Goal: Task Accomplishment & Management: Complete application form

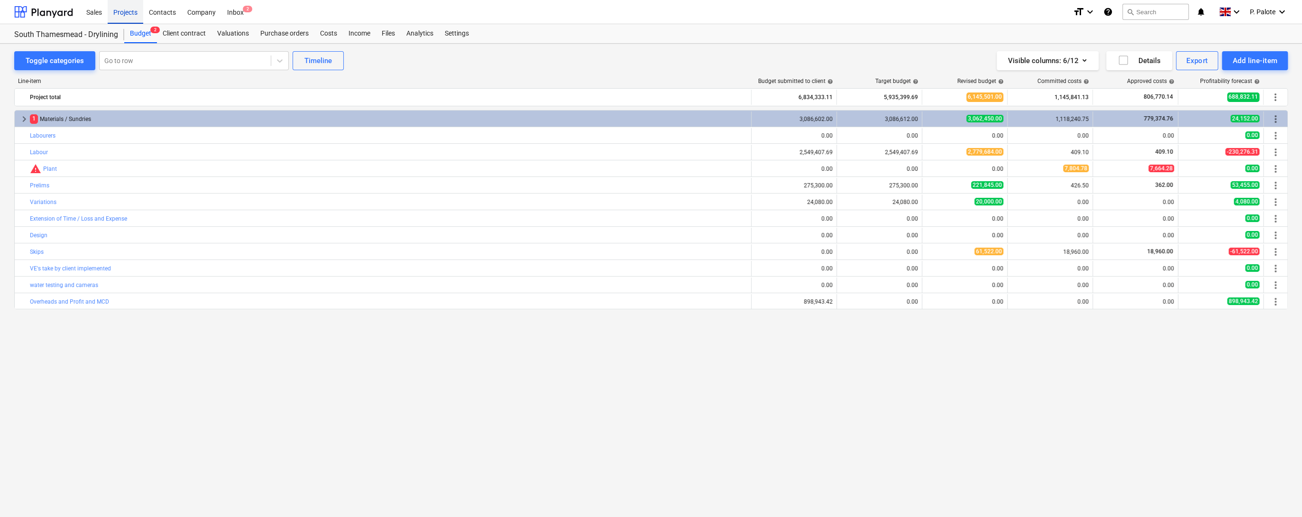
click at [127, 10] on div "Projects" at bounding box center [126, 12] width 36 height 24
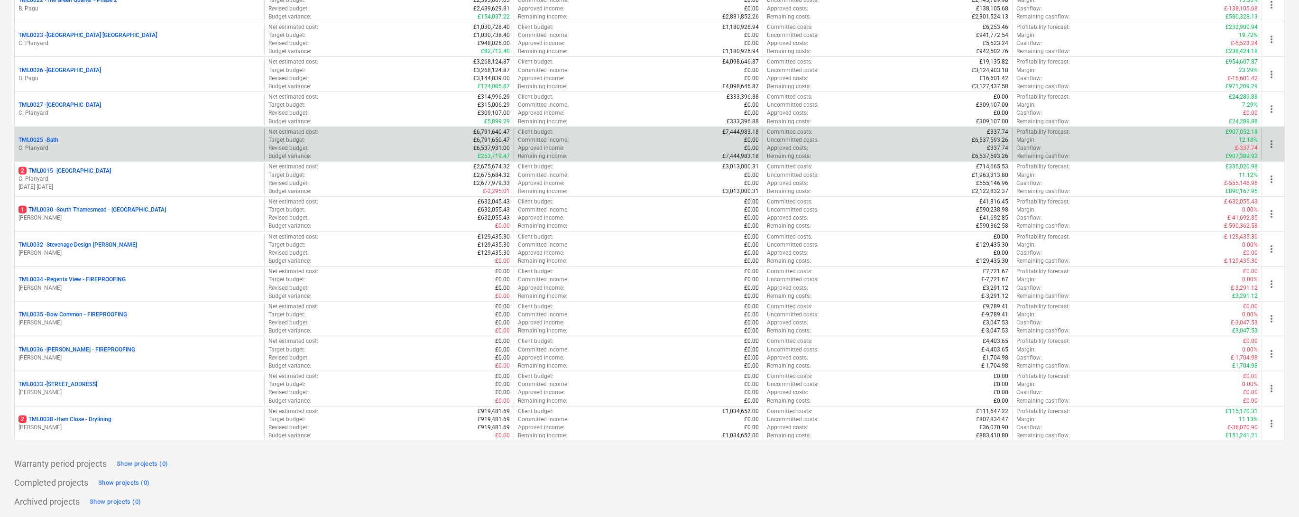
scroll to position [1062, 0]
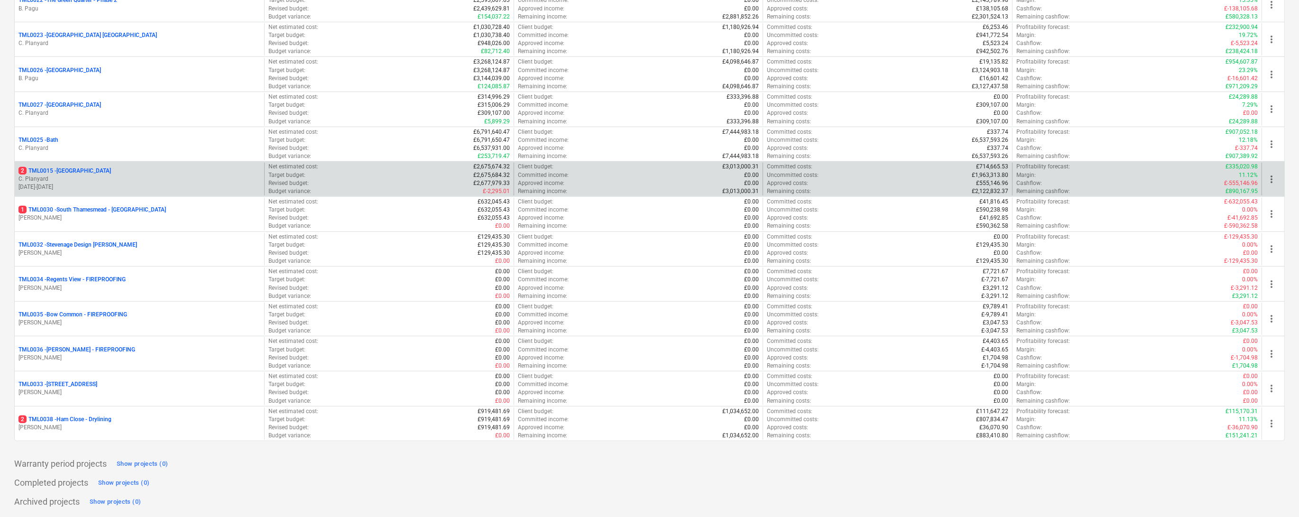
click at [106, 175] on p "2 TML0015 - [GEOGRAPHIC_DATA]" at bounding box center [64, 171] width 92 height 8
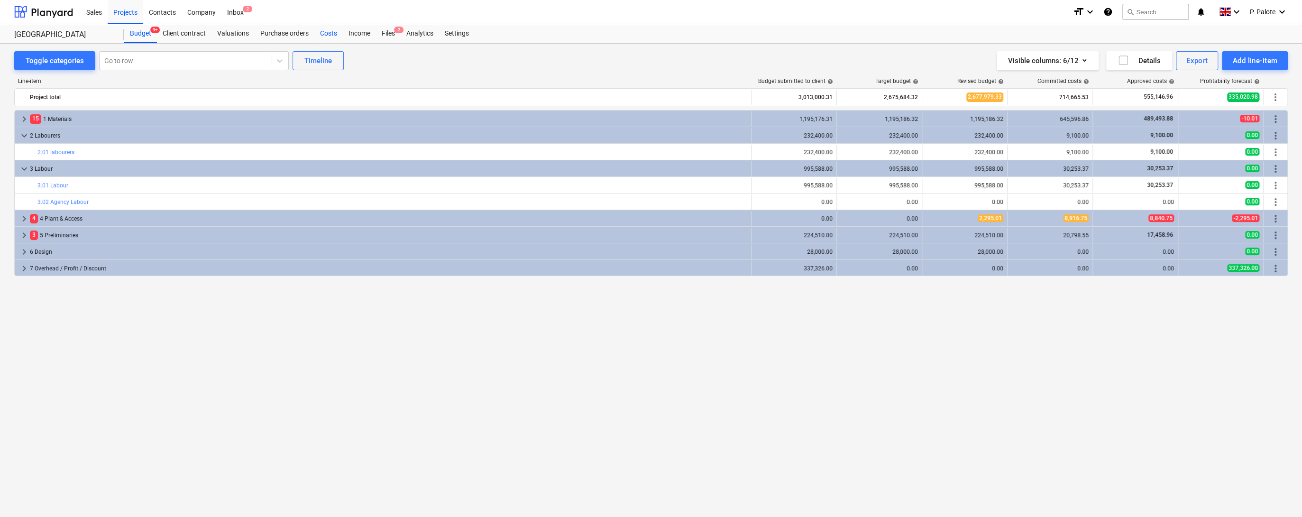
click at [343, 38] on div "Costs" at bounding box center [328, 33] width 28 height 19
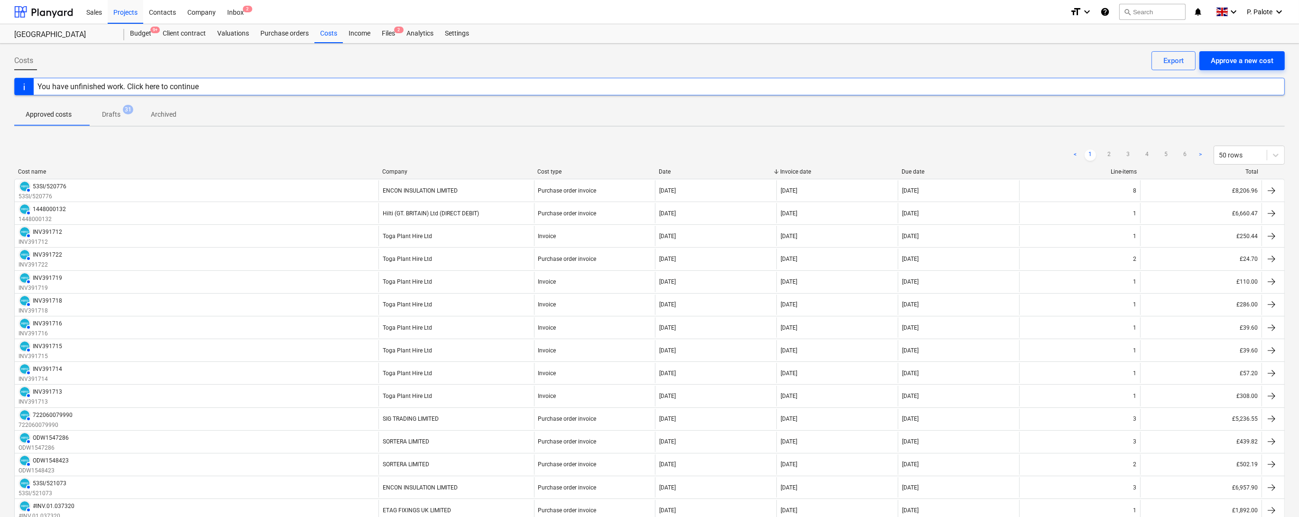
click at [1223, 64] on div "Approve a new cost" at bounding box center [1241, 61] width 63 height 12
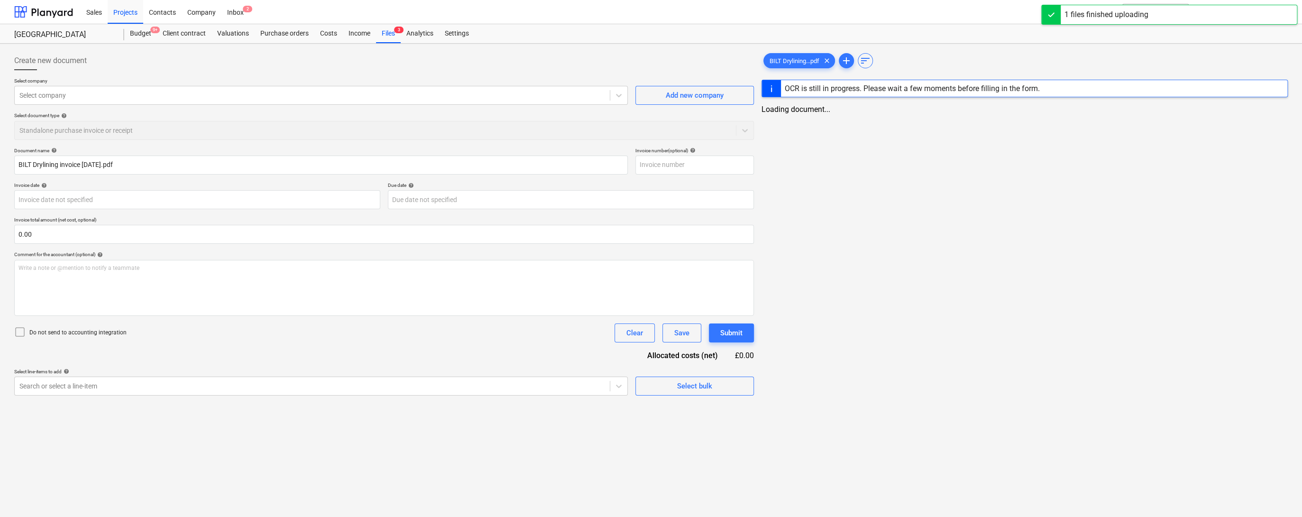
type input "BILT Drylining invoice [DATE].pdf"
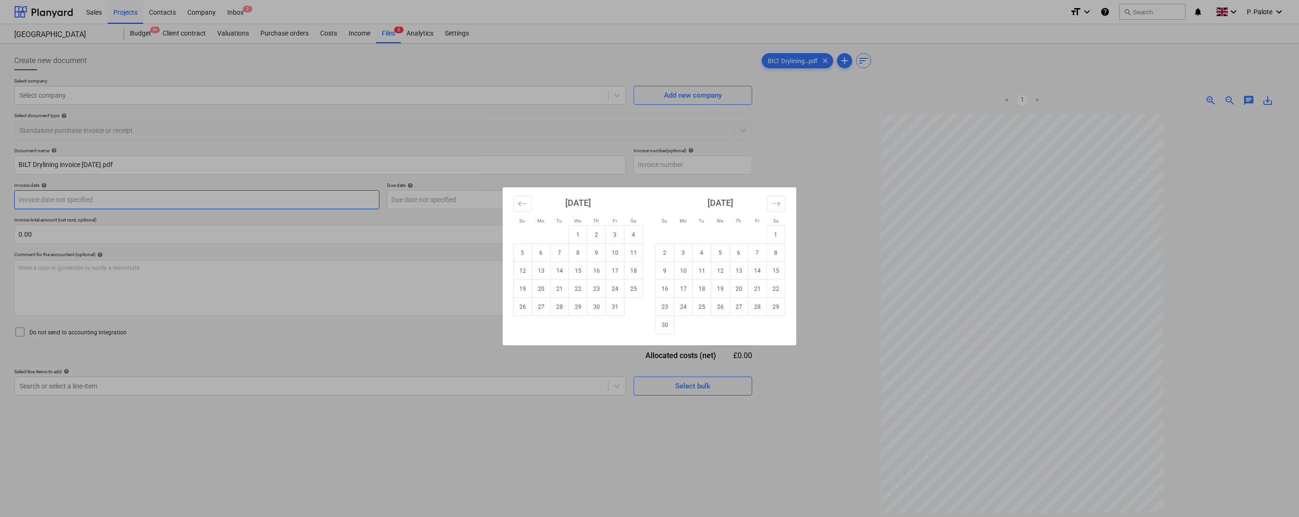
click at [173, 212] on body "Sales Projects Contacts Company Inbox 2 format_size keyboard_arrow_down help se…" at bounding box center [649, 258] width 1299 height 517
click at [544, 255] on td "6" at bounding box center [541, 253] width 18 height 18
type input "[DATE]"
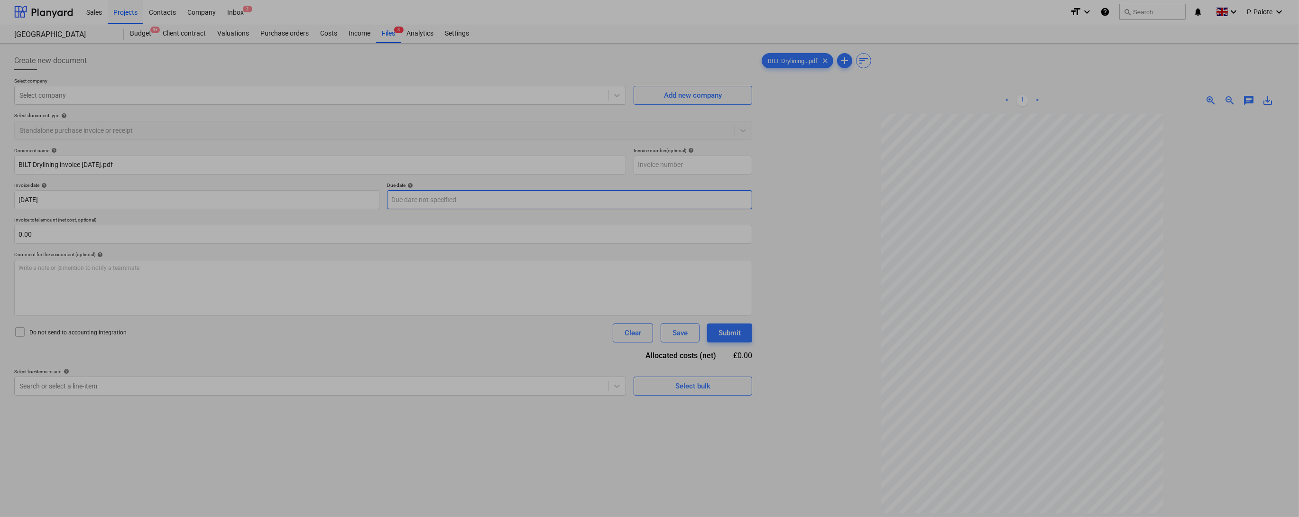
click at [602, 218] on body "Sales Projects Contacts Company Inbox 2 format_size keyboard_arrow_down help se…" at bounding box center [649, 258] width 1299 height 517
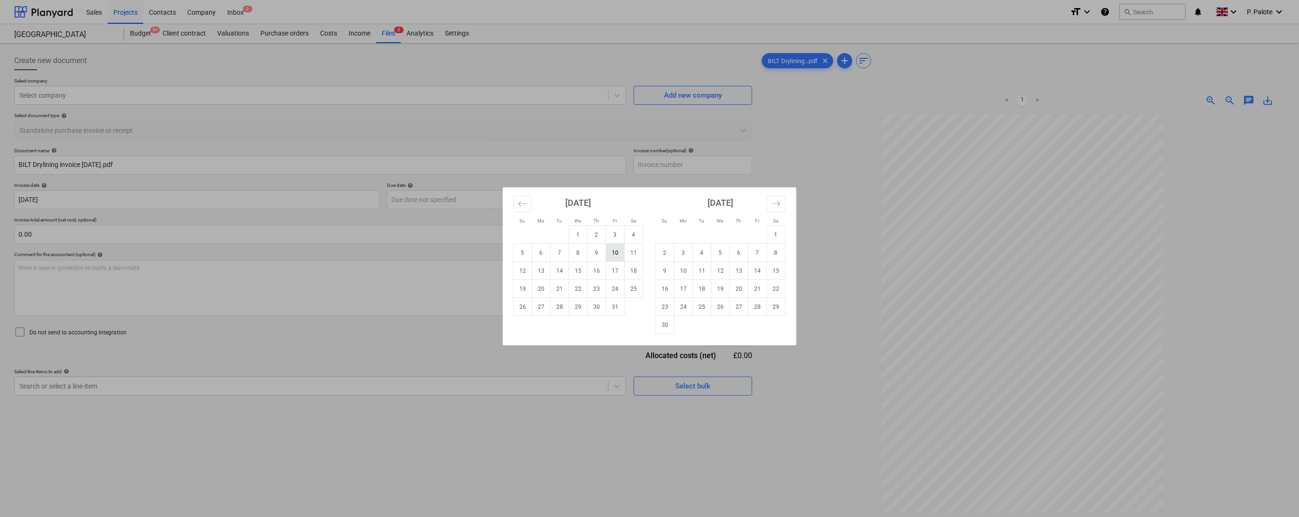
click at [621, 252] on td "10" at bounding box center [615, 253] width 18 height 18
type input "[DATE]"
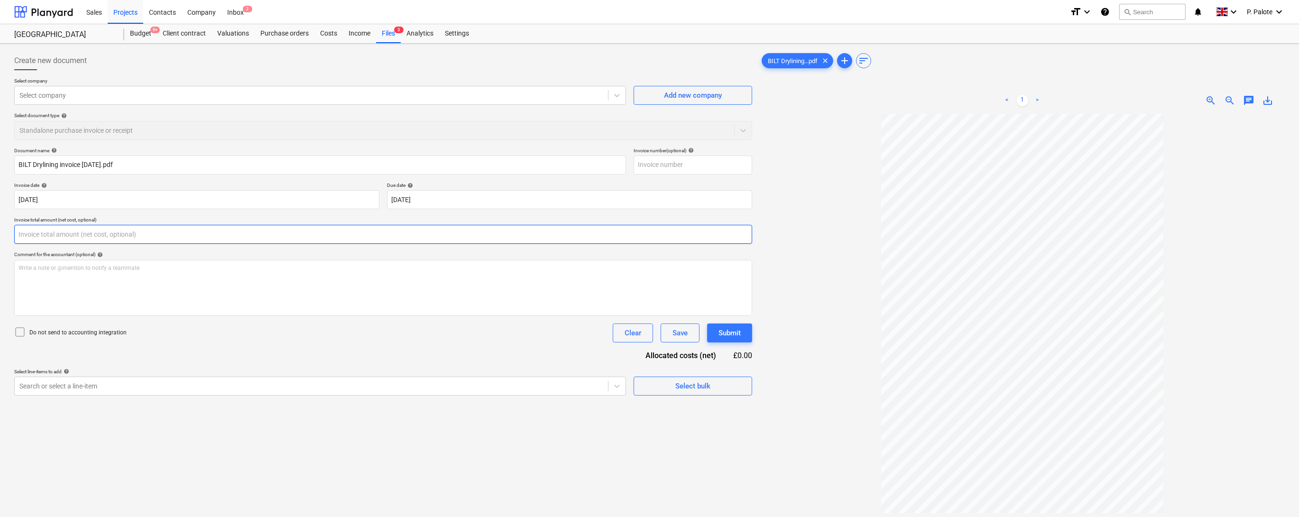
click at [129, 244] on input "text" at bounding box center [383, 234] width 738 height 19
type input "0.00"
click at [103, 244] on input "text" at bounding box center [383, 234] width 738 height 19
type input "5,872.70"
click at [59, 299] on div "Write a note or @mention to notify a teammate [PERSON_NAME]" at bounding box center [383, 288] width 738 height 56
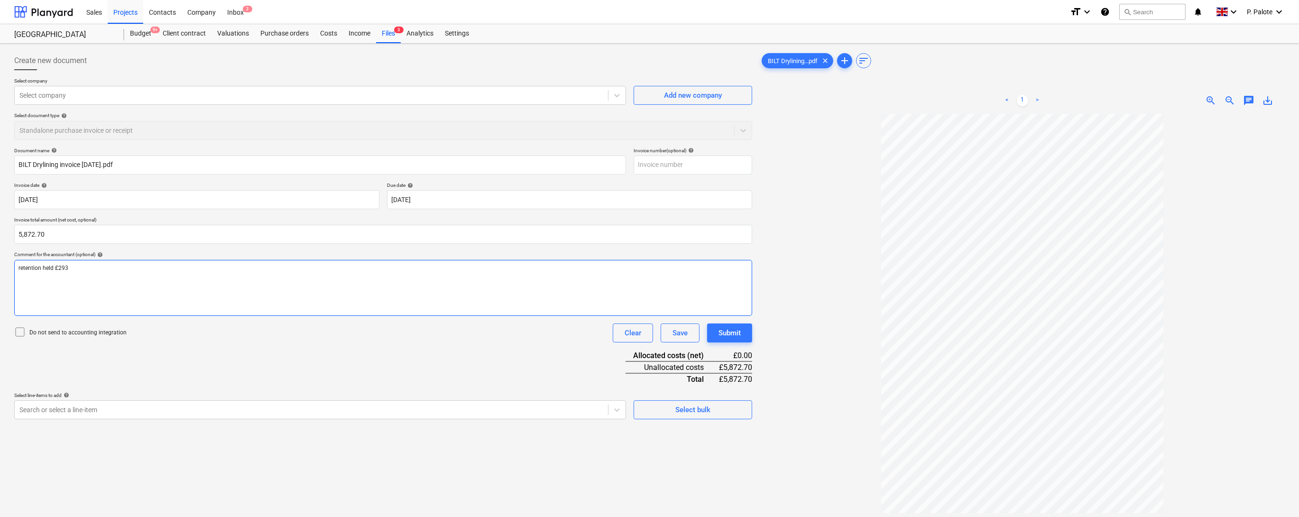
click at [97, 272] on p "retention held £293" at bounding box center [382, 268] width 729 height 8
click at [236, 272] on p "retention held £293.64 - Retention released - £" at bounding box center [382, 268] width 729 height 8
click at [329, 370] on div "Document name help BILT Drylining invoice [DATE].pdf Invoice number (optional) …" at bounding box center [383, 283] width 738 height 272
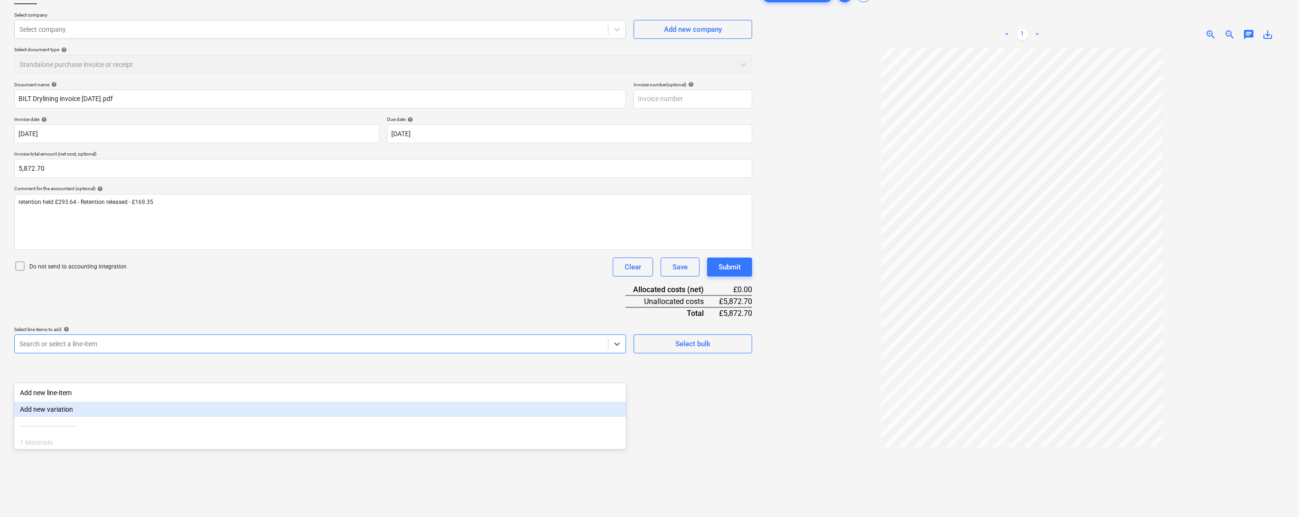
click at [248, 432] on body "Sales Projects Contacts Company Inbox 2 format_size keyboard_arrow_down help se…" at bounding box center [649, 192] width 1299 height 517
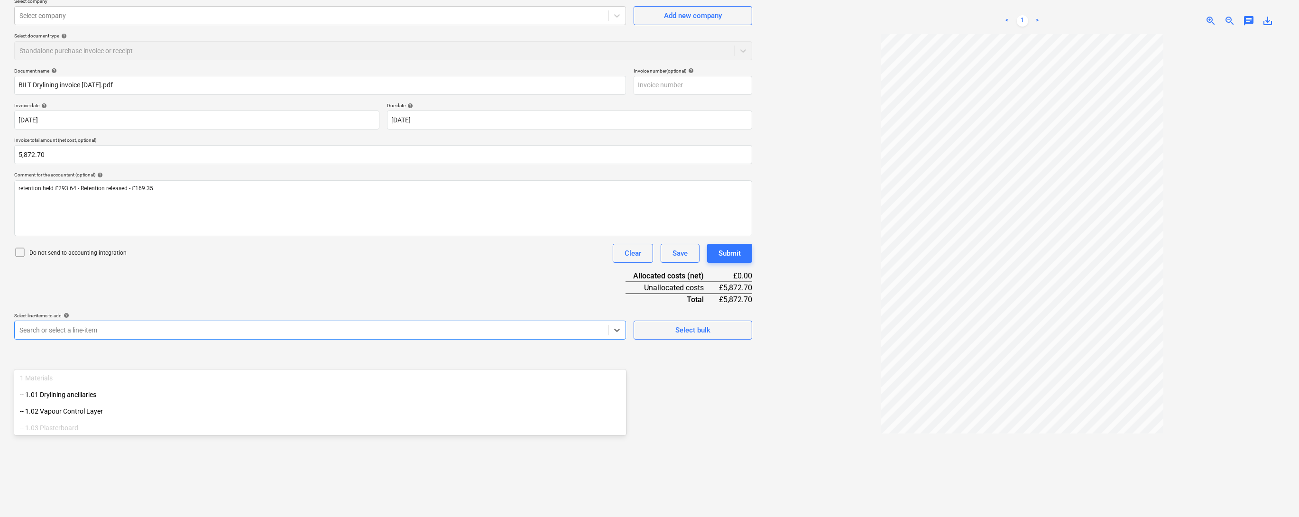
scroll to position [50, 0]
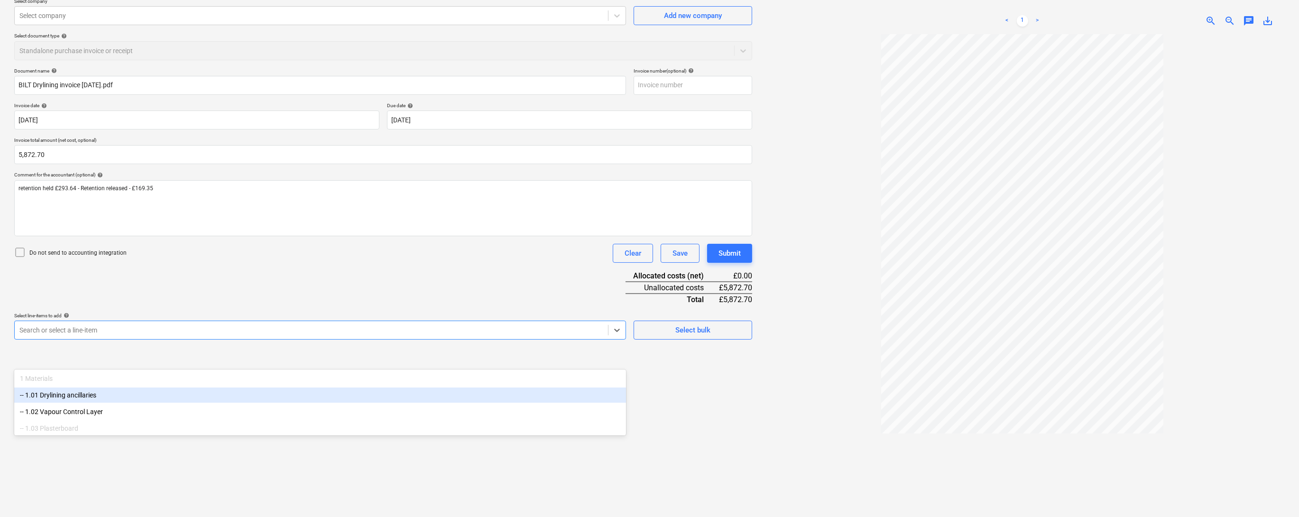
click at [192, 307] on div "Document name help BILT Drylining invoice [DATE].pdf Invoice number (optional) …" at bounding box center [383, 204] width 738 height 272
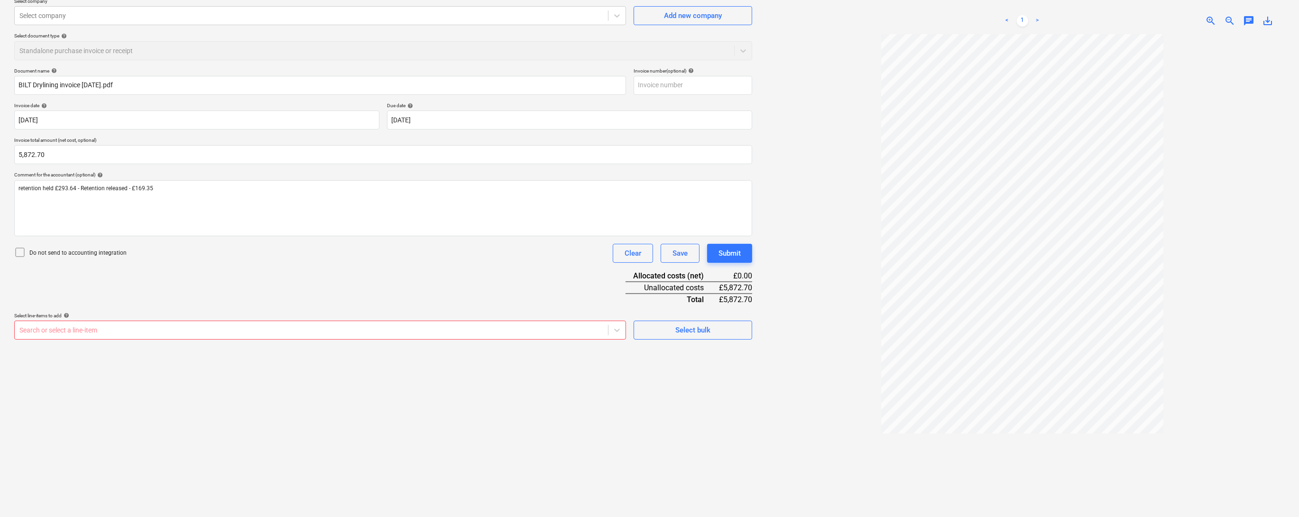
click at [152, 335] on div at bounding box center [311, 329] width 584 height 9
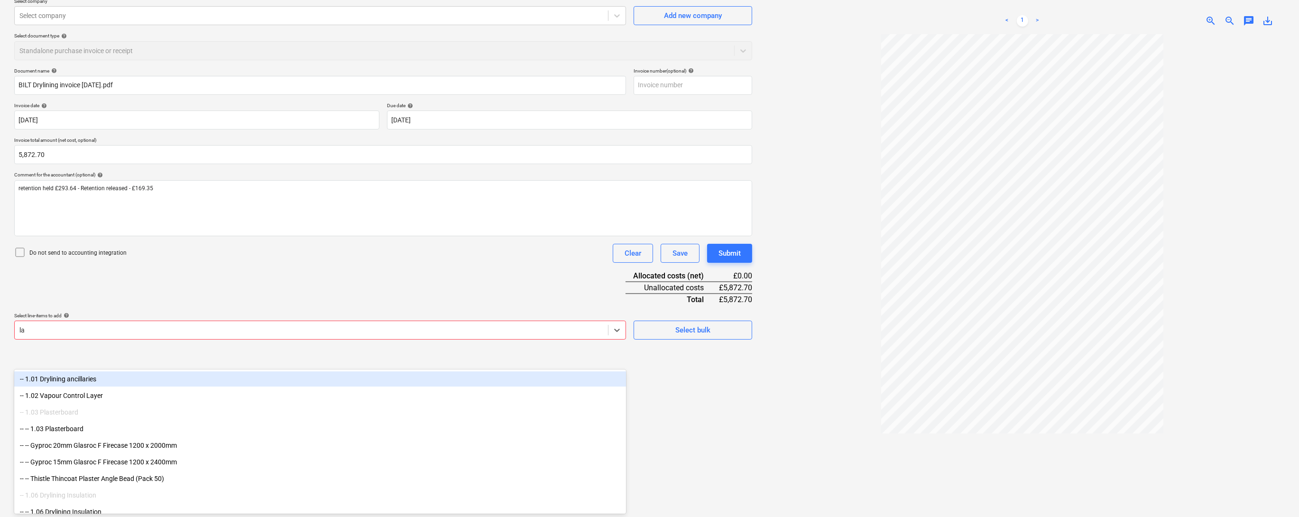
type input "lab"
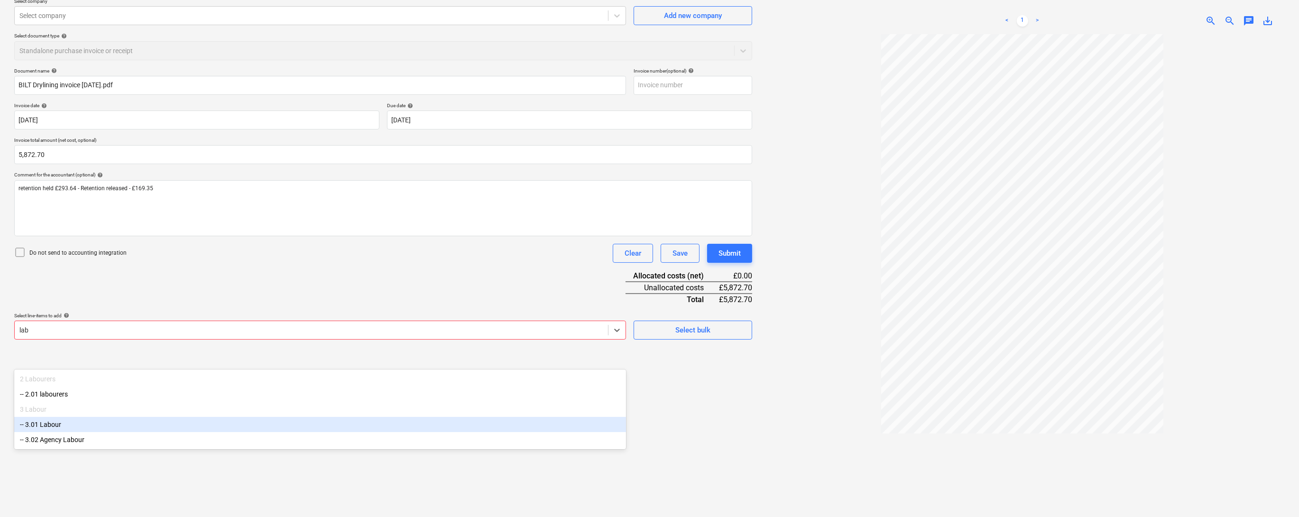
click at [71, 430] on div "-- 3.01 Labour" at bounding box center [320, 424] width 612 height 15
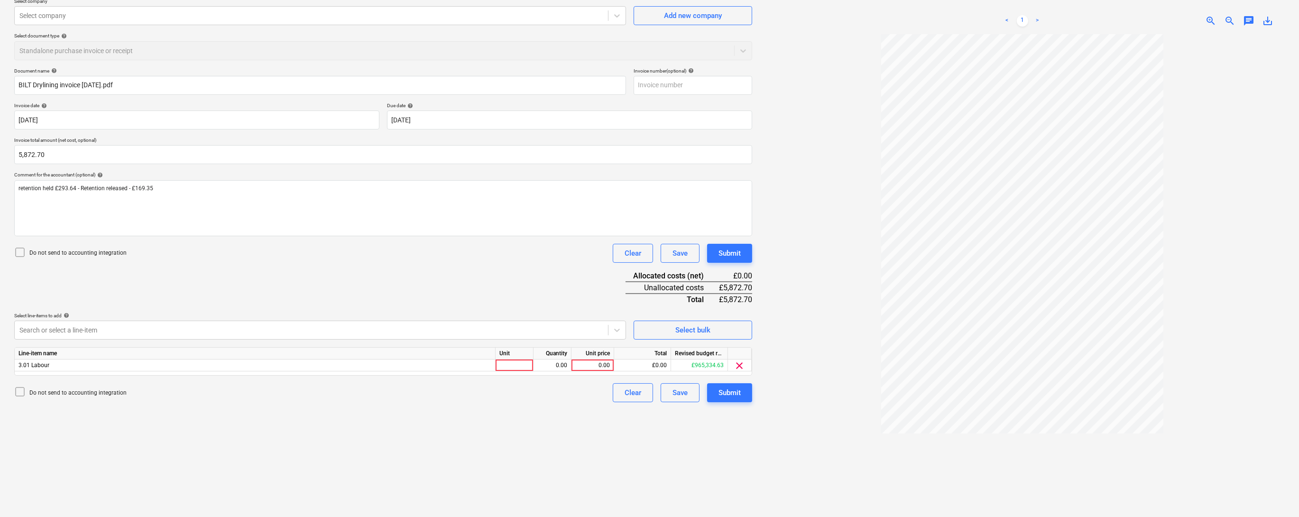
click at [215, 320] on div "Document name help BILT Drylining invoice [DATE].pdf Invoice number (optional) …" at bounding box center [383, 235] width 738 height 334
click at [507, 371] on div at bounding box center [514, 365] width 38 height 12
type input "1"
click at [565, 371] on div "0.00" at bounding box center [552, 365] width 30 height 12
type input "1"
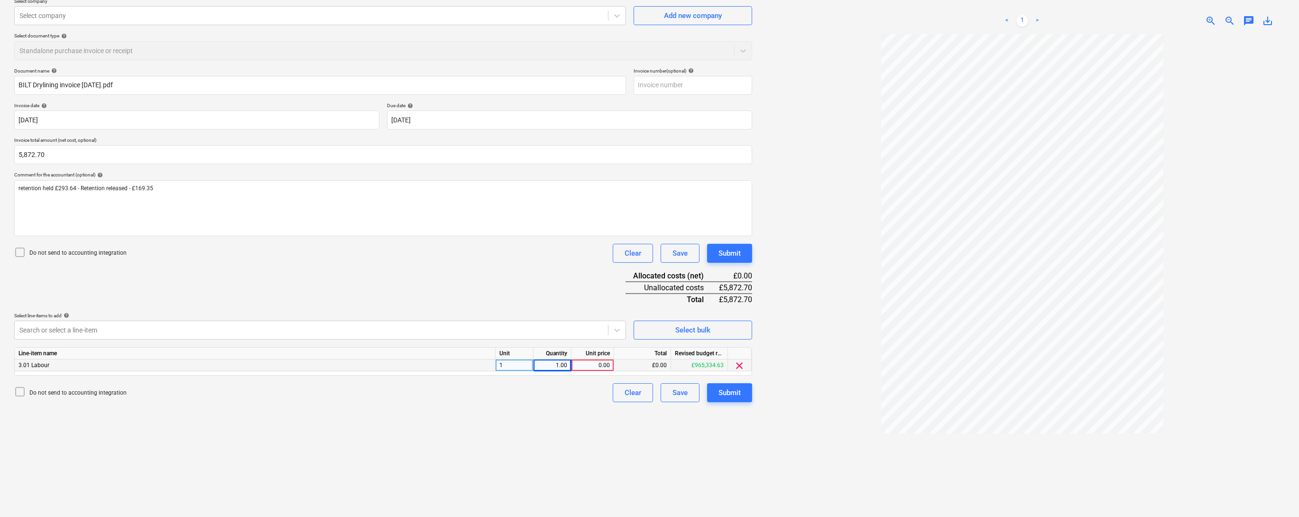
click at [586, 371] on div "0.00" at bounding box center [592, 365] width 35 height 12
type input "5748.07"
click at [573, 323] on div "Document name help BILT Drylining invoice [DATE].pdf Invoice number (optional) …" at bounding box center [383, 235] width 738 height 334
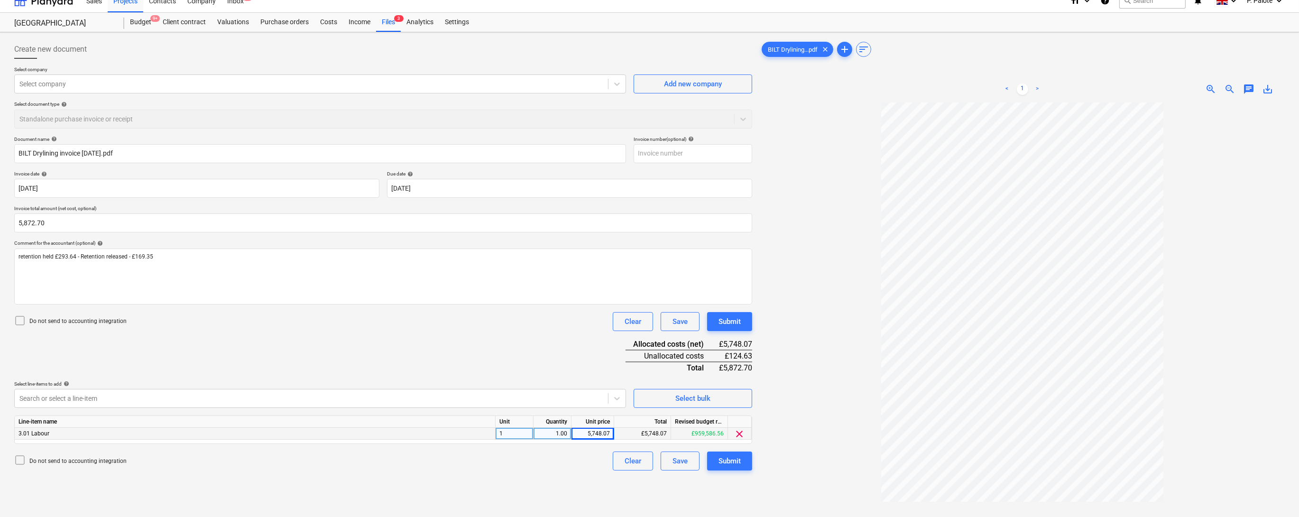
scroll to position [0, 0]
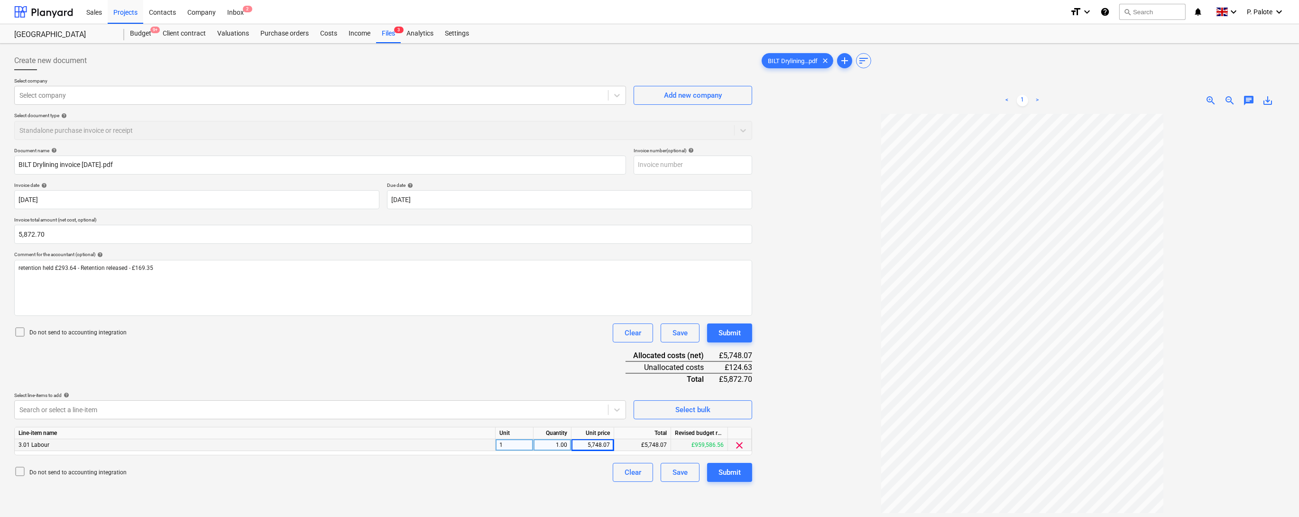
click at [419, 58] on div "Create new document" at bounding box center [383, 60] width 738 height 19
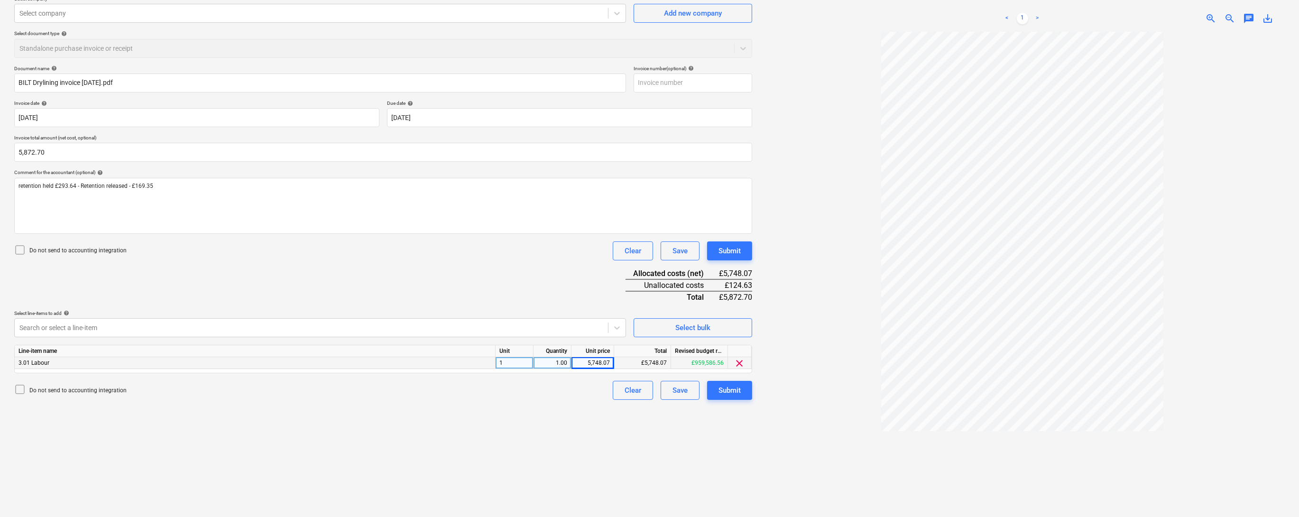
scroll to position [95, 0]
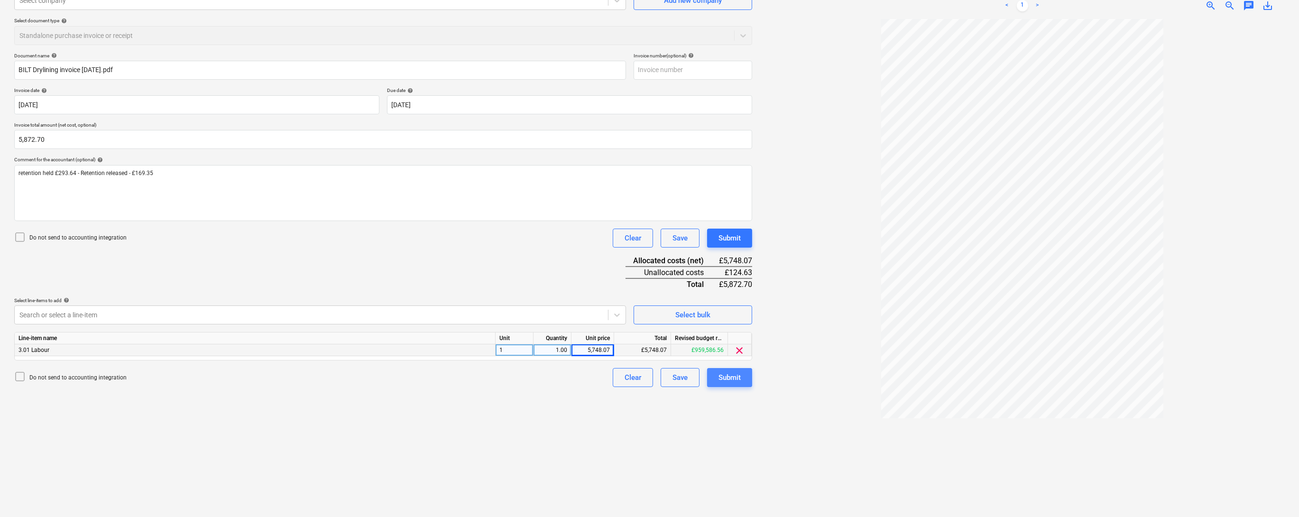
click at [730, 384] on div "Submit" at bounding box center [729, 377] width 22 height 12
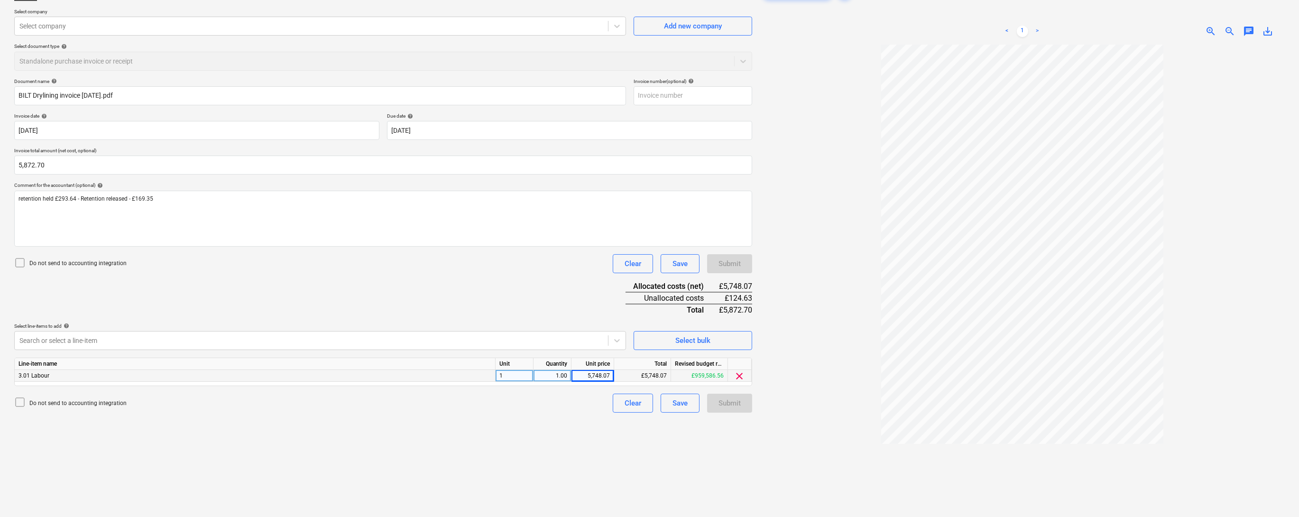
click at [839, 309] on div at bounding box center [1021, 290] width 525 height 490
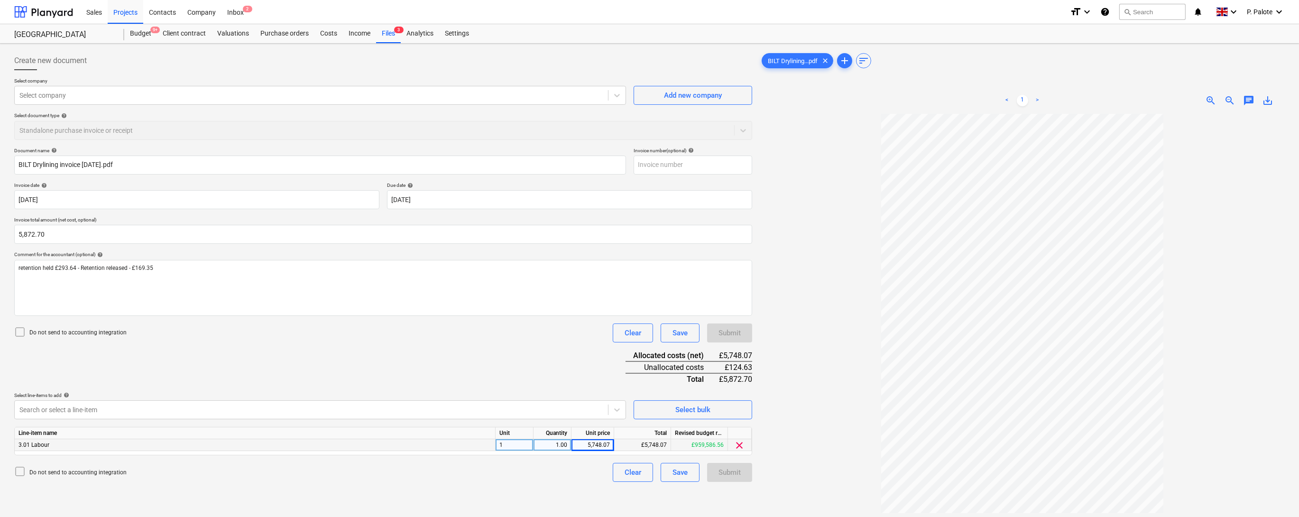
scroll to position [95, 0]
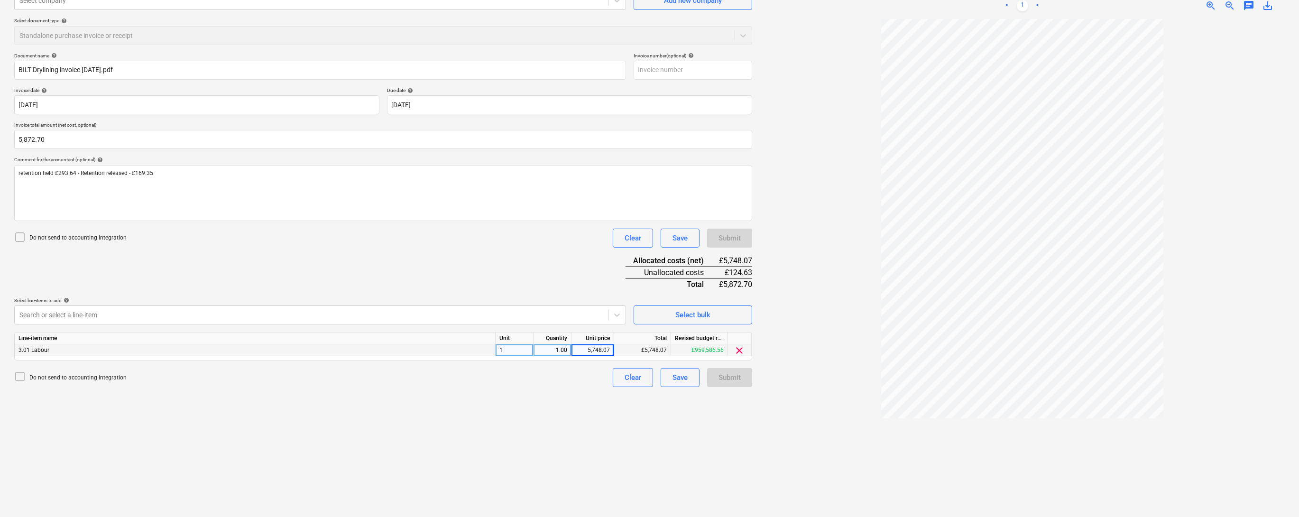
click at [725, 387] on div "Submit" at bounding box center [729, 377] width 45 height 19
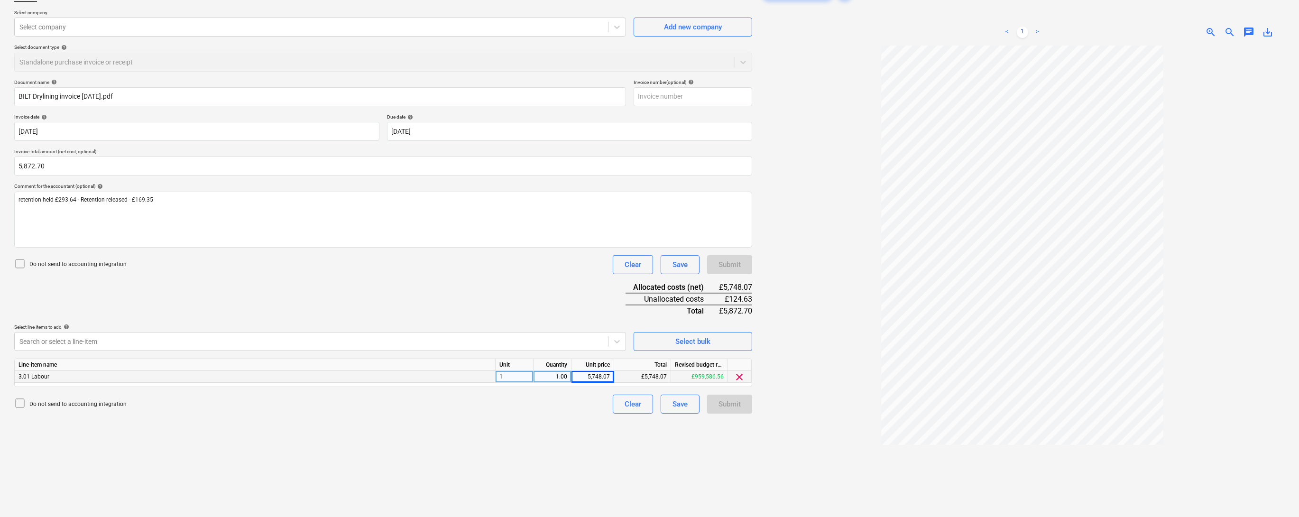
scroll to position [0, 0]
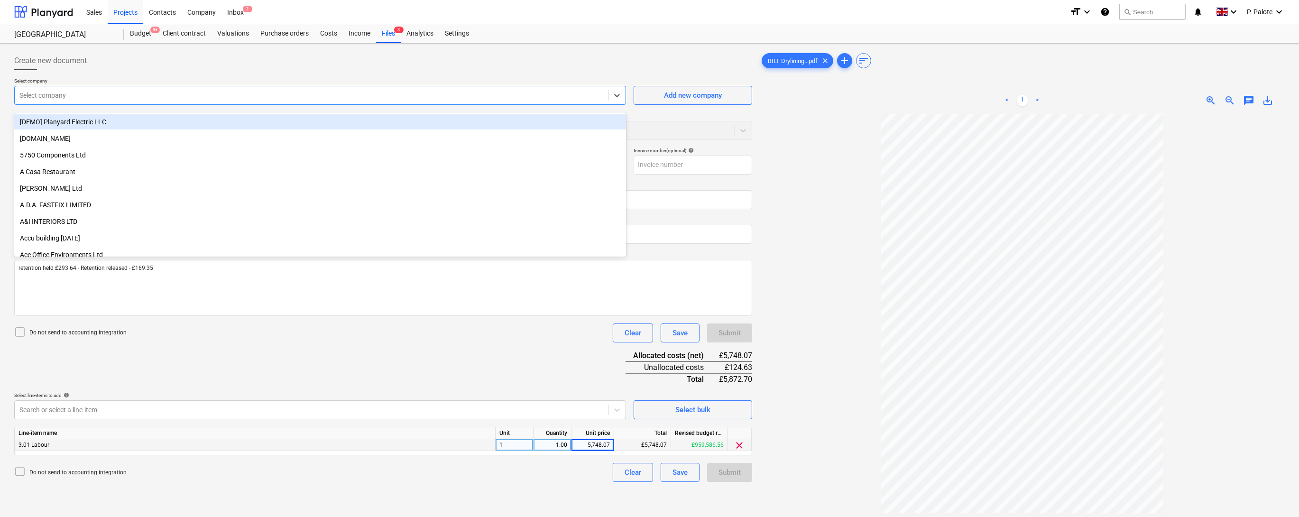
click at [64, 99] on div at bounding box center [311, 95] width 584 height 9
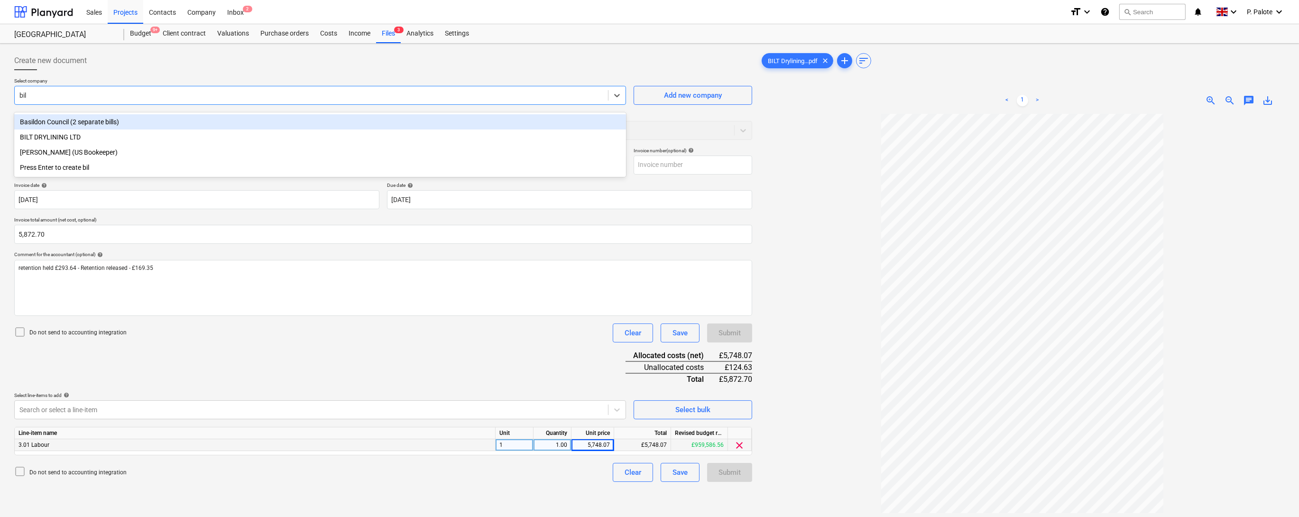
type input "bilt"
click at [69, 123] on div "BILT DRYLINING LTD" at bounding box center [320, 121] width 612 height 15
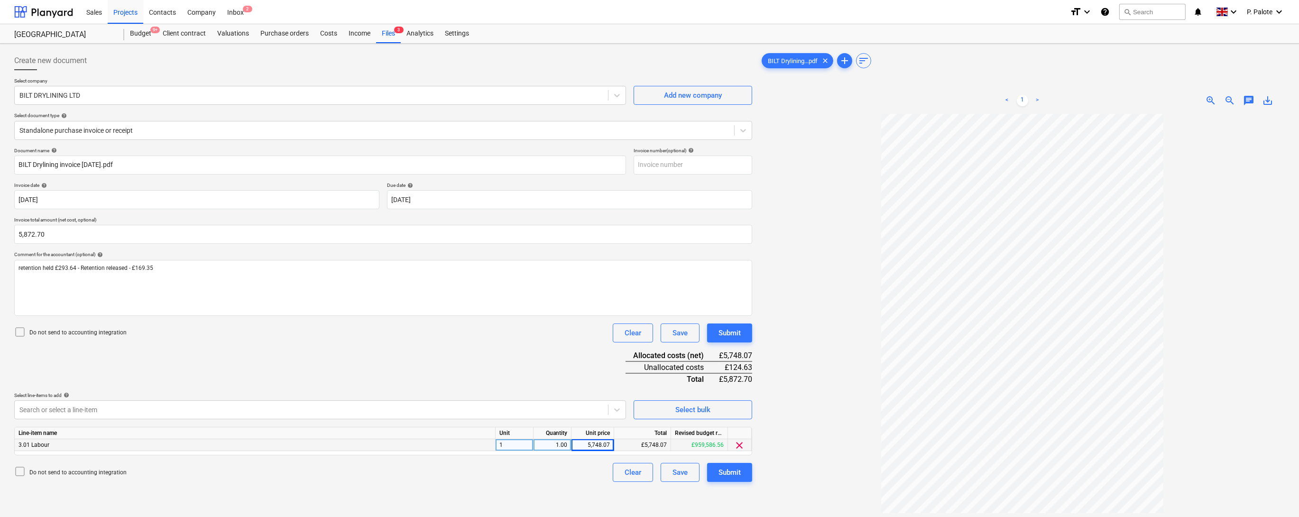
click at [199, 116] on div "Select document type help" at bounding box center [383, 115] width 738 height 6
click at [734, 478] on div "Submit" at bounding box center [729, 472] width 22 height 12
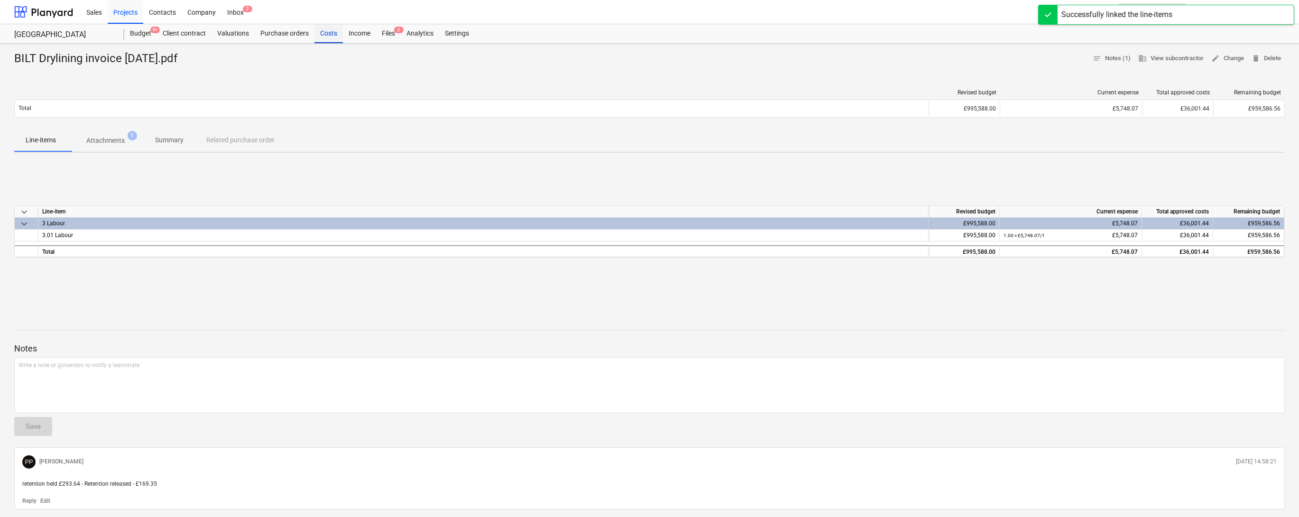
click at [343, 34] on div "Costs" at bounding box center [328, 33] width 28 height 19
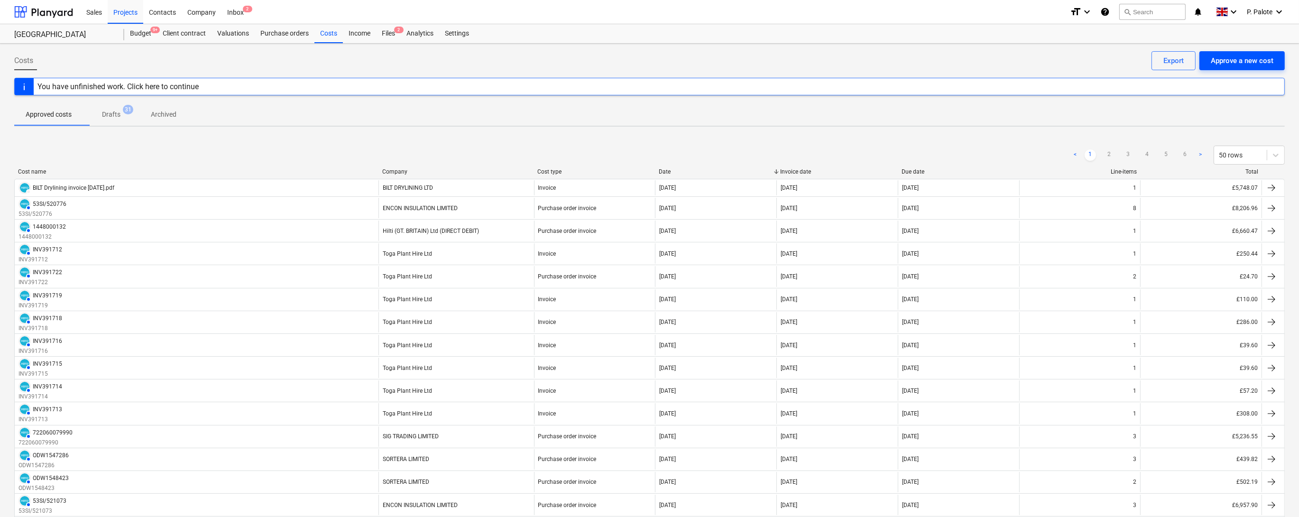
click at [1237, 61] on div "Approve a new cost" at bounding box center [1241, 61] width 63 height 12
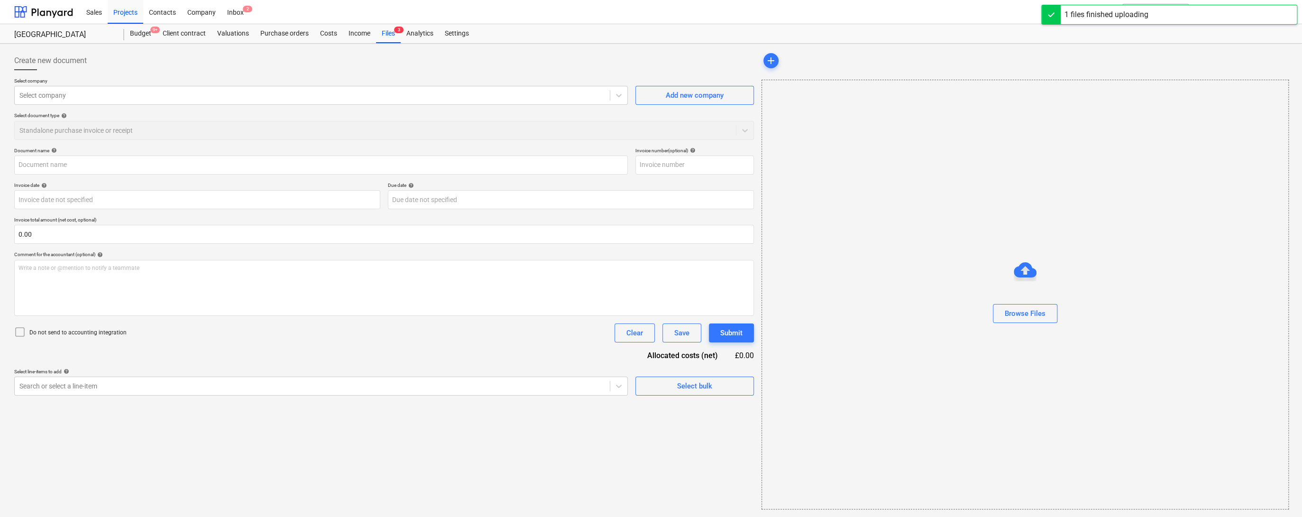
type input "[PERSON_NAME] LTD [DATE].pdf"
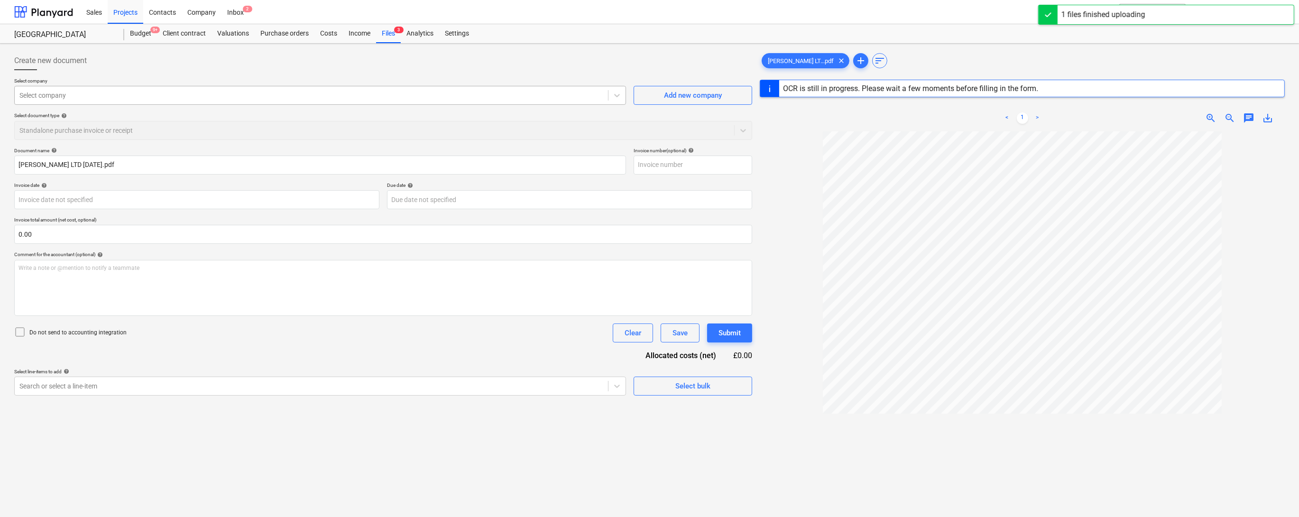
click at [62, 100] on div at bounding box center [311, 95] width 584 height 9
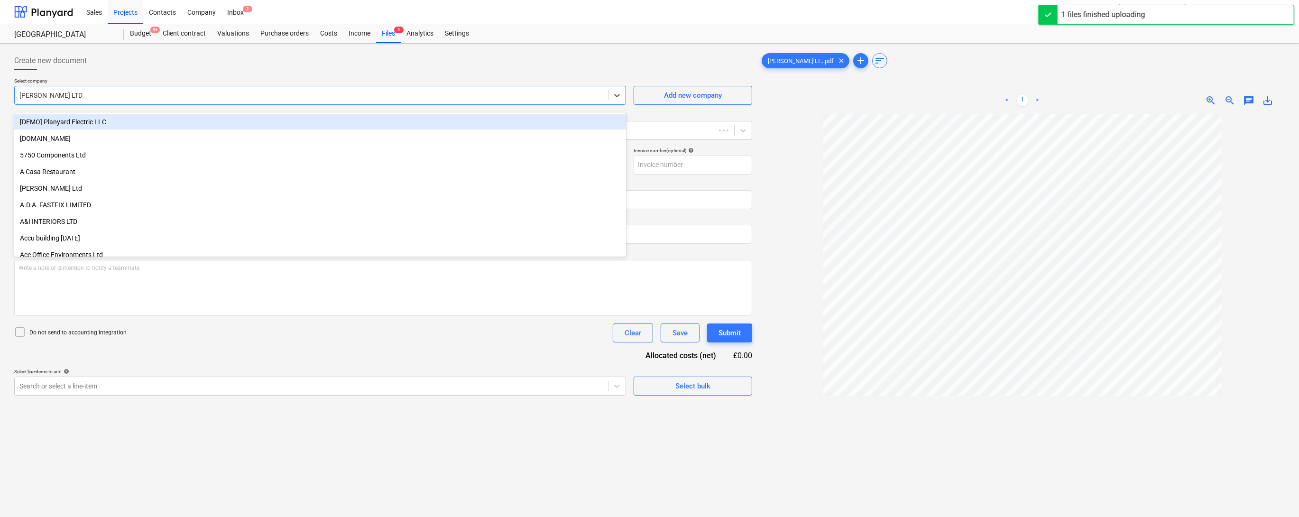
type input "[DATE]"
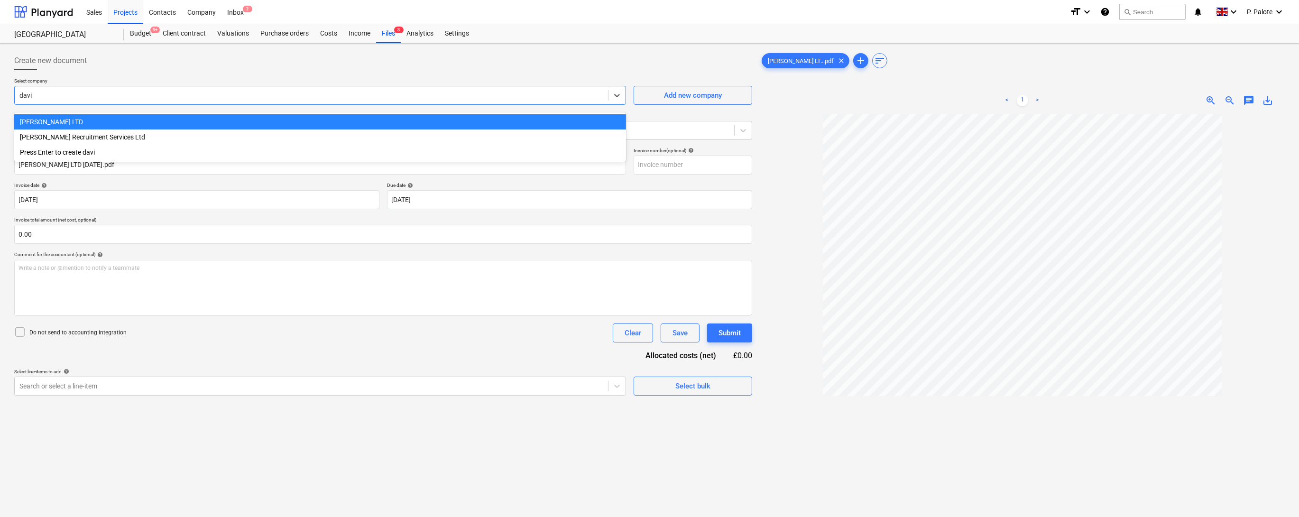
type input "[PERSON_NAME]"
click at [71, 121] on div "[PERSON_NAME] LTD" at bounding box center [320, 121] width 612 height 15
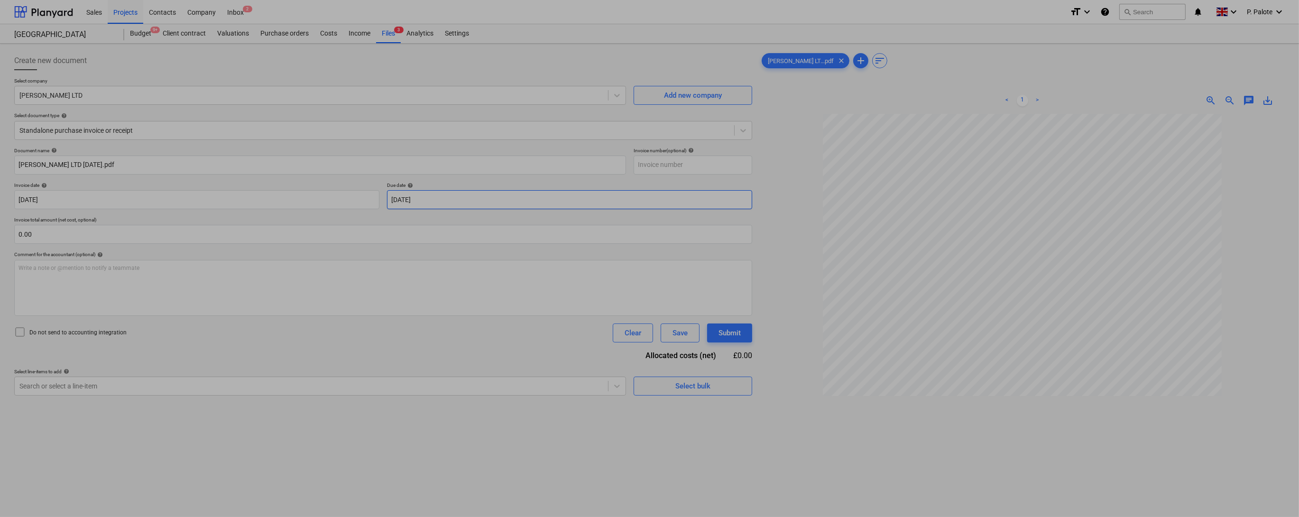
click at [458, 214] on body "Sales Projects Contacts Company Inbox 2 format_size keyboard_arrow_down help se…" at bounding box center [649, 258] width 1299 height 517
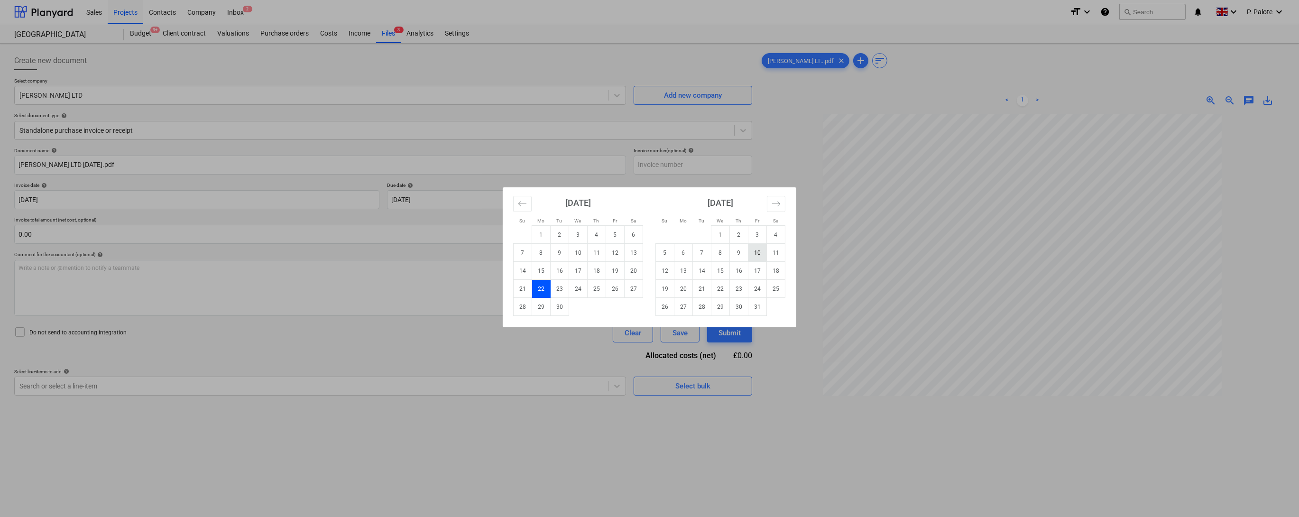
click at [763, 256] on td "10" at bounding box center [757, 253] width 18 height 18
type input "[DATE]"
click at [150, 215] on body "Sales Projects Contacts Company Inbox 2 format_size keyboard_arrow_down help se…" at bounding box center [649, 258] width 1299 height 517
click at [342, 199] on div "Su Mo Tu We Th Fr Sa Su Mo Tu We Th Fr Sa [DATE] 1 2 3 4 5 6 7 8 9 10 11 12 13 …" at bounding box center [649, 258] width 1299 height 517
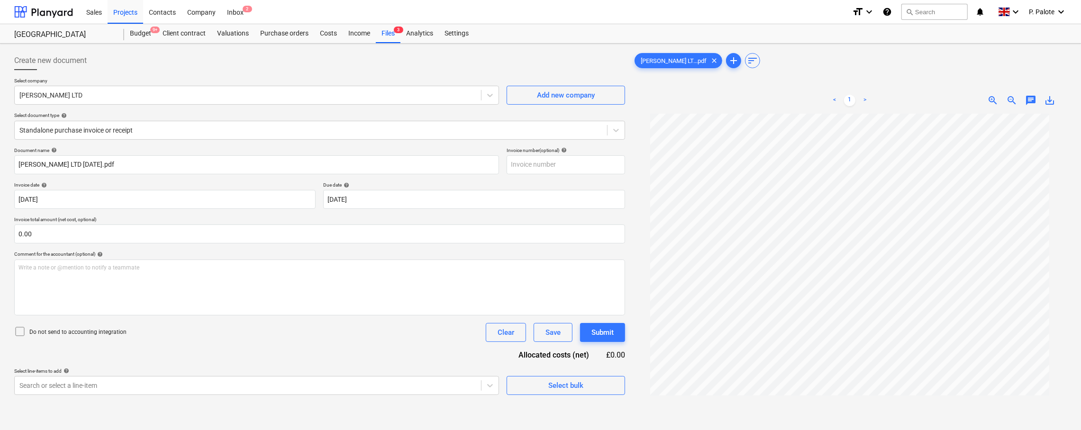
click at [410, 119] on div "Select document type help" at bounding box center [319, 115] width 611 height 6
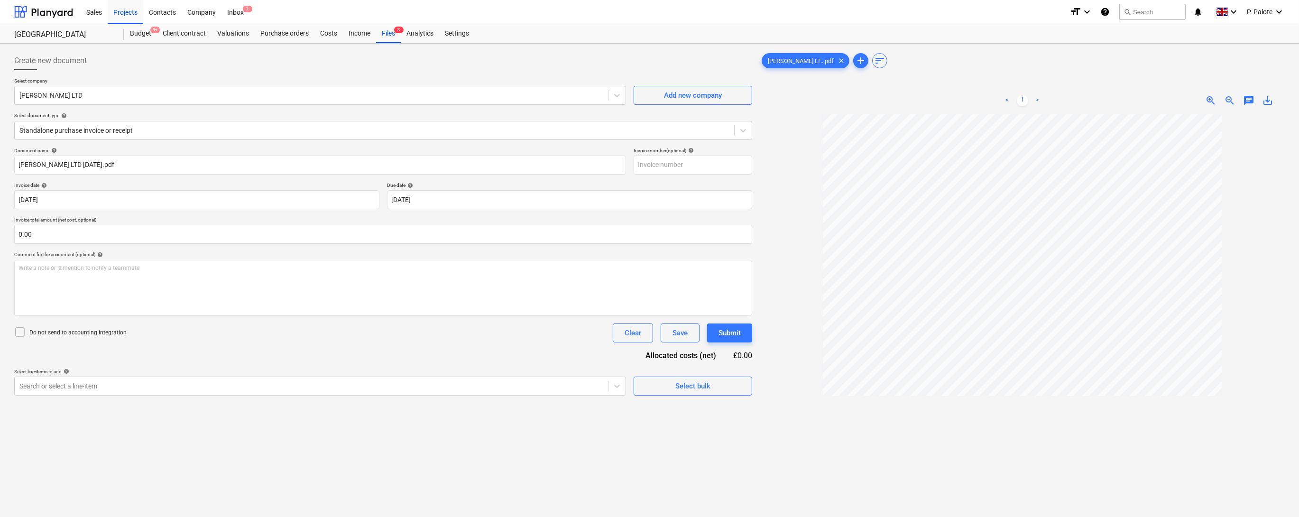
click at [129, 415] on body "Sales Projects Contacts Company Inbox 2 format_size keyboard_arrow_down help se…" at bounding box center [649, 258] width 1299 height 517
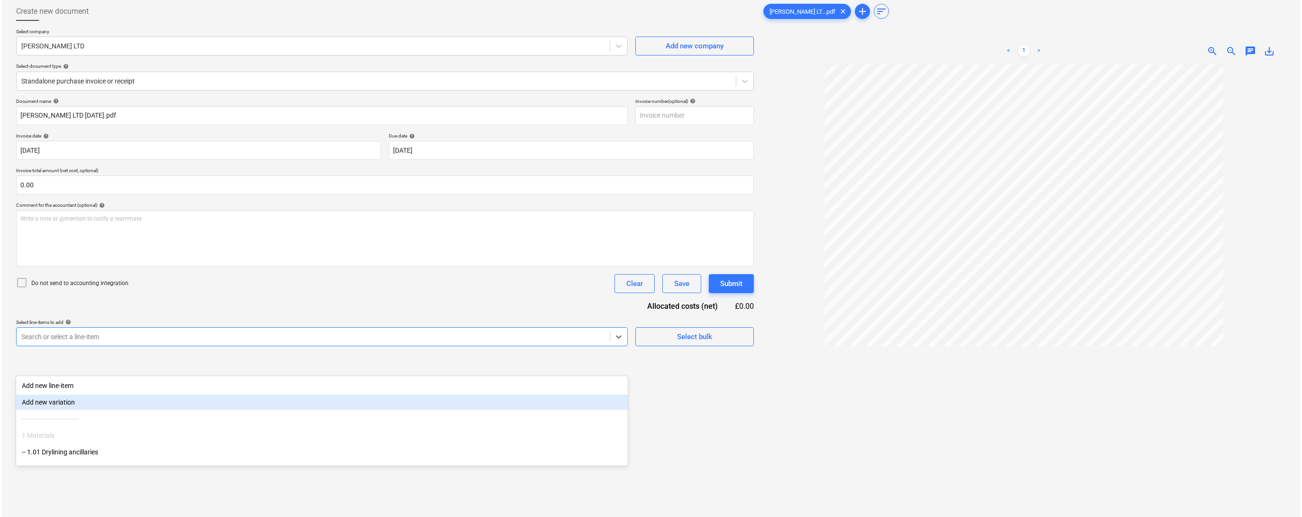
scroll to position [56, 0]
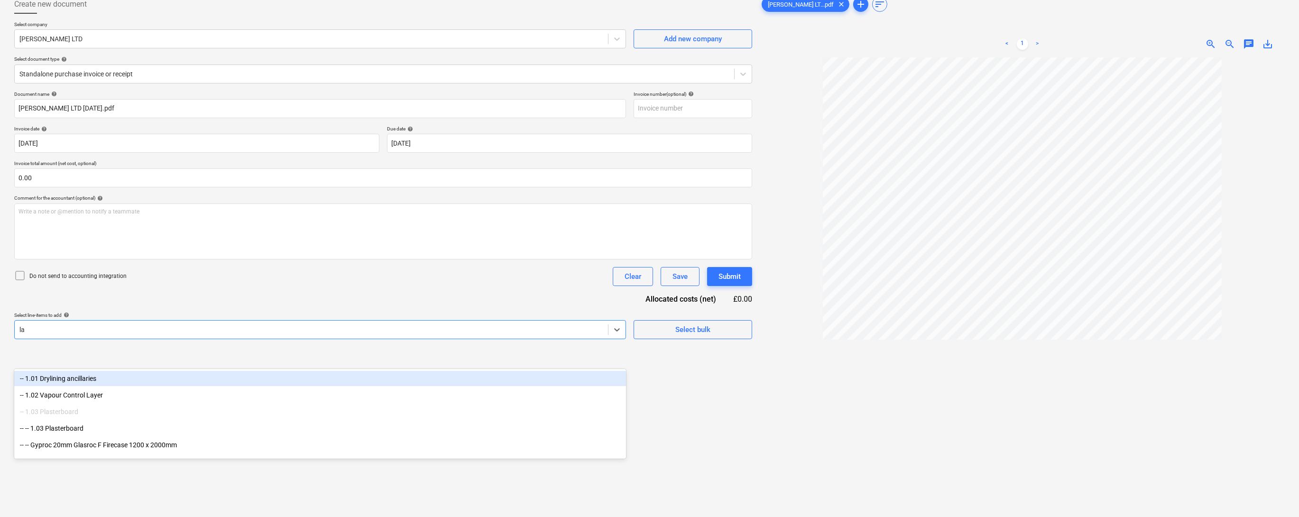
type input "lab"
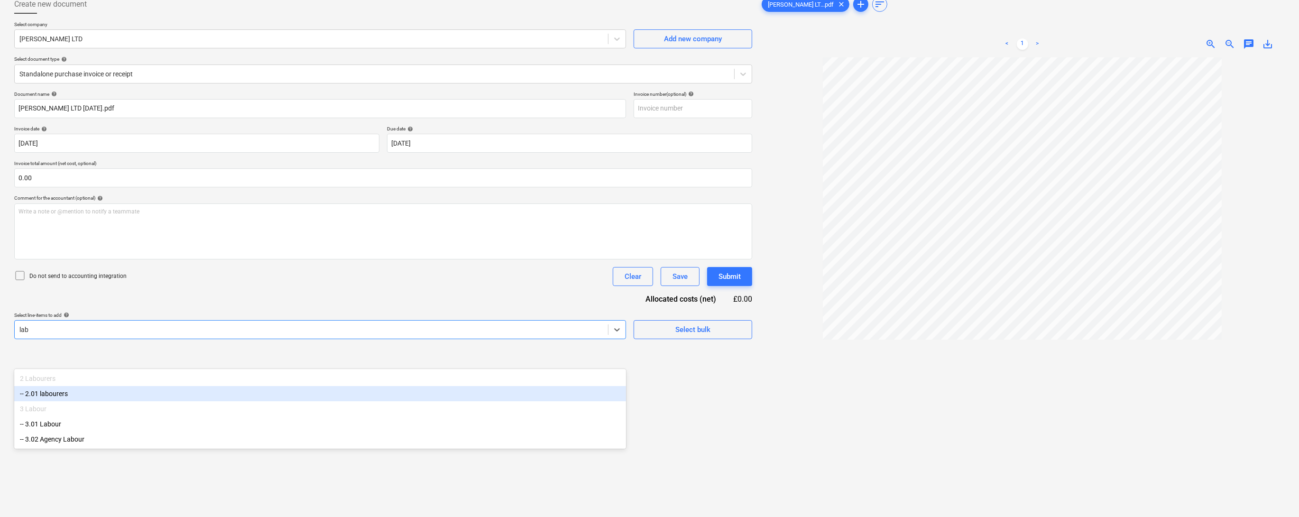
click at [68, 397] on div "-- 2.01 labourers" at bounding box center [320, 393] width 612 height 15
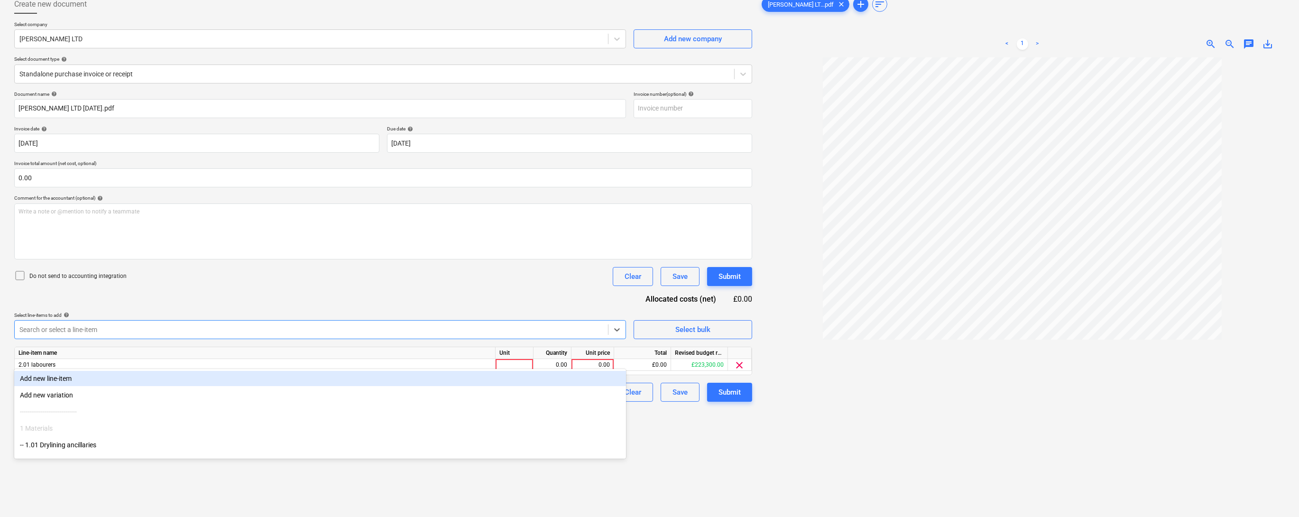
click at [212, 319] on div "Document name help [PERSON_NAME] LTD [DATE].pdf Invoice number (optional) help …" at bounding box center [383, 246] width 738 height 311
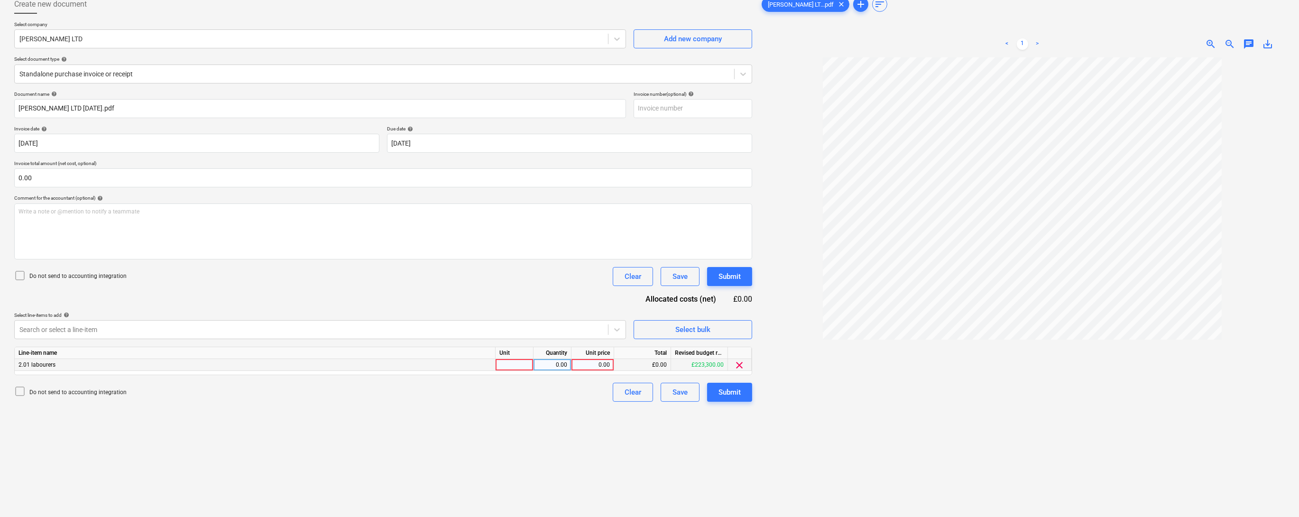
click at [526, 371] on div at bounding box center [514, 365] width 38 height 12
type input "0"
click at [560, 371] on div "0.00" at bounding box center [552, 365] width 30 height 12
type input "0"
click at [521, 371] on div "0" at bounding box center [514, 365] width 38 height 12
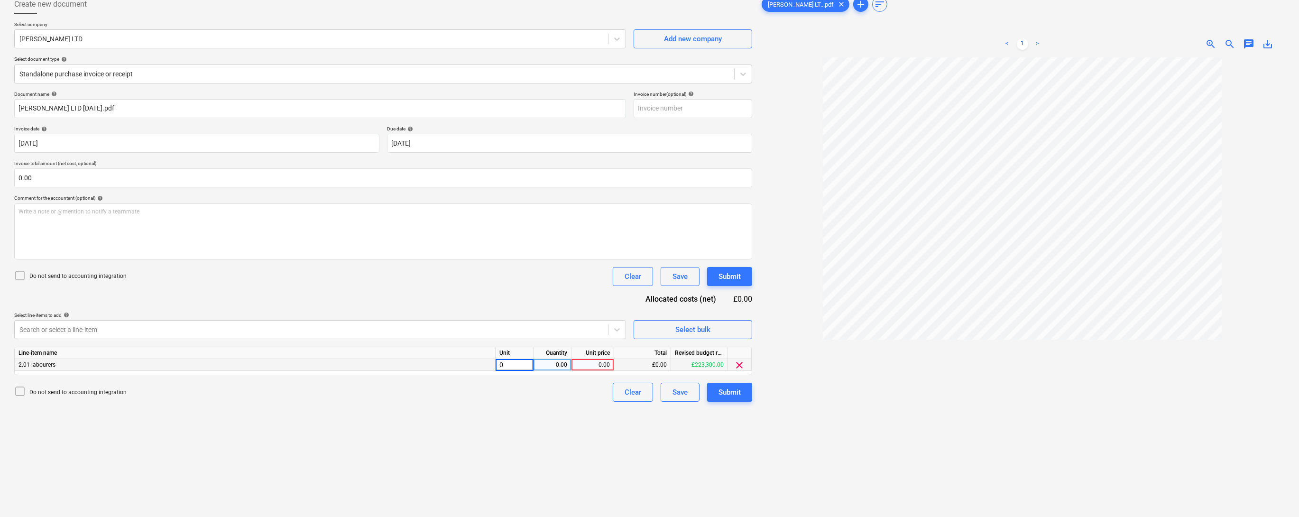
type input "1"
click at [556, 371] on div "0.00" at bounding box center [552, 365] width 30 height 12
click at [594, 371] on div "0.00" at bounding box center [592, 365] width 35 height 12
type input "9020"
click at [564, 448] on div "Create new document Select company [PERSON_NAME] LTD Add new company Select doc…" at bounding box center [382, 271] width 745 height 560
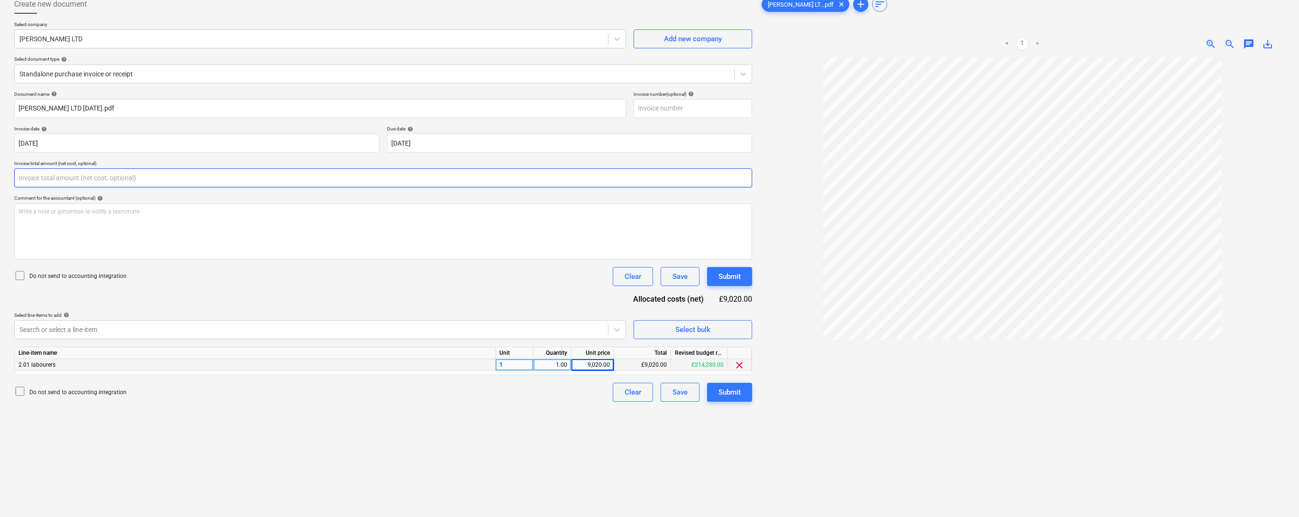
click at [130, 187] on input "text" at bounding box center [383, 177] width 738 height 19
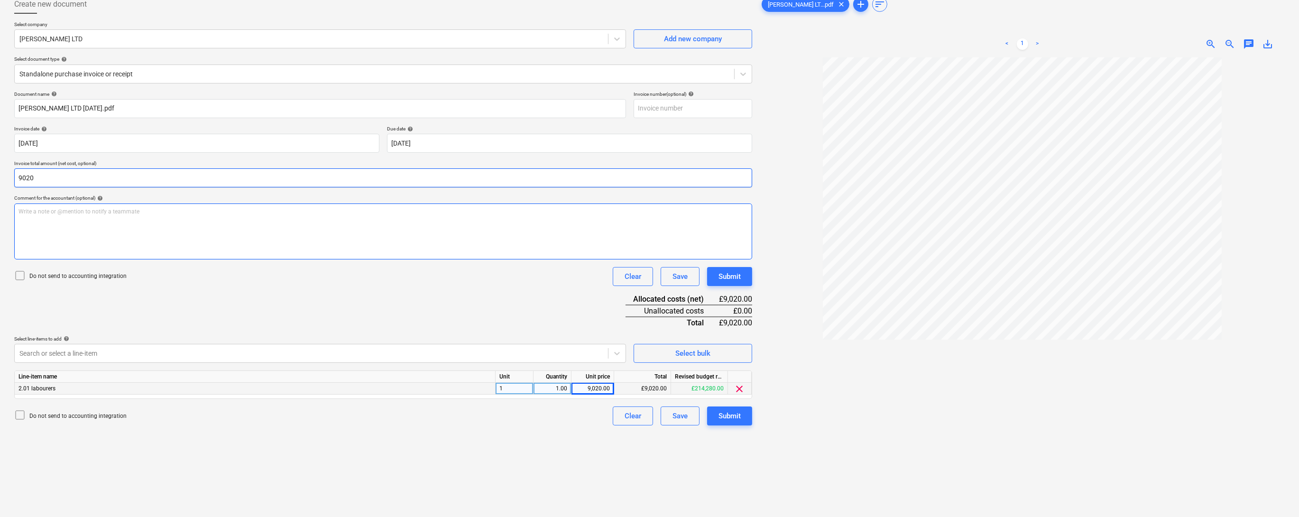
type input "9,020.00"
click at [277, 318] on div "Document name help [PERSON_NAME] LTD [DATE].pdf Invoice number (optional) help …" at bounding box center [383, 258] width 738 height 334
click at [799, 301] on div at bounding box center [1021, 302] width 525 height 490
click at [727, 422] on div "Submit" at bounding box center [729, 416] width 22 height 12
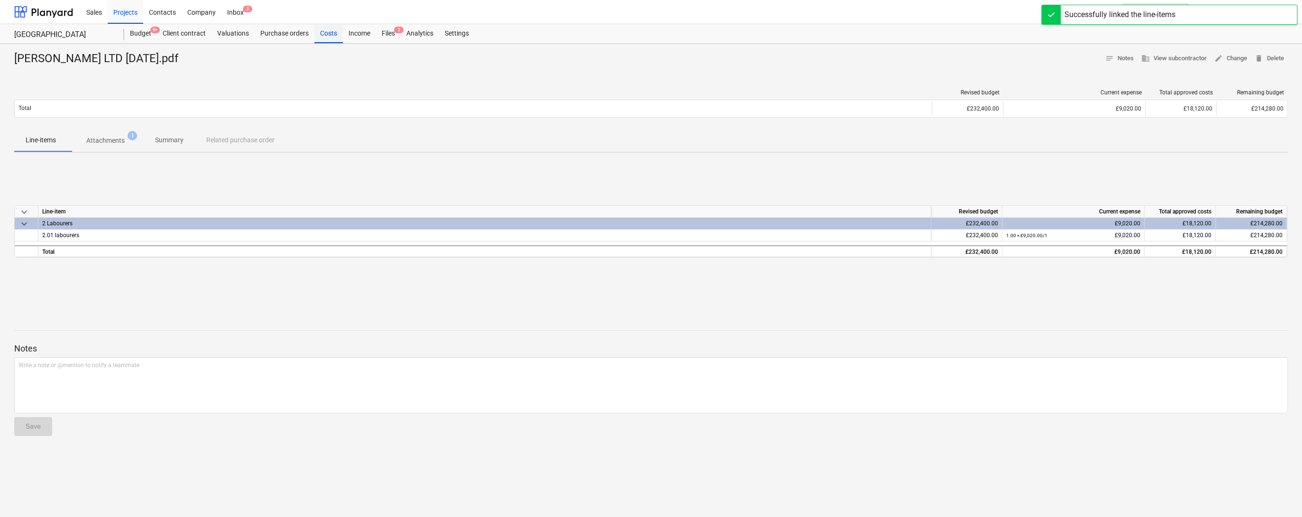
click at [343, 36] on div "Costs" at bounding box center [328, 33] width 28 height 19
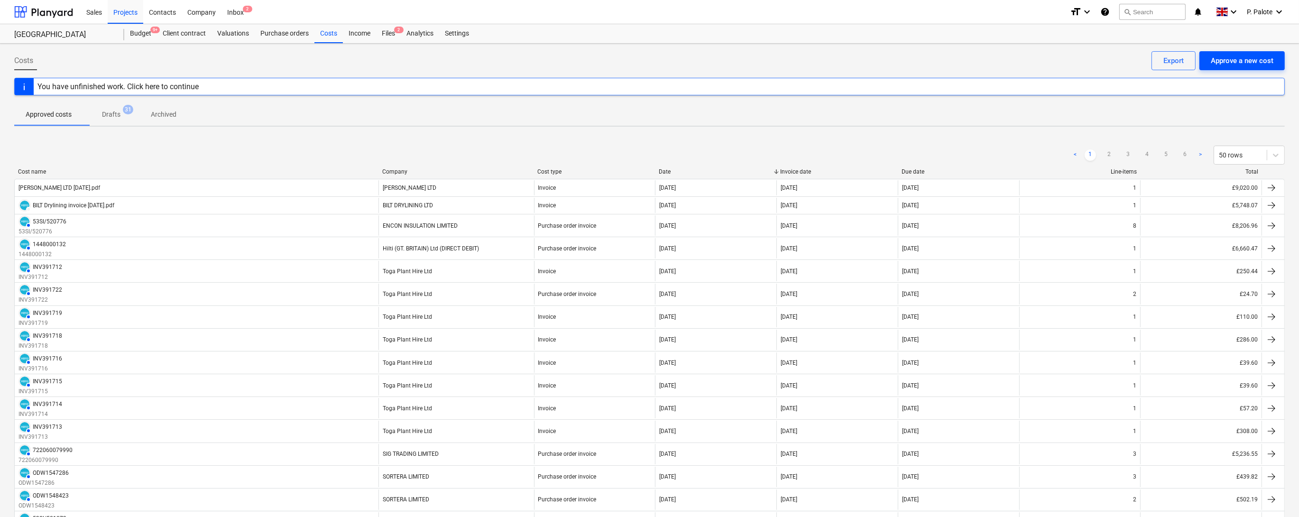
click at [1221, 59] on div "Approve a new cost" at bounding box center [1241, 61] width 63 height 12
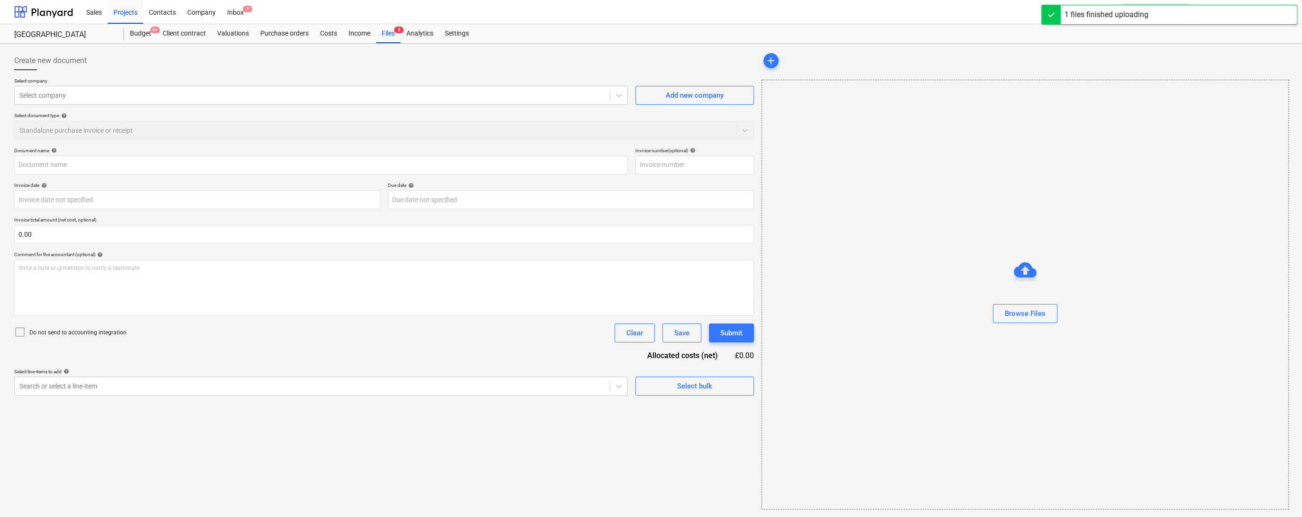
type input "[PERSON_NAME].pdf"
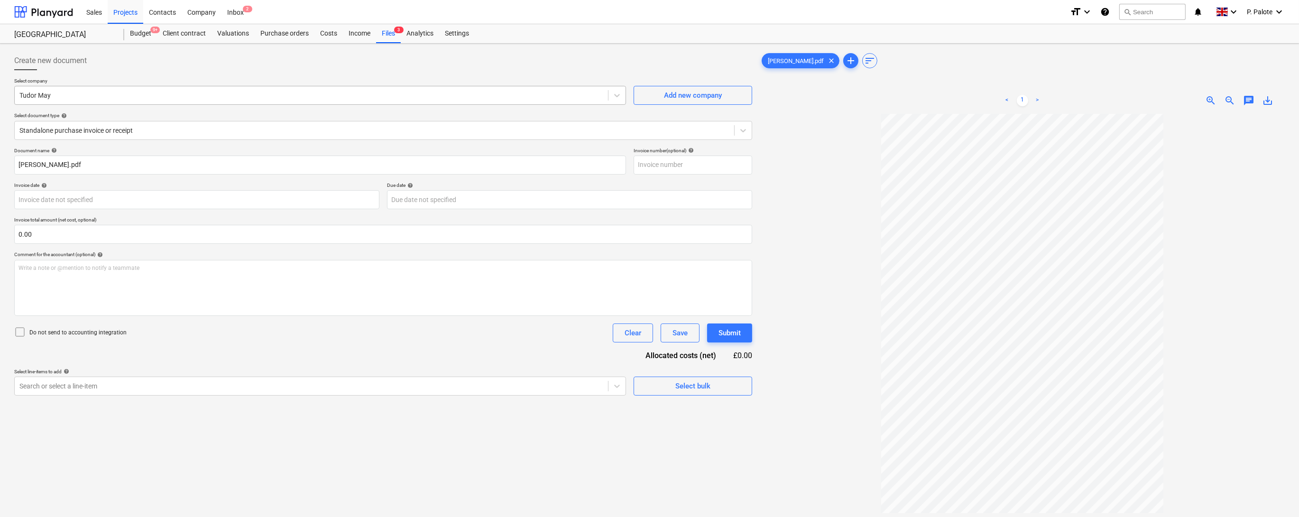
click at [154, 99] on div at bounding box center [311, 95] width 584 height 9
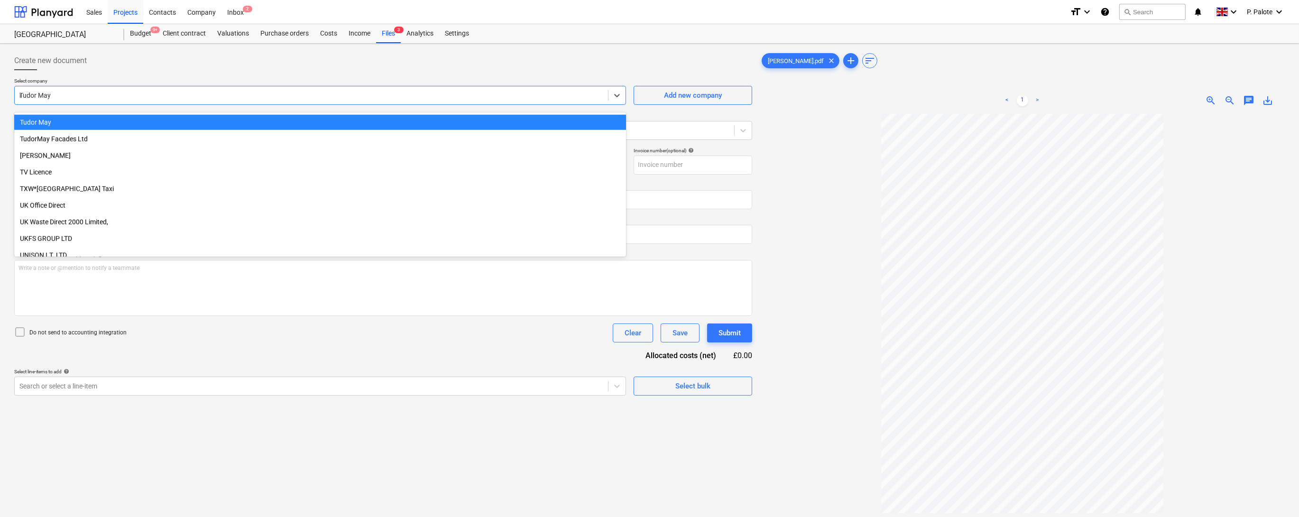
scroll to position [6760, 0]
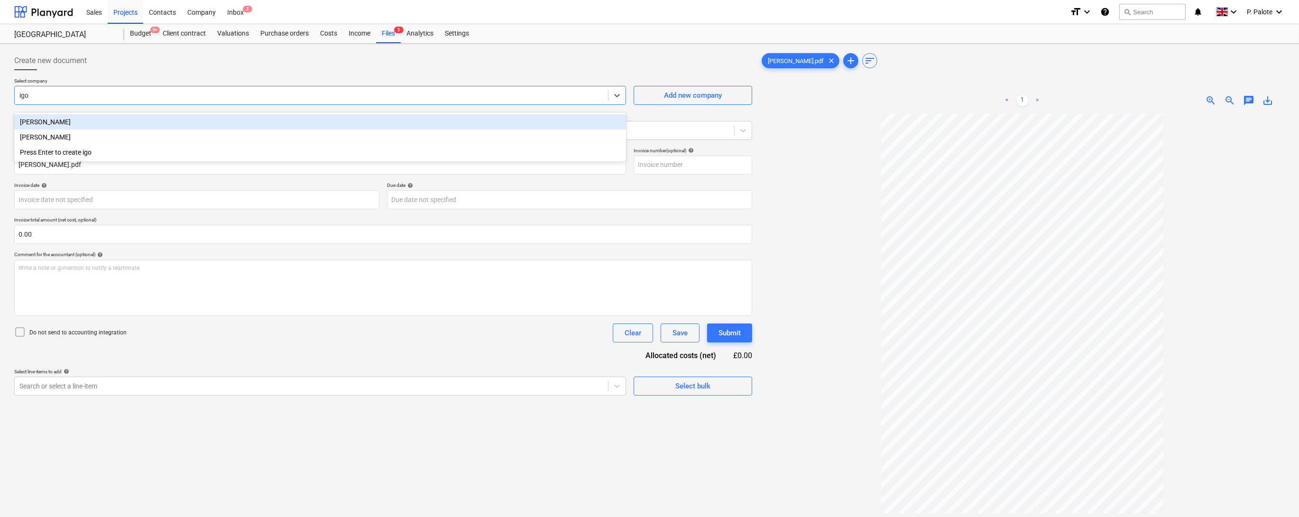
type input "[PERSON_NAME]"
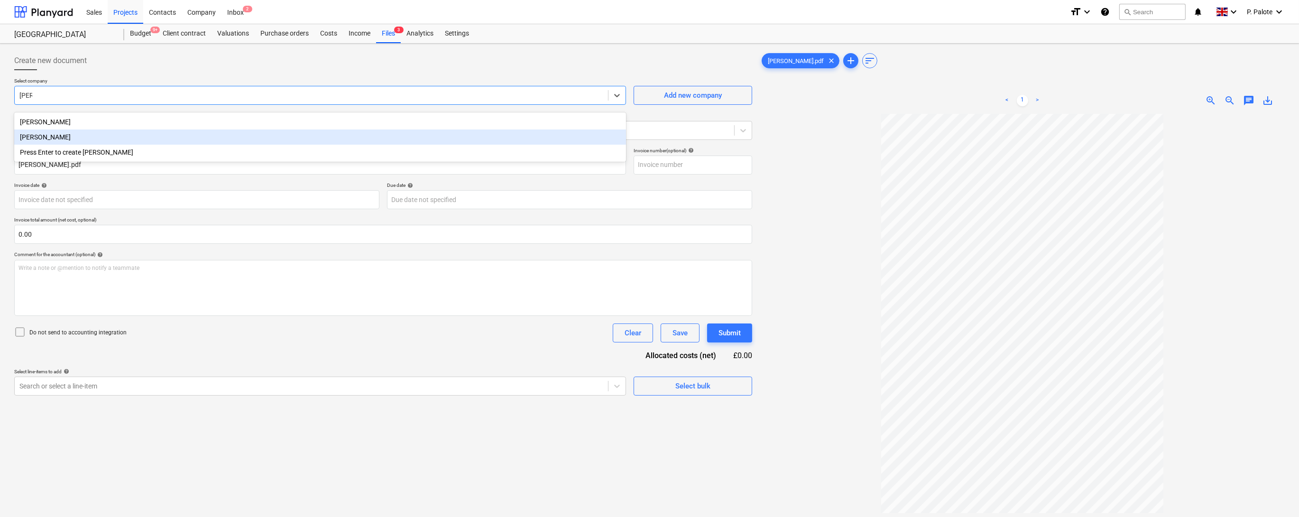
click at [72, 138] on div "[PERSON_NAME]" at bounding box center [320, 136] width 612 height 15
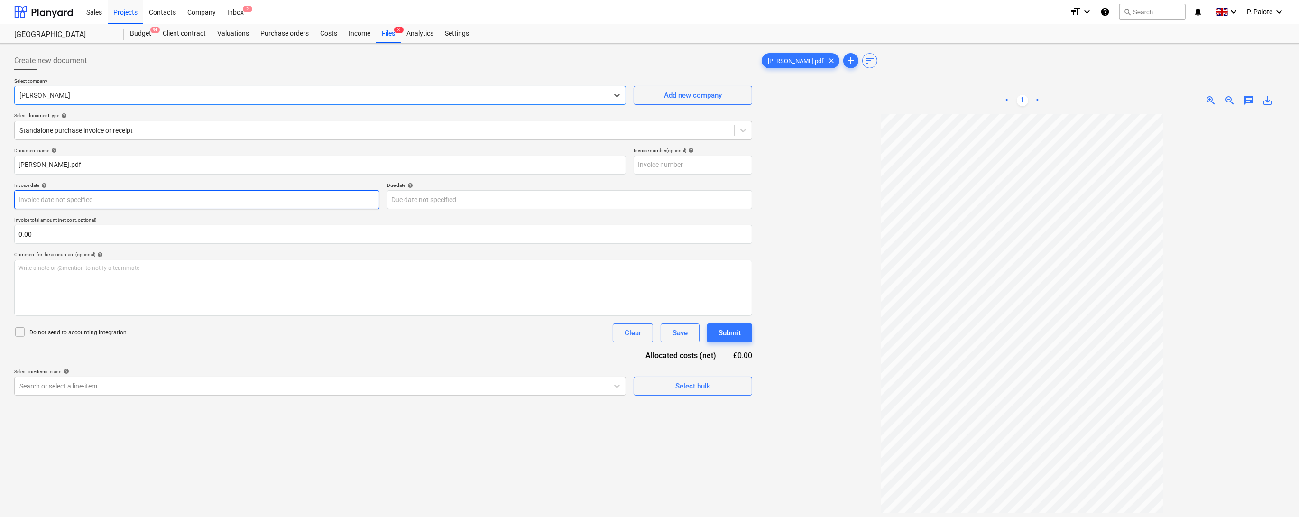
click at [102, 213] on body "Sales Projects Contacts Company Inbox 2 format_size keyboard_arrow_down help se…" at bounding box center [649, 258] width 1299 height 517
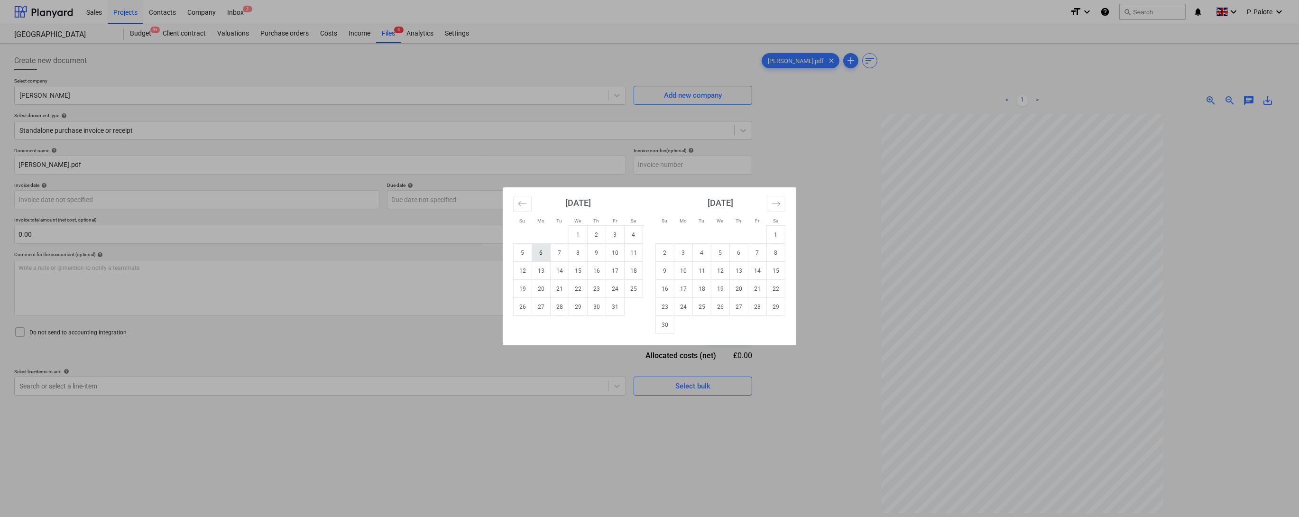
click at [537, 251] on td "6" at bounding box center [541, 253] width 18 height 18
type input "[DATE]"
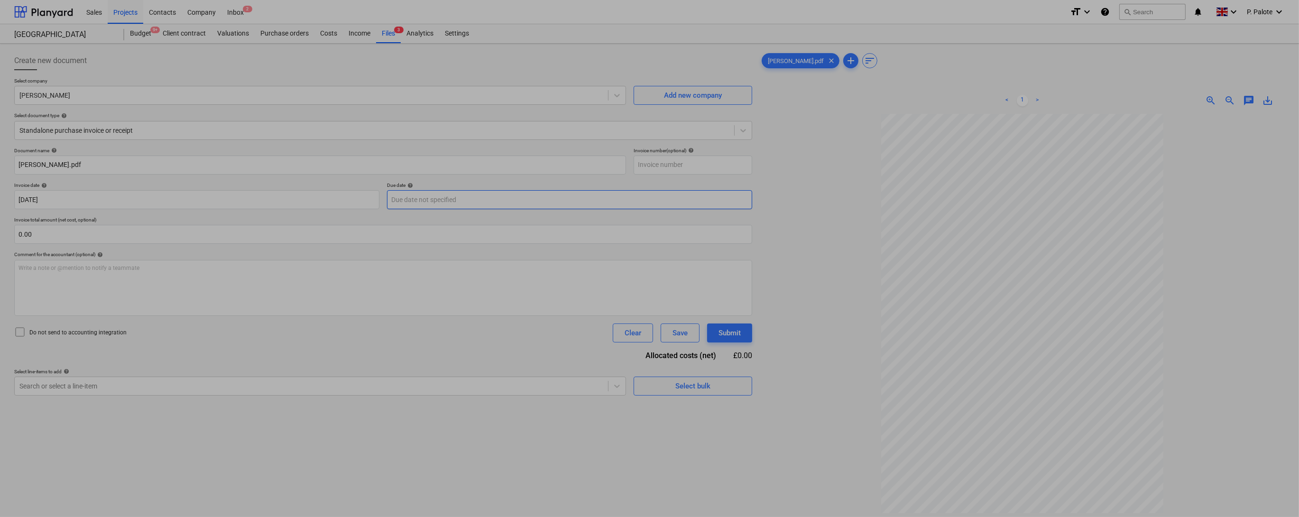
click at [545, 216] on body "Sales Projects Contacts Company Inbox 2 format_size keyboard_arrow_down help se…" at bounding box center [649, 258] width 1299 height 517
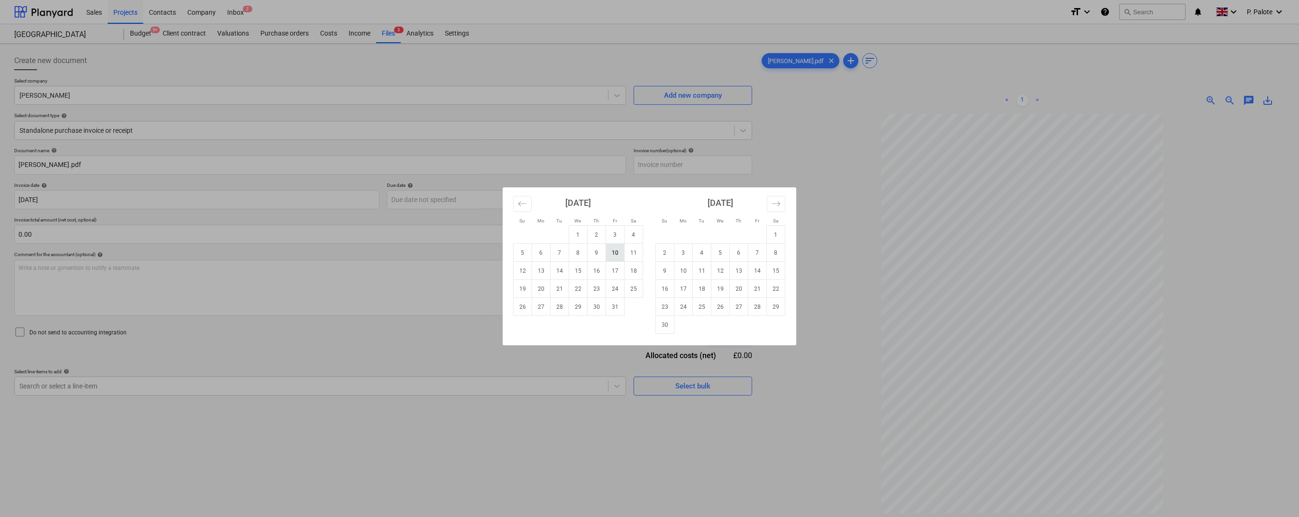
click at [610, 249] on td "10" at bounding box center [615, 253] width 18 height 18
type input "[DATE]"
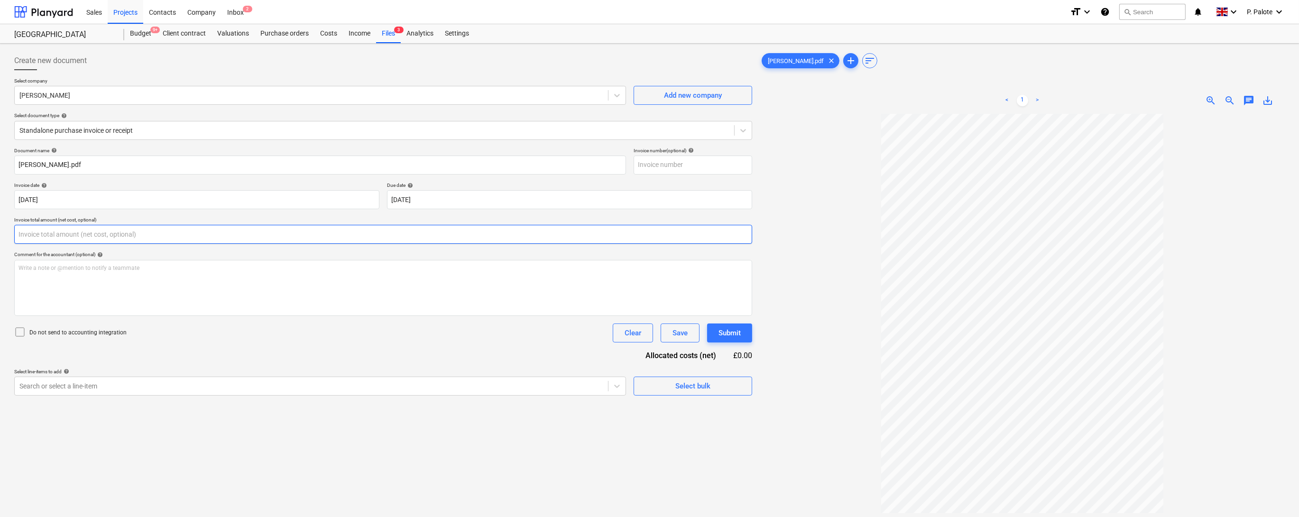
click at [84, 244] on input "text" at bounding box center [383, 234] width 738 height 19
type input "1,573.00"
click at [261, 436] on body "Sales Projects Contacts Company Inbox 2 format_size keyboard_arrow_down help se…" at bounding box center [649, 258] width 1299 height 517
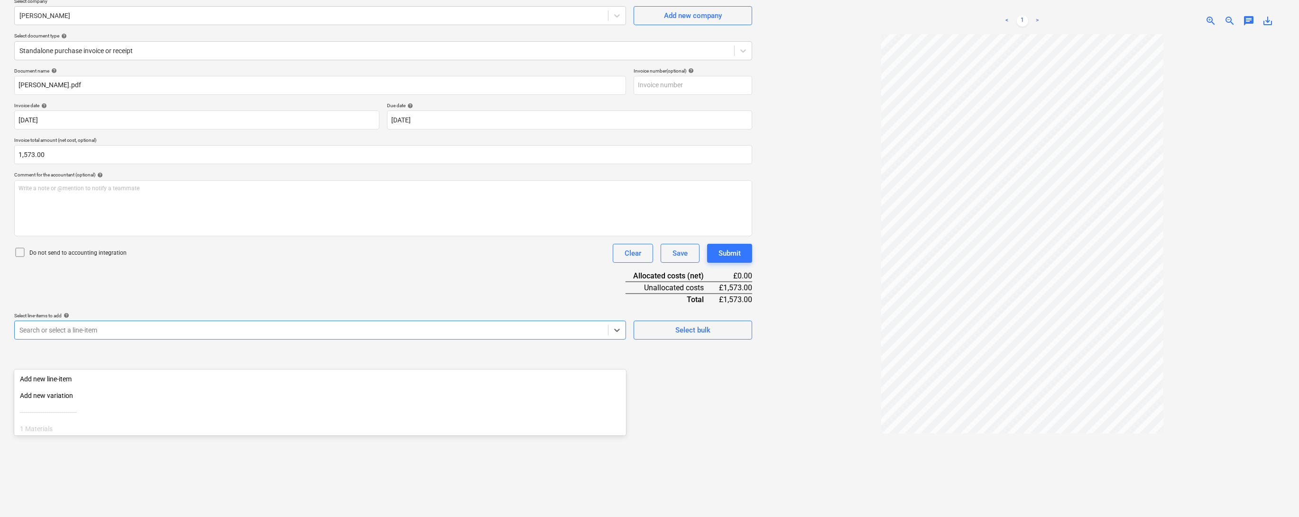
click at [67, 335] on div at bounding box center [311, 329] width 584 height 9
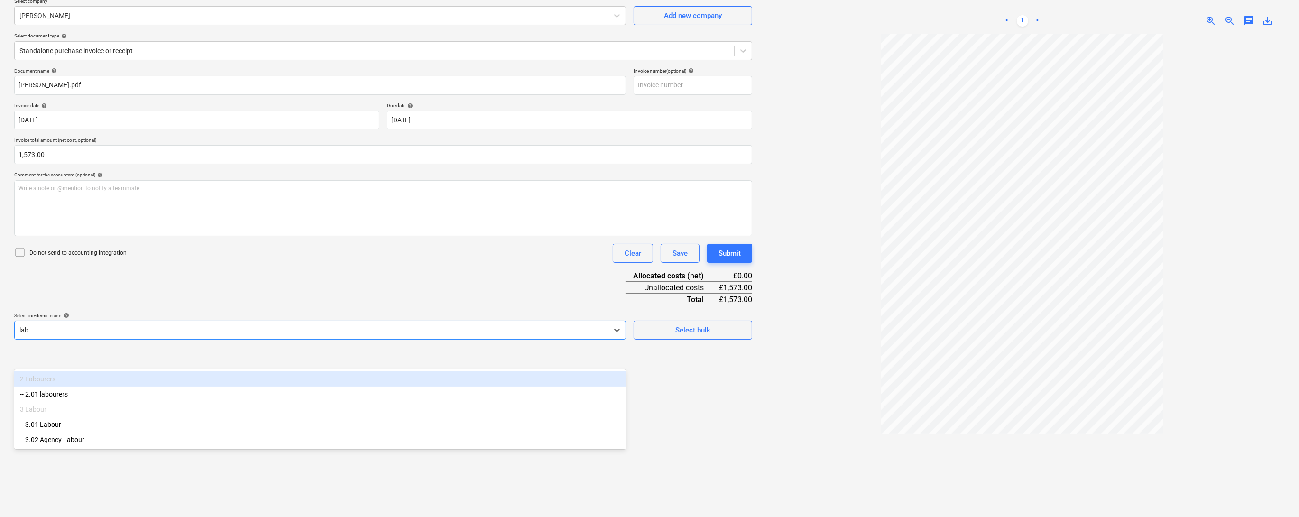
type input "labo"
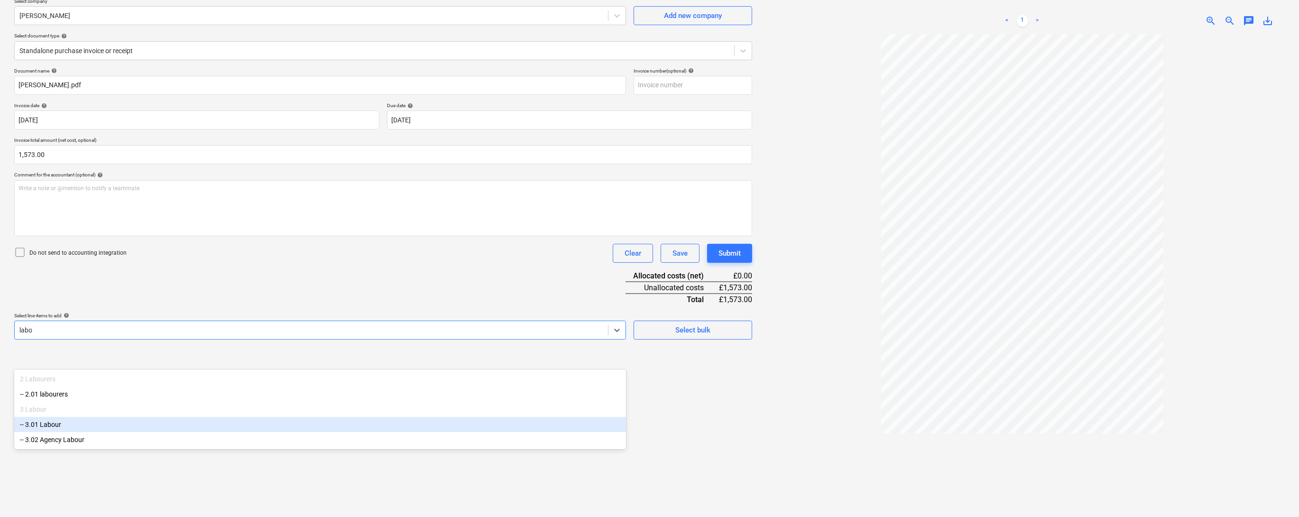
click at [72, 423] on div "-- 3.01 Labour" at bounding box center [320, 424] width 612 height 15
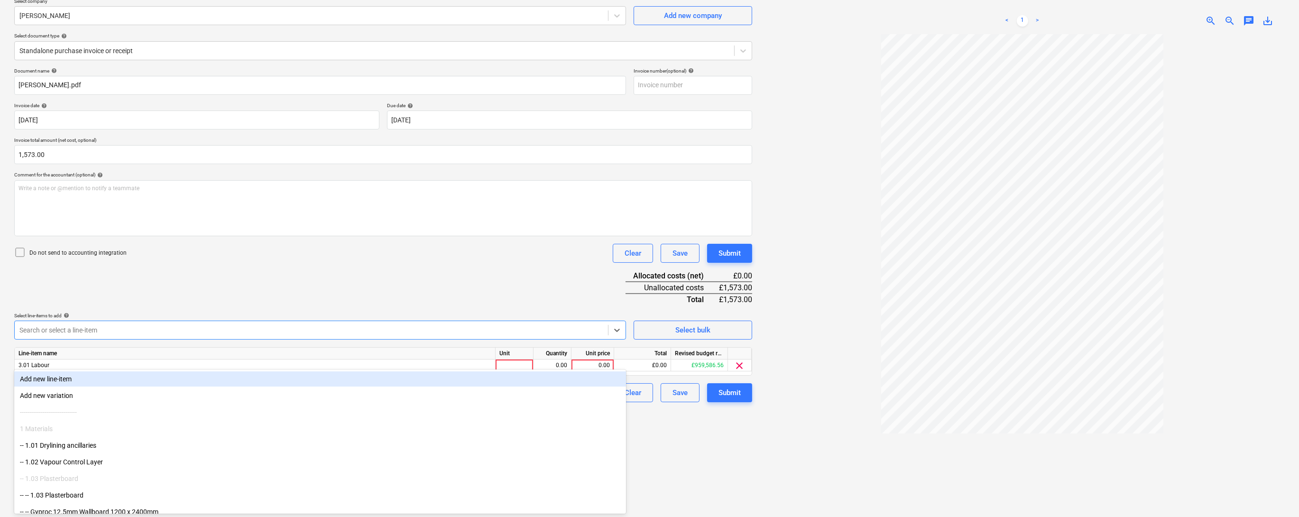
click at [622, 332] on div "Document name help [PERSON_NAME].pdf Invoice number (optional) help Invoice dat…" at bounding box center [383, 235] width 738 height 334
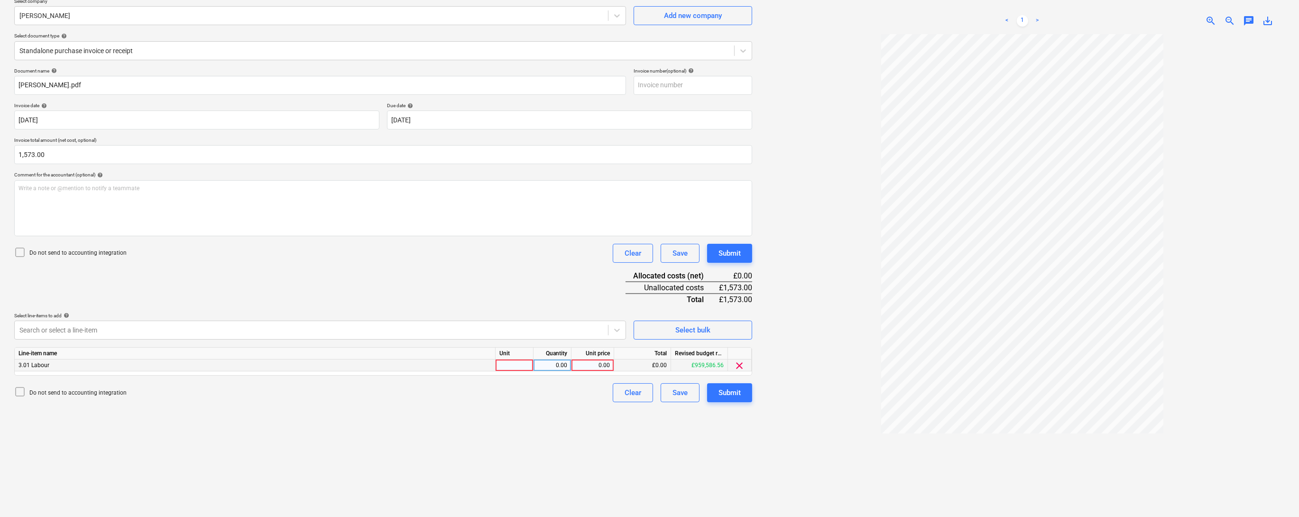
click at [520, 371] on div at bounding box center [514, 365] width 38 height 12
type input "1"
click at [559, 371] on div "0.00" at bounding box center [552, 365] width 30 height 12
type input "1"
click at [597, 371] on div "0.00" at bounding box center [592, 365] width 35 height 12
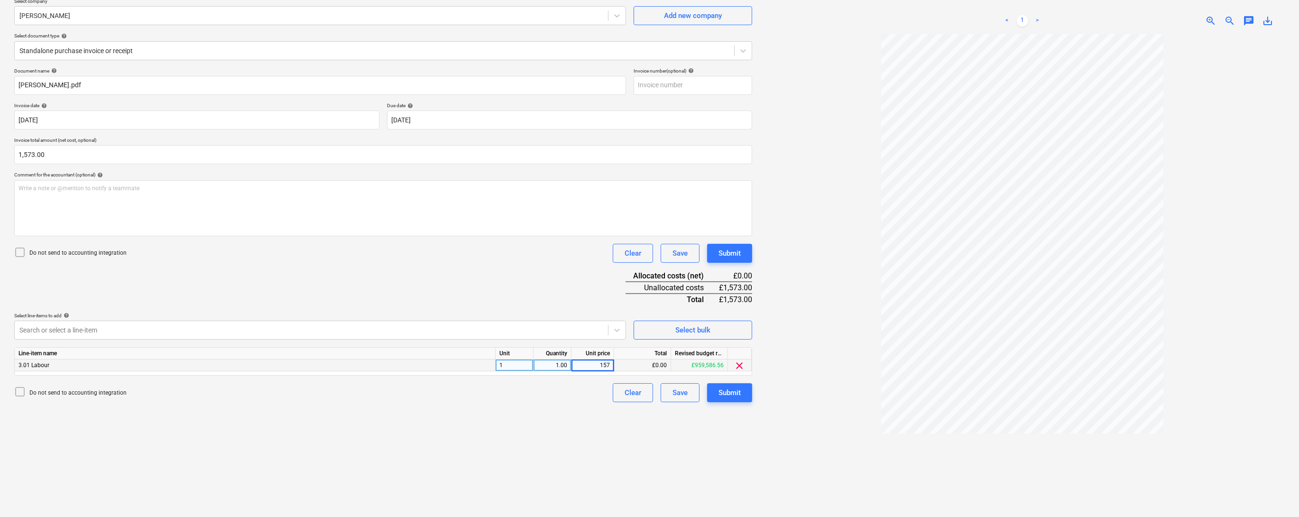
type input "1573"
click at [571, 402] on div "Do not send to accounting integration Clear Save Submit" at bounding box center [383, 392] width 738 height 19
click at [729, 399] on div "Submit" at bounding box center [729, 392] width 22 height 12
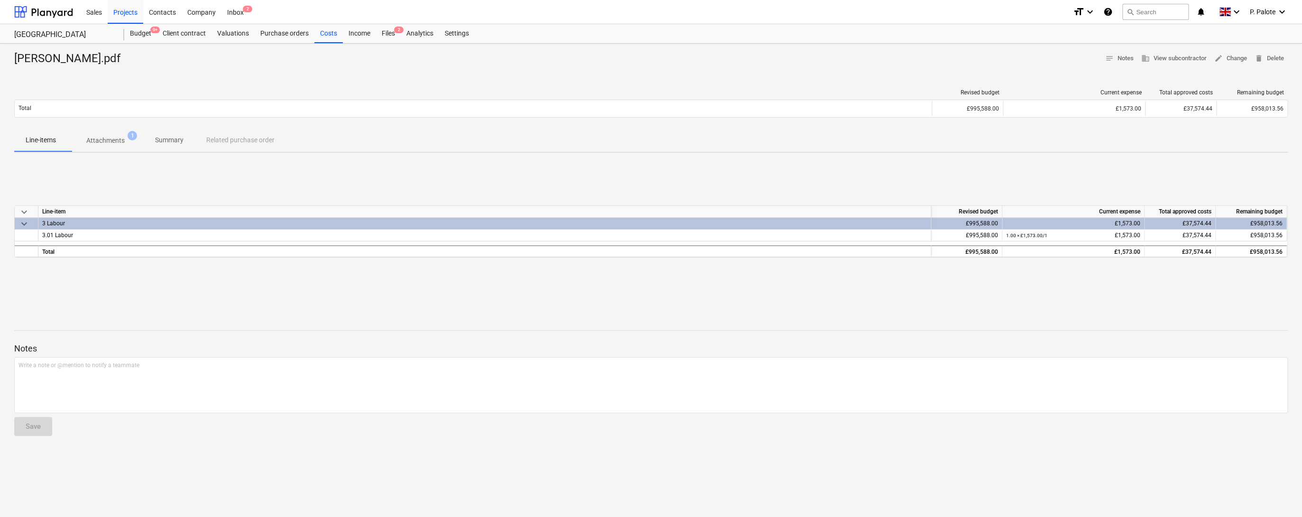
click at [223, 183] on div "keyboard_arrow_down Line-item Revised budget Current expense Total approved cos…" at bounding box center [650, 231] width 1273 height 142
click at [757, 172] on div "keyboard_arrow_down Line-item Revised budget Current expense Total approved cos…" at bounding box center [650, 231] width 1273 height 142
click at [343, 40] on div "Costs" at bounding box center [328, 33] width 28 height 19
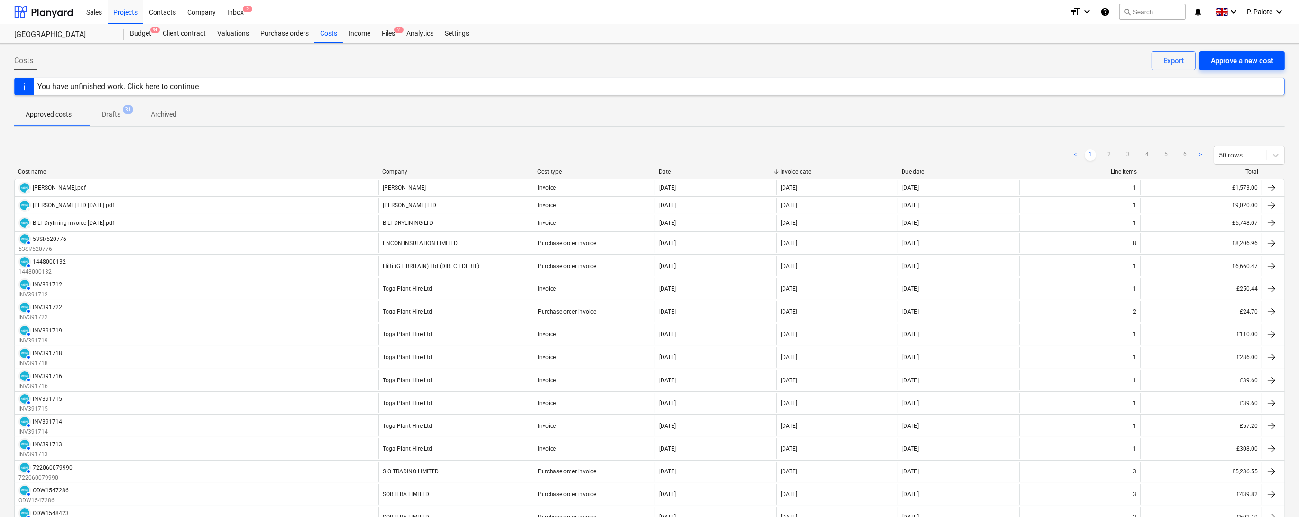
click at [1241, 62] on div "Approve a new cost" at bounding box center [1241, 61] width 63 height 12
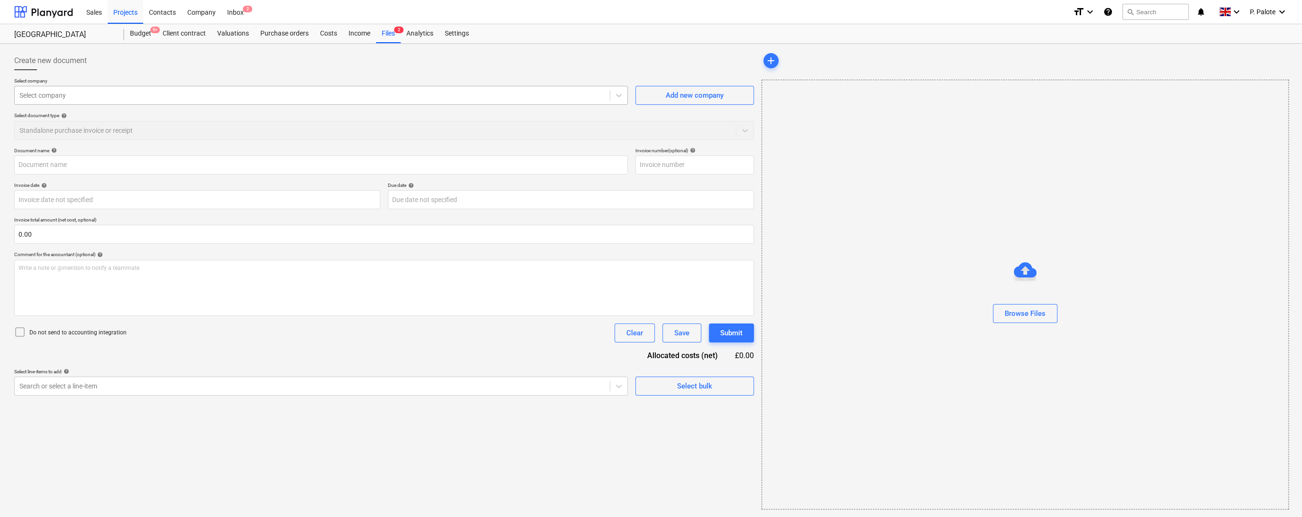
click at [99, 100] on div at bounding box center [311, 95] width 585 height 9
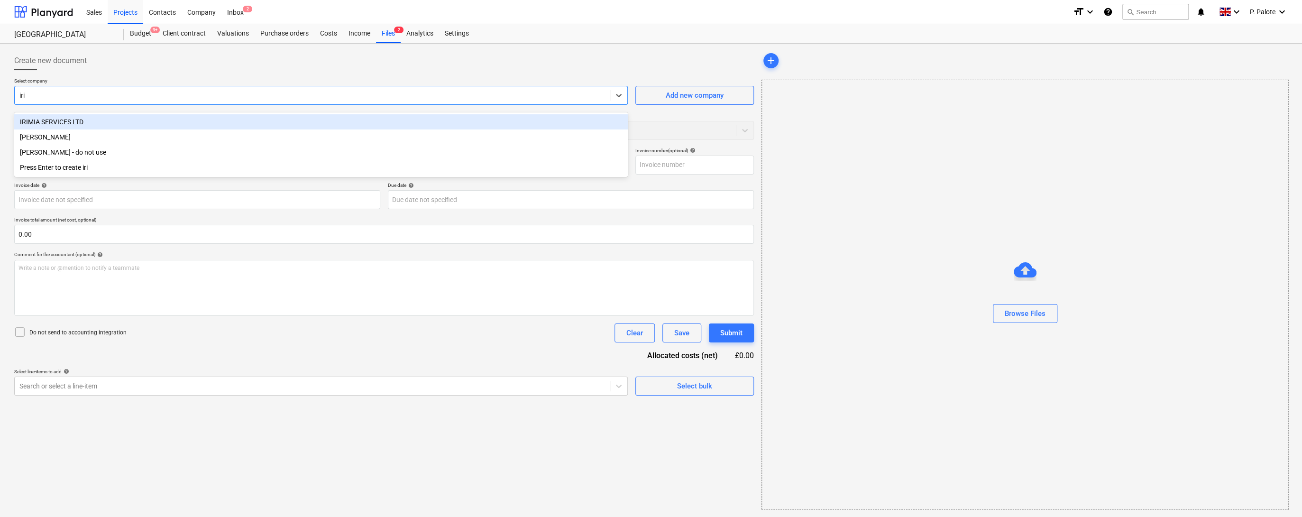
type input "irim"
click at [55, 120] on div "IRIMIA SERVICES LTD" at bounding box center [320, 121] width 613 height 15
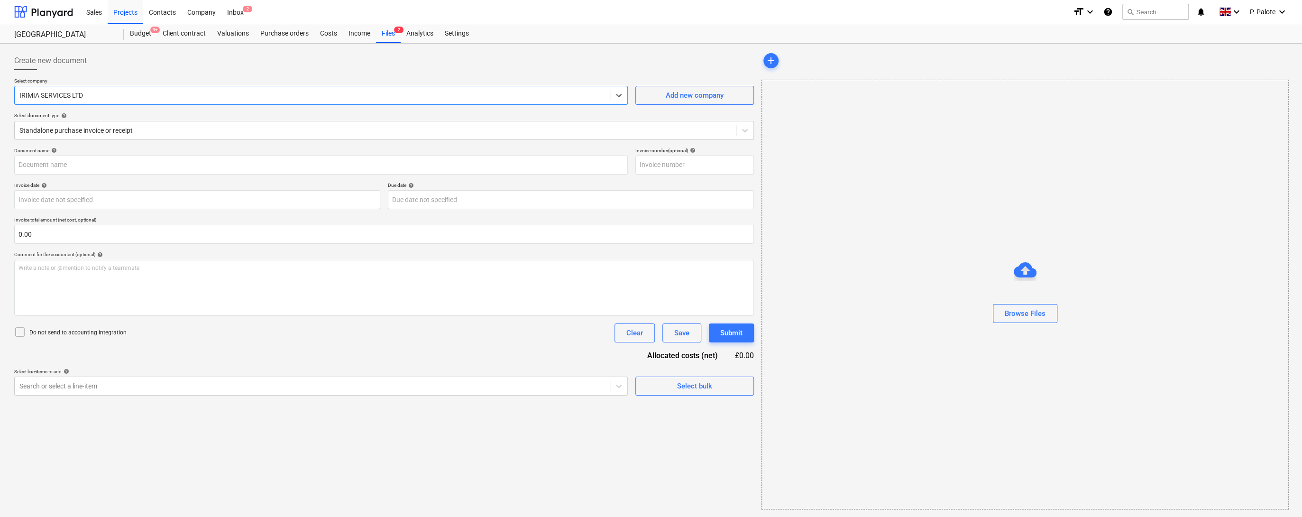
type input "Irimia Services Ltd INVOICE [DATE].pdf"
click at [84, 214] on body "Sales Projects Contacts Company Inbox 2 format_size keyboard_arrow_down help se…" at bounding box center [649, 258] width 1299 height 517
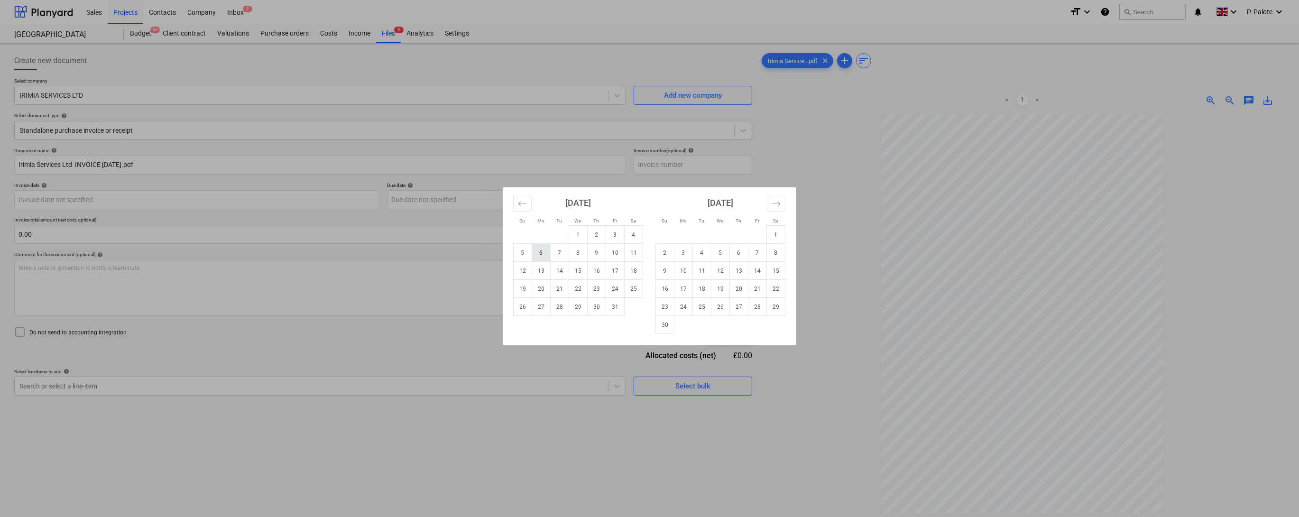
click at [541, 254] on td "6" at bounding box center [541, 253] width 18 height 18
type input "[DATE]"
click at [569, 214] on body "Sales Projects Contacts Company Inbox 2 format_size keyboard_arrow_down help se…" at bounding box center [649, 258] width 1299 height 517
click at [613, 252] on td "10" at bounding box center [615, 253] width 18 height 18
type input "[DATE]"
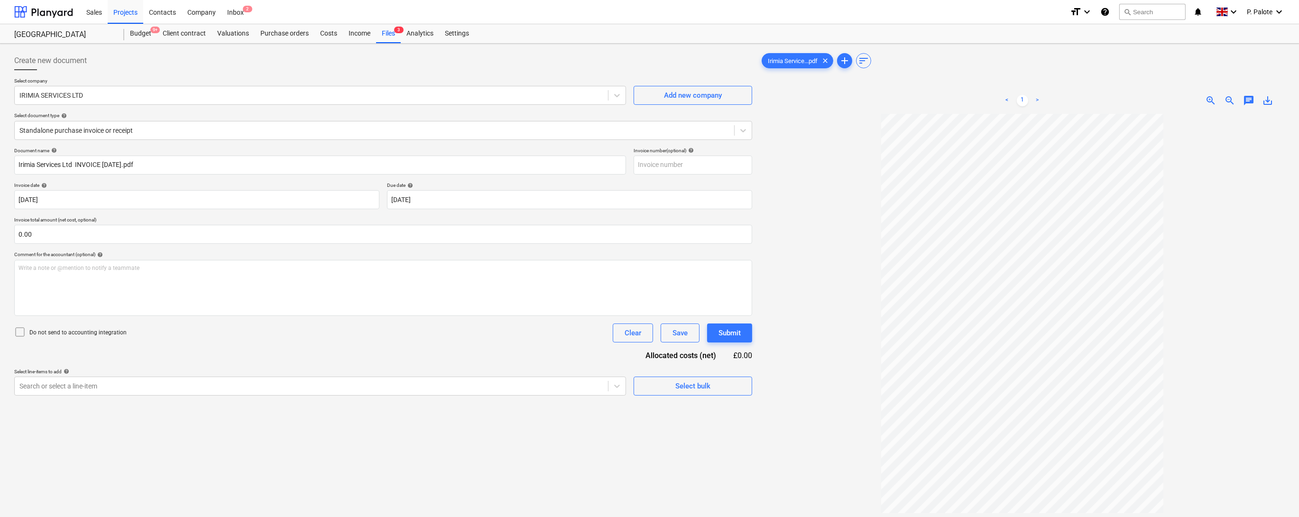
click at [472, 225] on p "Invoice total amount (net cost, optional)" at bounding box center [383, 221] width 738 height 8
click at [138, 244] on input "text" at bounding box center [383, 234] width 738 height 19
type input "30,000.00"
click at [89, 314] on div "Write a note or @mention to notify a teammate [PERSON_NAME]" at bounding box center [383, 288] width 738 height 56
click at [186, 298] on div "Retention held - £1500 - Retention released - £" at bounding box center [383, 288] width 738 height 56
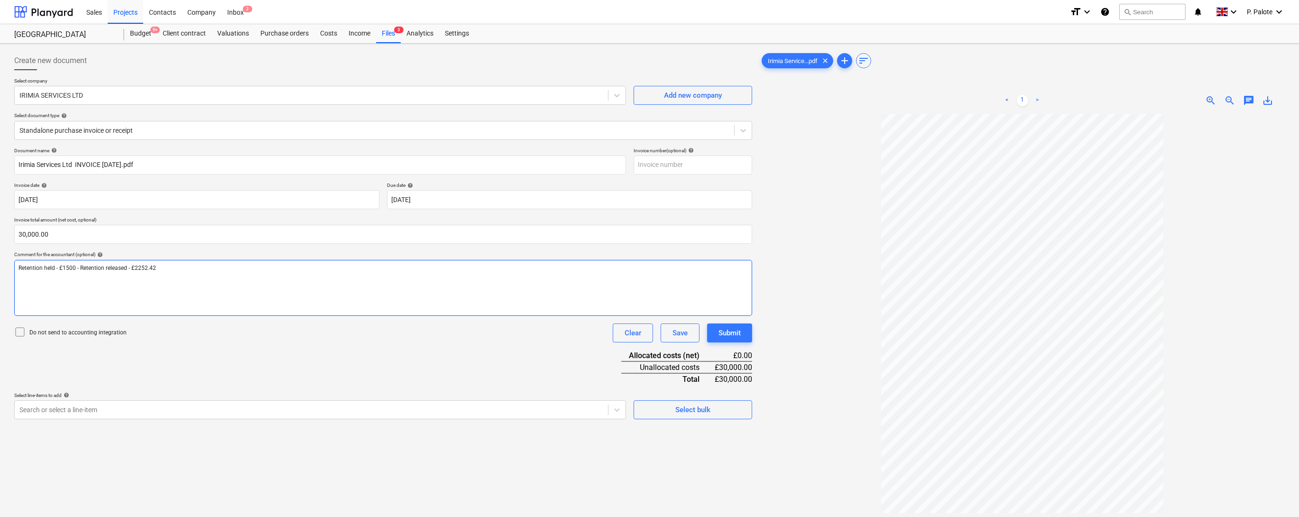
click at [156, 271] on span "Retention held - £1500 - Retention released - £2252.42" at bounding box center [86, 268] width 137 height 7
click at [82, 271] on span "Retention held - £1500 - Retention released - £2,252.42" at bounding box center [87, 268] width 138 height 7
click at [112, 316] on div "Retention held - £1,500 - Retention released - £2,252.42" at bounding box center [383, 288] width 738 height 56
click at [217, 272] on p "Retention held - £1,500 - Retention released - £2,252.42" at bounding box center [382, 268] width 729 height 8
click at [524, 390] on div "Document name help Irimia Services Ltd INVOICE [DATE].pdf Invoice number (optio…" at bounding box center [383, 283] width 738 height 272
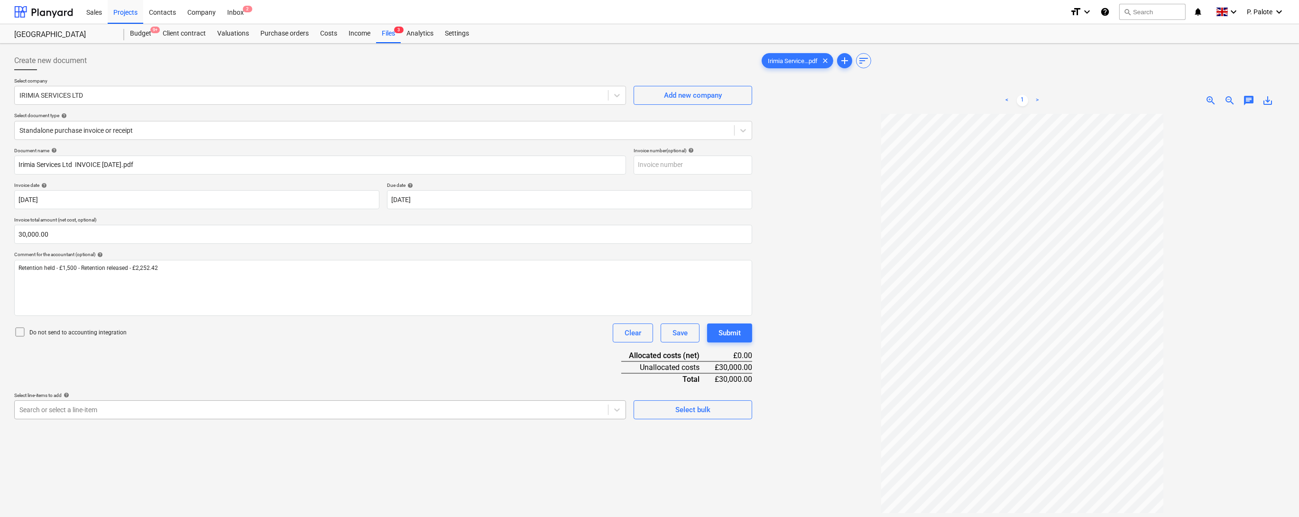
click at [142, 430] on body "Sales Projects Contacts Company Inbox 2 format_size keyboard_arrow_down help se…" at bounding box center [649, 258] width 1299 height 517
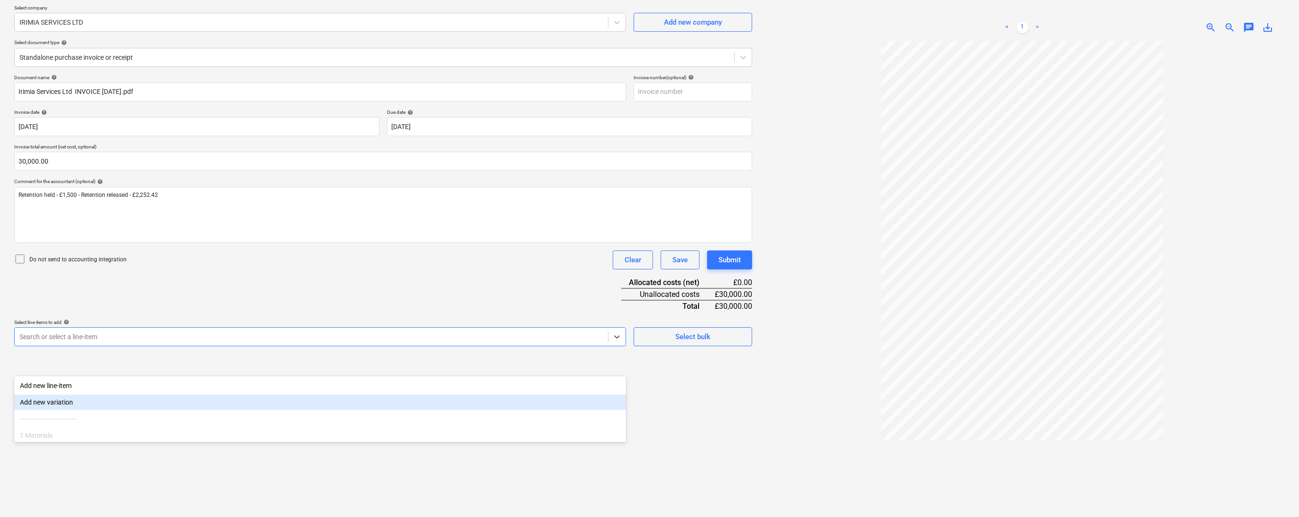
scroll to position [80, 0]
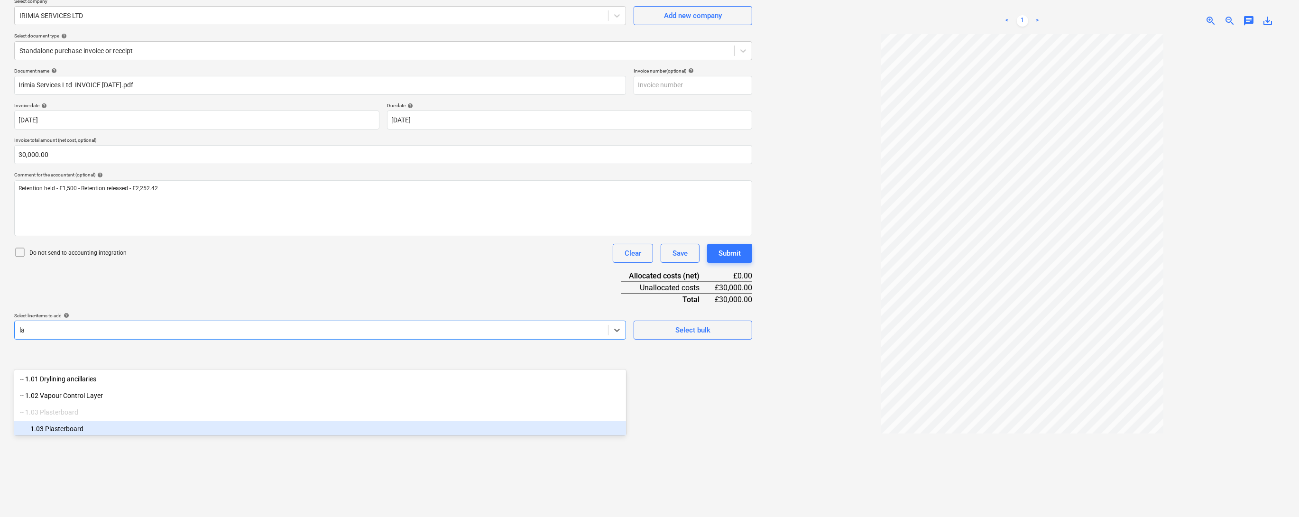
type input "lab"
click at [72, 423] on div "-- 3.01 Labour" at bounding box center [320, 424] width 612 height 15
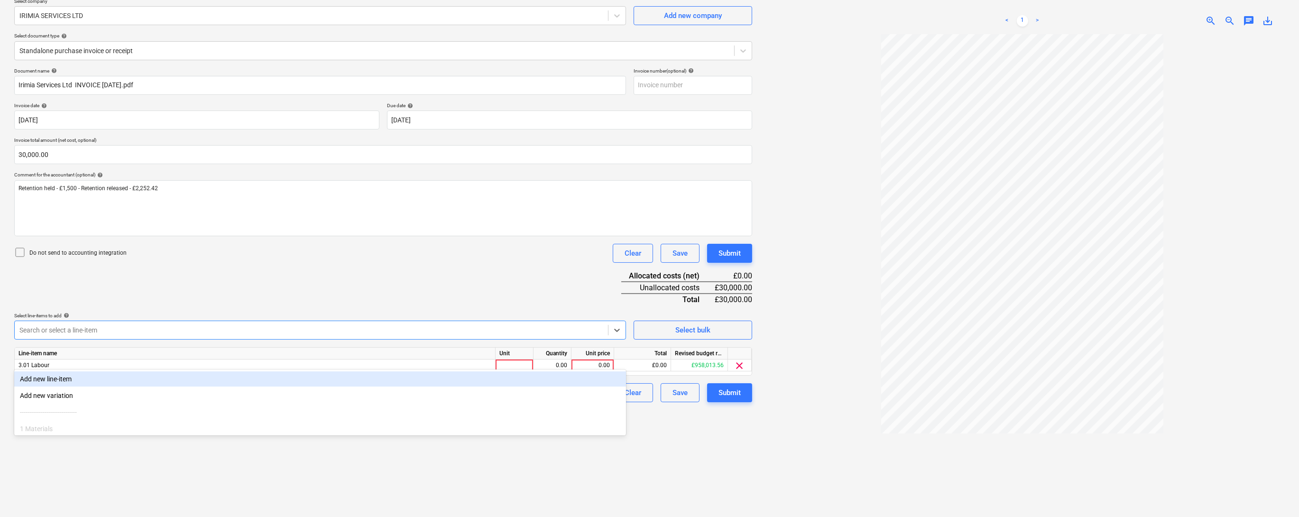
click at [187, 315] on div "Document name help Irimia Services Ltd INVOICE [DATE].pdf Invoice number (optio…" at bounding box center [383, 235] width 738 height 334
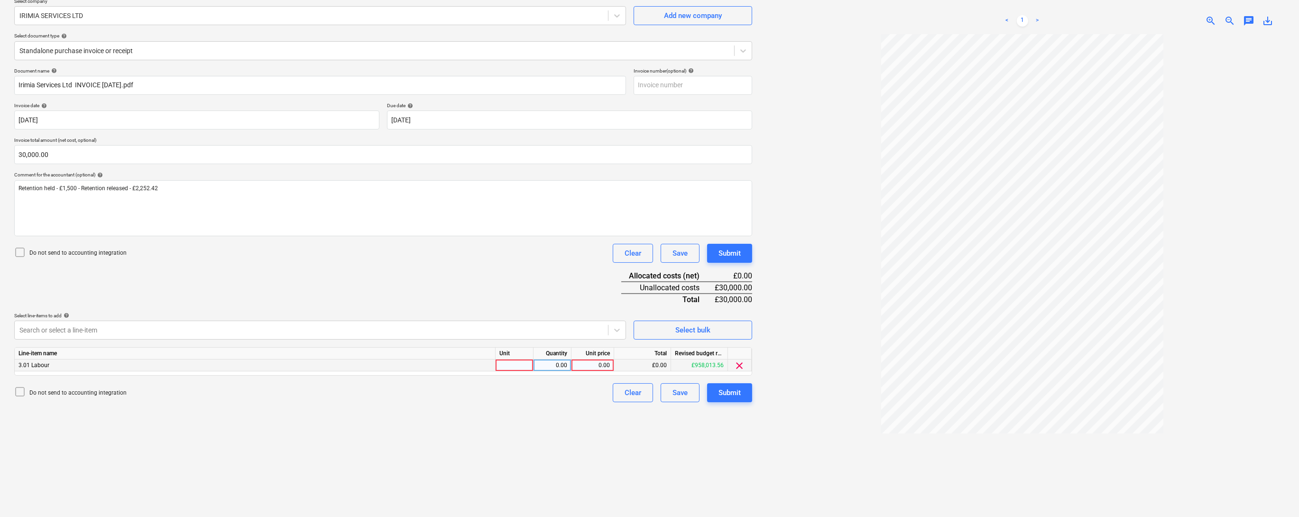
click at [516, 371] on div at bounding box center [514, 365] width 38 height 12
type input "1"
click at [561, 371] on div "0.00" at bounding box center [552, 365] width 30 height 12
type input "1"
click at [597, 371] on div "0.00" at bounding box center [592, 365] width 35 height 12
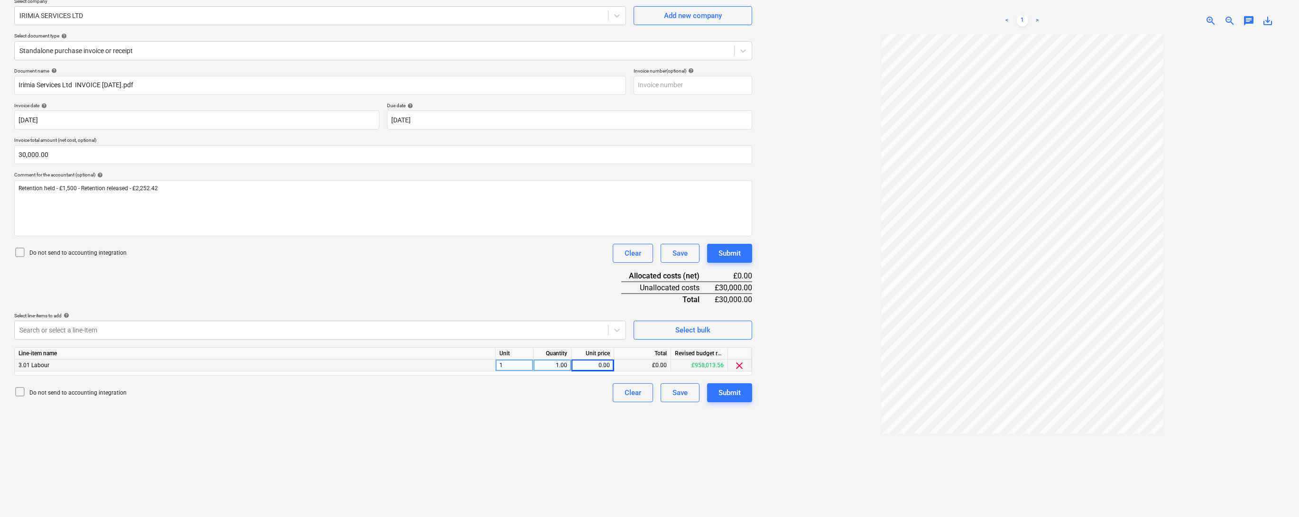
click at [602, 371] on div "0.00" at bounding box center [592, 365] width 35 height 12
type input "30752.42"
click at [565, 436] on div "Create new document Select company IRIMIA SERVICES LTD Add new company Select d…" at bounding box center [382, 248] width 745 height 560
click at [290, 288] on div "Document name help Irimia Services Ltd INVOICE [DATE].pdf Invoice number (optio…" at bounding box center [383, 235] width 738 height 334
click at [506, 313] on div "Document name help Irimia Services Ltd INVOICE [DATE].pdf Invoice number (optio…" at bounding box center [383, 235] width 738 height 334
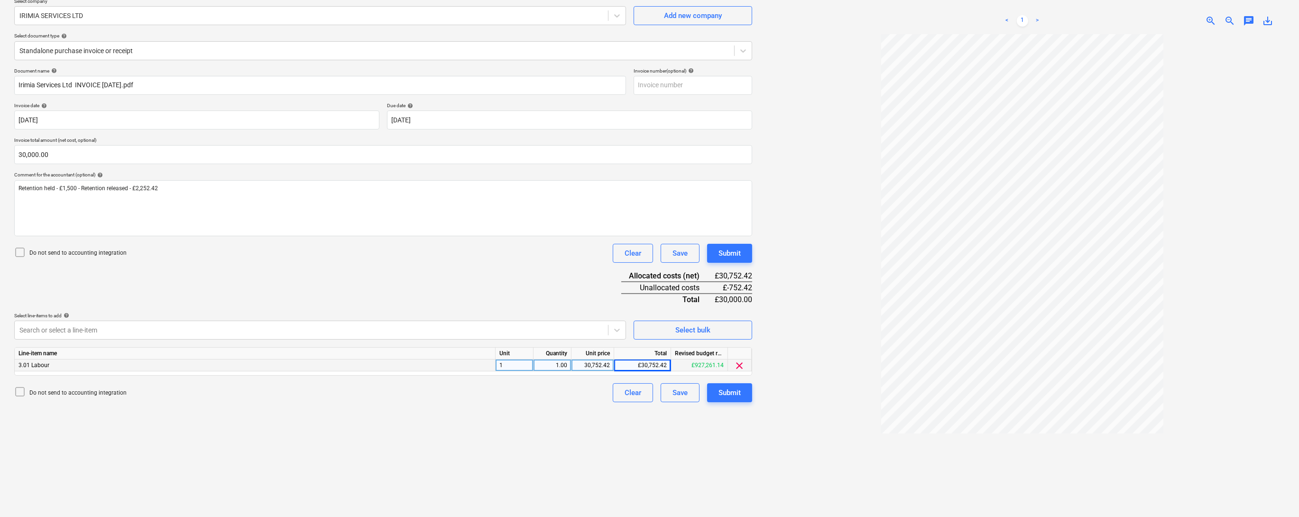
click at [802, 372] on div at bounding box center [1021, 279] width 525 height 490
drag, startPoint x: 851, startPoint y: 298, endPoint x: 851, endPoint y: 303, distance: 5.3
click at [851, 299] on div at bounding box center [1021, 279] width 525 height 490
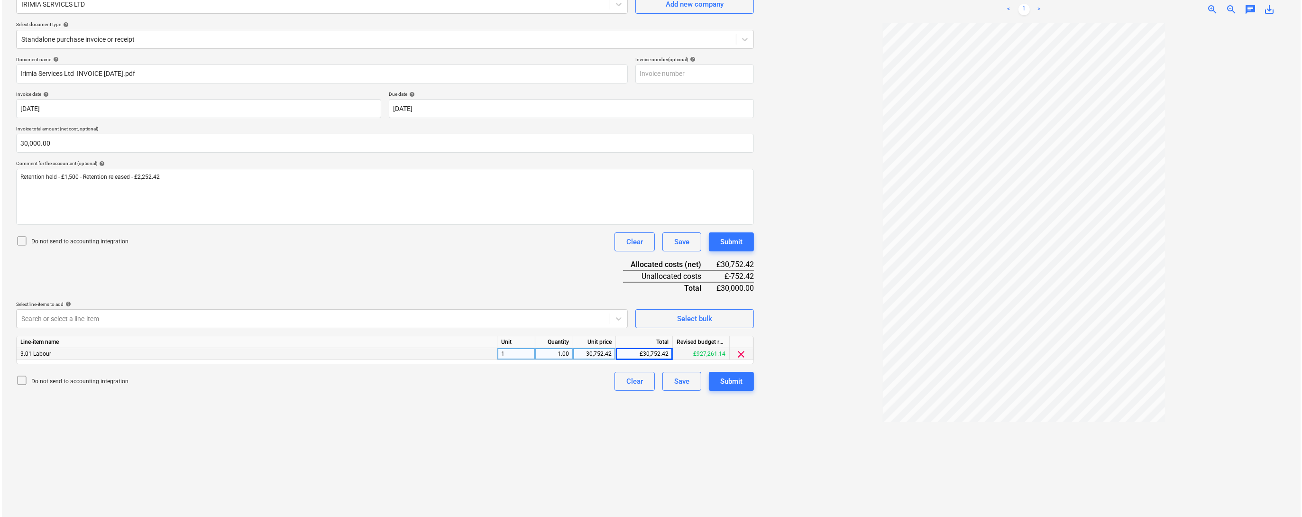
scroll to position [95, 0]
click at [715, 387] on button "Submit" at bounding box center [729, 377] width 45 height 19
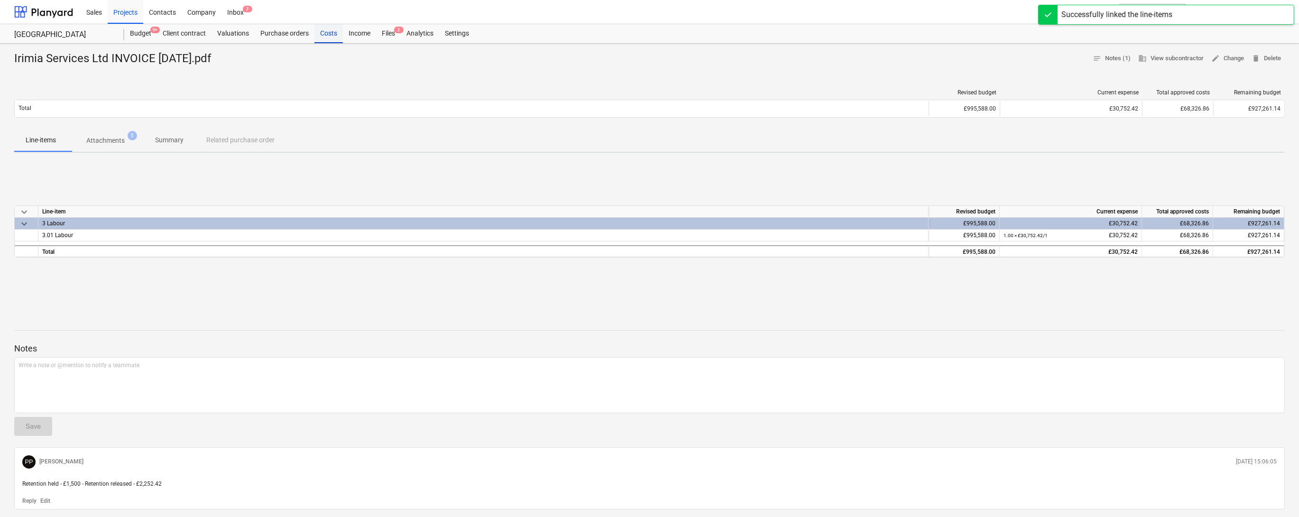
click at [341, 37] on div "Costs" at bounding box center [328, 33] width 28 height 19
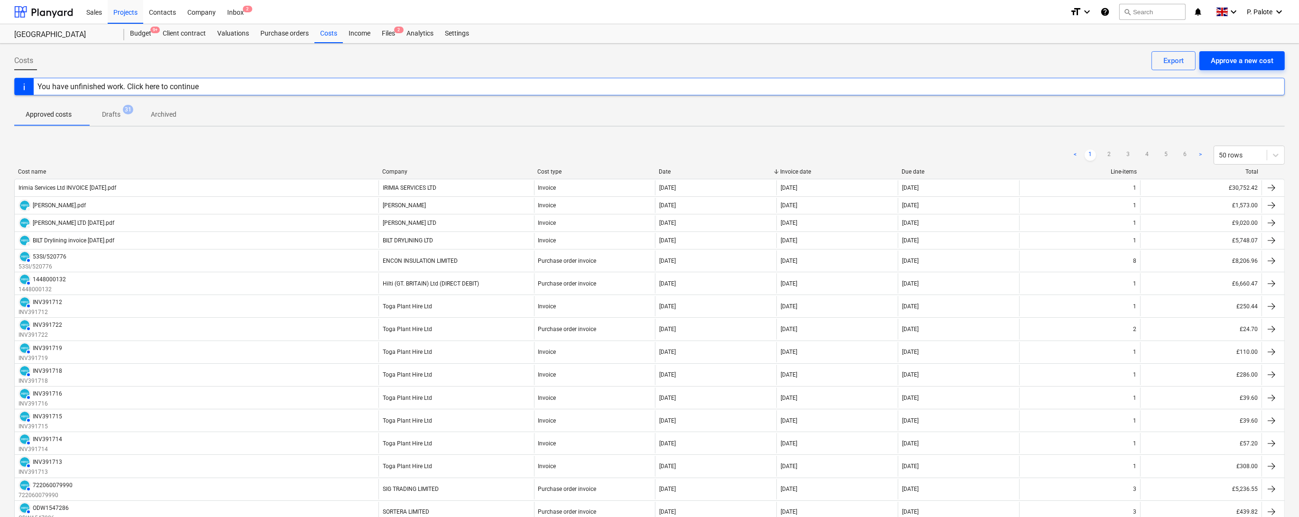
click at [1219, 60] on div "Approve a new cost" at bounding box center [1241, 61] width 63 height 12
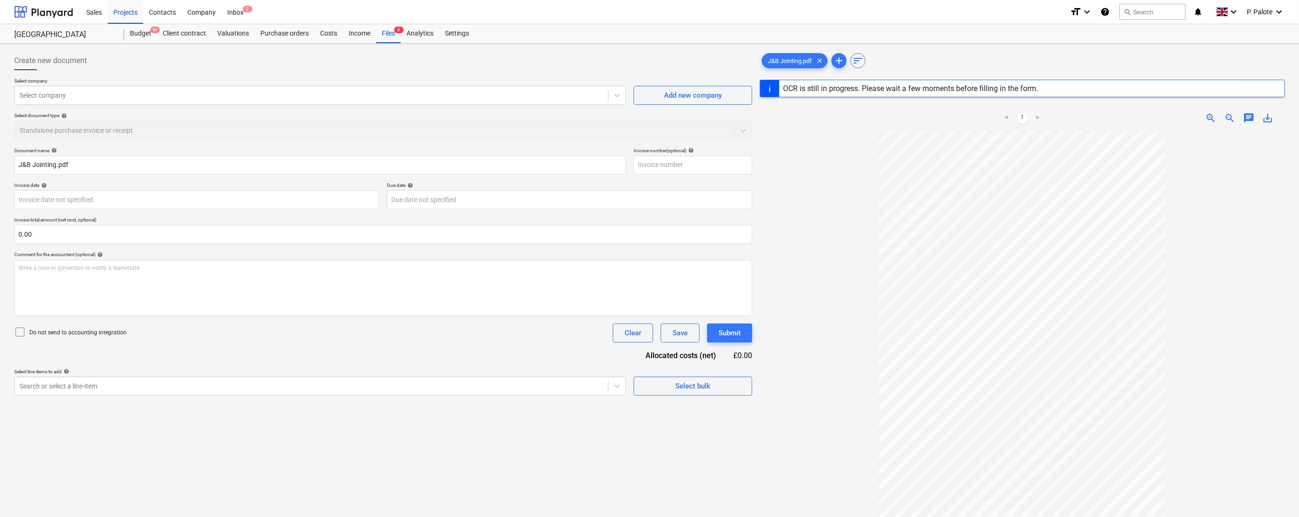
type input "403864"
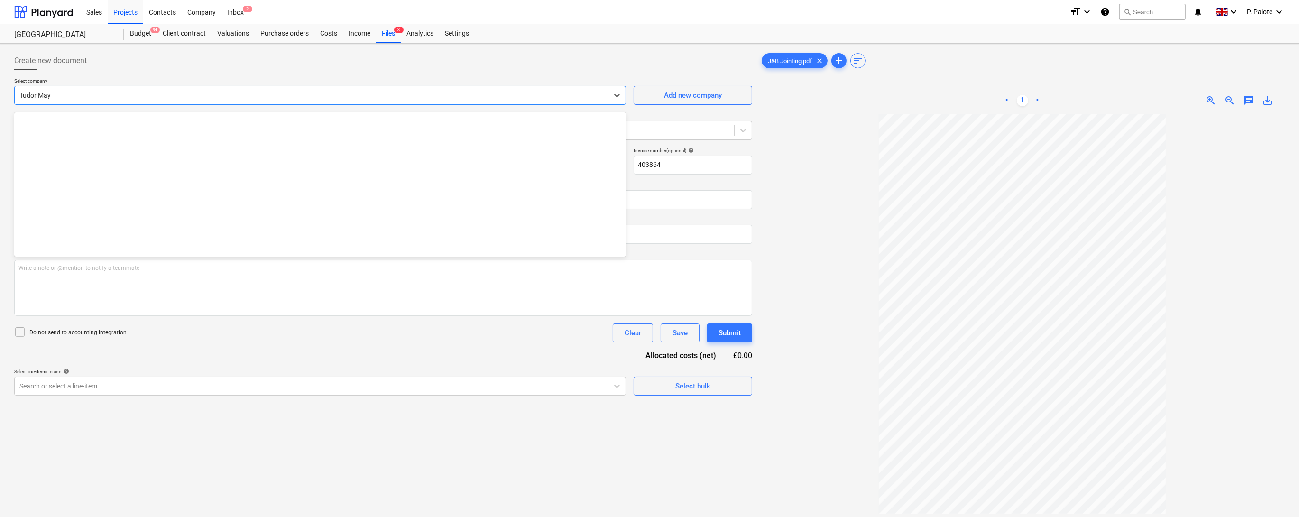
click at [134, 95] on div at bounding box center [311, 95] width 584 height 9
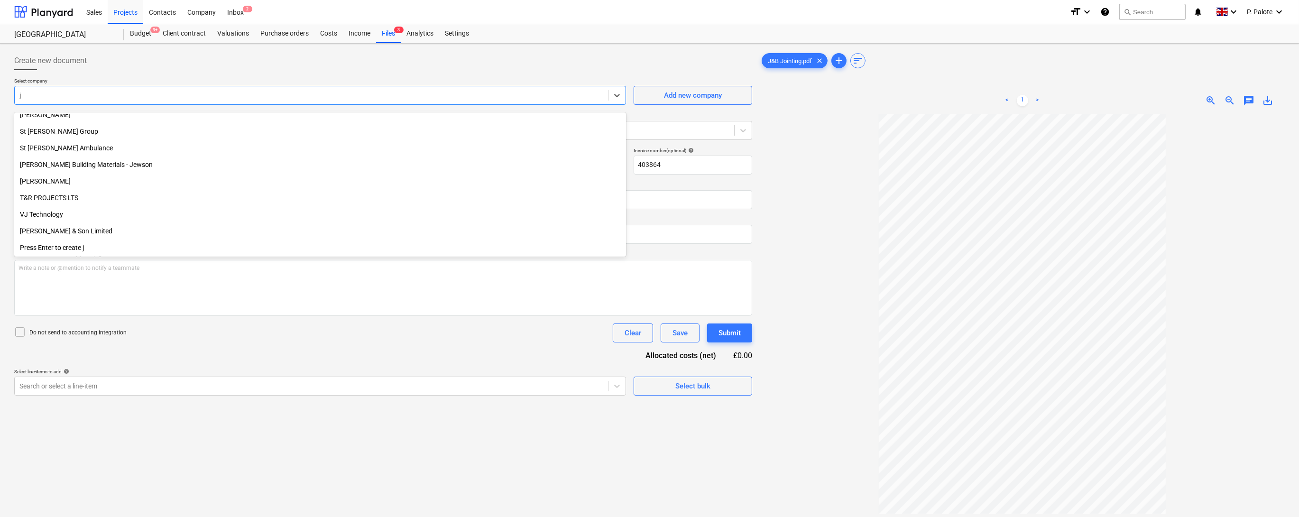
scroll to position [455, 0]
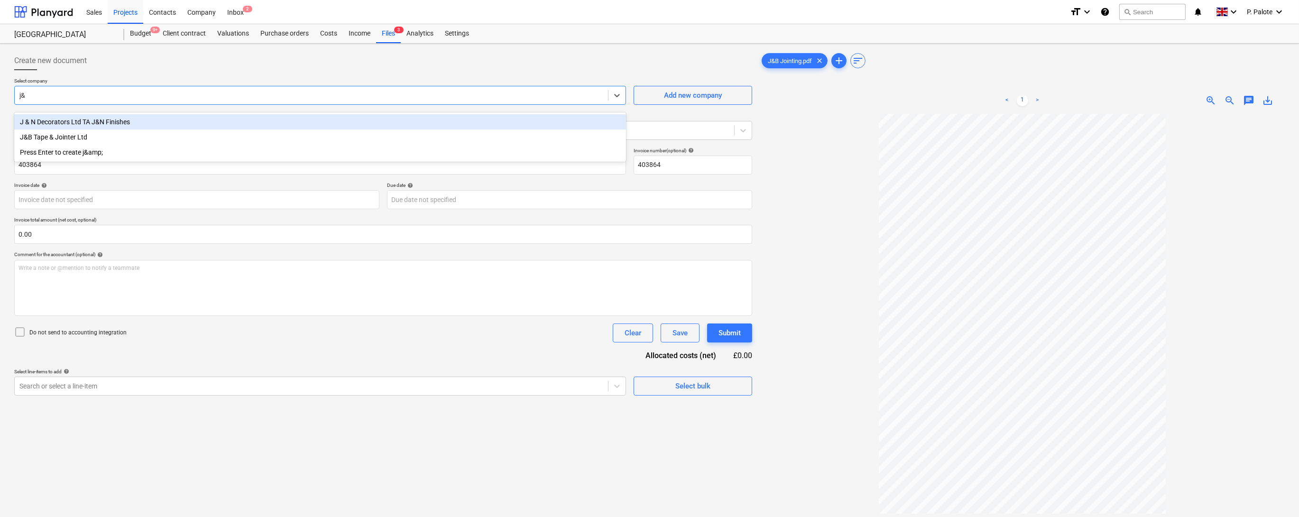
type input "j&b"
click at [69, 124] on div "J&B Tape & Jointer Ltd" at bounding box center [320, 121] width 612 height 15
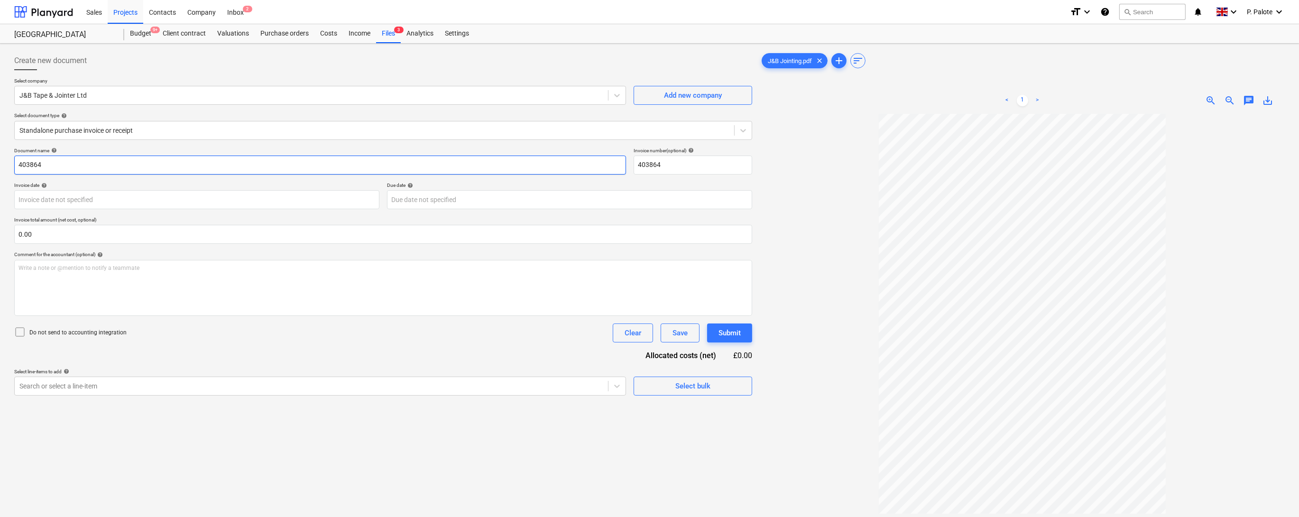
drag, startPoint x: 72, startPoint y: 171, endPoint x: 14, endPoint y: 174, distance: 57.9
click at [14, 174] on input "403864" at bounding box center [320, 164] width 612 height 19
type input "Invoice"
click at [580, 244] on input "text" at bounding box center [383, 234] width 738 height 19
type input "0.00"
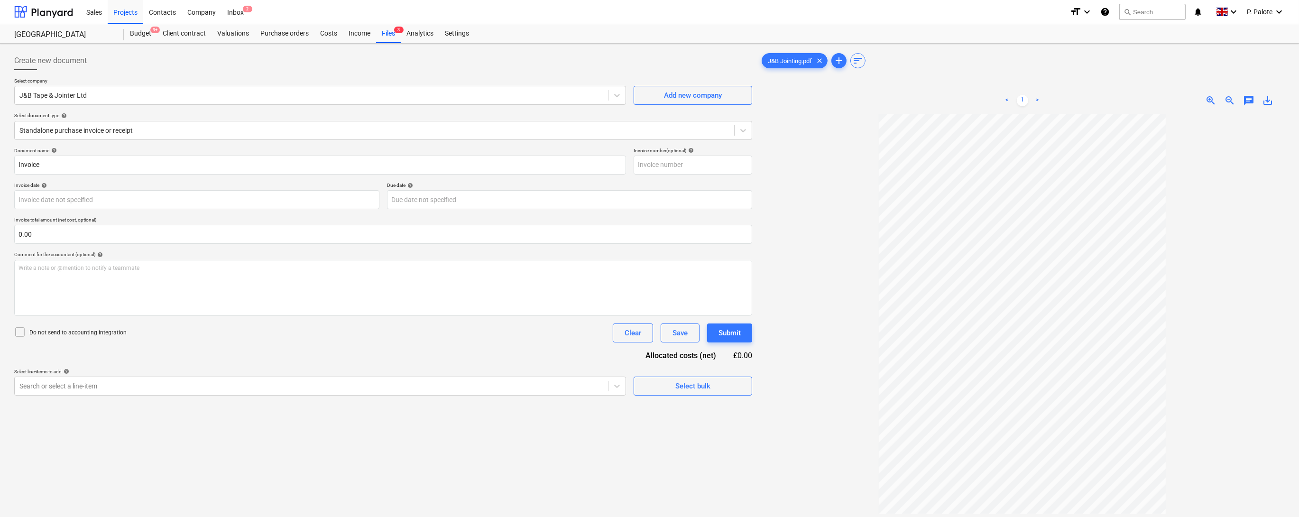
click at [569, 225] on p "Invoice total amount (net cost, optional)" at bounding box center [383, 221] width 738 height 8
click at [96, 244] on input "text" at bounding box center [383, 234] width 738 height 19
type input "1,620.00"
click at [250, 381] on div "Document name help Invoice Invoice number (optional) help Invoice date help Pre…" at bounding box center [383, 283] width 738 height 272
click at [378, 430] on body "Sales Projects Contacts Company Inbox 2 format_size keyboard_arrow_down help se…" at bounding box center [649, 258] width 1299 height 517
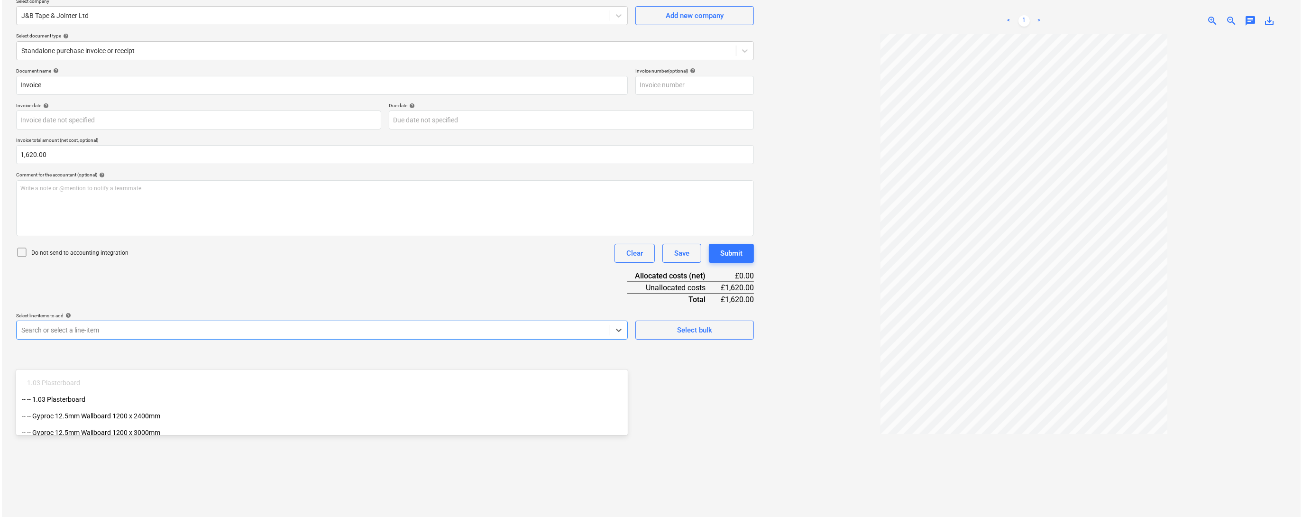
scroll to position [101, 0]
type input "lab"
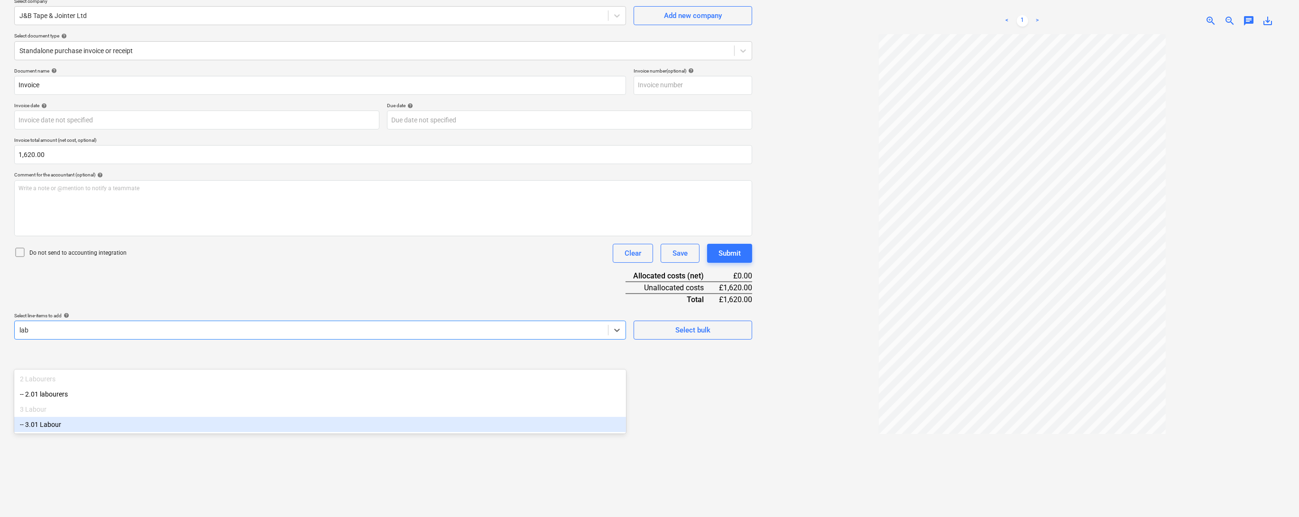
click at [62, 430] on div "-- 3.01 Labour" at bounding box center [320, 424] width 612 height 15
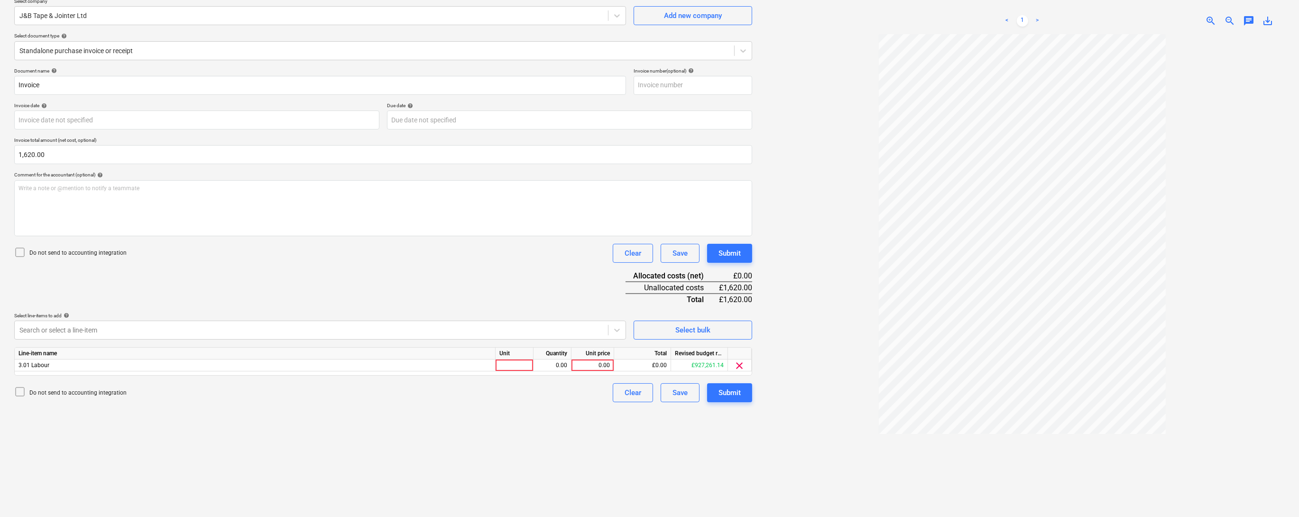
click at [237, 308] on div "Document name help Invoice Invoice number (optional) help Invoice date help Pre…" at bounding box center [383, 235] width 738 height 334
click at [504, 371] on div at bounding box center [514, 365] width 38 height 12
type input "1"
click at [550, 371] on div "0.00" at bounding box center [552, 365] width 30 height 12
click at [587, 371] on div "0.00" at bounding box center [592, 365] width 35 height 12
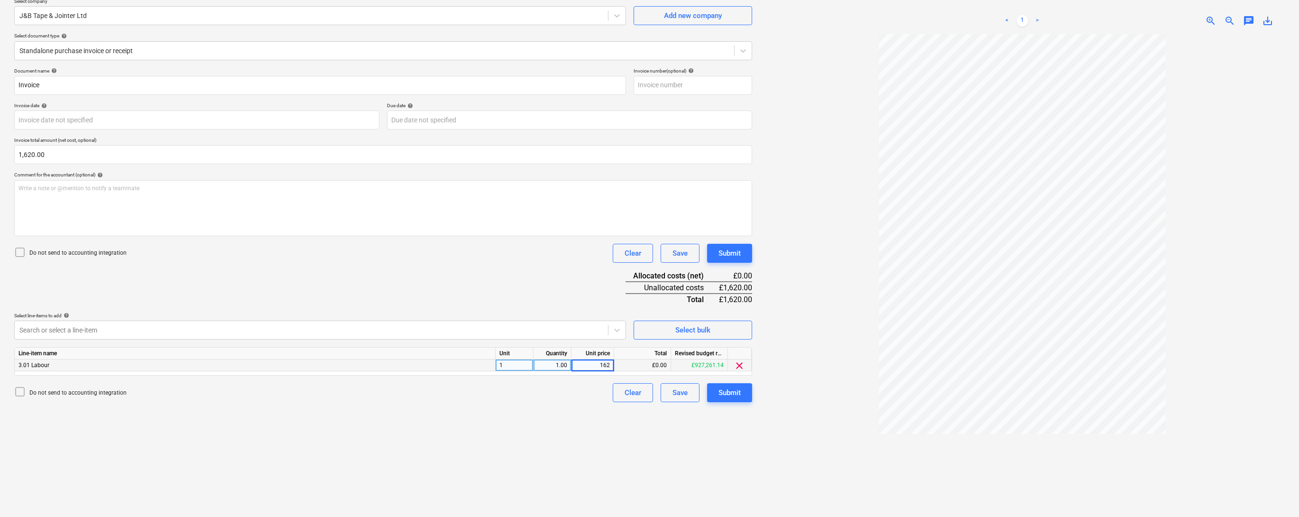
type input "1620"
click at [555, 322] on div "Document name help Invoice Invoice number (optional) help Invoice date help Pre…" at bounding box center [383, 235] width 738 height 334
click at [732, 399] on div "Submit" at bounding box center [729, 392] width 22 height 12
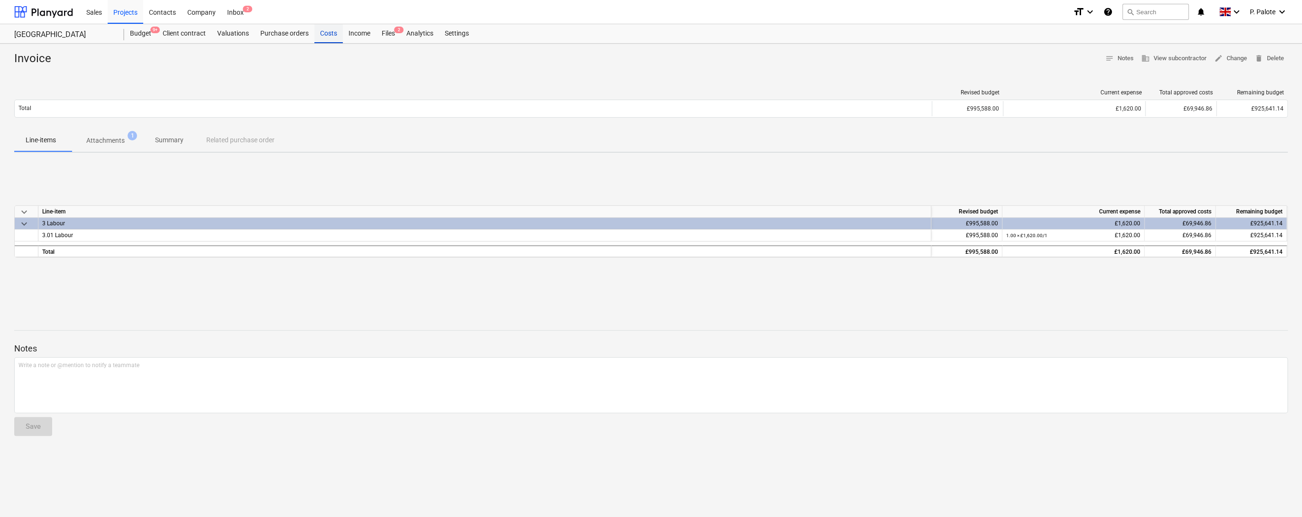
click at [343, 37] on div "Costs" at bounding box center [328, 33] width 28 height 19
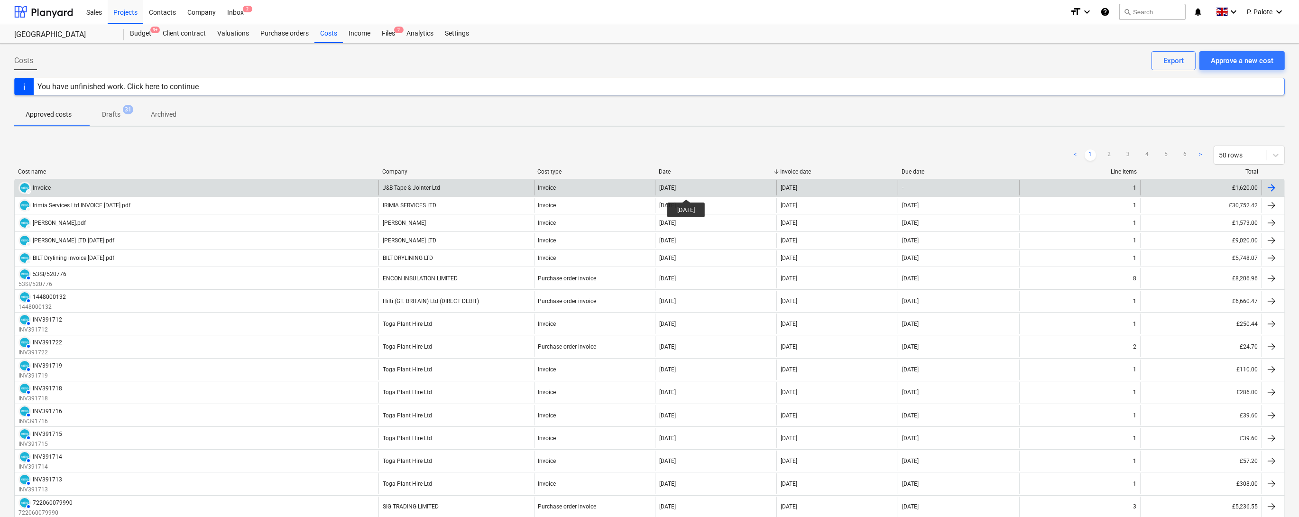
click at [676, 191] on div "[DATE]" at bounding box center [667, 187] width 17 height 7
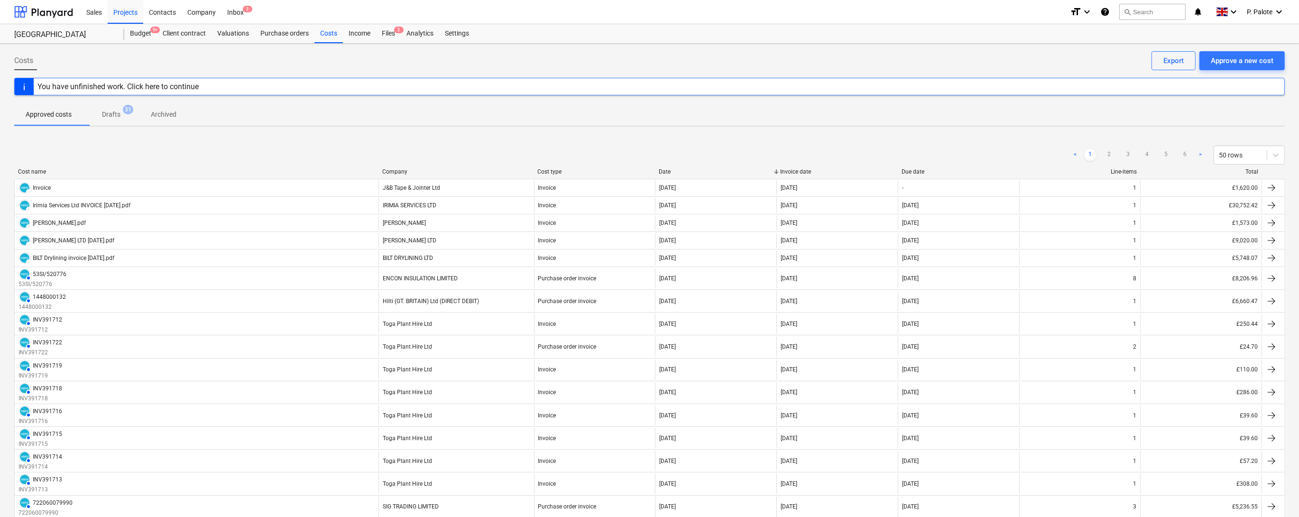
click at [396, 115] on div "Approved costs Drafts 31 Archived" at bounding box center [649, 114] width 1270 height 23
click at [427, 146] on div "< 1 2 3 4 5 6 > 50 rows" at bounding box center [649, 155] width 1270 height 19
click at [595, 143] on div "< 1 2 3 4 5 6 > 50 rows" at bounding box center [649, 155] width 1270 height 27
click at [125, 14] on div "Projects" at bounding box center [126, 12] width 36 height 24
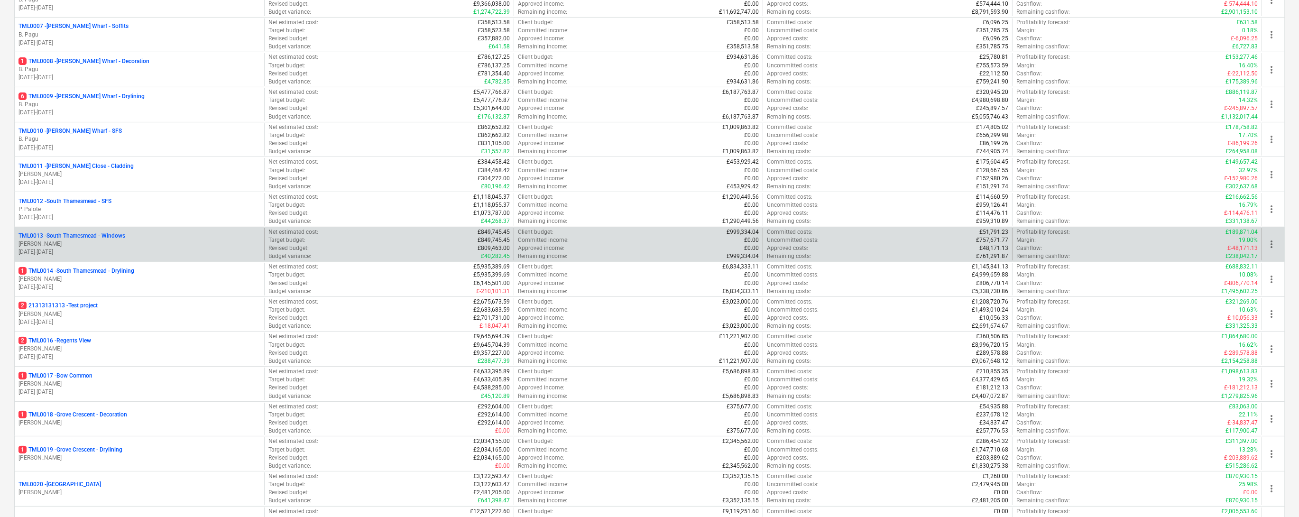
scroll to position [354, 0]
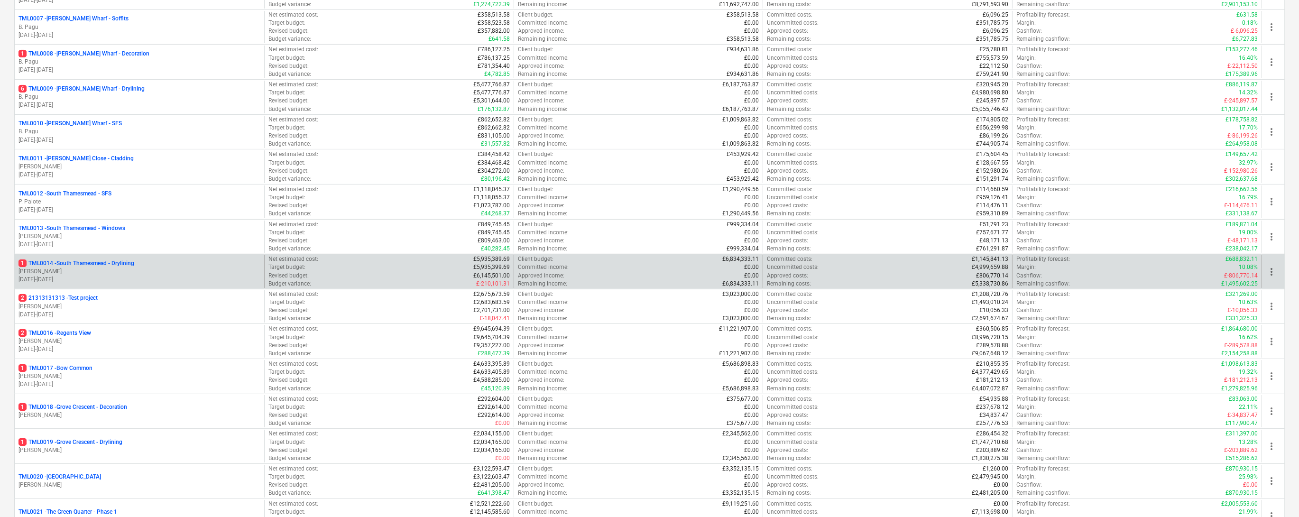
click at [105, 267] on p "1 TML0014 - [GEOGRAPHIC_DATA] - Drylining" at bounding box center [76, 263] width 116 height 8
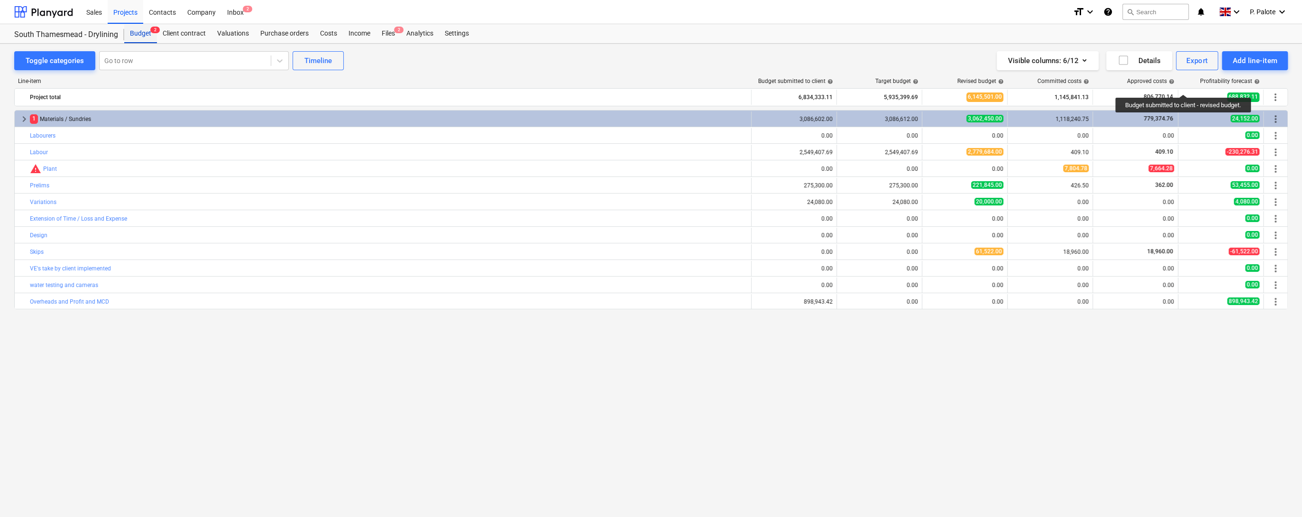
click at [145, 34] on div "Budget 2" at bounding box center [140, 33] width 33 height 19
drag, startPoint x: 875, startPoint y: 370, endPoint x: 694, endPoint y: 264, distance: 210.1
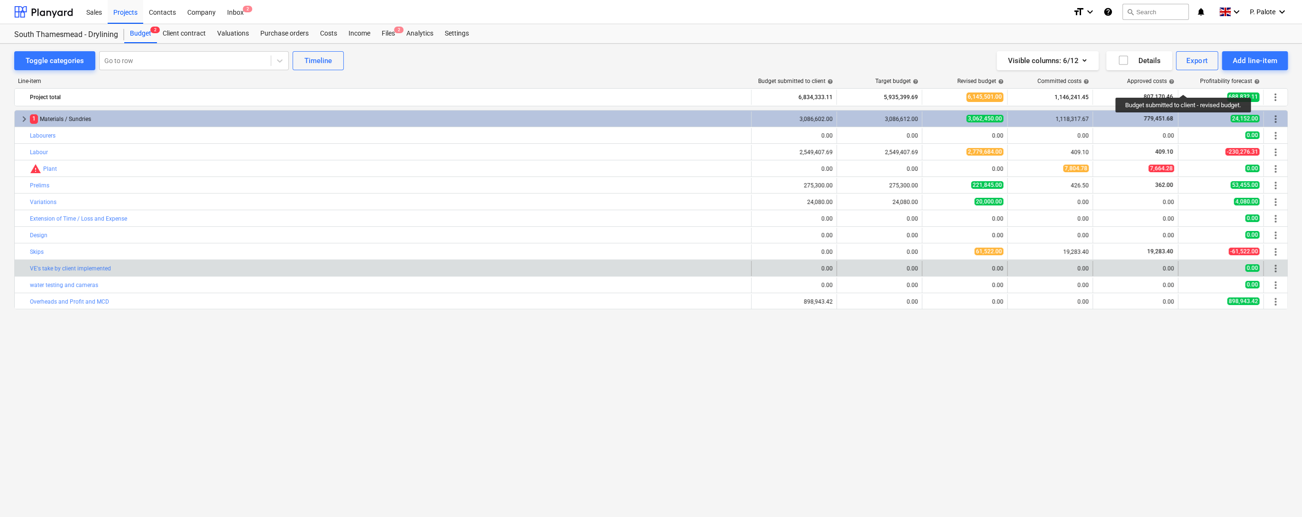
click at [875, 370] on div "keyboard_arrow_right 1 Materials / Sundries 3,086,602.00 3,086,612.00 3,062,450…" at bounding box center [650, 293] width 1273 height 367
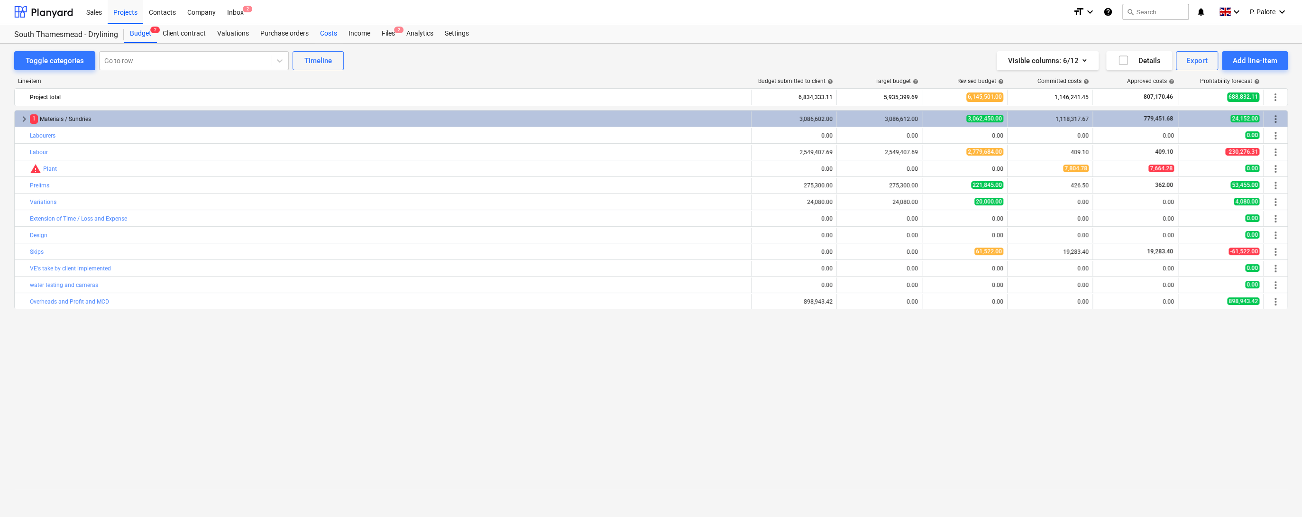
click at [343, 34] on div "Costs" at bounding box center [328, 33] width 28 height 19
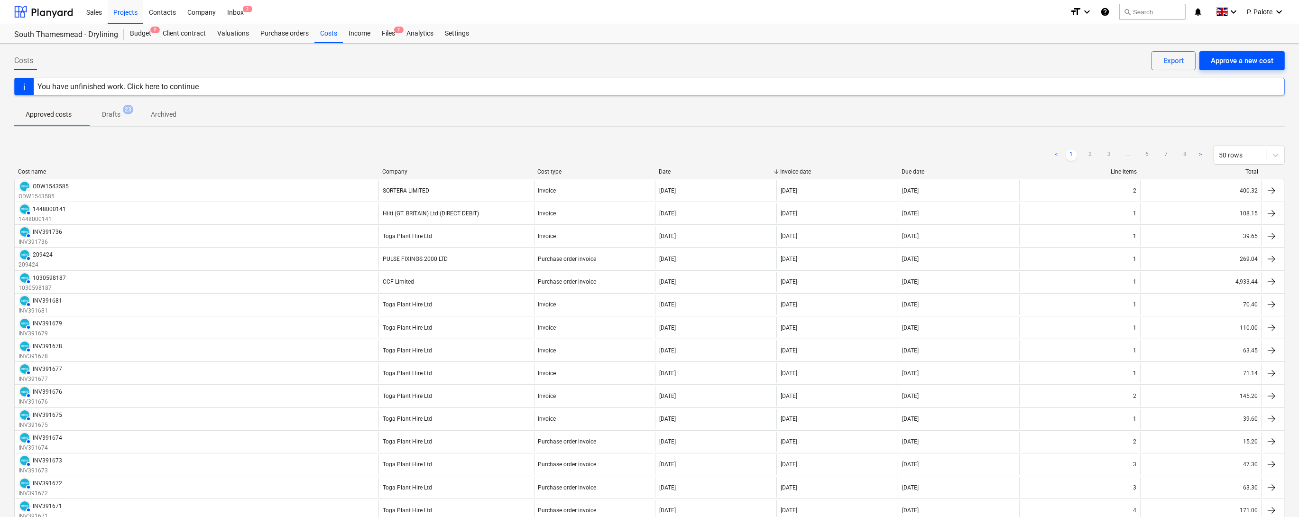
click at [1261, 61] on div "Approve a new cost" at bounding box center [1241, 61] width 63 height 12
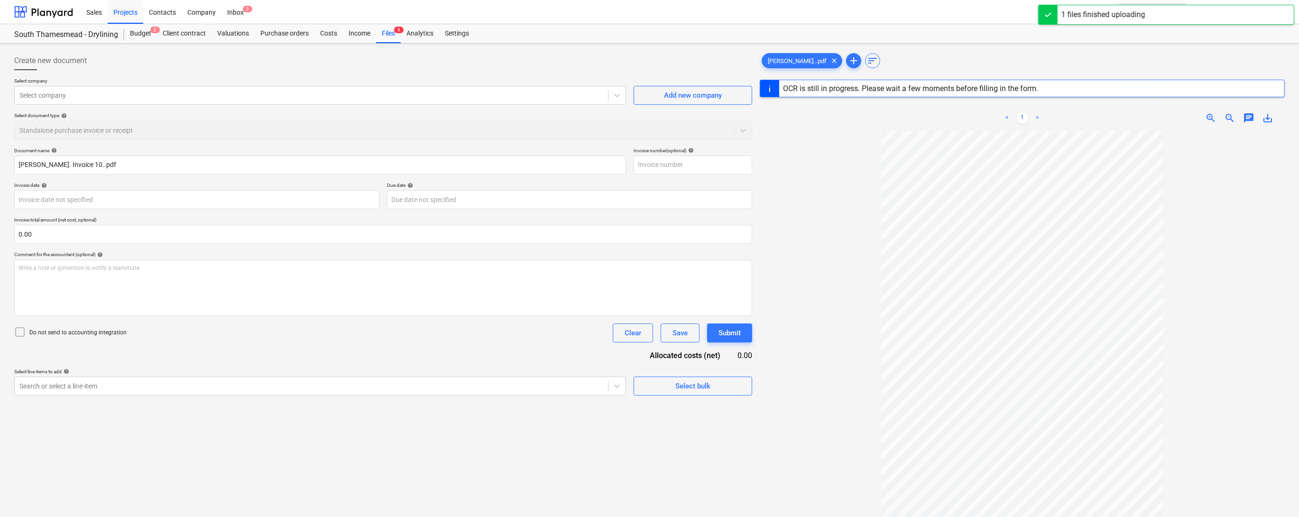
type input "10"
type input "[DATE]"
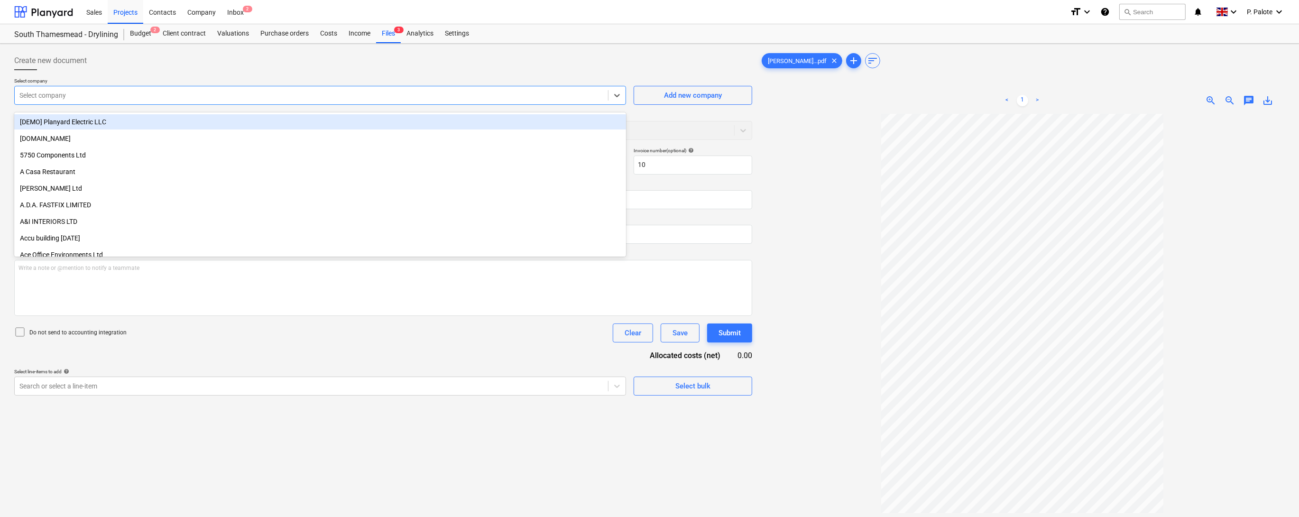
click at [88, 100] on div at bounding box center [311, 95] width 584 height 9
type input "[PERSON_NAME]"
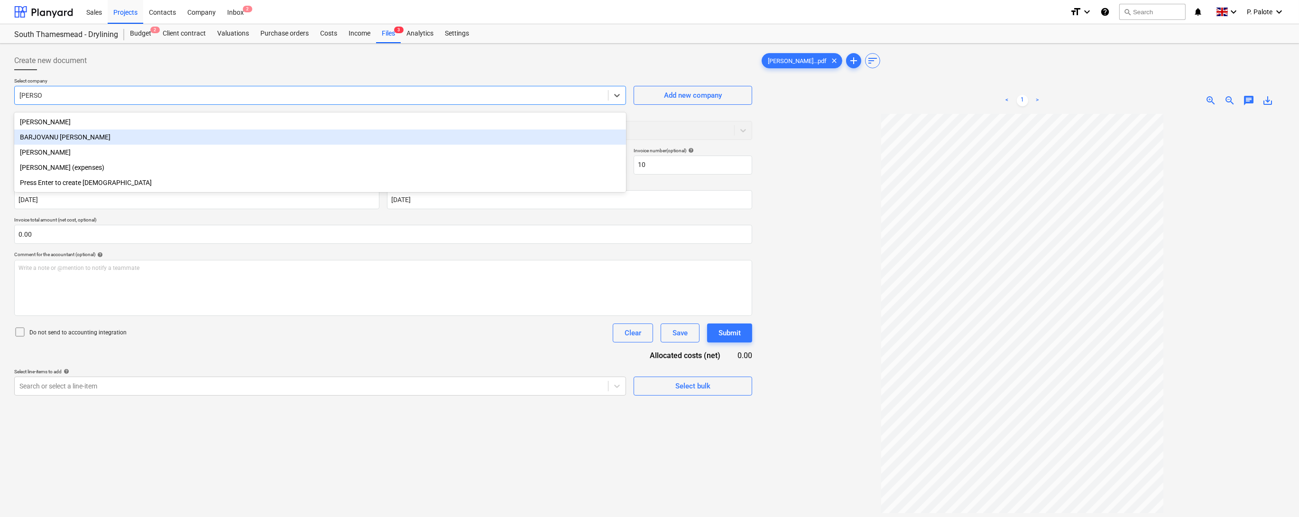
click at [72, 138] on div "BARJOVANU [PERSON_NAME]" at bounding box center [320, 136] width 612 height 15
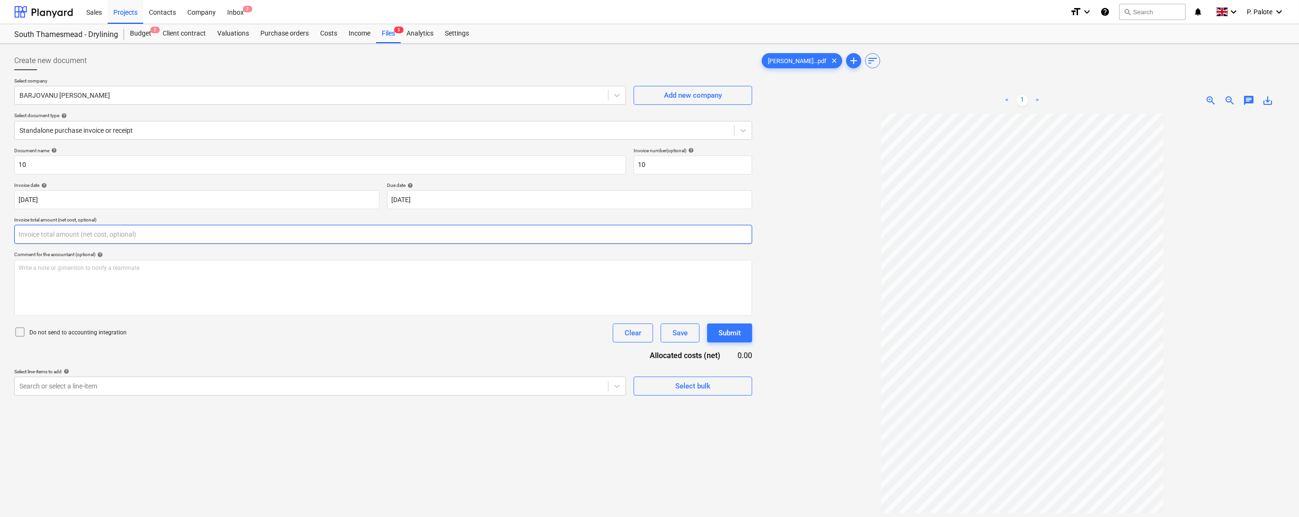
click at [67, 244] on input "text" at bounding box center [383, 234] width 738 height 19
type input "1,680.00"
click at [219, 225] on p "Invoice total amount (net cost, optional)" at bounding box center [383, 221] width 738 height 8
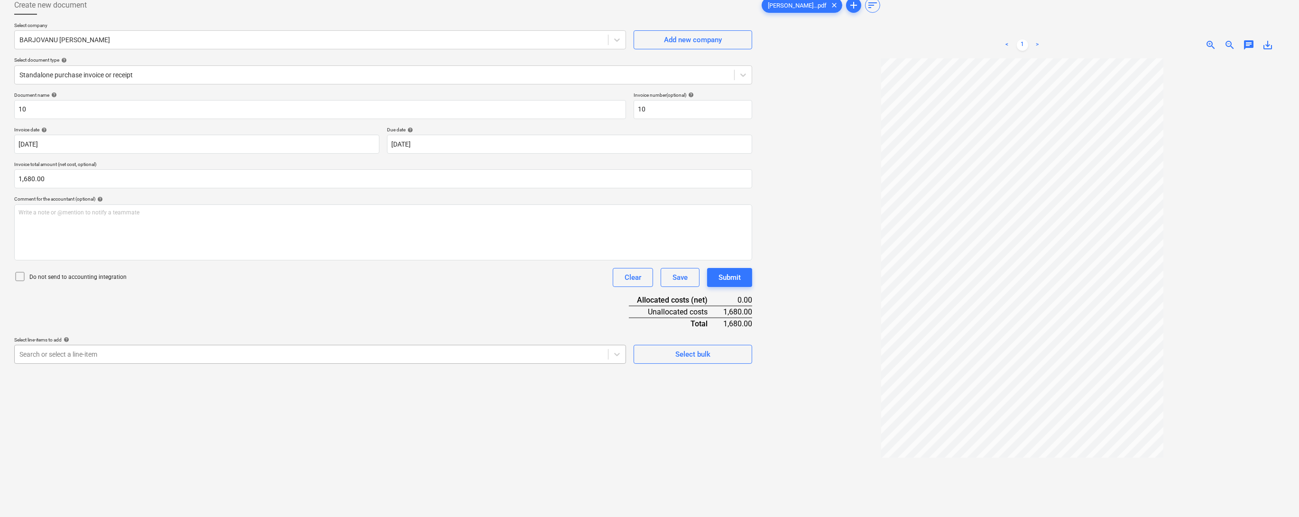
click at [114, 437] on body "Sales Projects Contacts Company Inbox 2 format_size keyboard_arrow_down help se…" at bounding box center [649, 203] width 1299 height 517
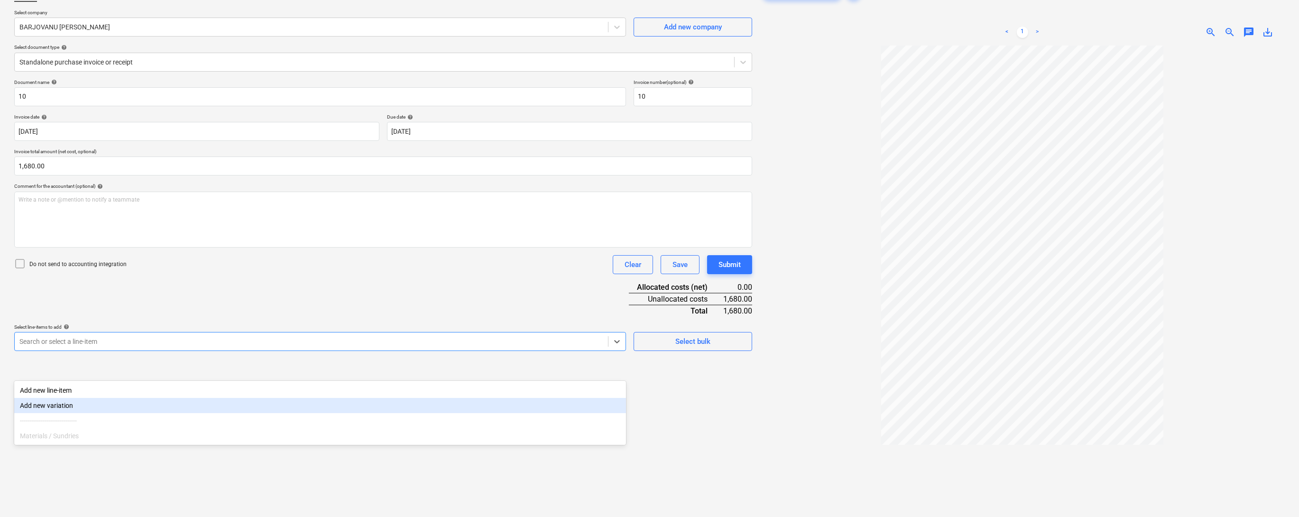
scroll to position [78, 0]
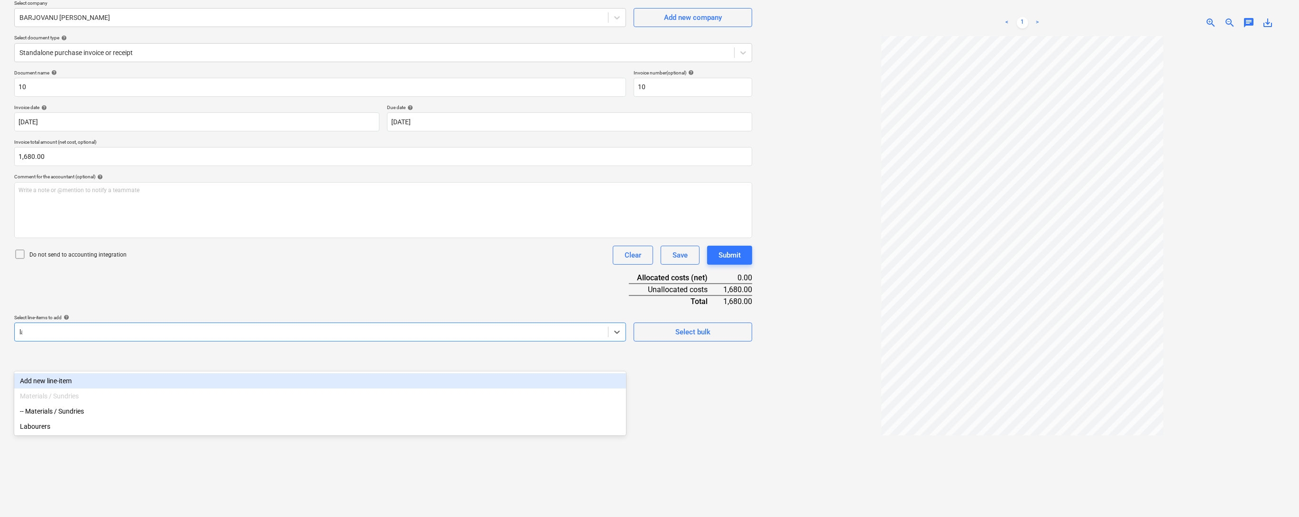
type input "lab"
click at [89, 378] on div "Labourers" at bounding box center [320, 380] width 612 height 15
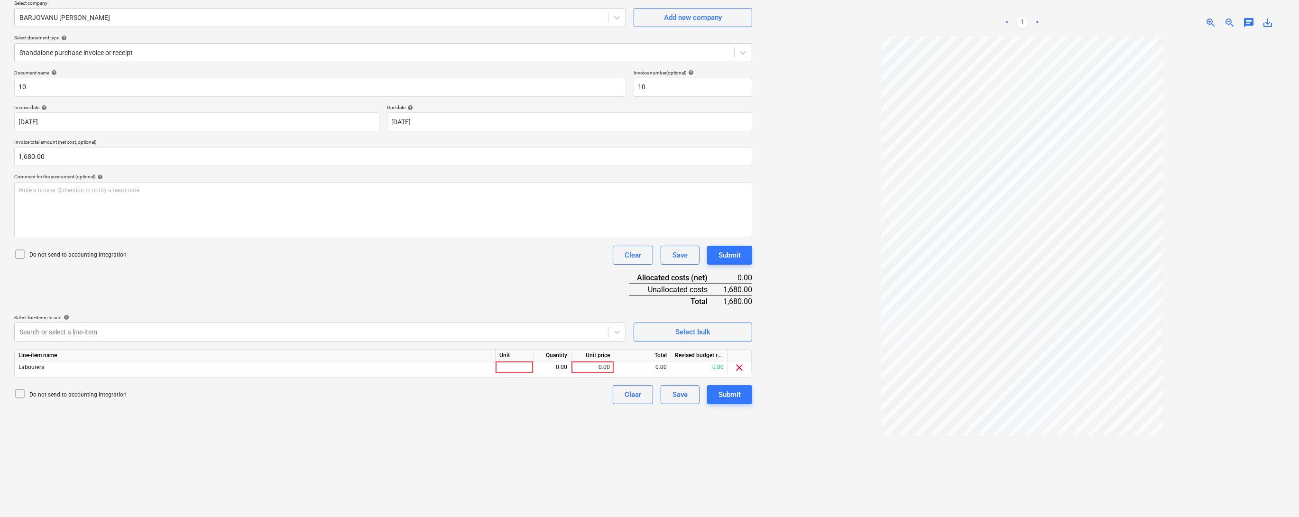
click at [592, 315] on div "Document name help 10 Invoice number (optional) help 10 Invoice date help [DATE…" at bounding box center [383, 237] width 738 height 334
click at [521, 373] on div at bounding box center [514, 367] width 38 height 12
type input "1"
click at [556, 373] on div "0.00" at bounding box center [552, 367] width 30 height 12
type input "1"
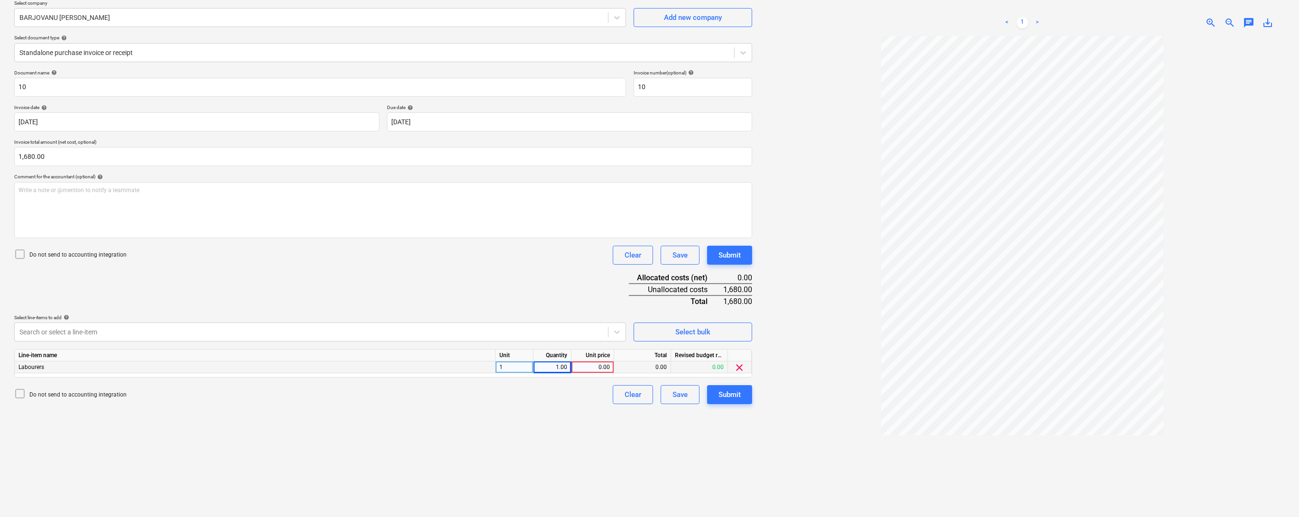
click at [588, 373] on div "0.00" at bounding box center [592, 367] width 35 height 12
type input "1680"
click at [599, 456] on div "Create new document Select company BARJOVANU [PERSON_NAME] Add new company Sele…" at bounding box center [382, 250] width 745 height 560
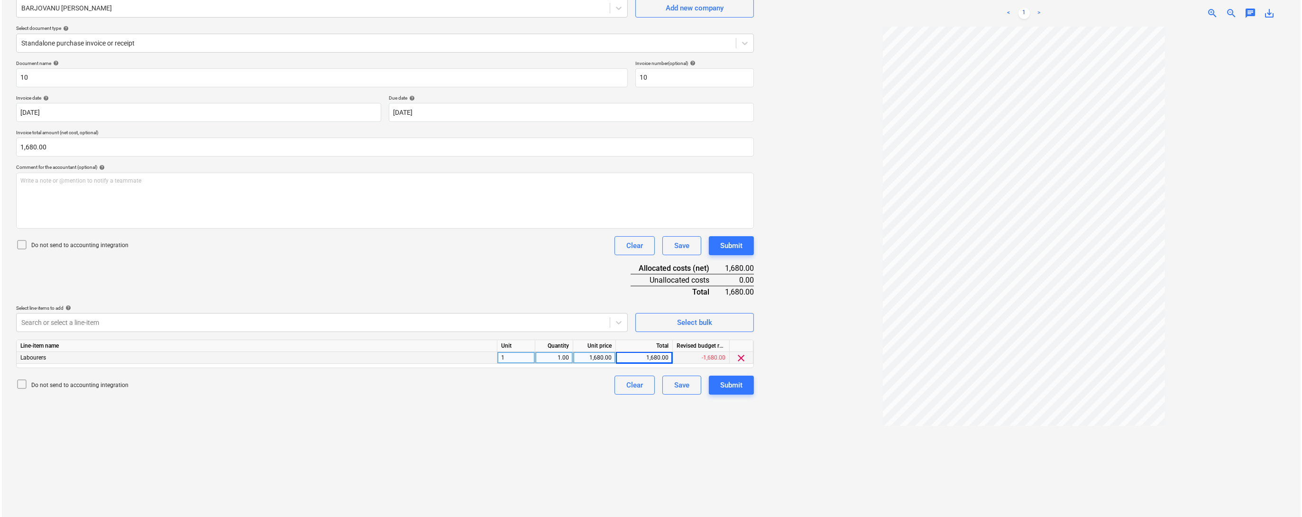
scroll to position [95, 0]
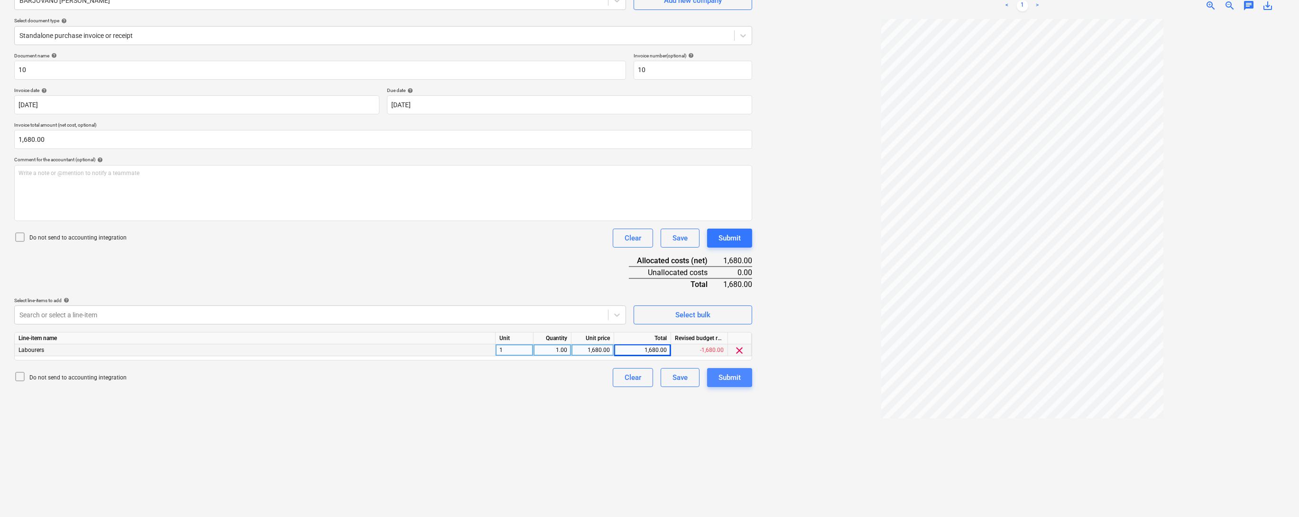
click at [727, 384] on div "Submit" at bounding box center [729, 377] width 22 height 12
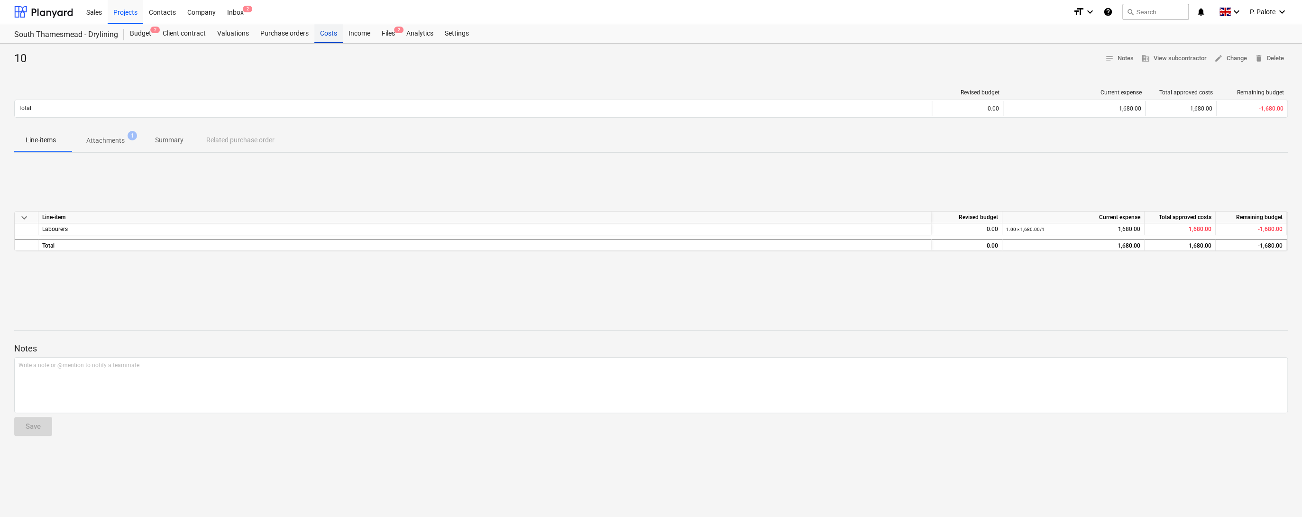
click at [343, 34] on div "Costs" at bounding box center [328, 33] width 28 height 19
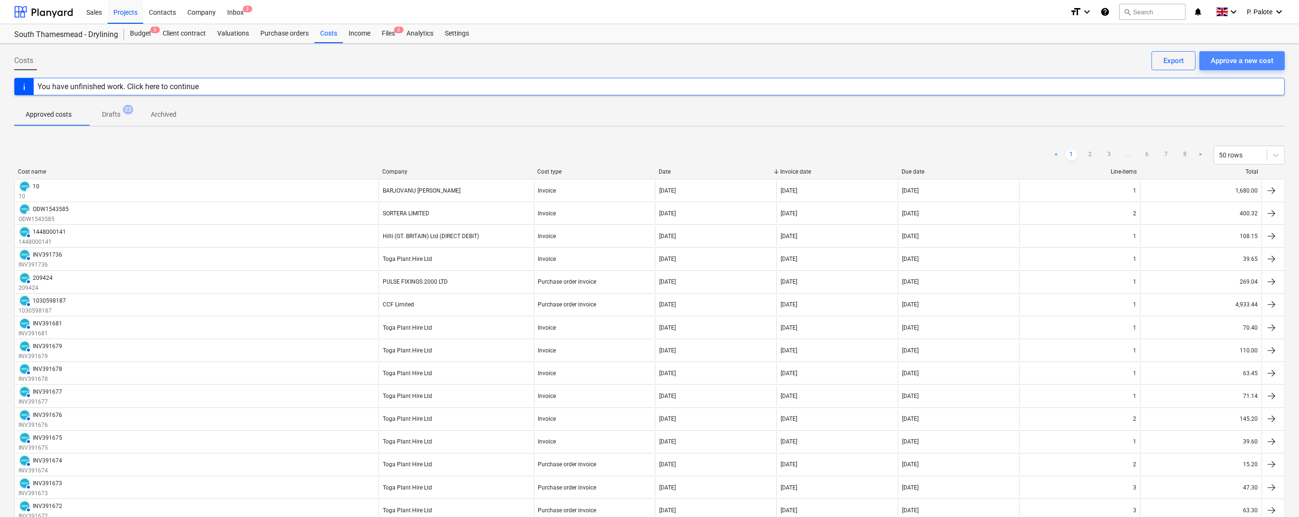
click at [1232, 60] on div "Approve a new cost" at bounding box center [1241, 61] width 63 height 12
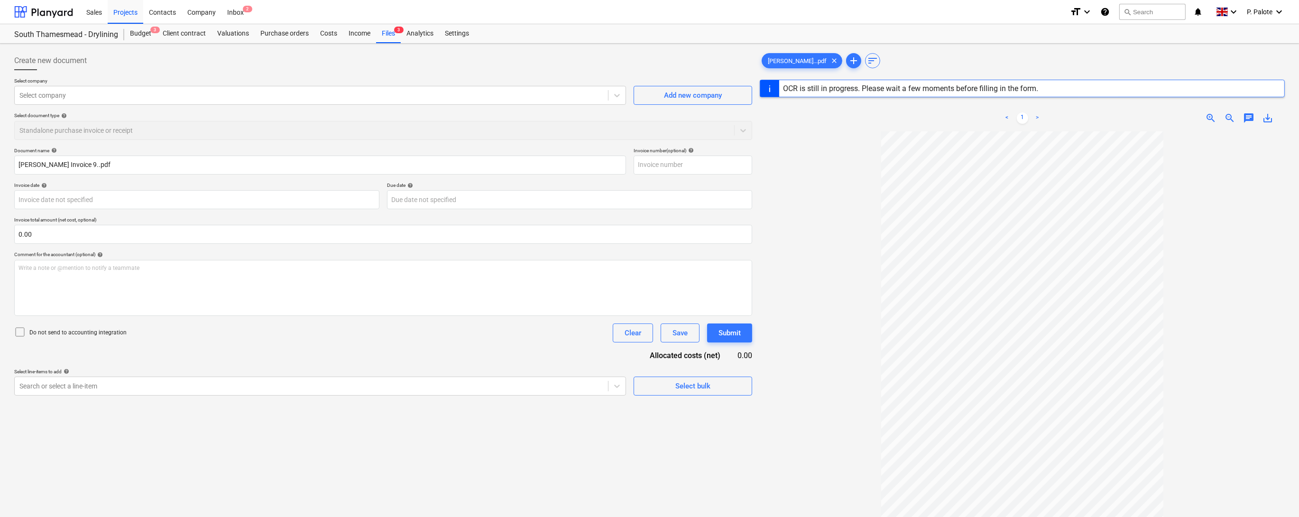
type input "9"
type input "[DATE]"
click at [796, 169] on div at bounding box center [1021, 359] width 525 height 490
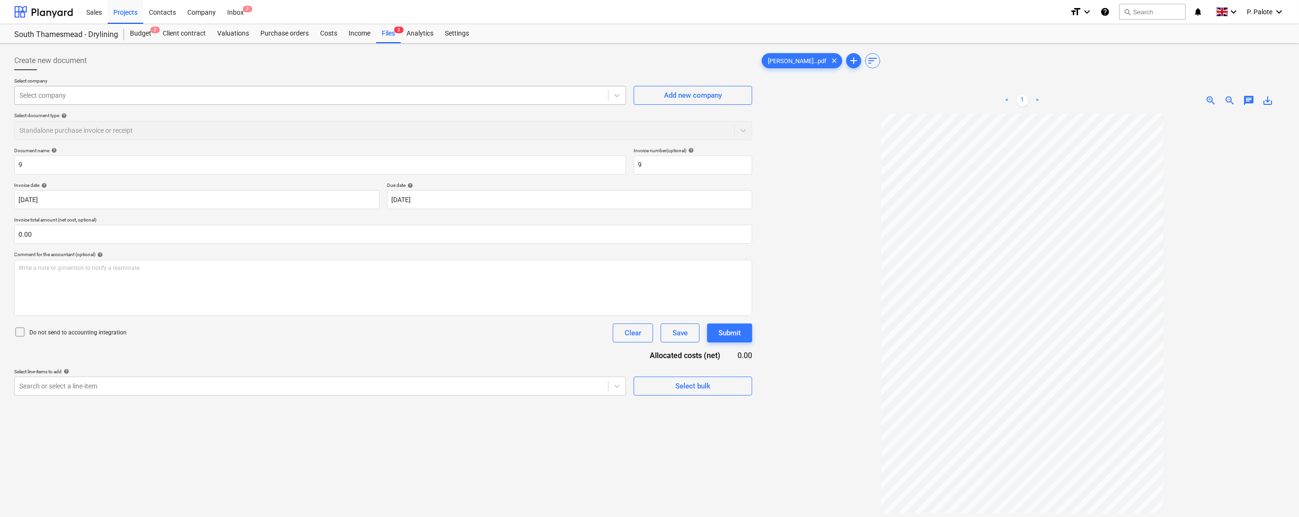
click at [121, 100] on div at bounding box center [311, 95] width 584 height 9
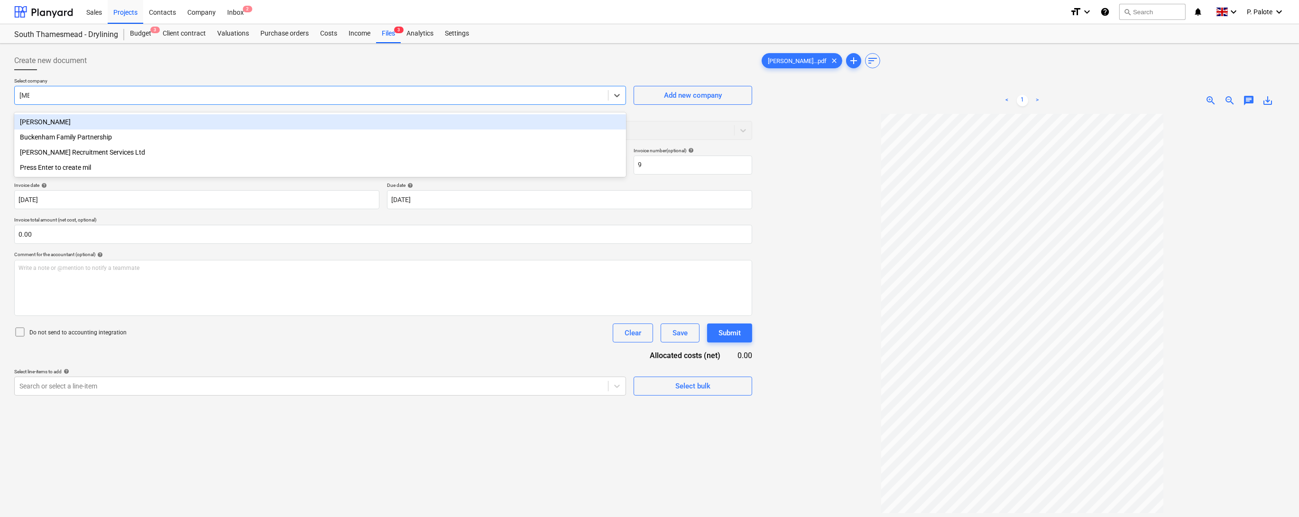
type input "milic"
click at [81, 123] on div "[PERSON_NAME]" at bounding box center [320, 121] width 612 height 15
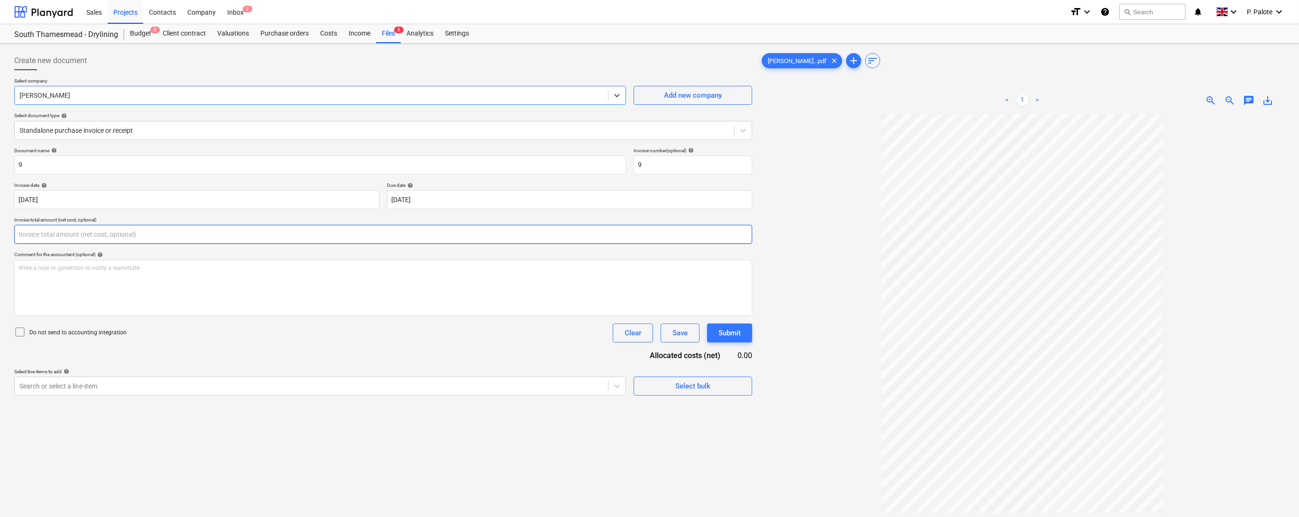
click at [44, 244] on input "text" at bounding box center [383, 234] width 738 height 19
type input "2,625.00"
click at [167, 381] on div "Document name help 9 Invoice number (optional) help 9 Invoice date help [DATE] …" at bounding box center [383, 283] width 738 height 272
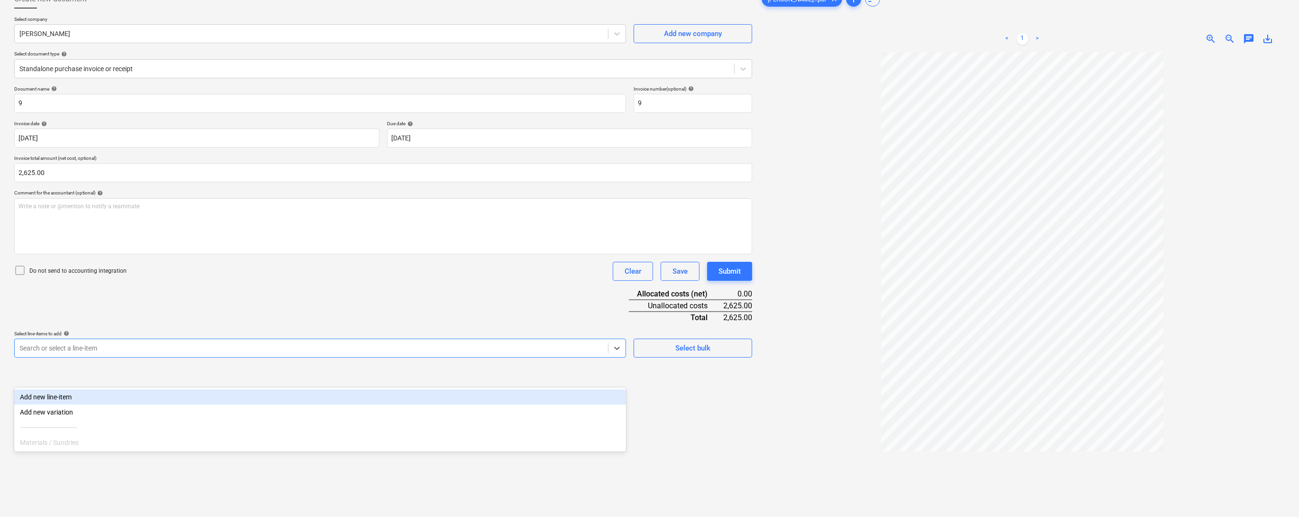
click at [125, 435] on body "Sales Projects Contacts Company Inbox 2 format_size keyboard_arrow_down help se…" at bounding box center [649, 196] width 1299 height 517
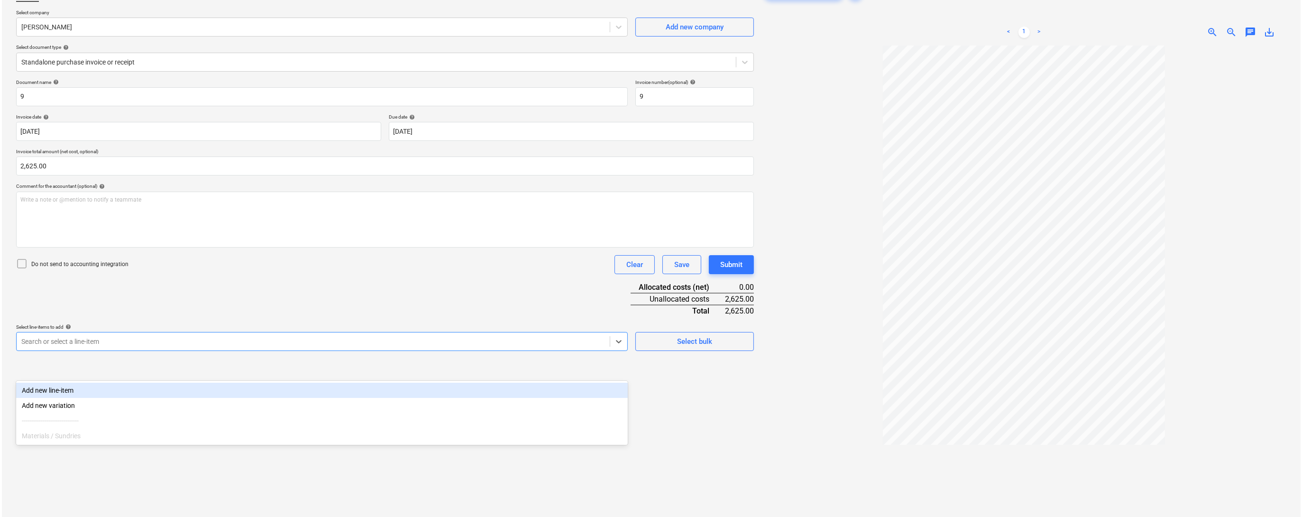
scroll to position [78, 0]
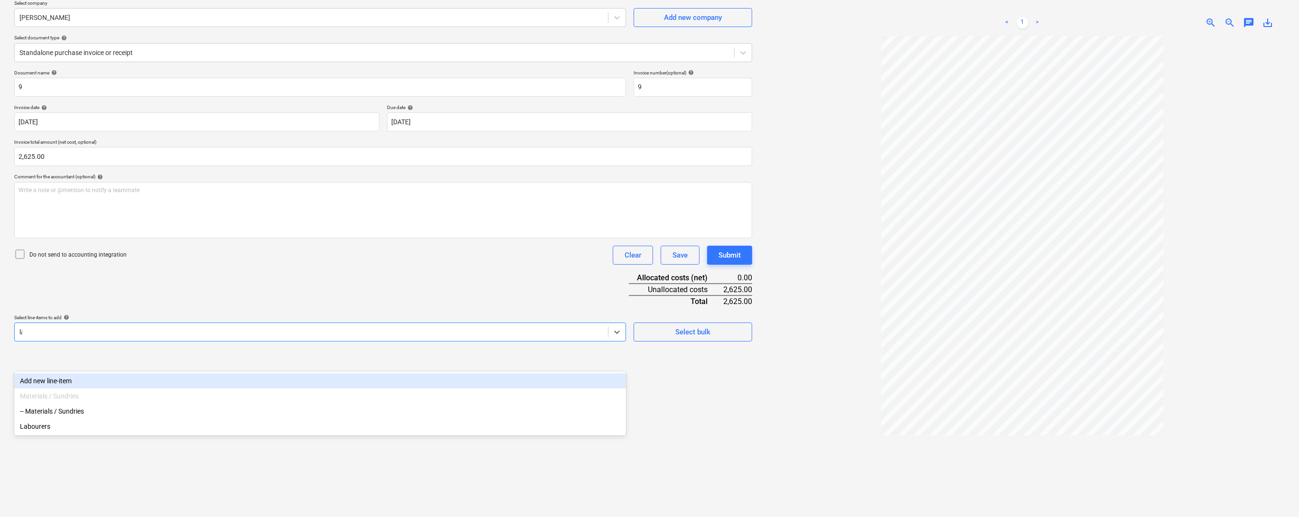
type input "lab"
click at [94, 382] on div "Labourers" at bounding box center [320, 380] width 612 height 15
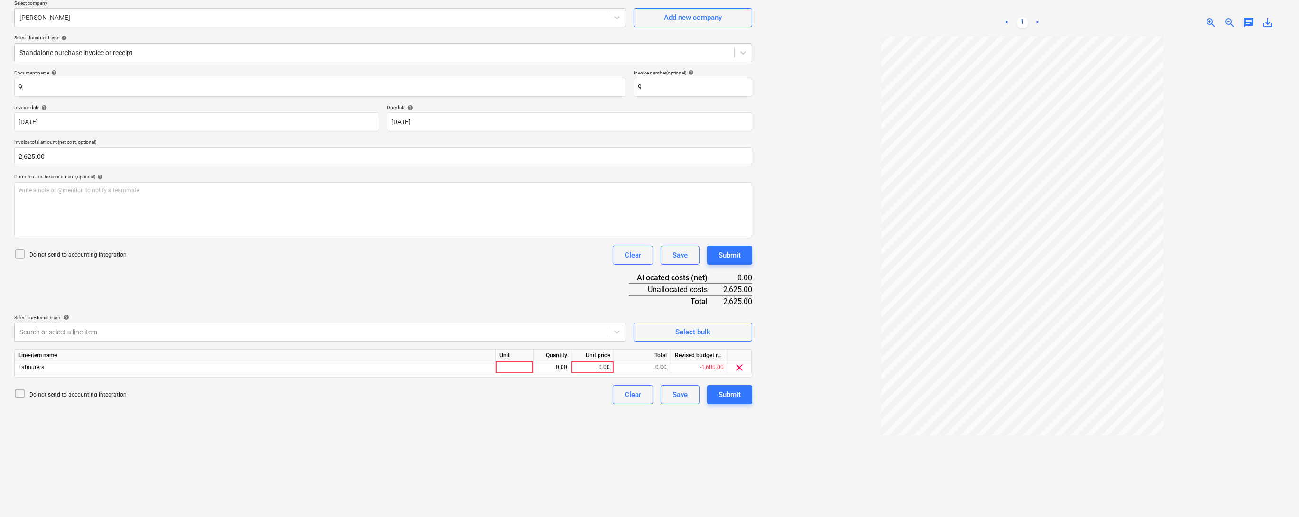
click at [618, 320] on div "Select line-items to add help" at bounding box center [320, 317] width 612 height 6
click at [519, 373] on div at bounding box center [514, 367] width 38 height 12
type input "1"
click at [562, 373] on div "0.00" at bounding box center [552, 367] width 30 height 12
type input "1"
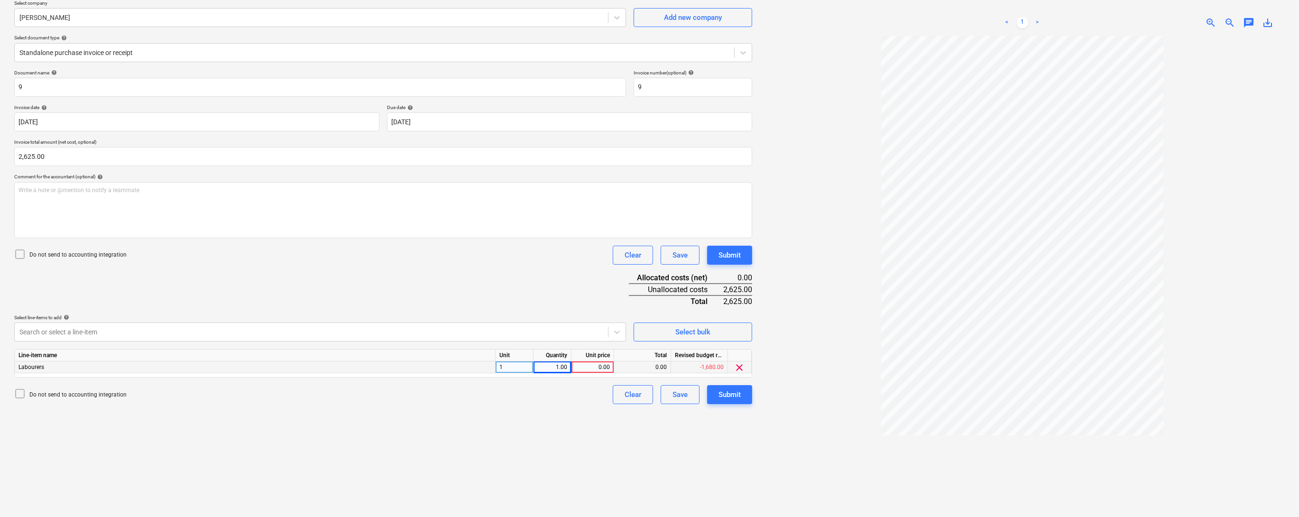
click at [591, 373] on div "0.00" at bounding box center [592, 367] width 35 height 12
type input "1"
type input "2625"
click at [599, 443] on div "Create new document Select company [PERSON_NAME] Add new company Select documen…" at bounding box center [382, 250] width 745 height 560
click at [728, 401] on div "Submit" at bounding box center [729, 394] width 22 height 12
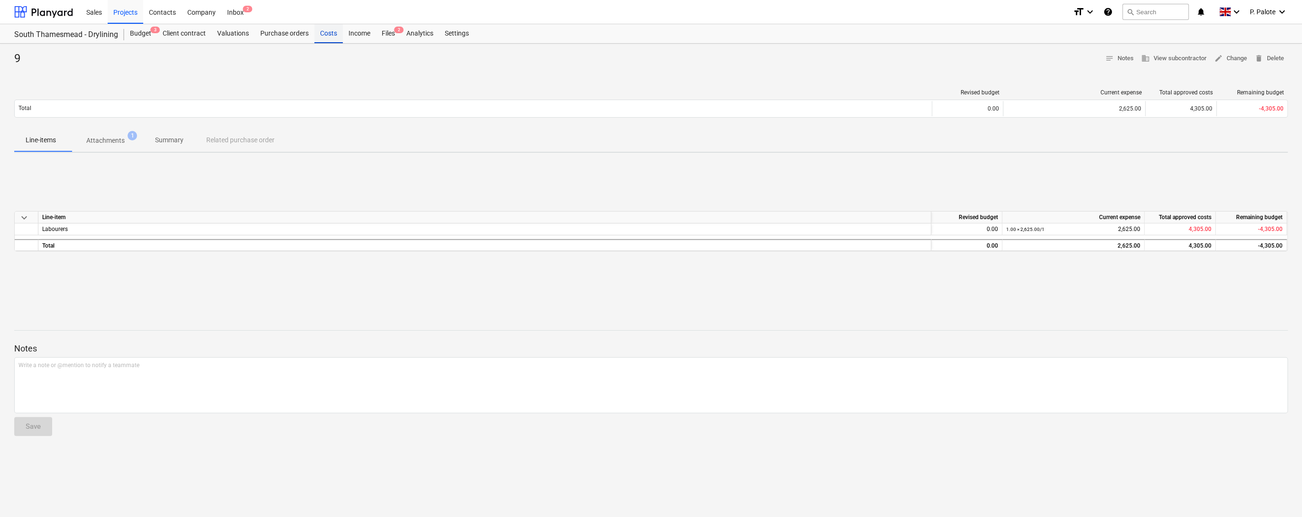
drag, startPoint x: 350, startPoint y: 34, endPoint x: 359, endPoint y: 34, distance: 9.0
click at [343, 34] on div "Costs" at bounding box center [328, 33] width 28 height 19
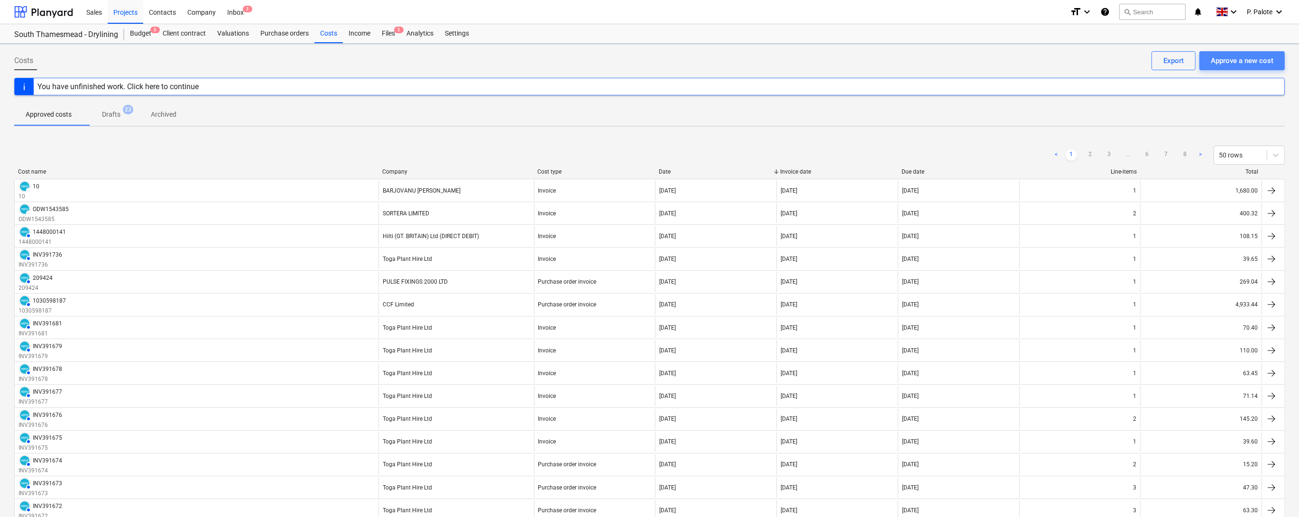
click at [1238, 64] on div "Approve a new cost" at bounding box center [1241, 61] width 63 height 12
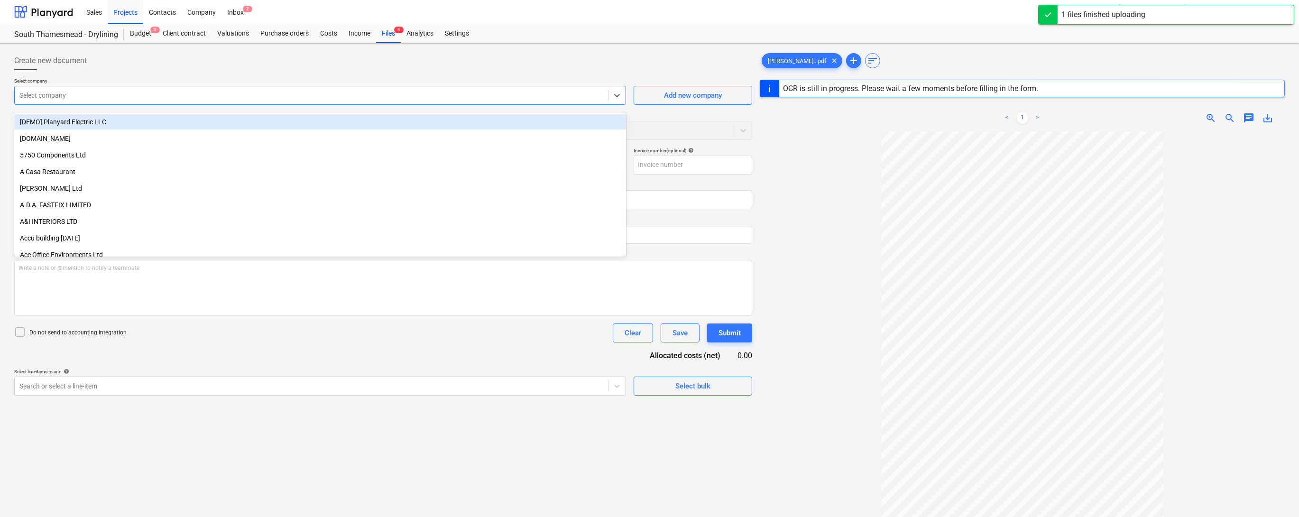
click at [73, 99] on div at bounding box center [311, 95] width 584 height 9
type input "10"
type input "[DATE]"
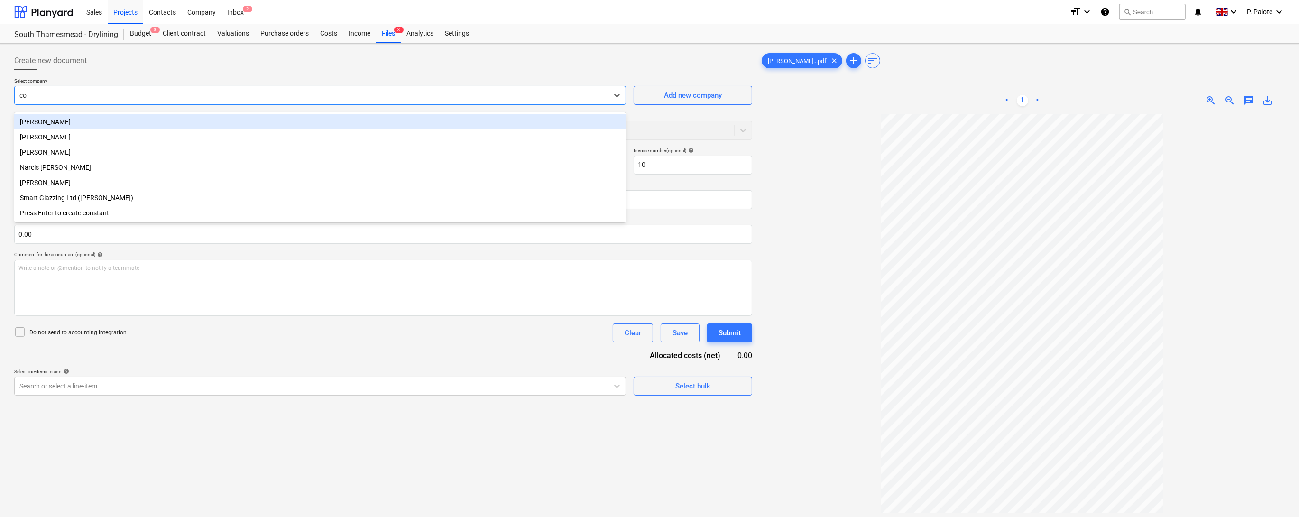
type input "c"
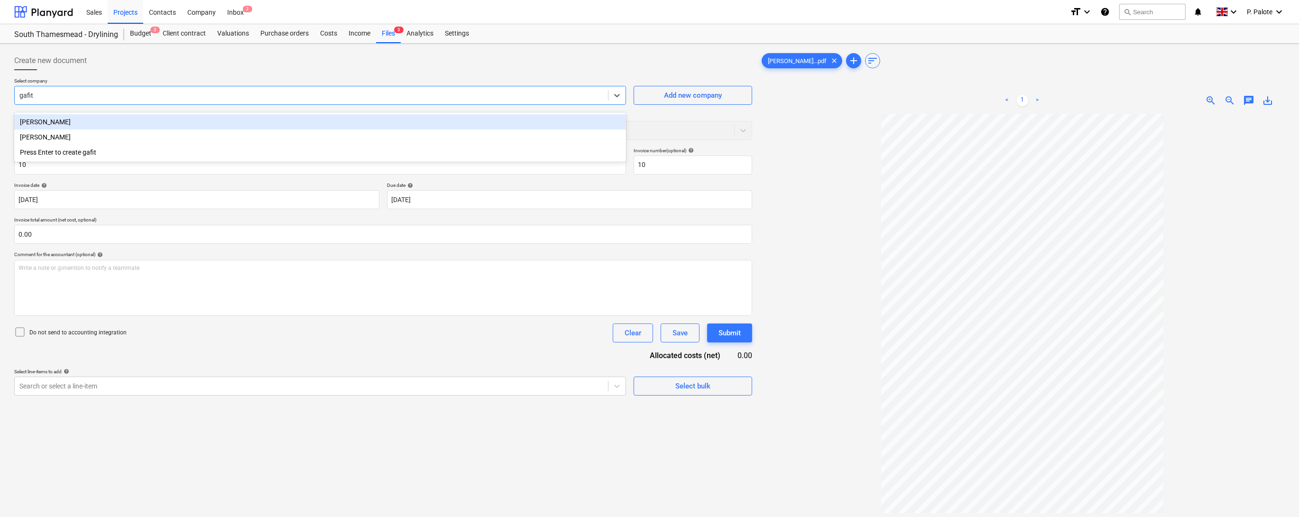
type input "gafita"
click at [73, 122] on div "[PERSON_NAME]" at bounding box center [320, 121] width 612 height 15
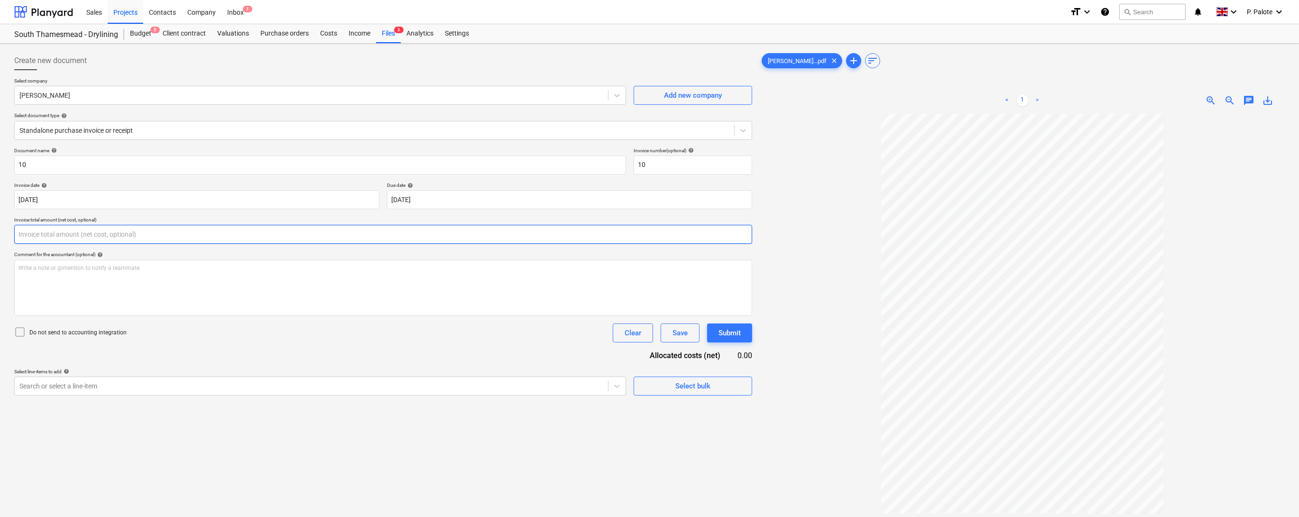
click at [77, 244] on input "text" at bounding box center [383, 234] width 738 height 19
type input "1,680.00"
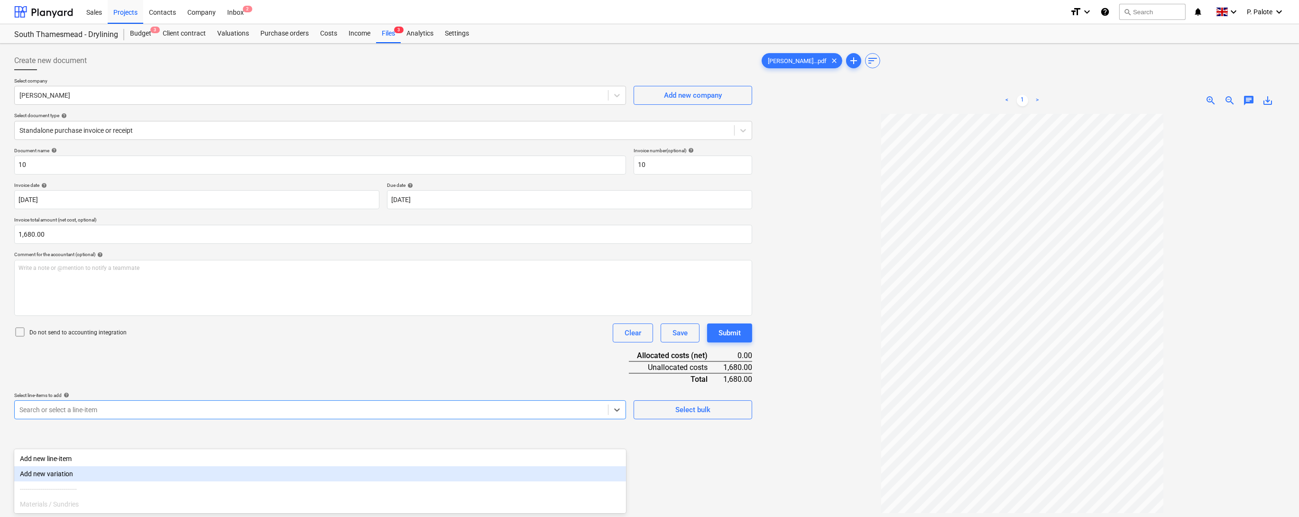
scroll to position [78, 0]
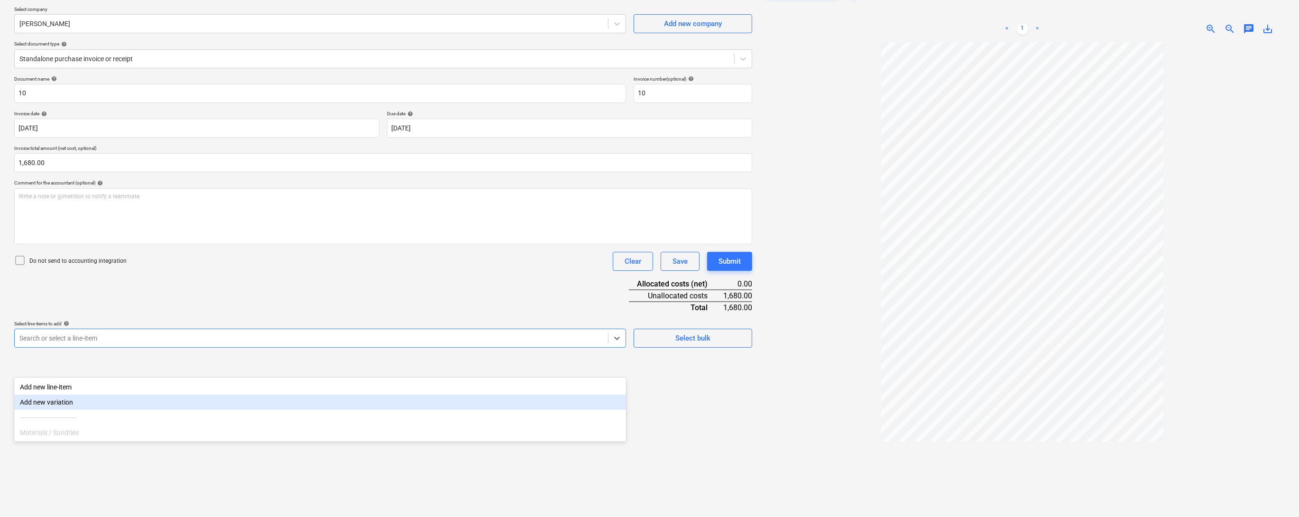
click at [323, 438] on body "Sales Projects Contacts Company Inbox 2 format_size keyboard_arrow_down help se…" at bounding box center [649, 186] width 1299 height 517
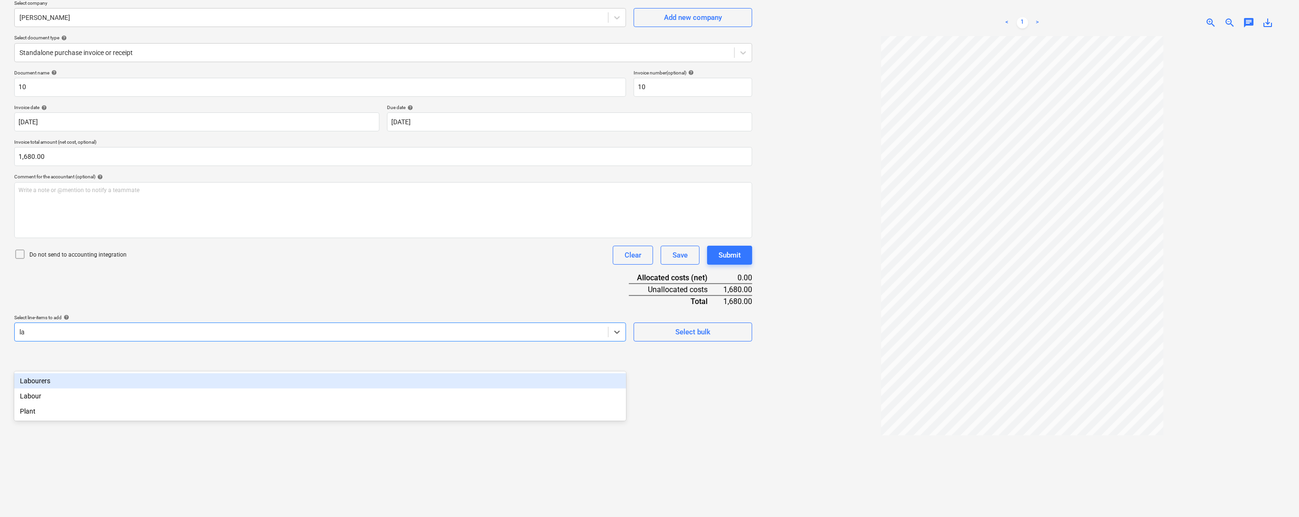
type input "lab"
click at [41, 381] on div "Labourers" at bounding box center [320, 380] width 612 height 15
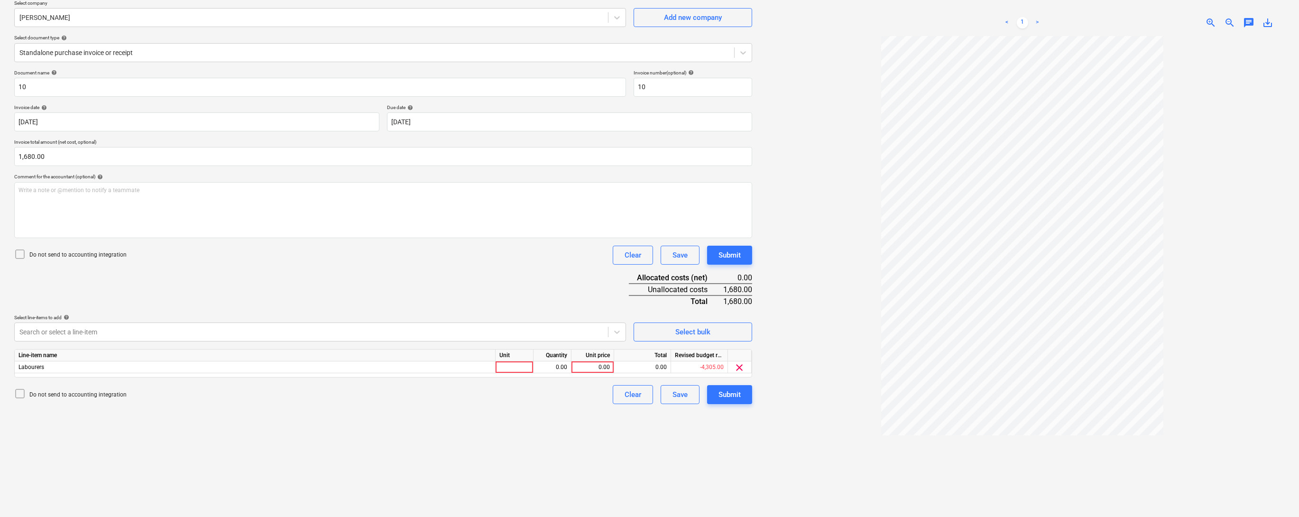
click at [590, 333] on div "Document name help 10 Invoice number (optional) help 10 Invoice date help [DATE…" at bounding box center [383, 237] width 738 height 334
click at [511, 373] on div at bounding box center [514, 367] width 38 height 12
type input "1"
click at [551, 373] on div "0.00" at bounding box center [552, 367] width 30 height 12
click at [590, 373] on div "0.00" at bounding box center [592, 367] width 35 height 12
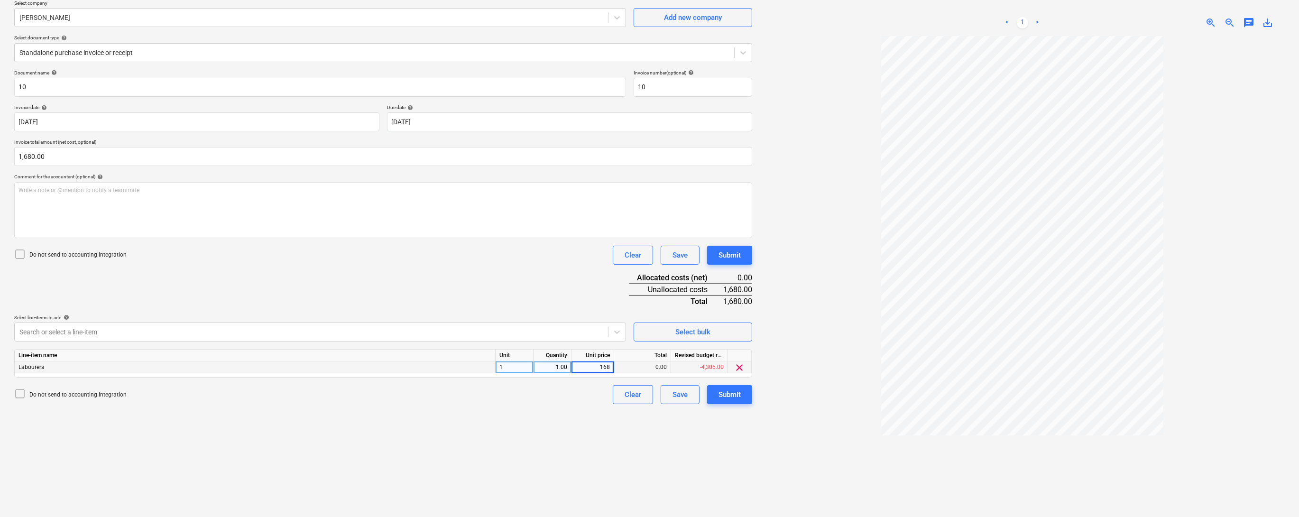
type input "1680"
click at [561, 441] on div "Create new document Select company [PERSON_NAME] Add new company Select documen…" at bounding box center [382, 250] width 745 height 560
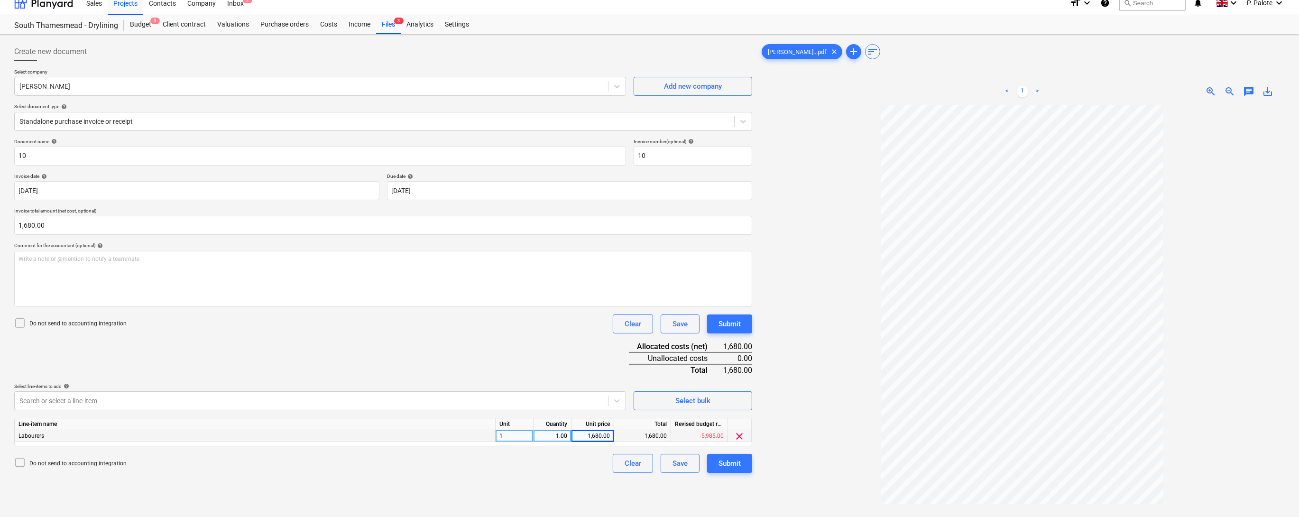
scroll to position [0, 0]
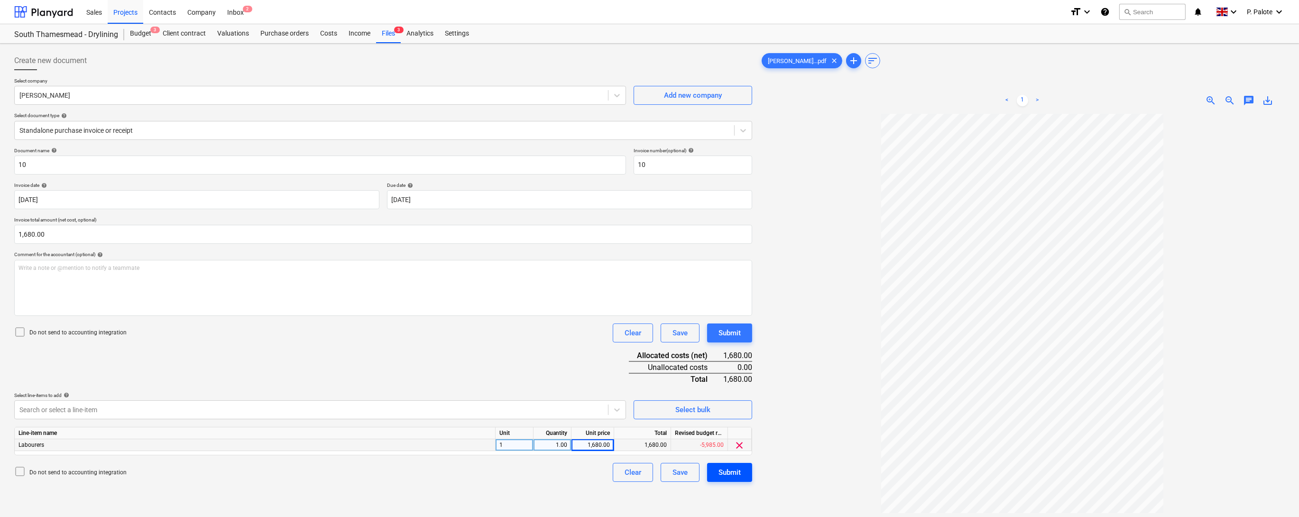
click at [727, 478] on div "Submit" at bounding box center [729, 472] width 22 height 12
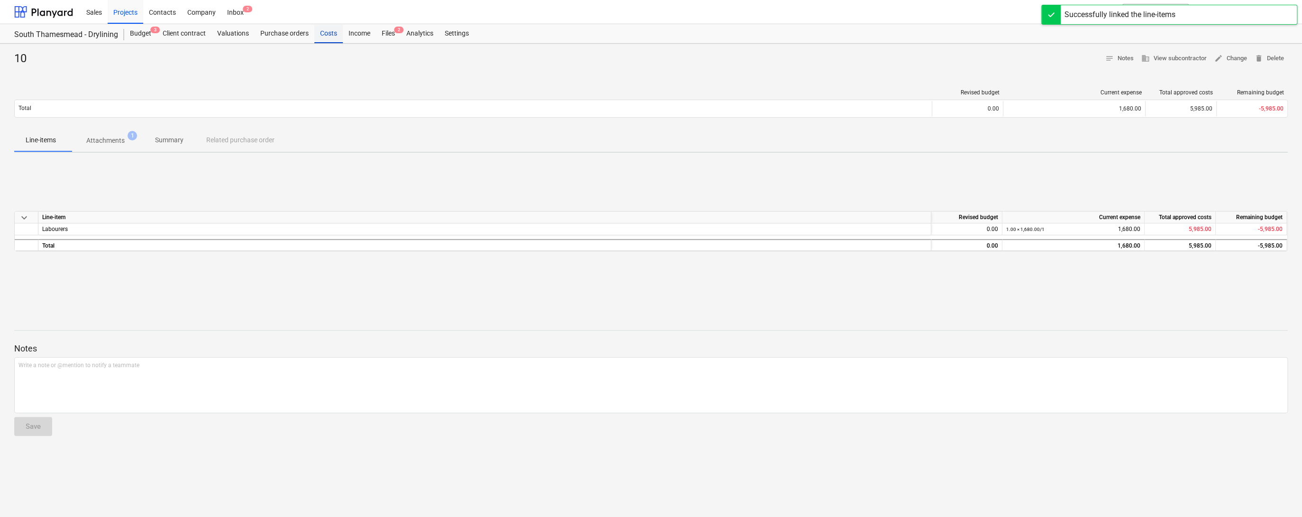
click at [343, 36] on div "Costs" at bounding box center [328, 33] width 28 height 19
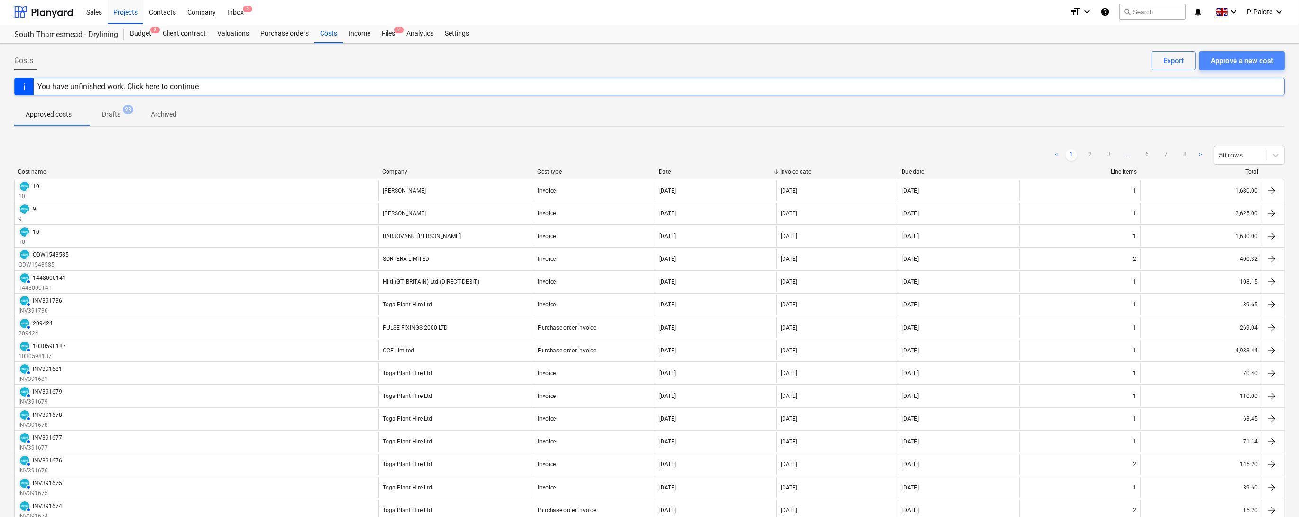
click at [1215, 63] on div "Approve a new cost" at bounding box center [1241, 61] width 63 height 12
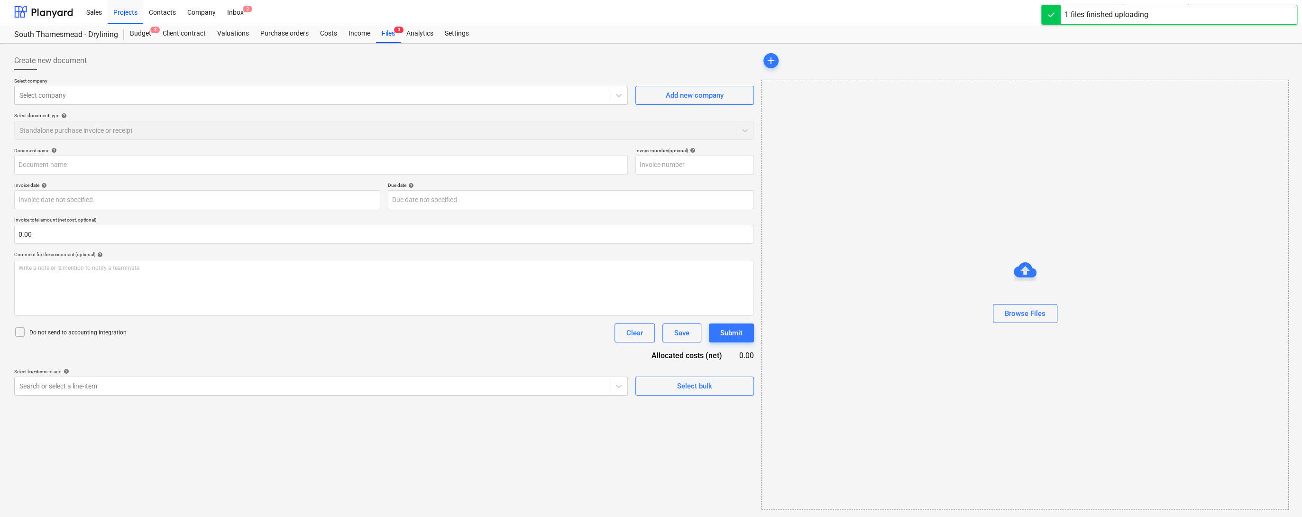
type input "Dorin2022 LTD invoice 10.pdf"
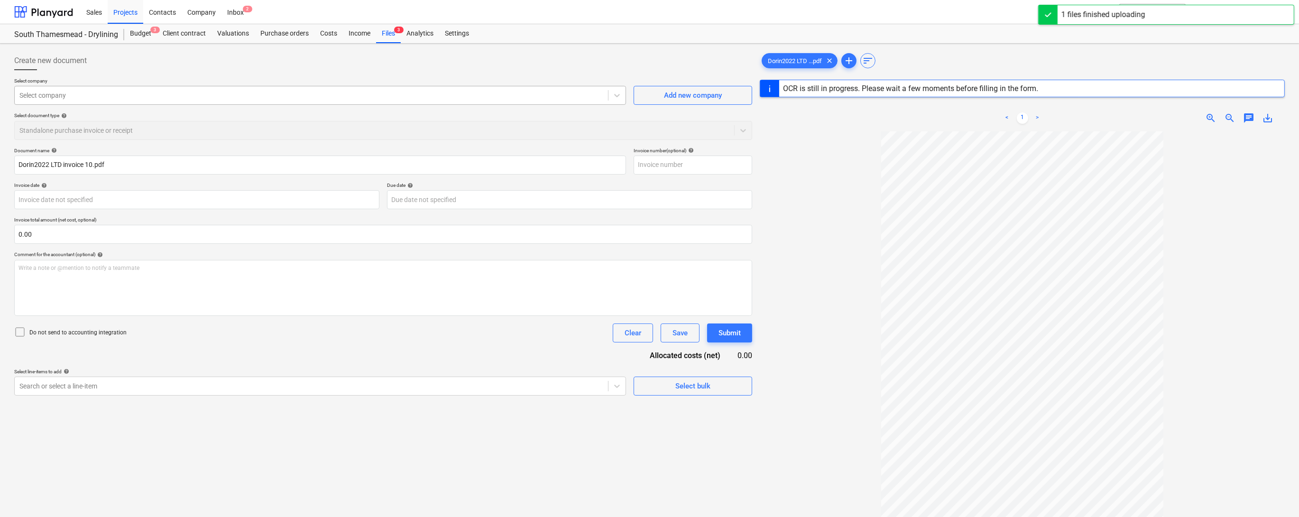
click at [88, 97] on div at bounding box center [311, 95] width 584 height 9
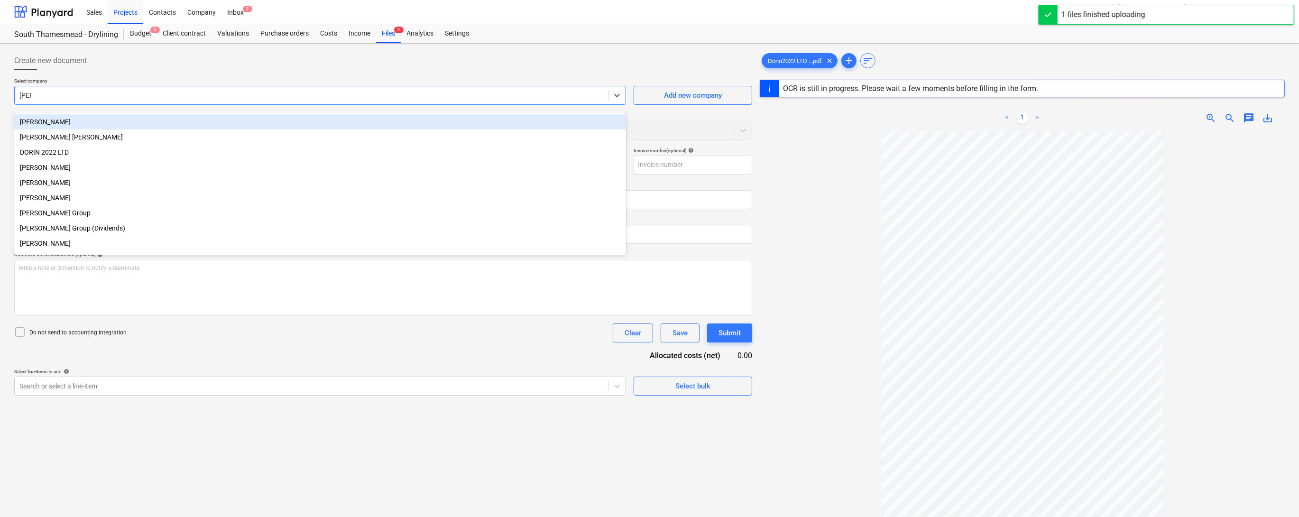
type input "dorin"
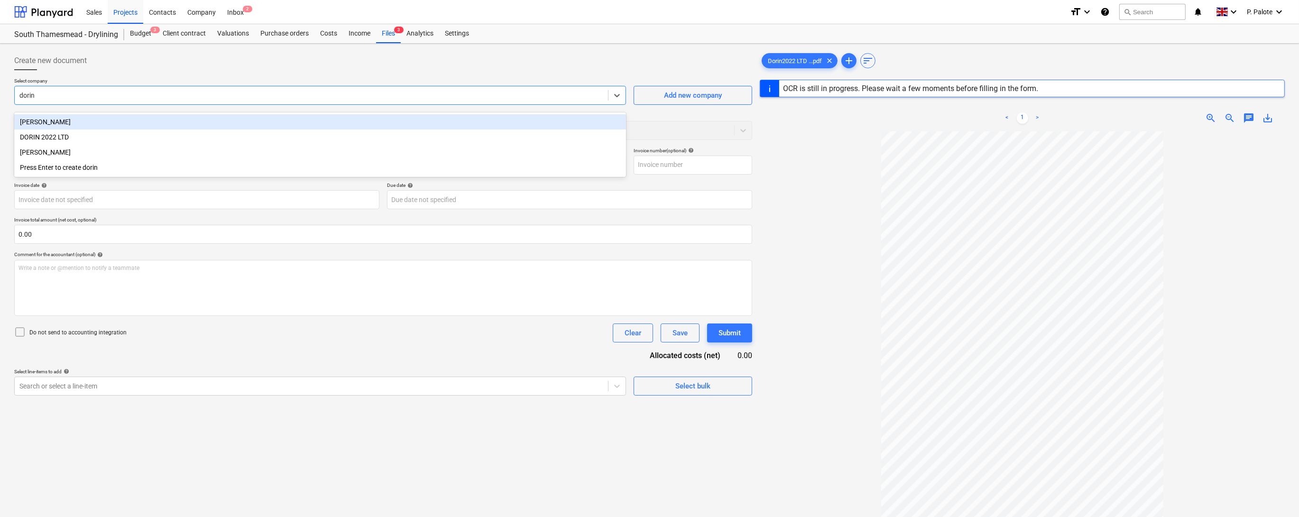
type input "10"
type input "[DATE]"
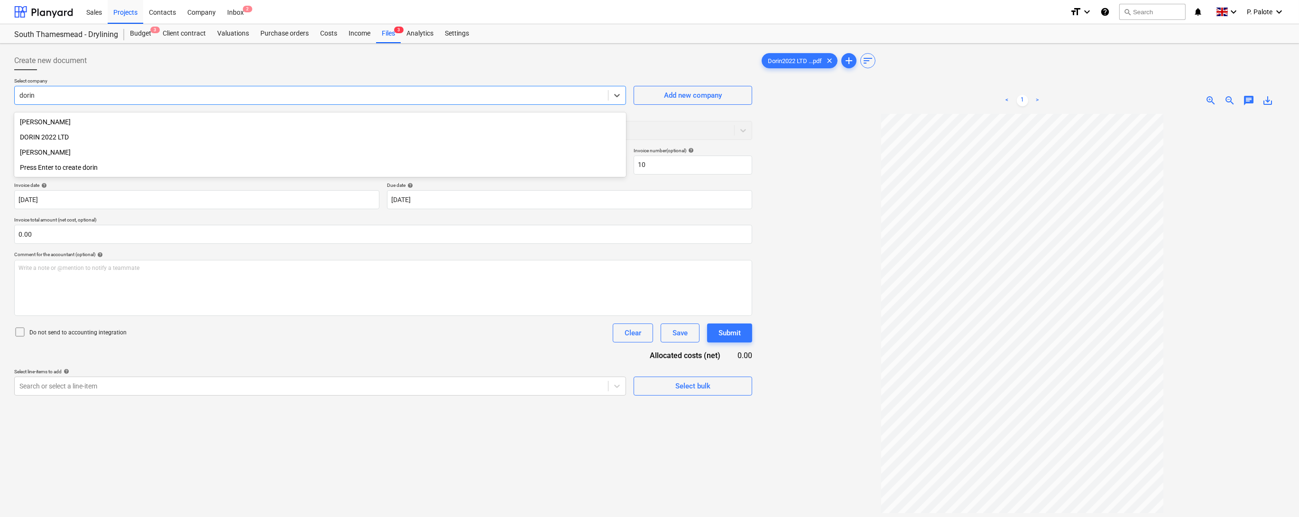
click at [61, 137] on div "DORIN 2022 LTD" at bounding box center [320, 136] width 612 height 15
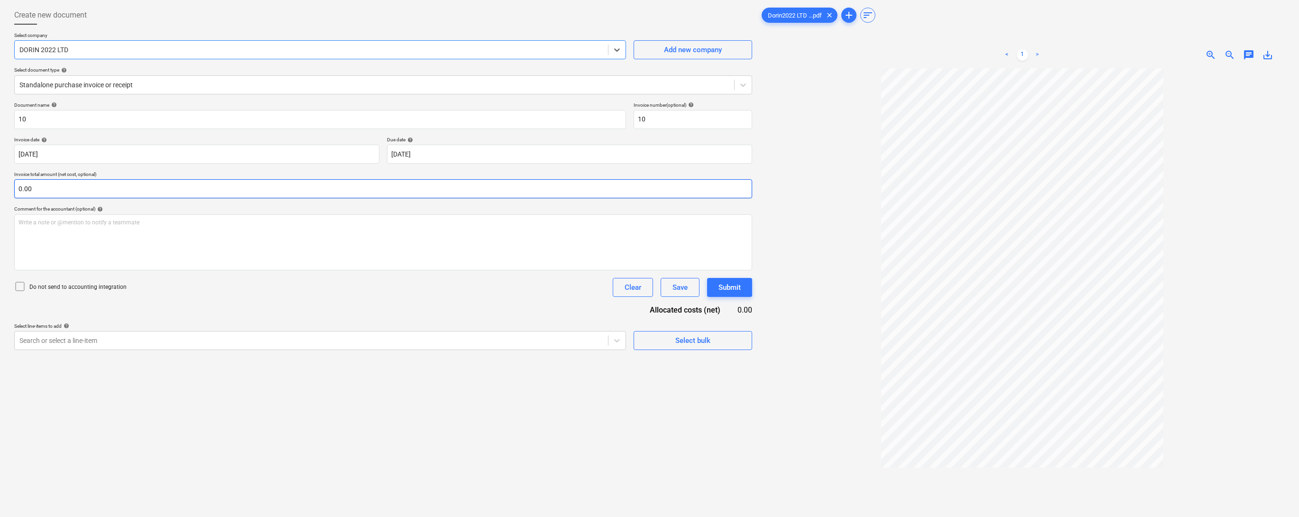
scroll to position [50, 0]
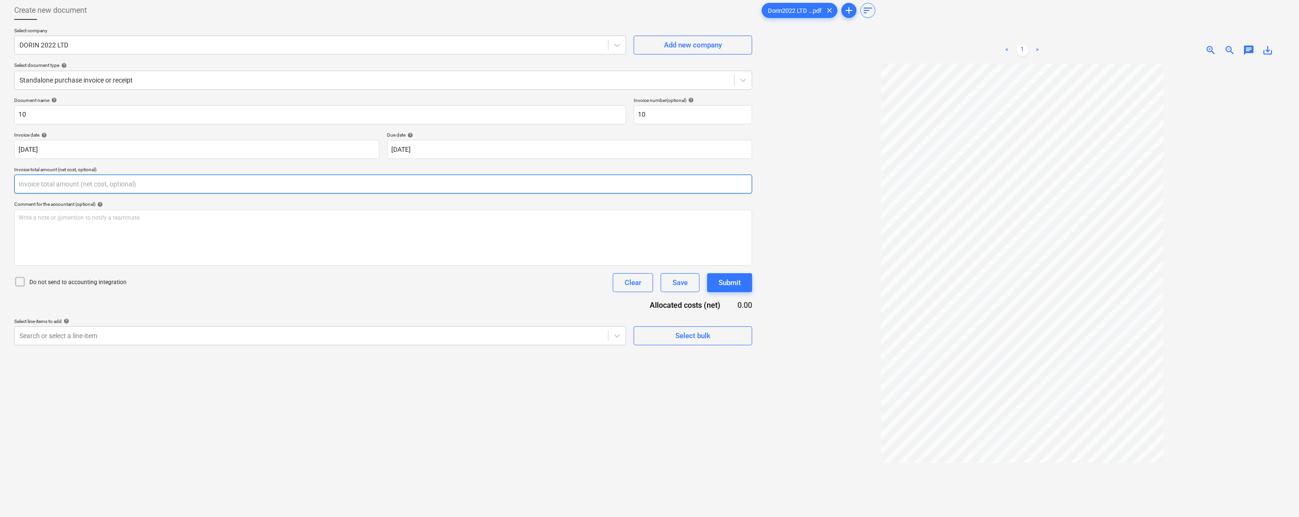
click at [87, 193] on input "text" at bounding box center [383, 183] width 738 height 19
type input "1,720.00"
click at [419, 388] on body "Sales Projects Contacts Company Inbox 2 format_size keyboard_arrow_down help se…" at bounding box center [649, 208] width 1299 height 517
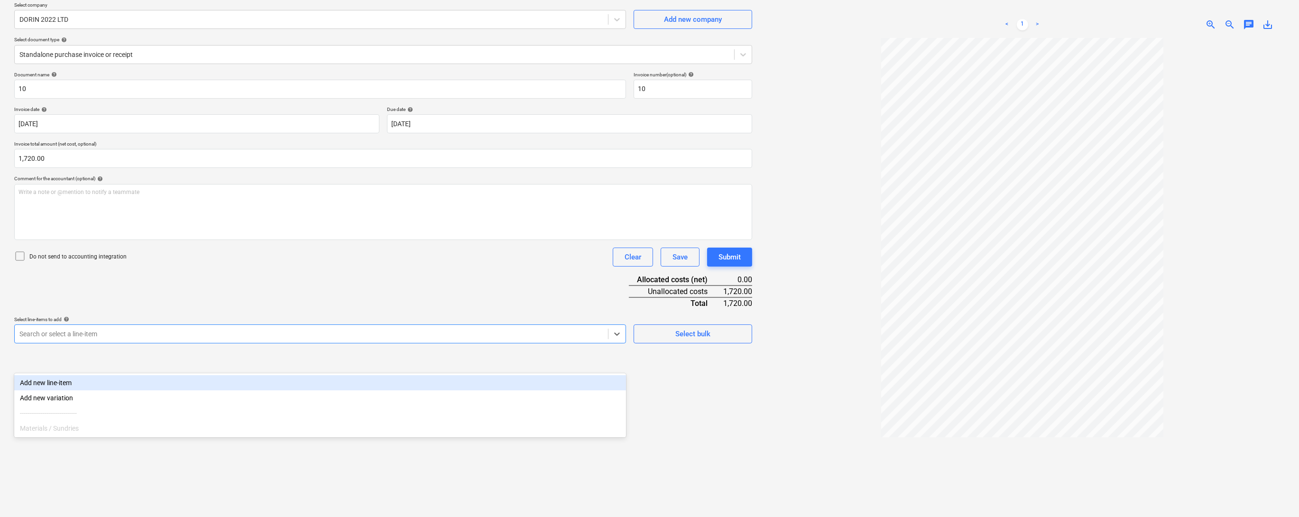
scroll to position [78, 0]
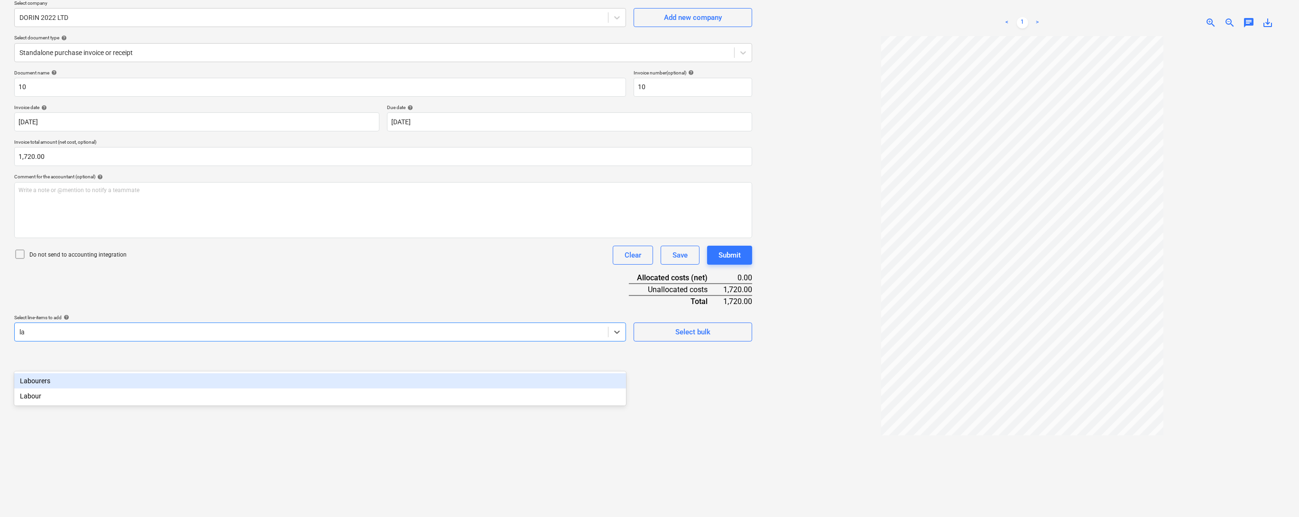
type input "lab"
click at [66, 380] on div "Labourers" at bounding box center [320, 380] width 612 height 15
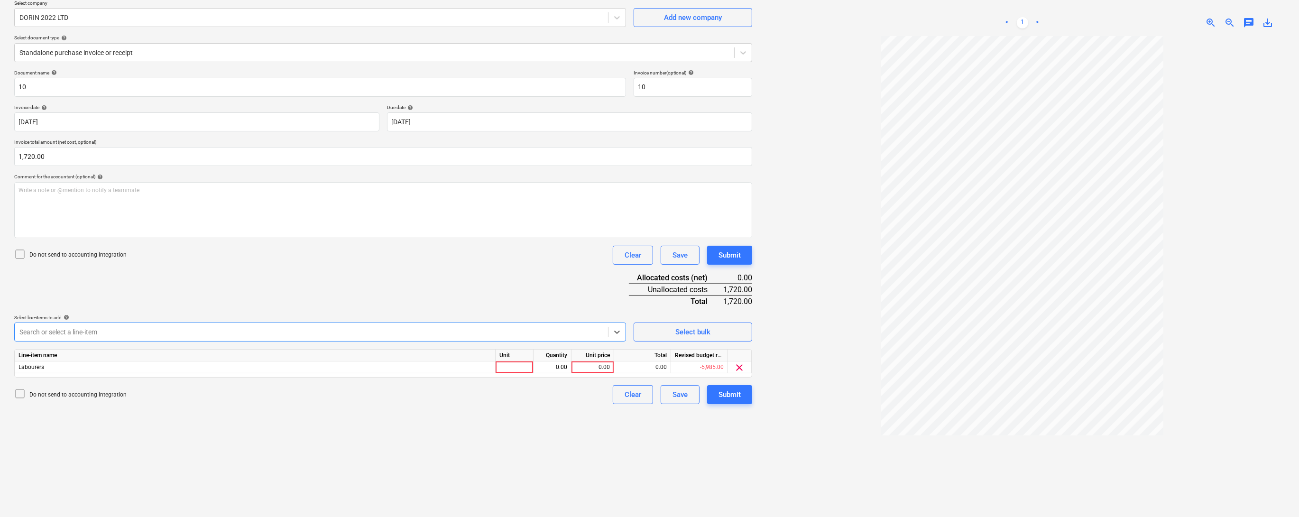
click at [551, 337] on div at bounding box center [311, 331] width 584 height 9
click at [522, 373] on div at bounding box center [514, 367] width 38 height 12
type input "1"
click at [550, 373] on div "0.00" at bounding box center [552, 367] width 30 height 12
click at [594, 373] on div "0.00" at bounding box center [592, 367] width 35 height 12
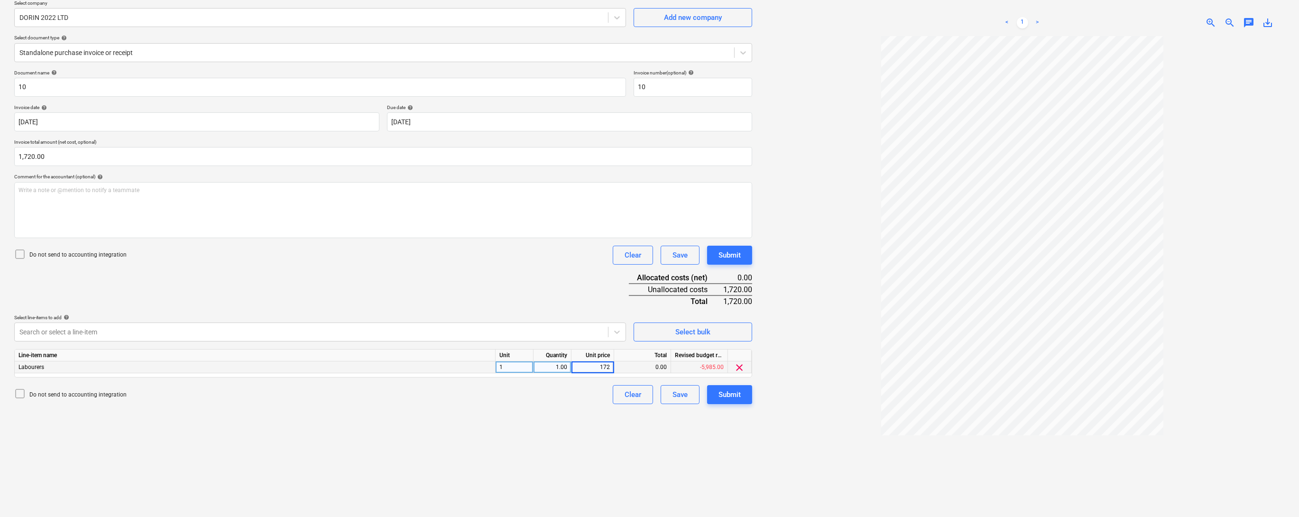
type input "1720"
click at [570, 469] on div "Create new document Select company DORIN 2022 LTD Add new company Select docume…" at bounding box center [382, 250] width 745 height 560
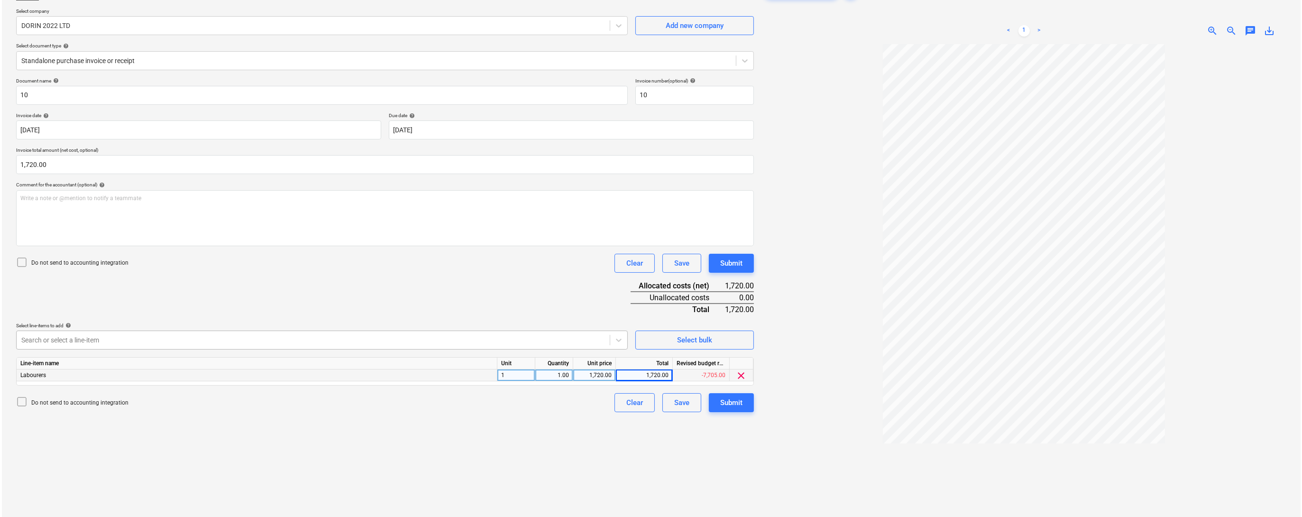
scroll to position [76, 0]
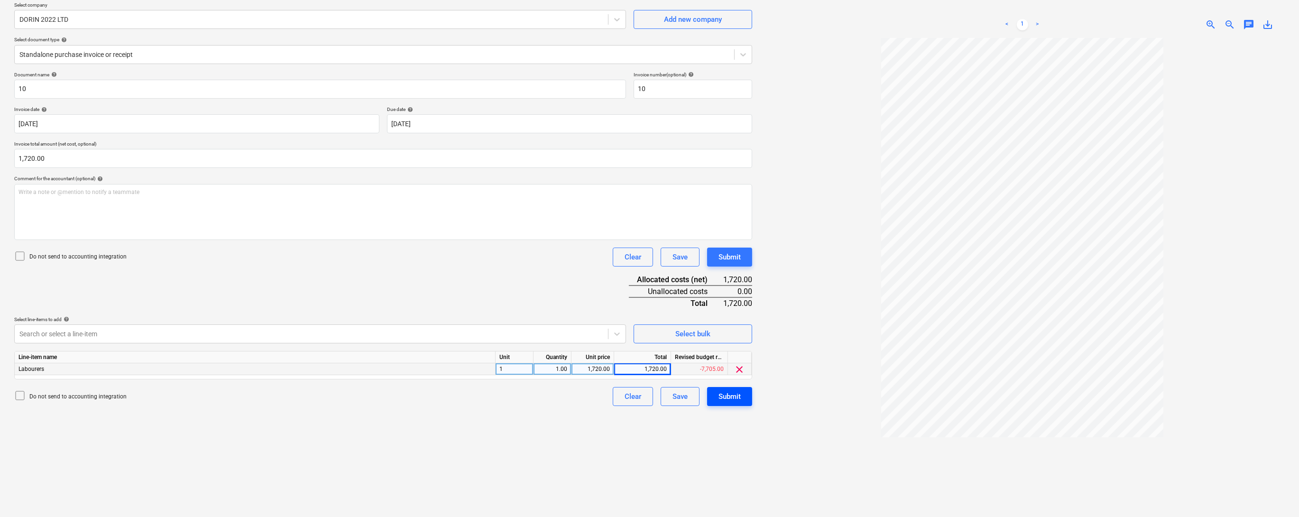
click at [724, 402] on div "Submit" at bounding box center [729, 396] width 22 height 12
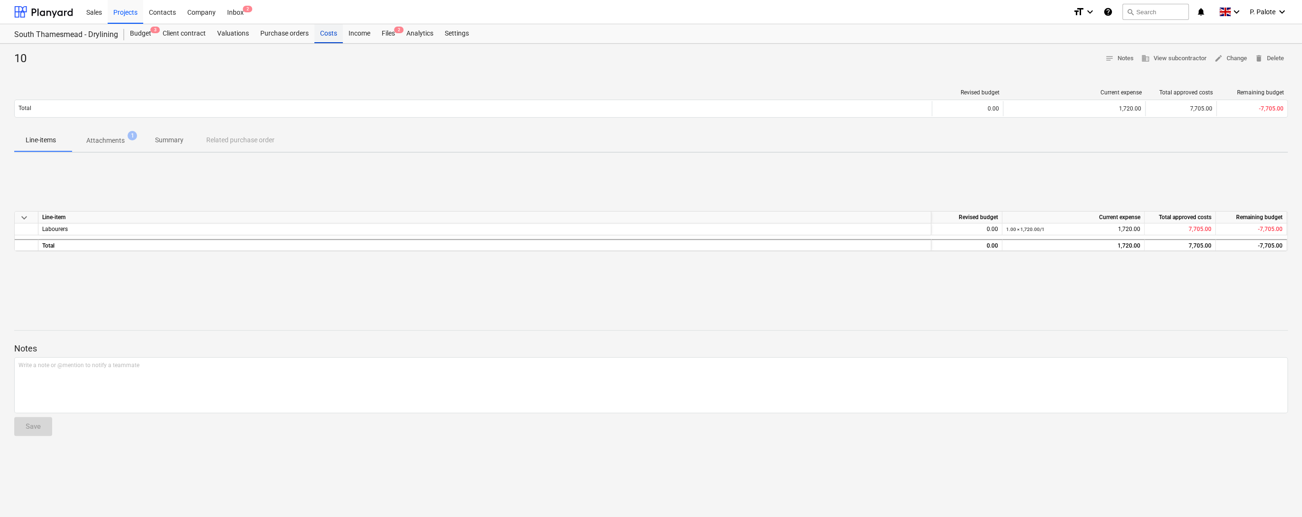
click at [343, 34] on div "Costs" at bounding box center [328, 33] width 28 height 19
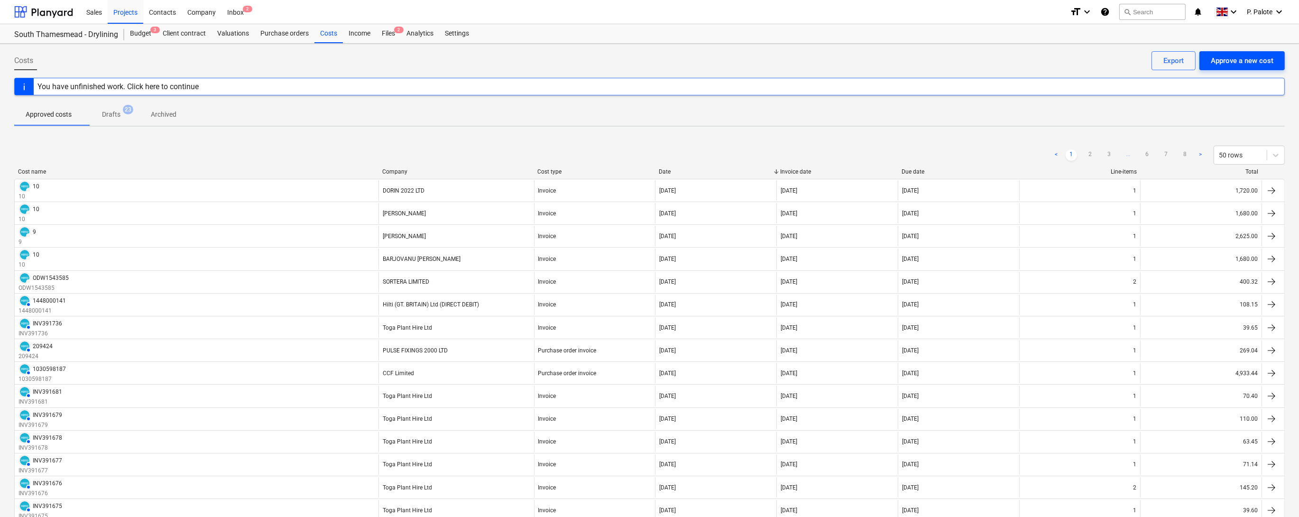
click at [1247, 63] on div "Approve a new cost" at bounding box center [1241, 61] width 63 height 12
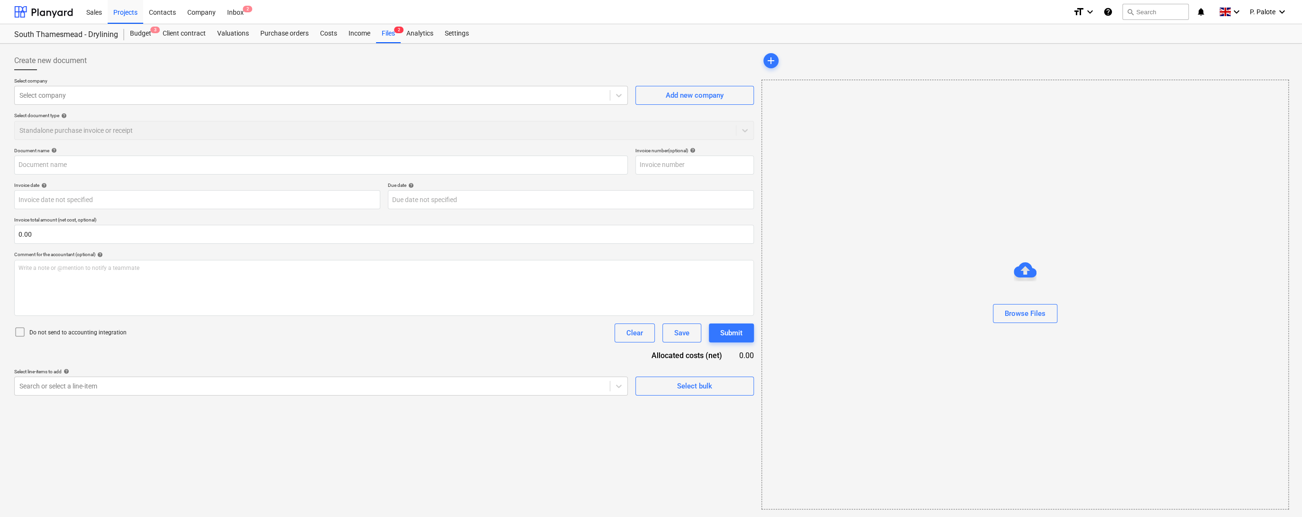
type input "[PERSON_NAME] Construction invoice 10..pdf"
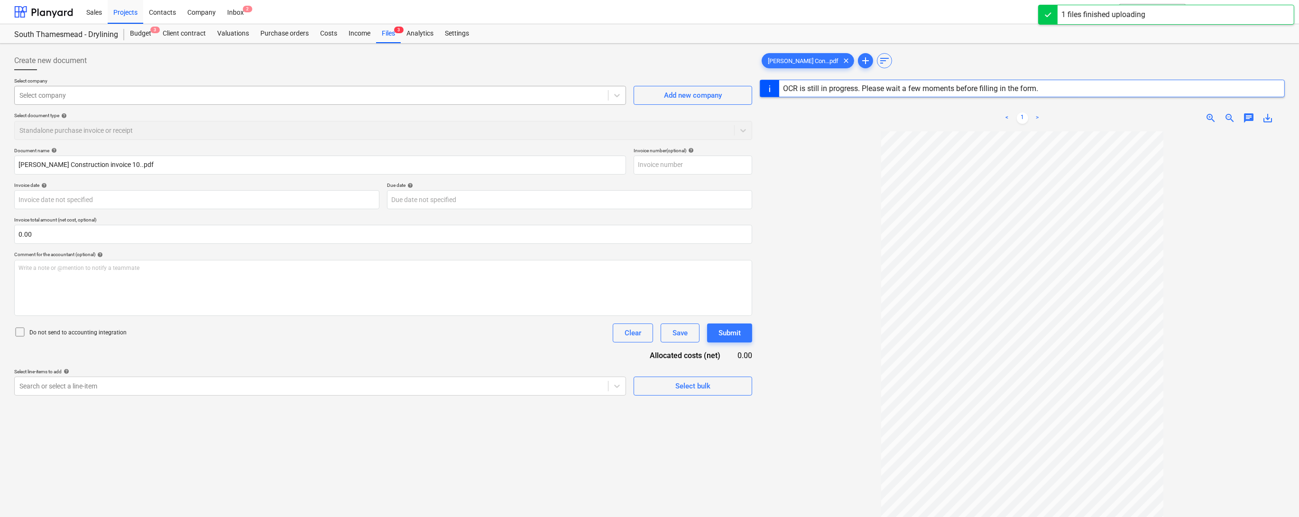
click at [87, 99] on div at bounding box center [311, 95] width 584 height 9
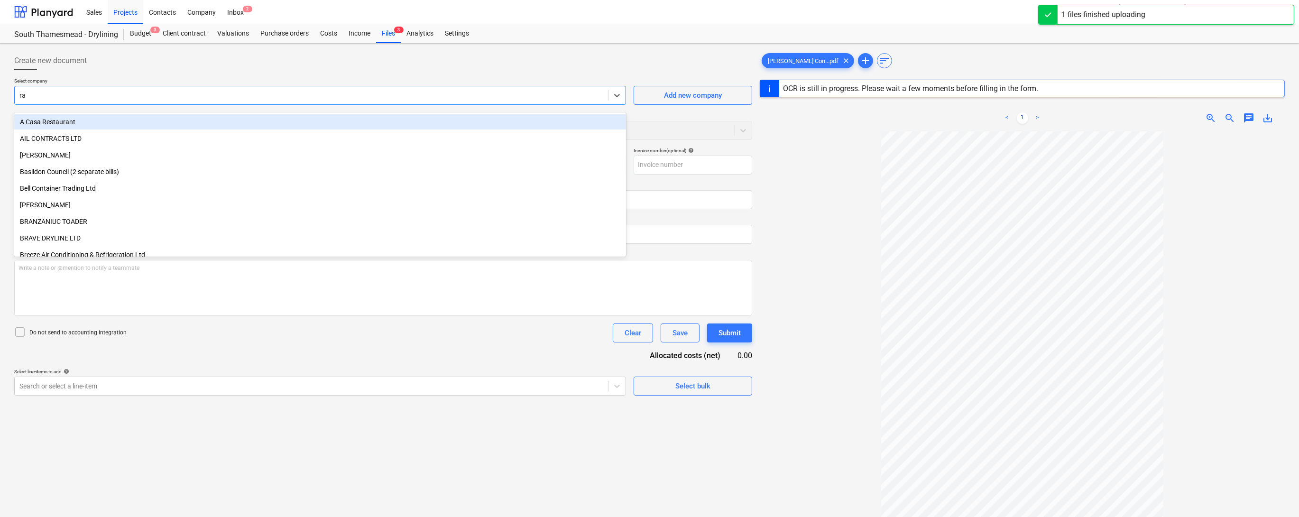
type input "[PERSON_NAME]"
type input "10"
type input "[DATE]"
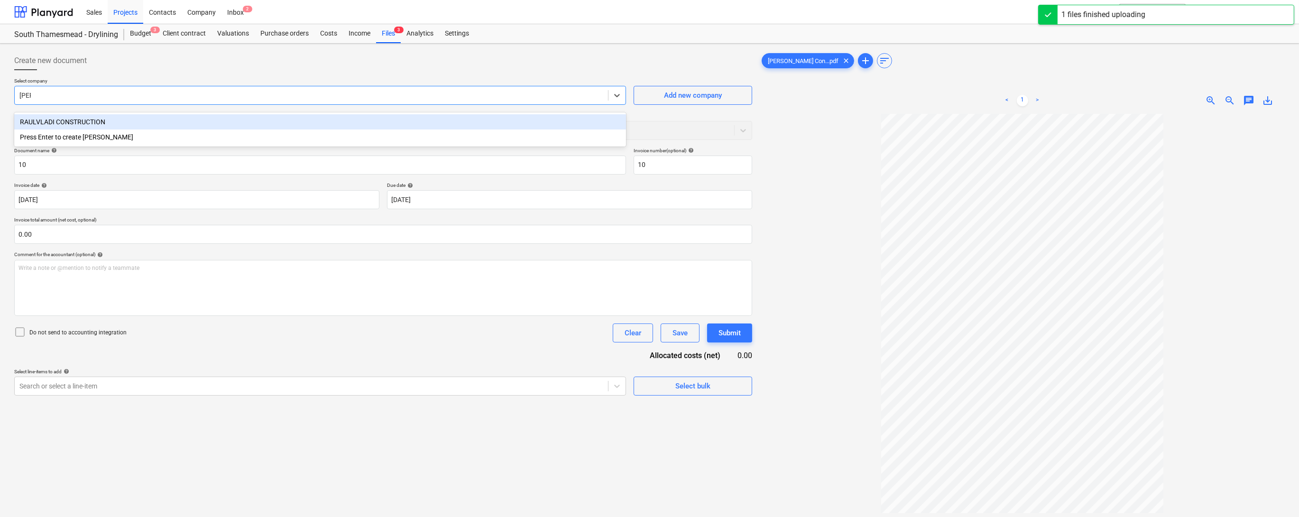
type input "[PERSON_NAME]"
click at [82, 119] on div "RAULVLADI CONSTRUCTION" at bounding box center [320, 121] width 612 height 15
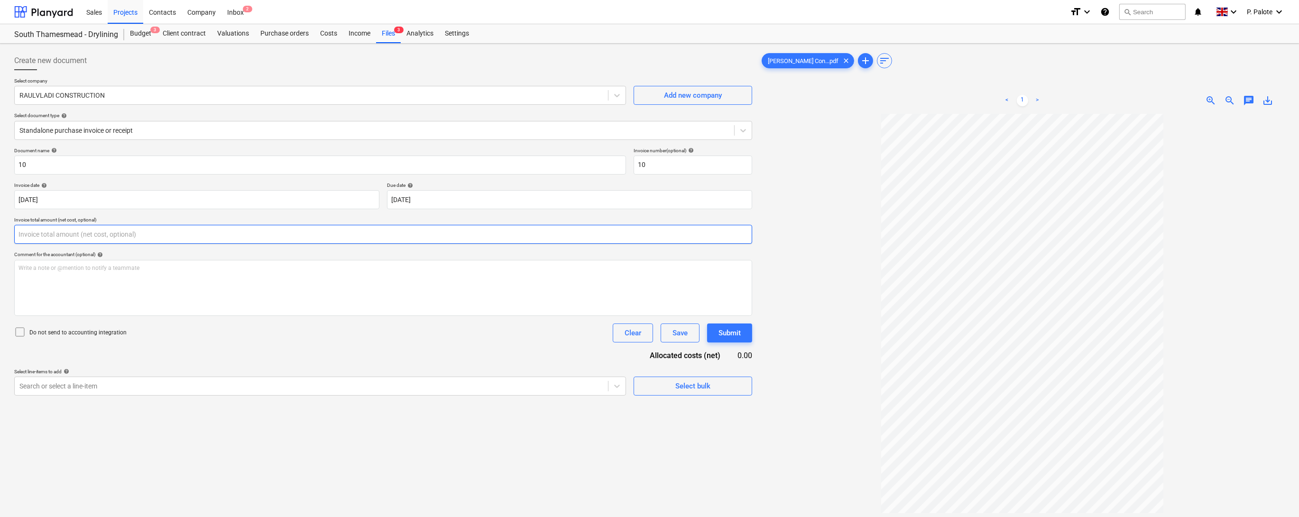
click at [77, 244] on input "text" at bounding box center [383, 234] width 738 height 19
type input "3,220.00"
click at [209, 225] on p "Invoice total amount (net cost, optional)" at bounding box center [383, 221] width 738 height 8
click at [616, 435] on body "Sales Projects Contacts Company Inbox 2 format_size keyboard_arrow_down help se…" at bounding box center [649, 258] width 1299 height 517
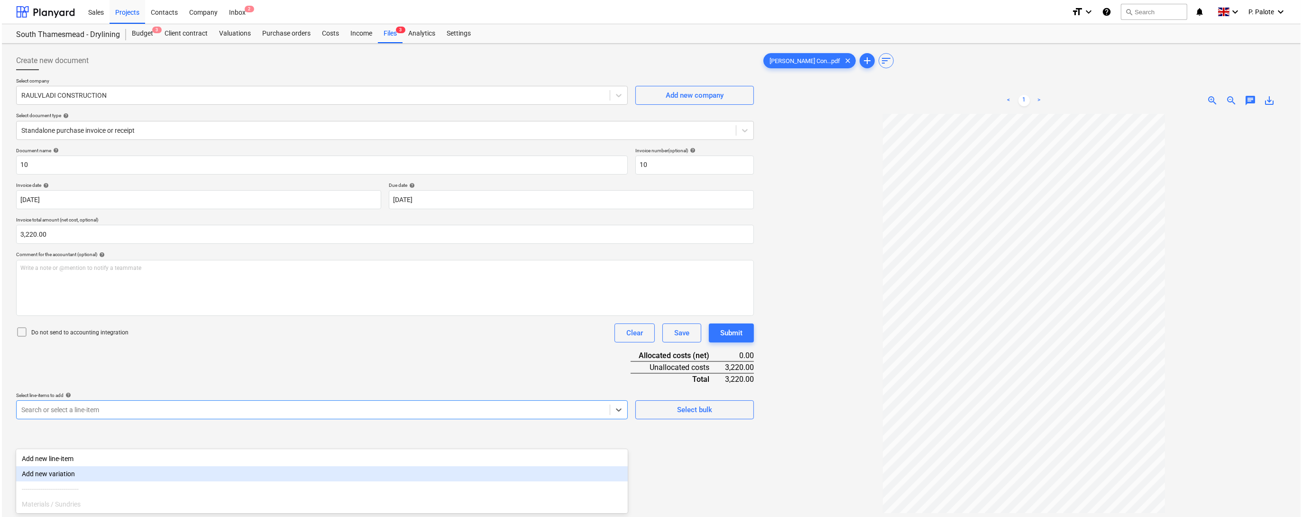
scroll to position [78, 0]
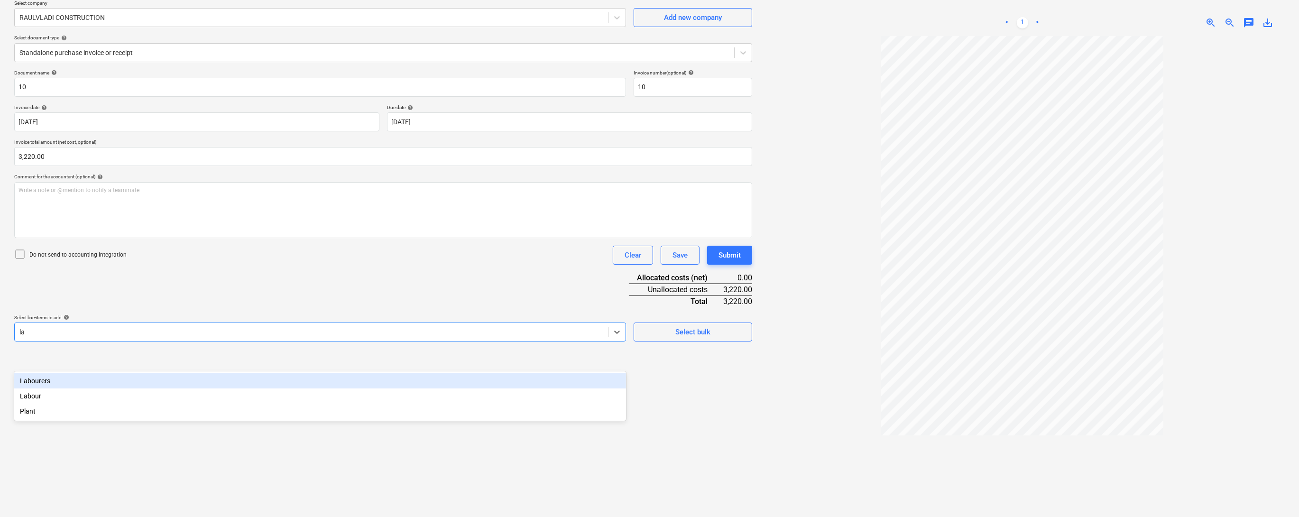
type input "lab"
click at [164, 382] on div "Labourers" at bounding box center [320, 380] width 612 height 15
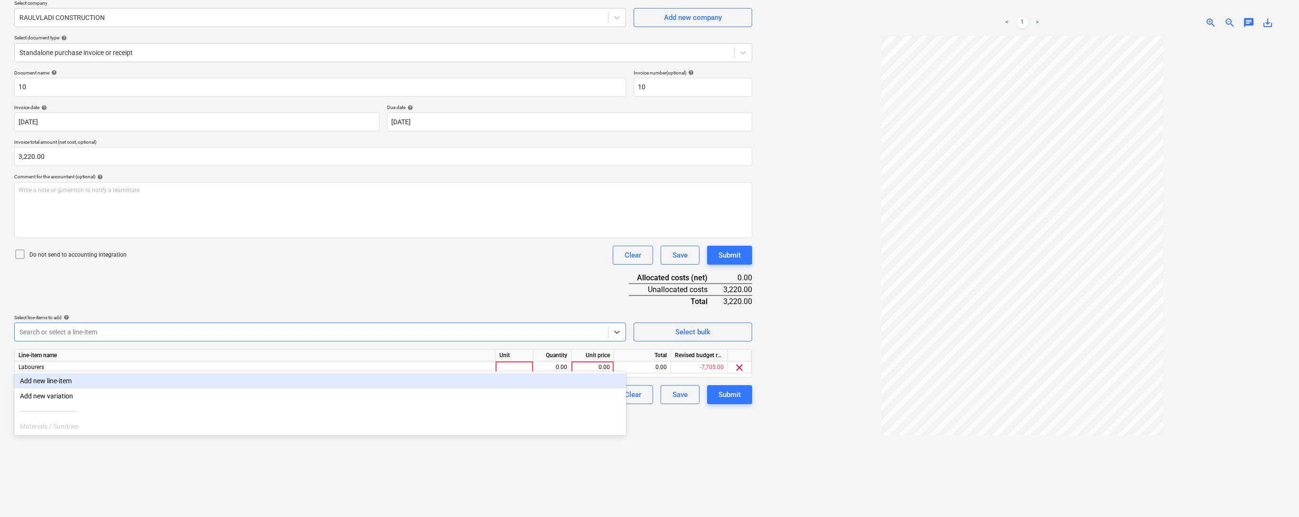
click at [306, 308] on div "Document name help 10 Invoice number (optional) help 10 Invoice date help [DATE…" at bounding box center [383, 237] width 738 height 334
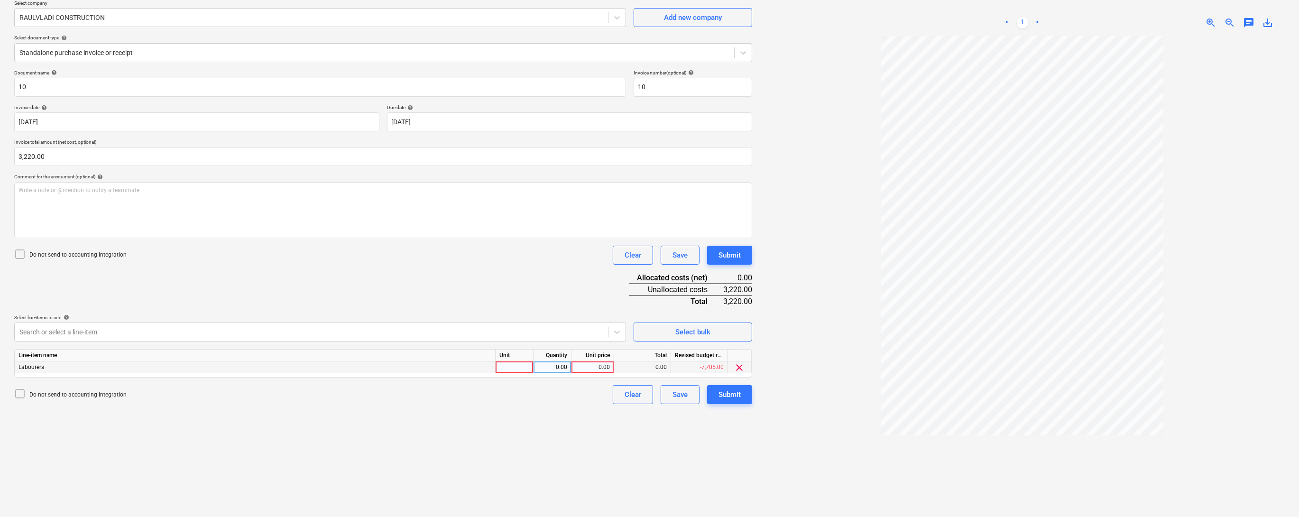
click at [531, 373] on div at bounding box center [514, 367] width 38 height 12
type input "1"
type input "3220"
click at [507, 265] on div "Do not send to accounting integration Clear Save Submit" at bounding box center [383, 255] width 738 height 19
click at [737, 401] on div "Submit" at bounding box center [729, 394] width 22 height 12
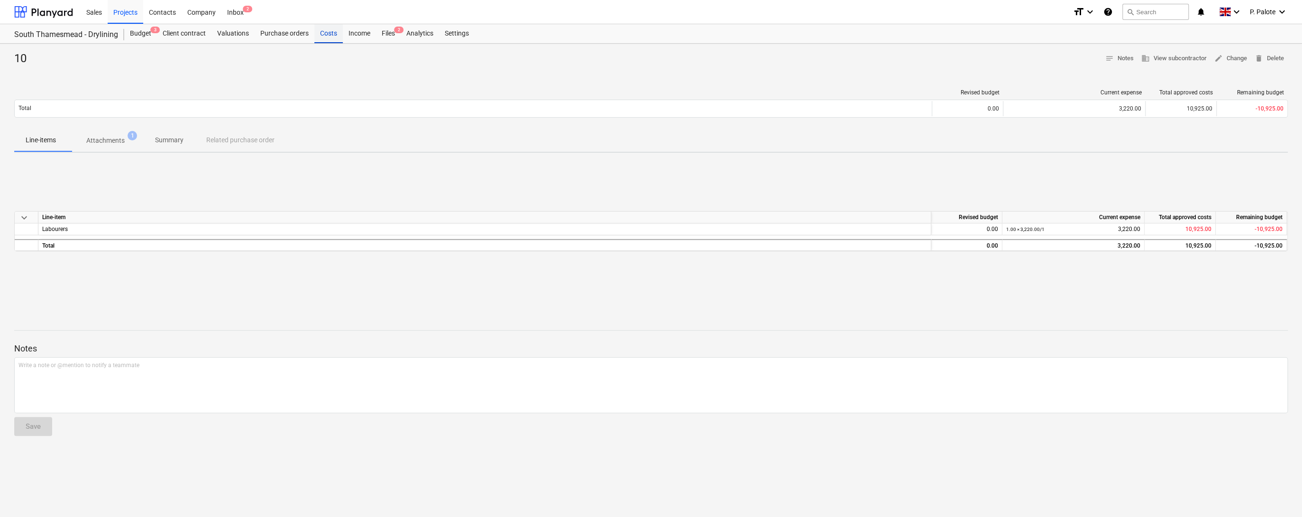
click at [343, 34] on div "Costs" at bounding box center [328, 33] width 28 height 19
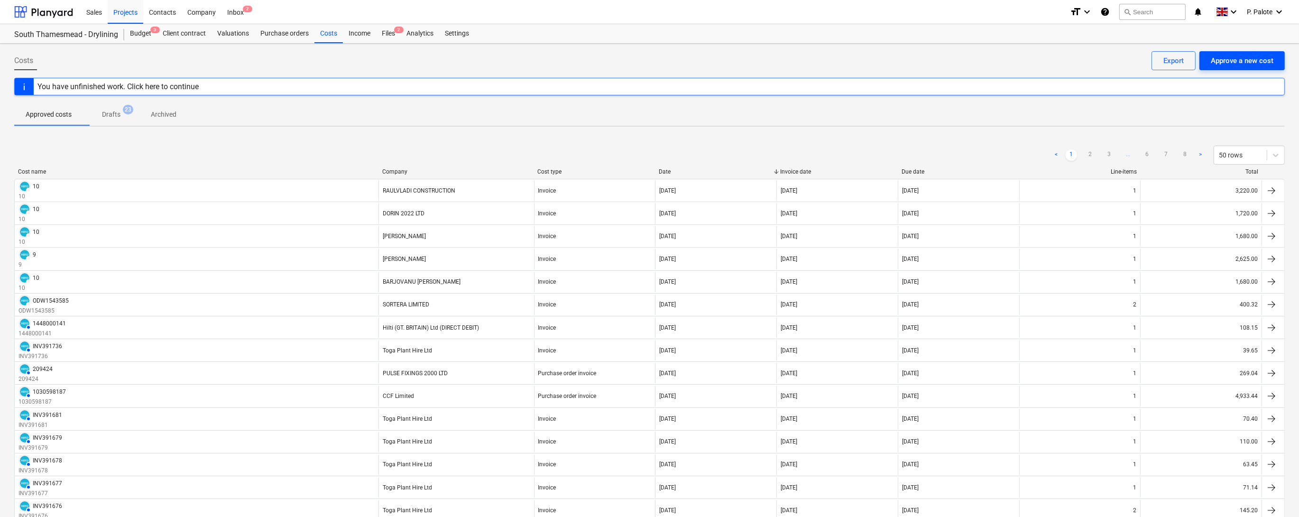
click at [1221, 64] on div "Approve a new cost" at bounding box center [1241, 61] width 63 height 12
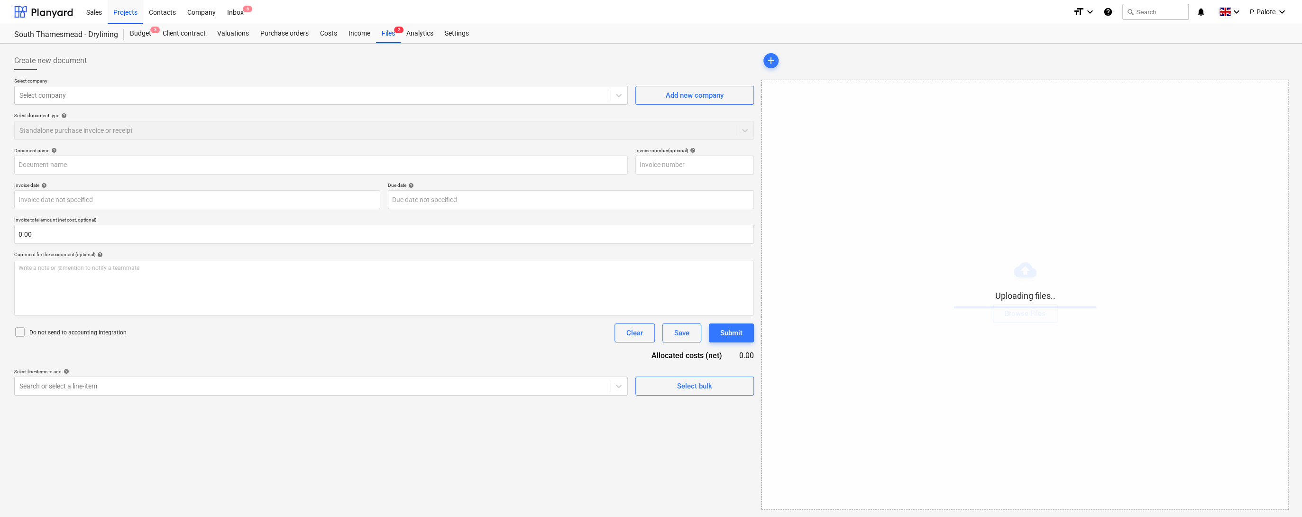
type input "[PERSON_NAME] 9.pdf"
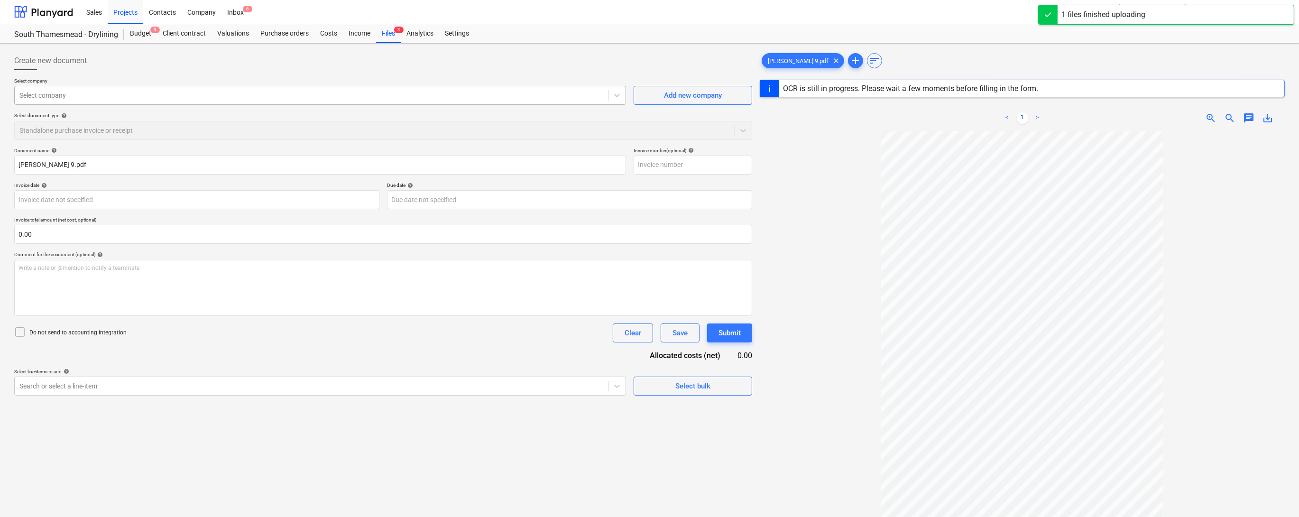
click at [92, 94] on div at bounding box center [311, 95] width 584 height 9
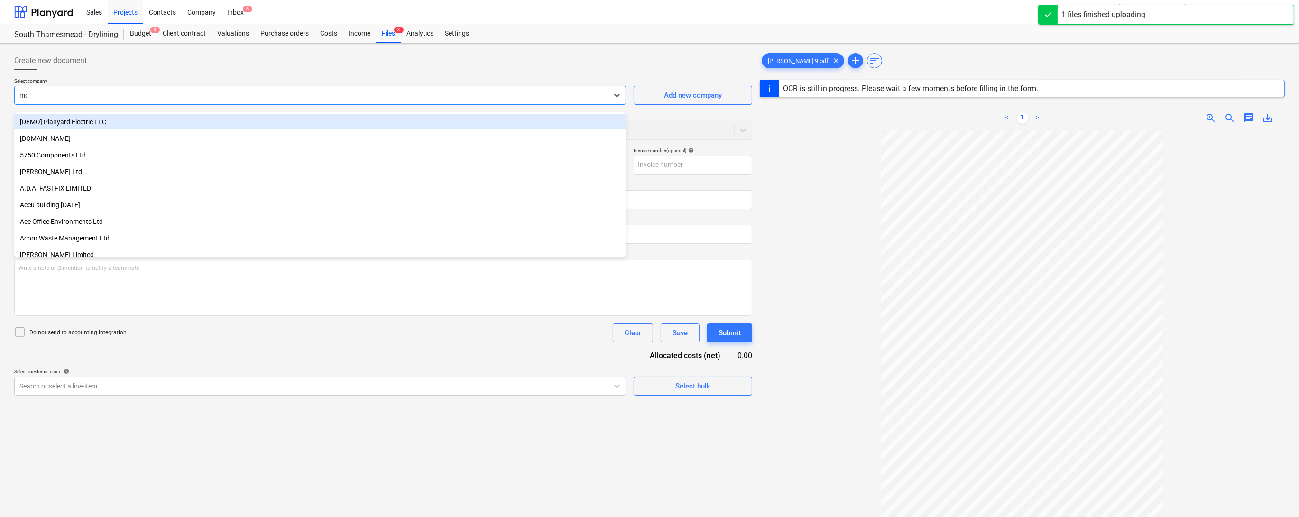
type input "moc"
type input "9"
type input "[DATE]"
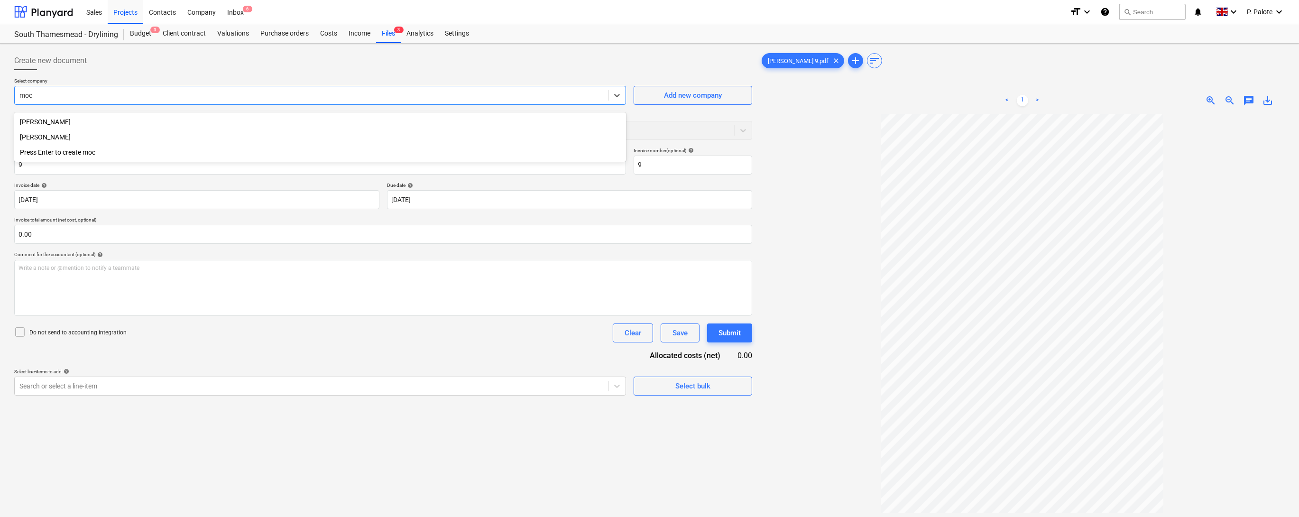
click at [55, 139] on div "[PERSON_NAME]" at bounding box center [320, 136] width 612 height 15
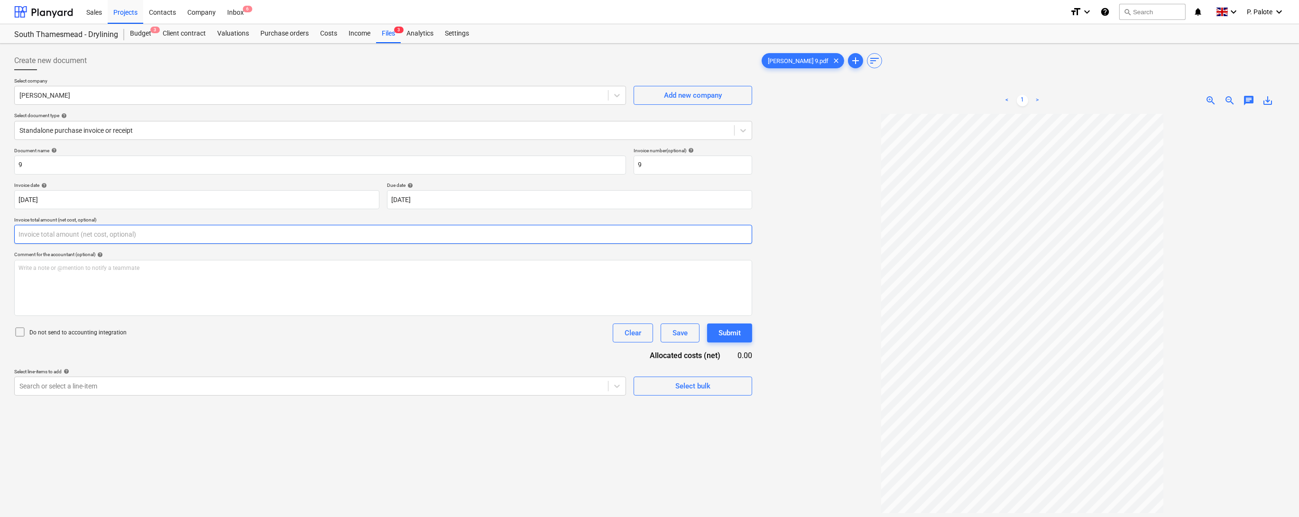
click at [92, 244] on input "text" at bounding box center [383, 234] width 738 height 19
type input "2,250.00"
click at [169, 310] on div "Write a note or @mention to notify a teammate [PERSON_NAME]" at bounding box center [383, 288] width 738 height 56
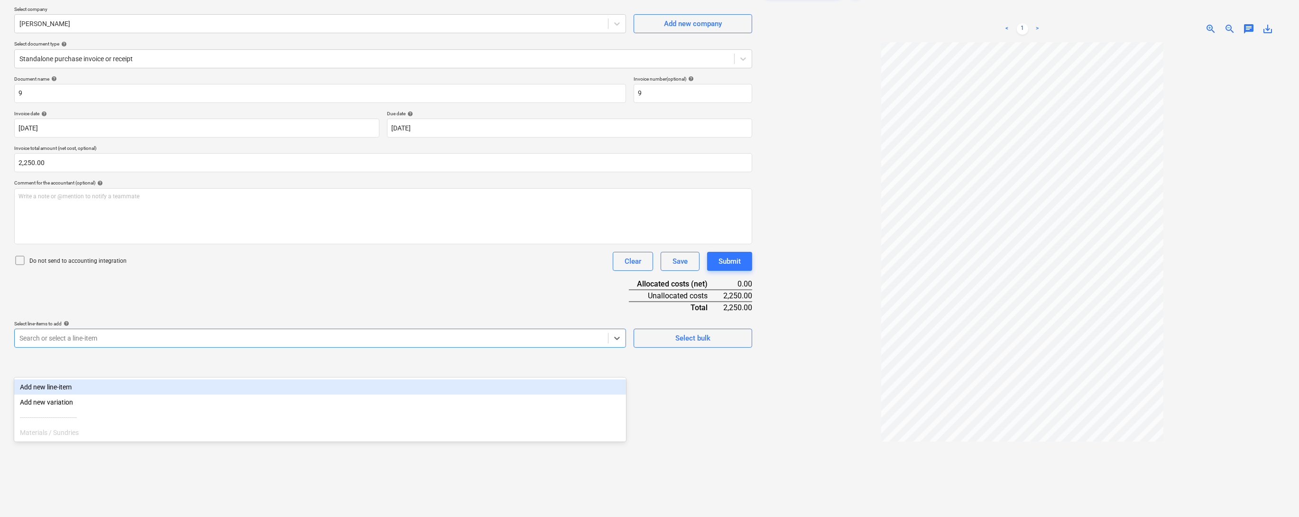
click at [497, 429] on body "Sales Projects Contacts Company Inbox 6 format_size keyboard_arrow_down help se…" at bounding box center [649, 186] width 1299 height 517
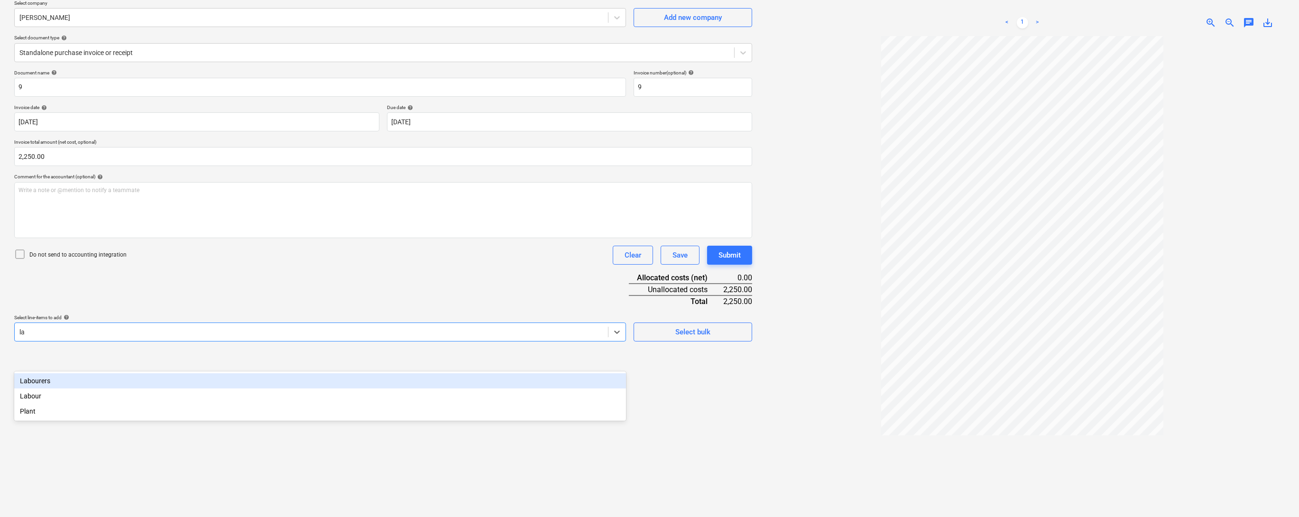
type input "lab"
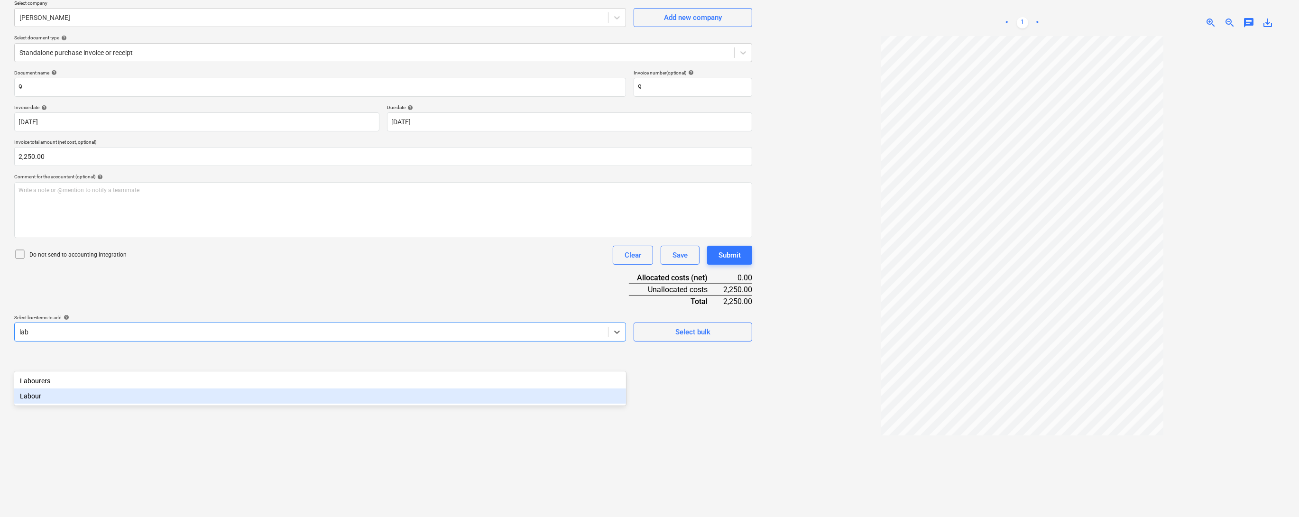
click at [247, 400] on div "Labour" at bounding box center [320, 395] width 612 height 15
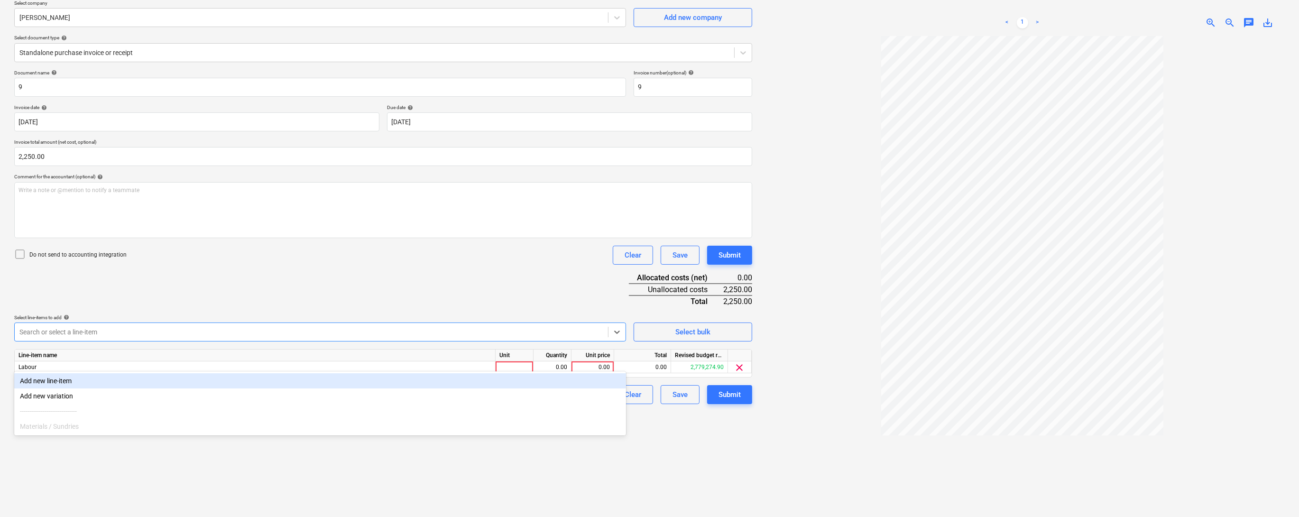
click at [586, 329] on div "Document name help 9 Invoice number (optional) help 9 Invoice date help [DATE] …" at bounding box center [383, 237] width 738 height 334
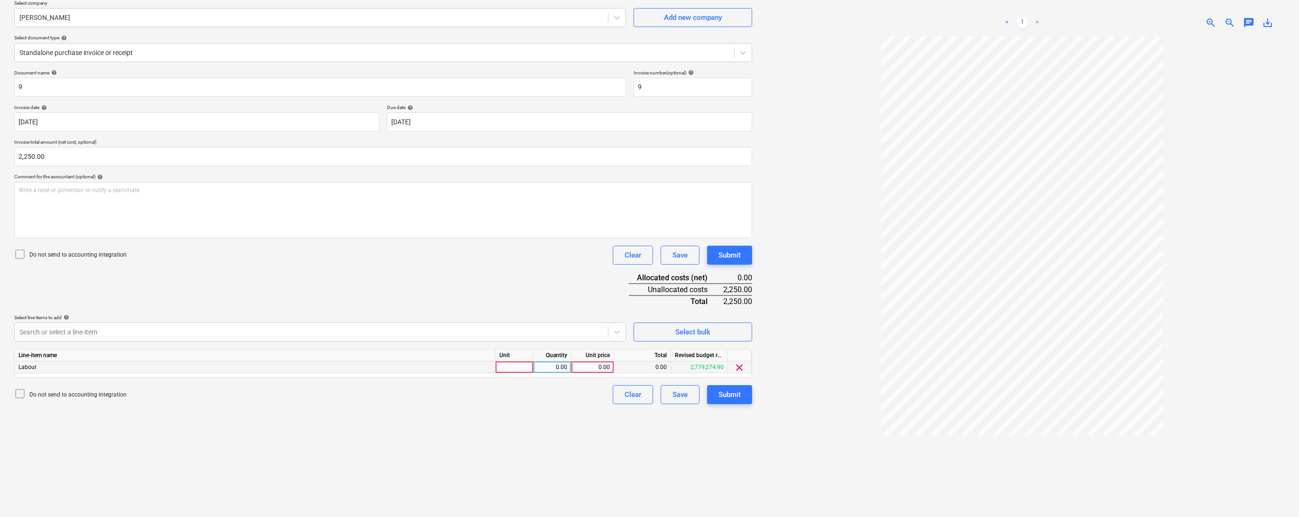
click at [525, 373] on div at bounding box center [514, 367] width 38 height 12
type input "1"
type input "2250"
click at [488, 293] on div "Document name help 9 Invoice number (optional) help 9 Invoice date help [DATE] …" at bounding box center [383, 237] width 738 height 334
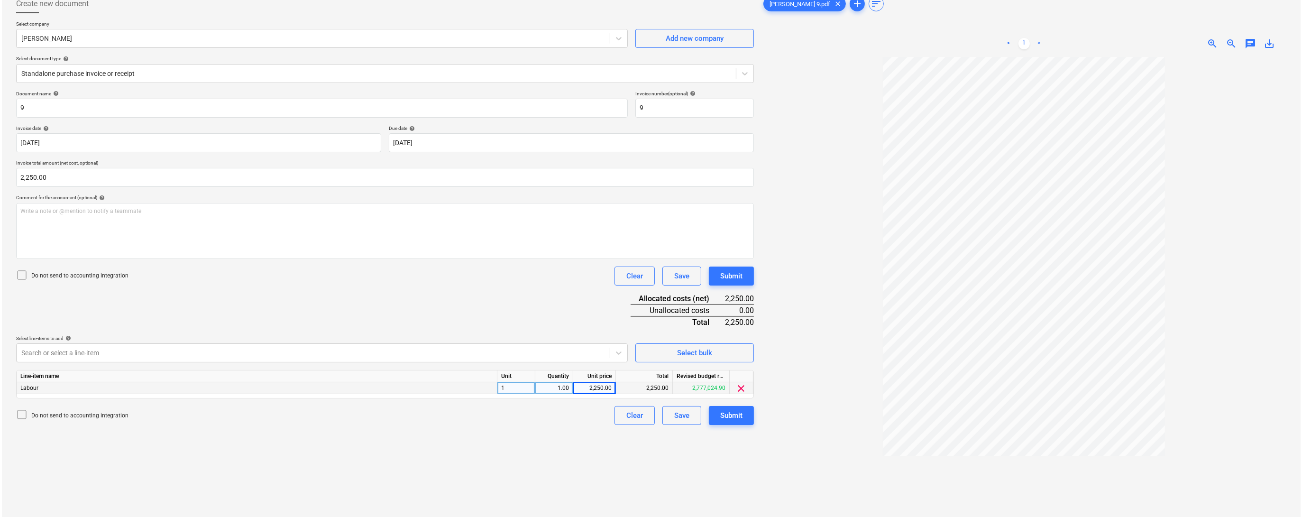
scroll to position [76, 0]
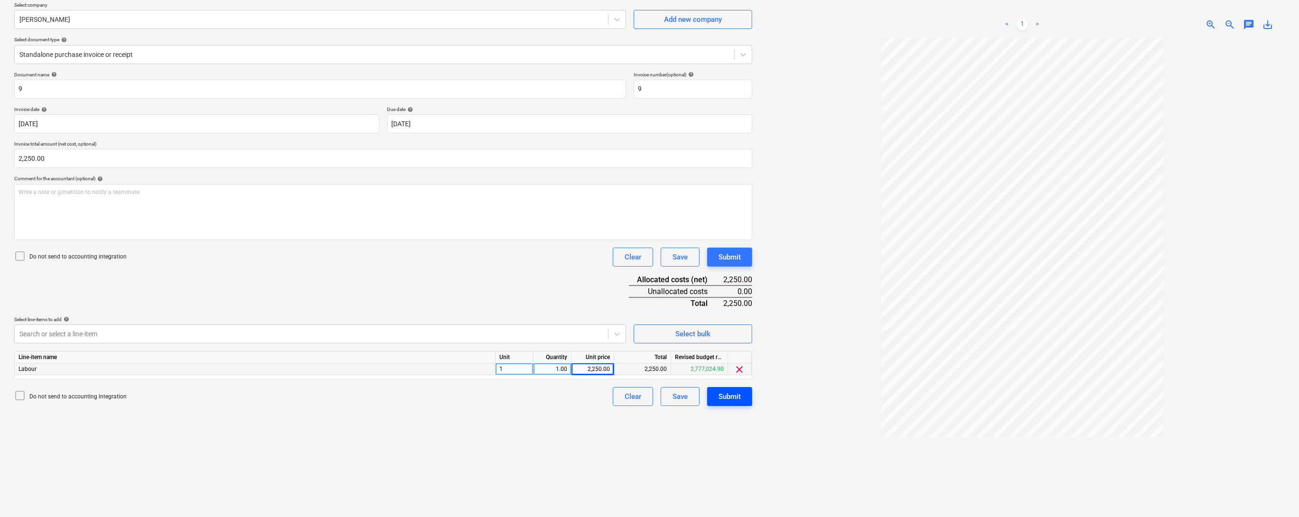
click at [723, 402] on div "Submit" at bounding box center [729, 396] width 22 height 12
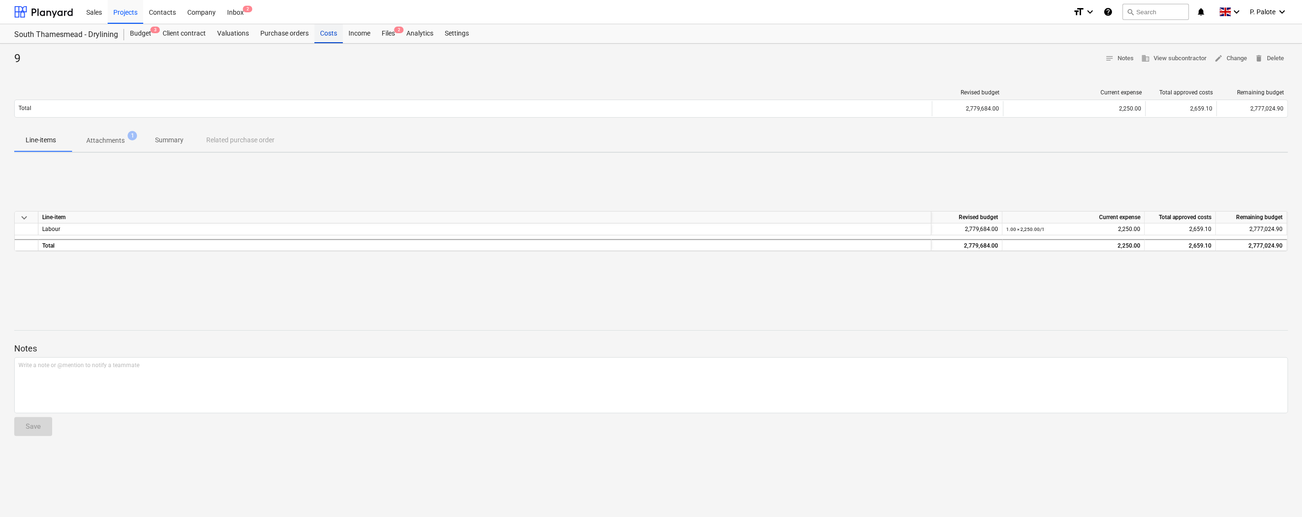
click at [343, 36] on div "Costs" at bounding box center [328, 33] width 28 height 19
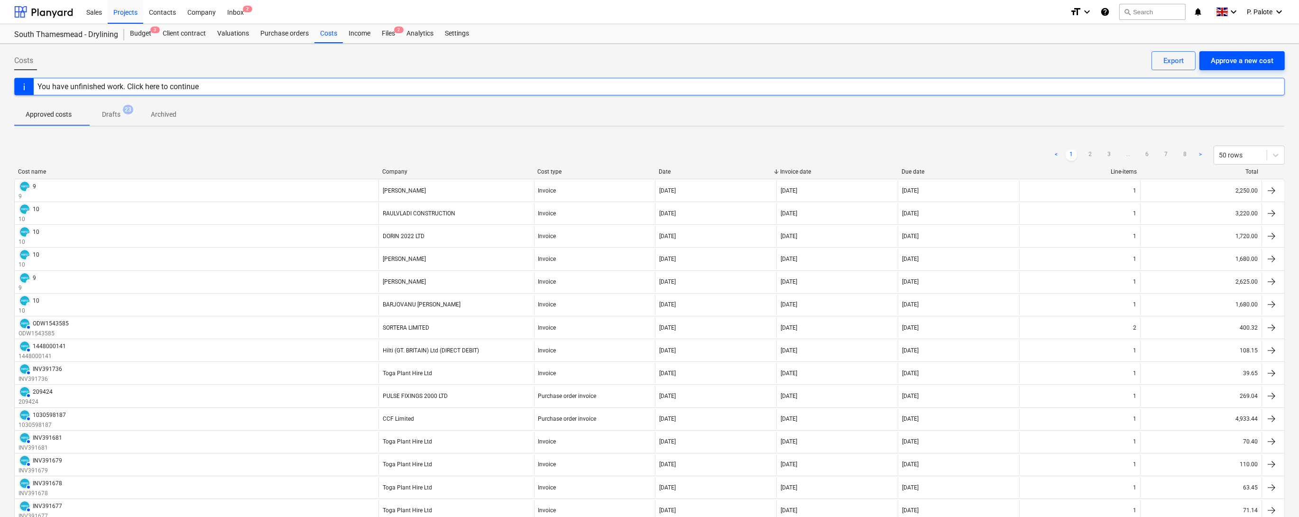
click at [1227, 60] on div "Approve a new cost" at bounding box center [1241, 61] width 63 height 12
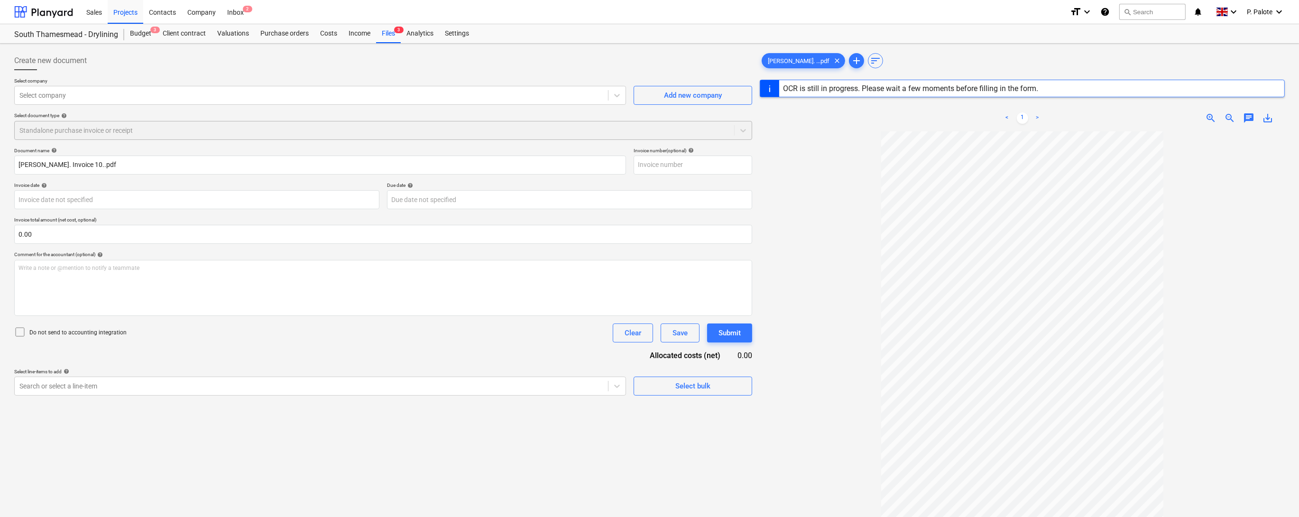
type input "10"
type input "[DATE]"
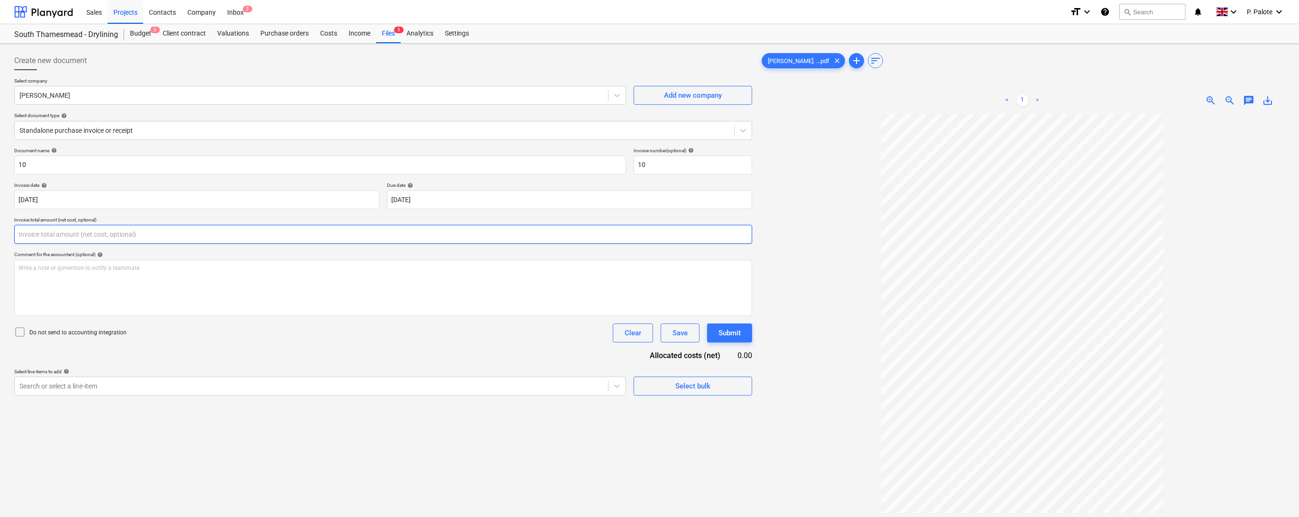
click at [126, 244] on input "text" at bounding box center [383, 234] width 738 height 19
type input "2,000.00"
click at [288, 311] on div "Write a note or @mention to notify a teammate [PERSON_NAME]" at bounding box center [383, 288] width 738 height 56
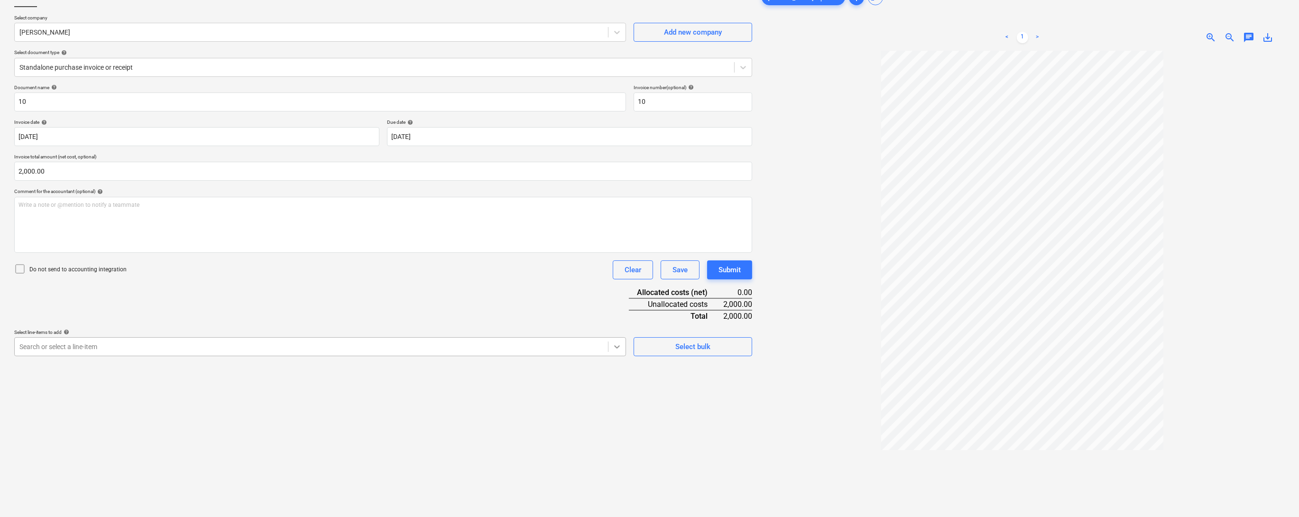
click at [619, 435] on body "Sales Projects Contacts Company Inbox 2 format_size keyboard_arrow_down help se…" at bounding box center [649, 195] width 1299 height 517
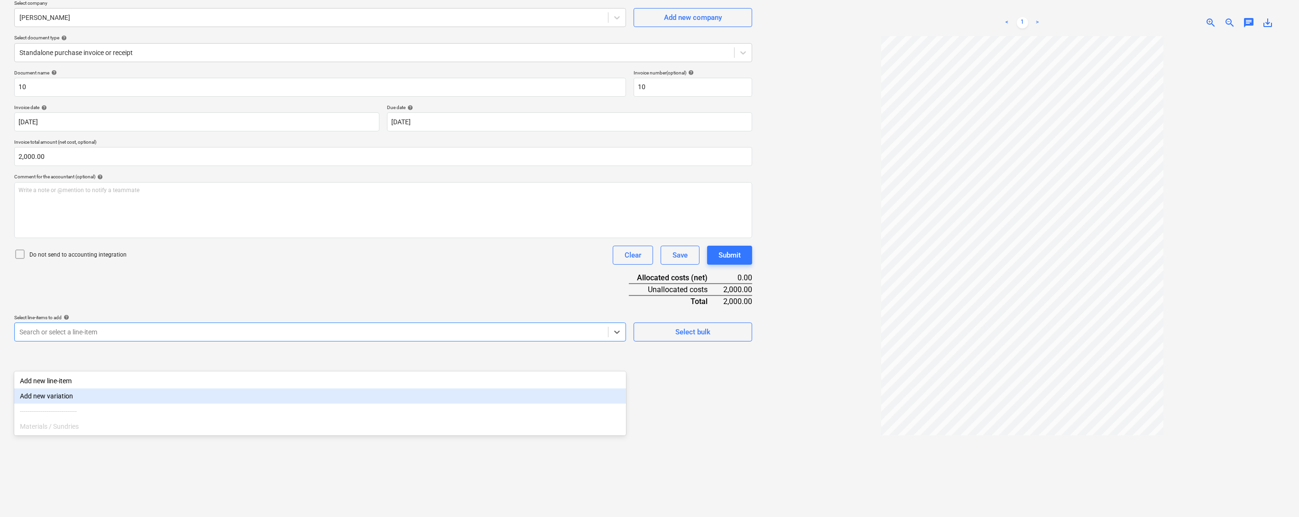
scroll to position [78, 0]
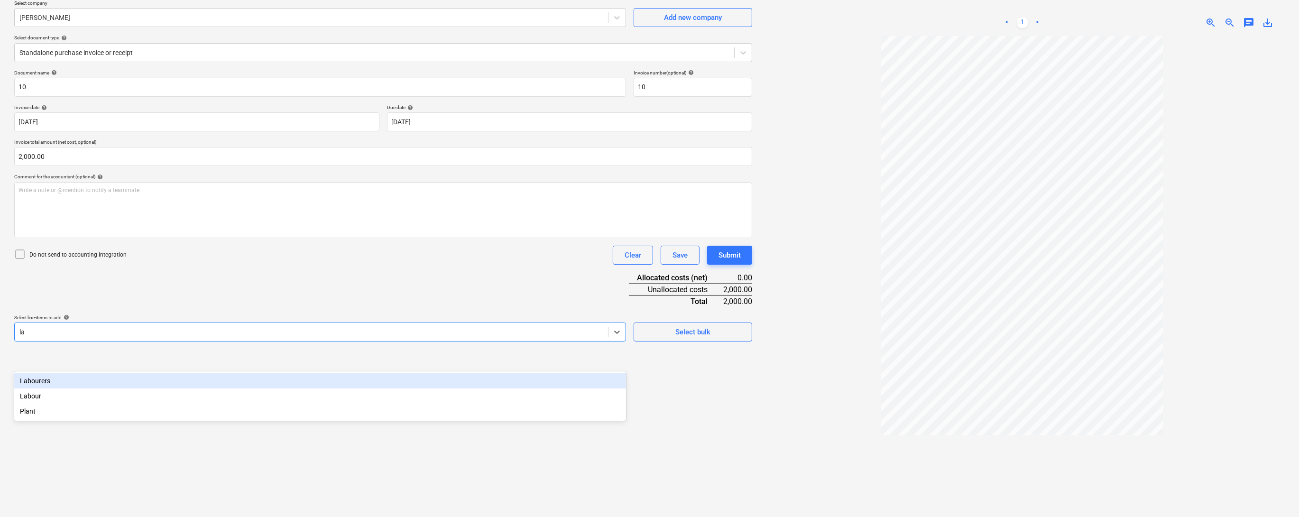
type input "lab"
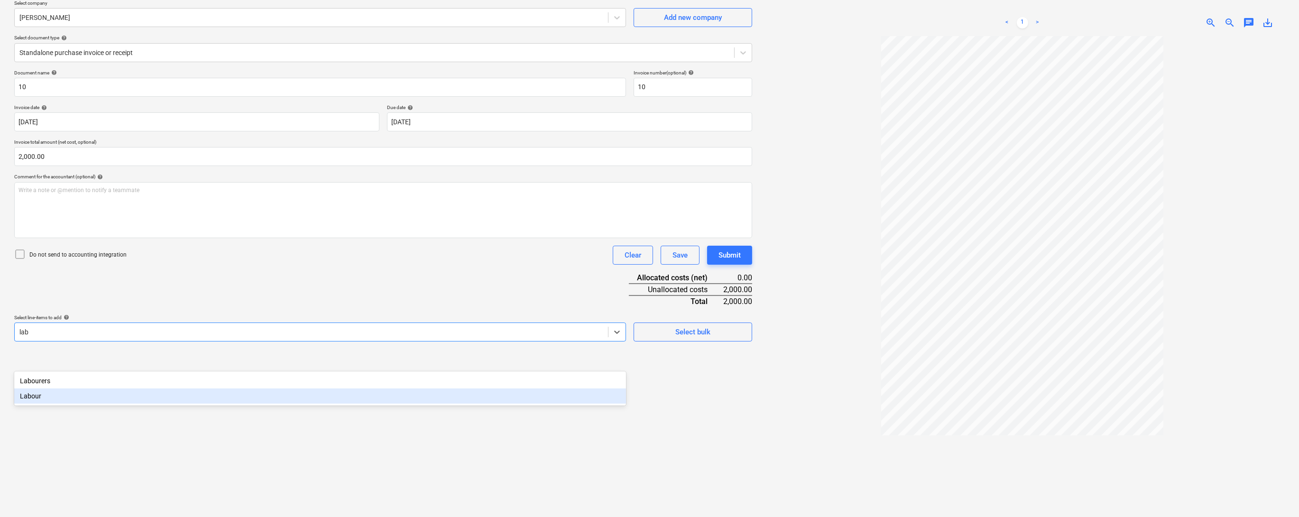
click at [96, 396] on div "Labour" at bounding box center [320, 395] width 612 height 15
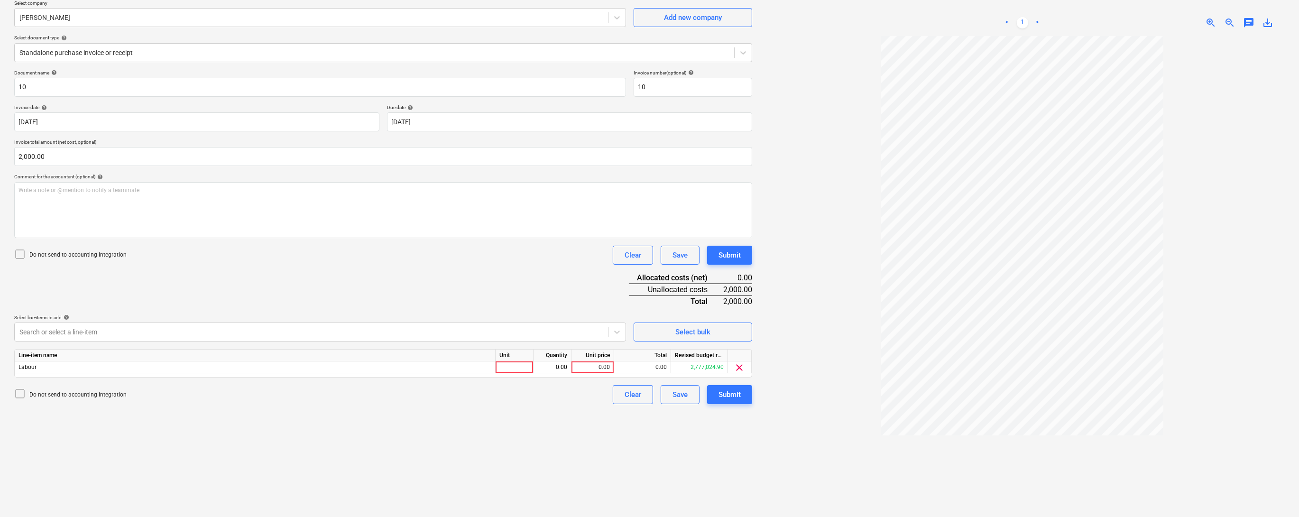
click at [236, 296] on div "Document name help 10 Invoice number (optional) help 10 Invoice date help [DATE…" at bounding box center [383, 237] width 738 height 334
click at [508, 373] on div at bounding box center [514, 367] width 38 height 12
type input "1"
click at [559, 373] on div "0.00" at bounding box center [552, 367] width 30 height 12
type input "1"
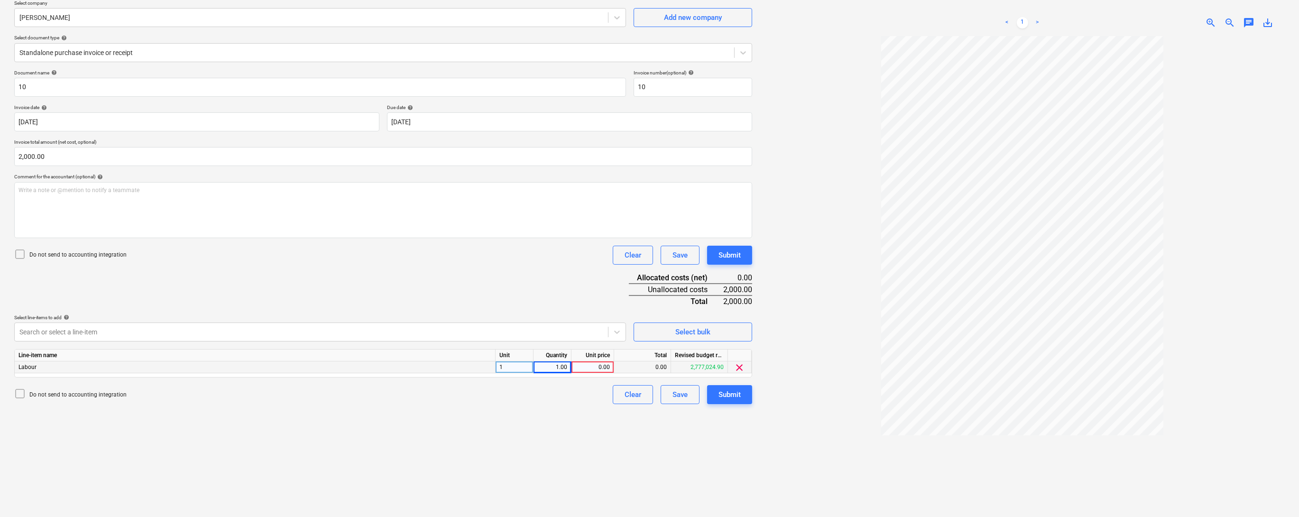
click at [599, 373] on div "0.00" at bounding box center [592, 367] width 35 height 12
type input "2000"
click at [565, 468] on div "Create new document Select company [PERSON_NAME] Add new company Select documen…" at bounding box center [382, 250] width 745 height 560
click at [800, 335] on div at bounding box center [1021, 281] width 525 height 490
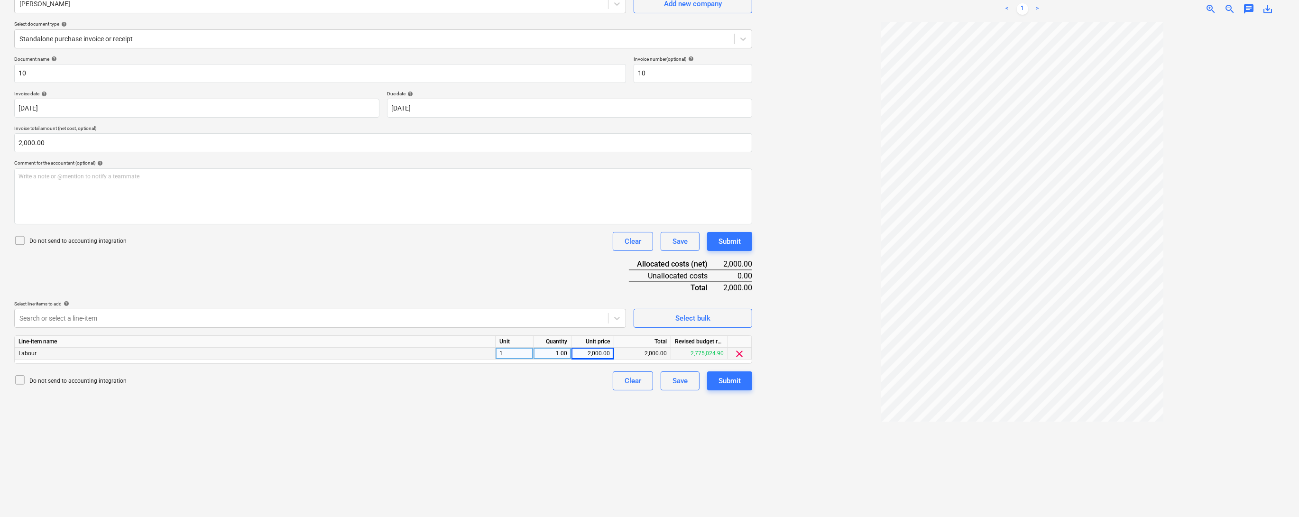
scroll to position [95, 0]
click at [247, 297] on div "Document name help 10 Invoice number (optional) help 10 Invoice date help [DATE…" at bounding box center [383, 220] width 738 height 334
click at [823, 315] on div at bounding box center [1021, 264] width 525 height 490
click at [731, 384] on div "Submit" at bounding box center [729, 377] width 22 height 12
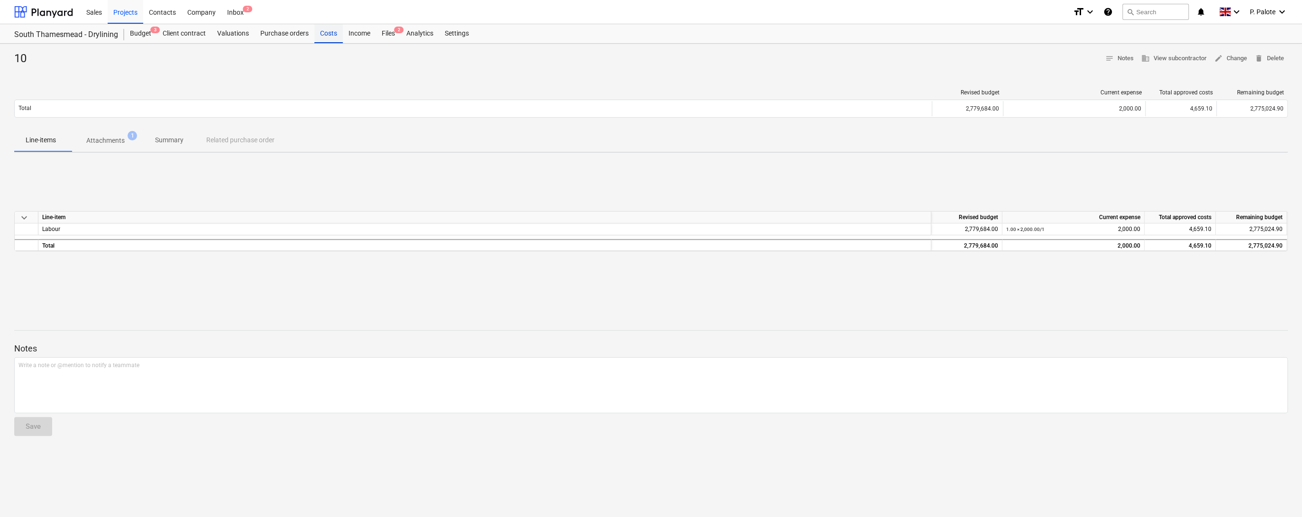
click at [343, 34] on div "Costs" at bounding box center [328, 33] width 28 height 19
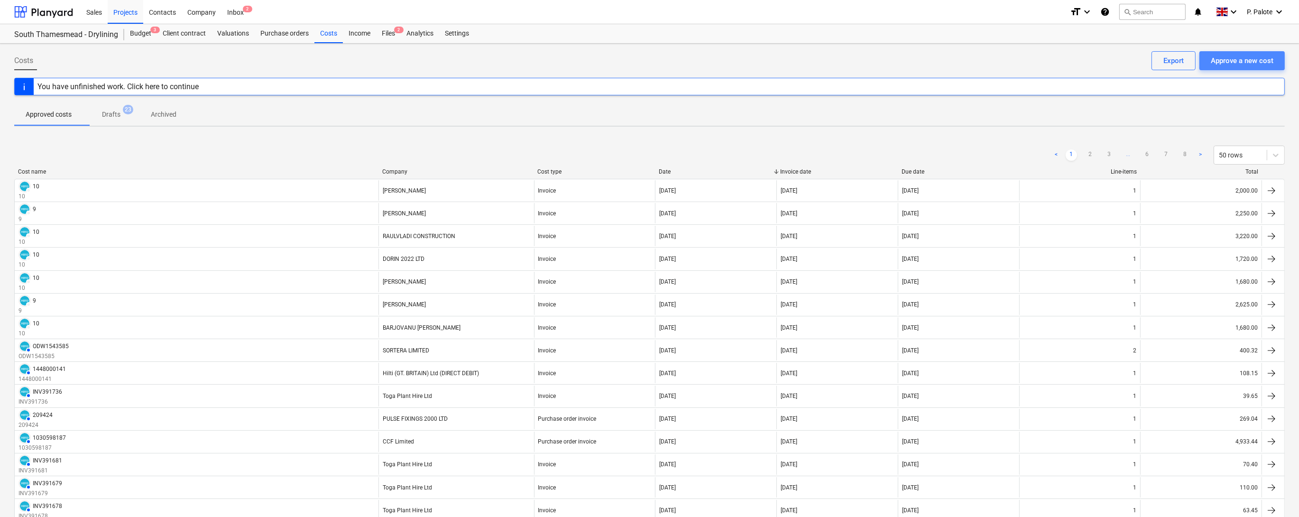
click at [1220, 64] on div "Approve a new cost" at bounding box center [1241, 61] width 63 height 12
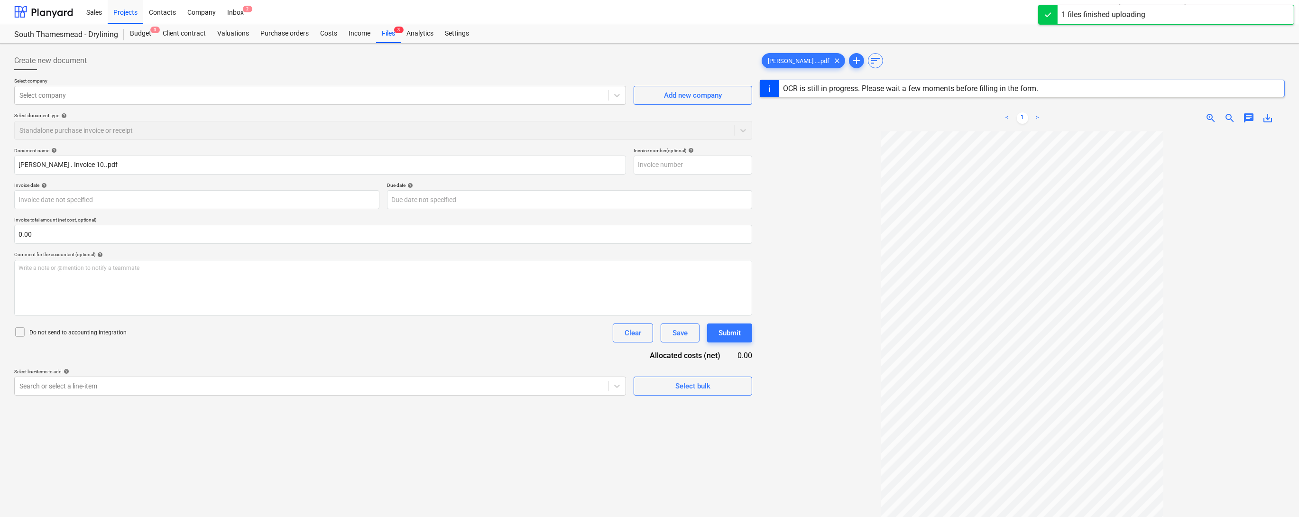
type input "10"
type input "[DATE]"
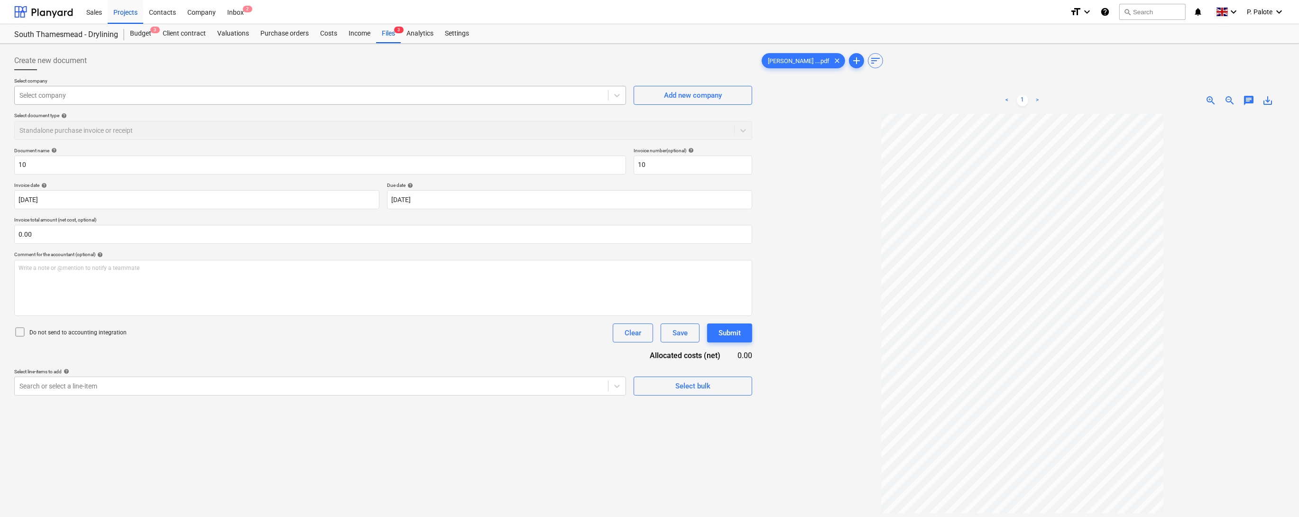
click at [125, 98] on div at bounding box center [311, 95] width 584 height 9
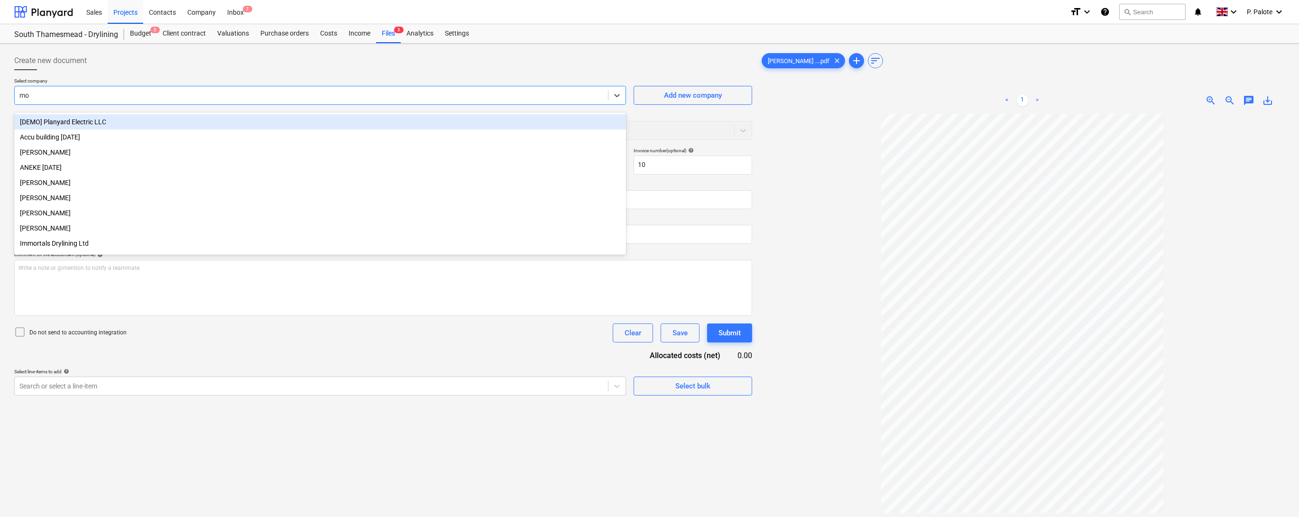
type input "mor"
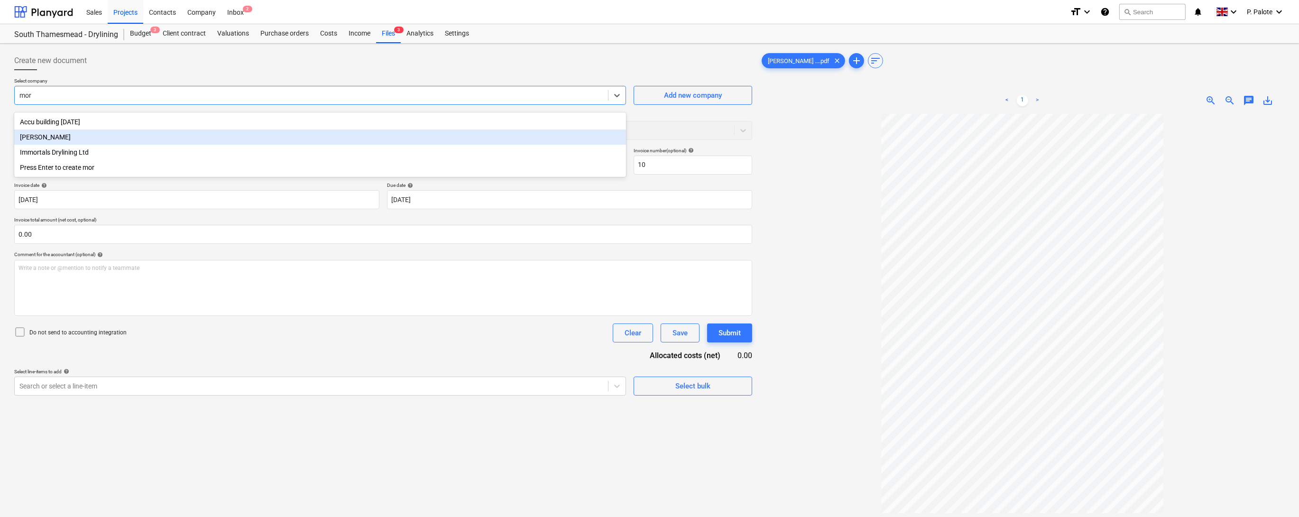
click at [53, 138] on div "[PERSON_NAME]" at bounding box center [320, 136] width 612 height 15
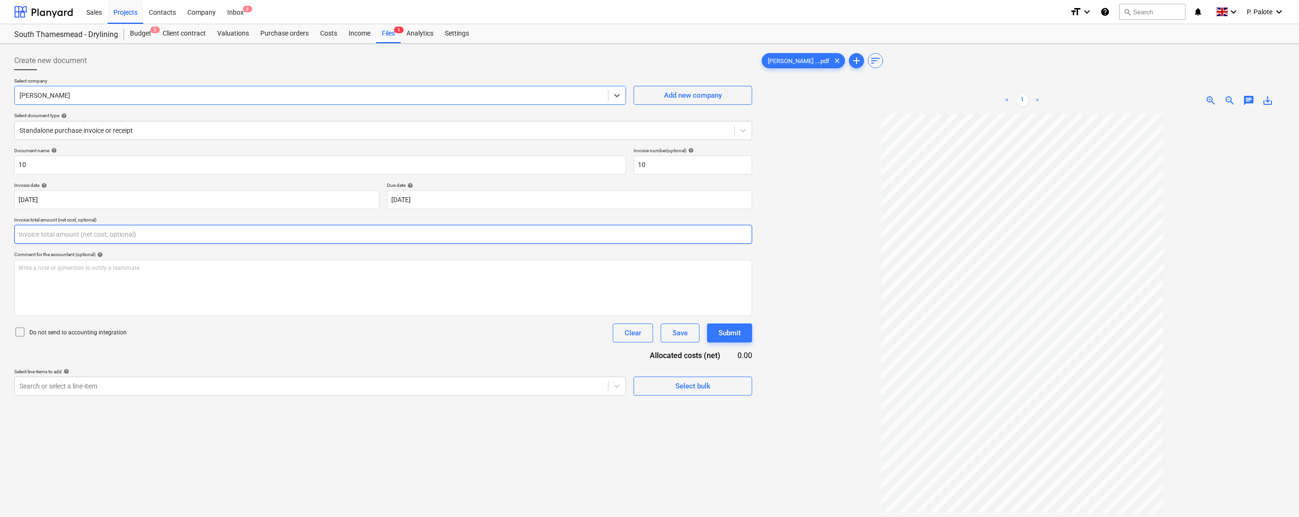
click at [123, 244] on input "text" at bounding box center [383, 234] width 738 height 19
type input "2,000.00"
click at [252, 366] on div "Document name help 10 Invoice number (optional) help 10 Invoice date help [DATE…" at bounding box center [383, 283] width 738 height 272
click at [616, 435] on body "Sales Projects Contacts Company Inbox 2 format_size keyboard_arrow_down help se…" at bounding box center [649, 258] width 1299 height 517
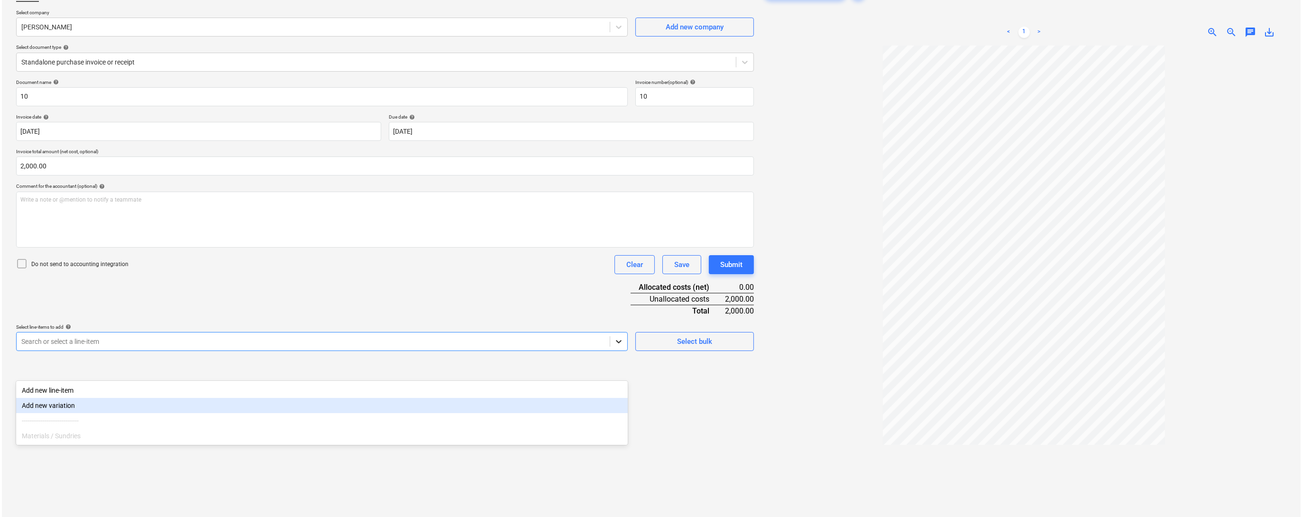
scroll to position [78, 0]
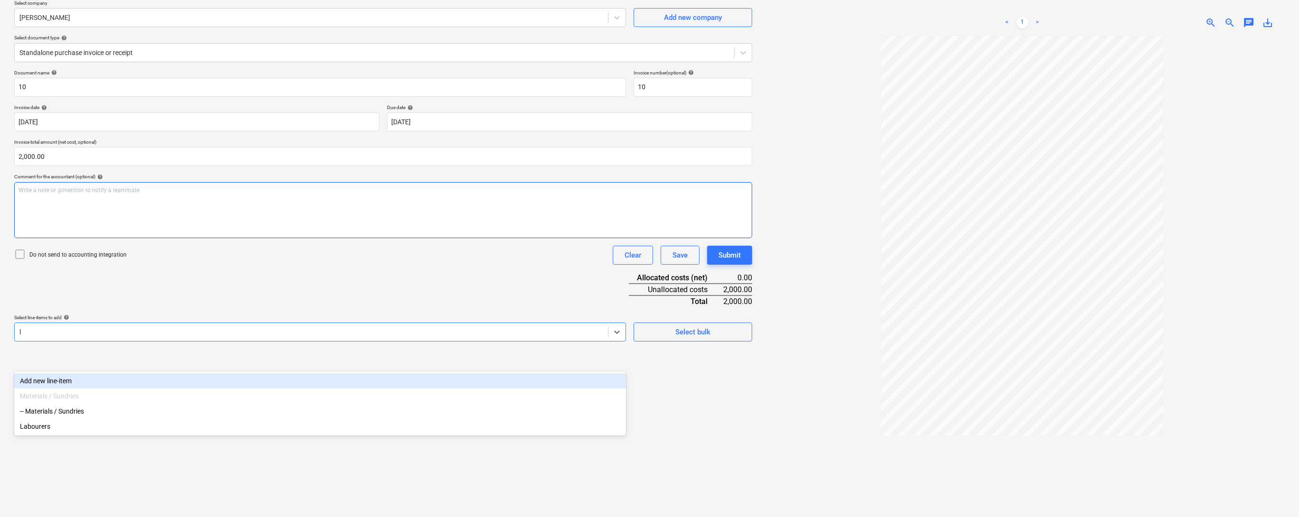
type input "la"
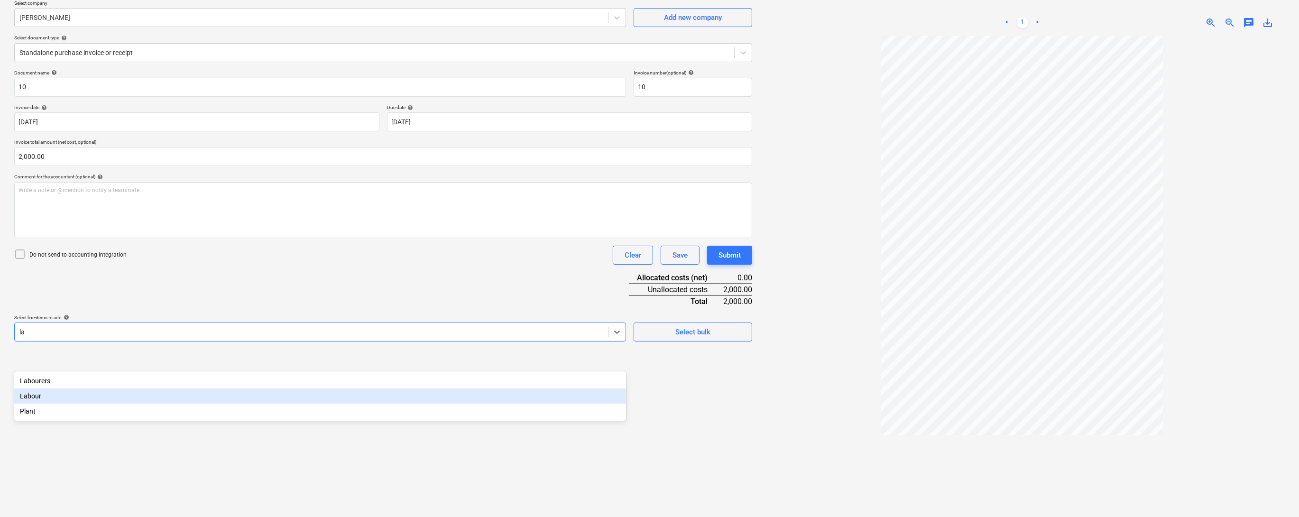
click at [40, 397] on div "Labour" at bounding box center [320, 395] width 612 height 15
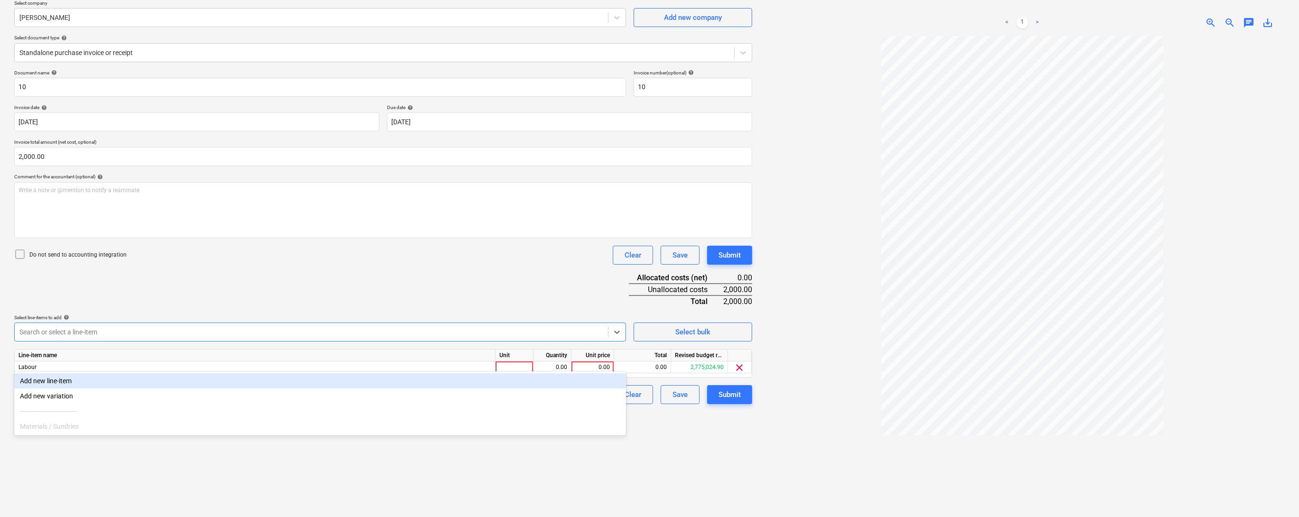
click at [301, 288] on div "Document name help 10 Invoice number (optional) help 10 Invoice date help [DATE…" at bounding box center [383, 237] width 738 height 334
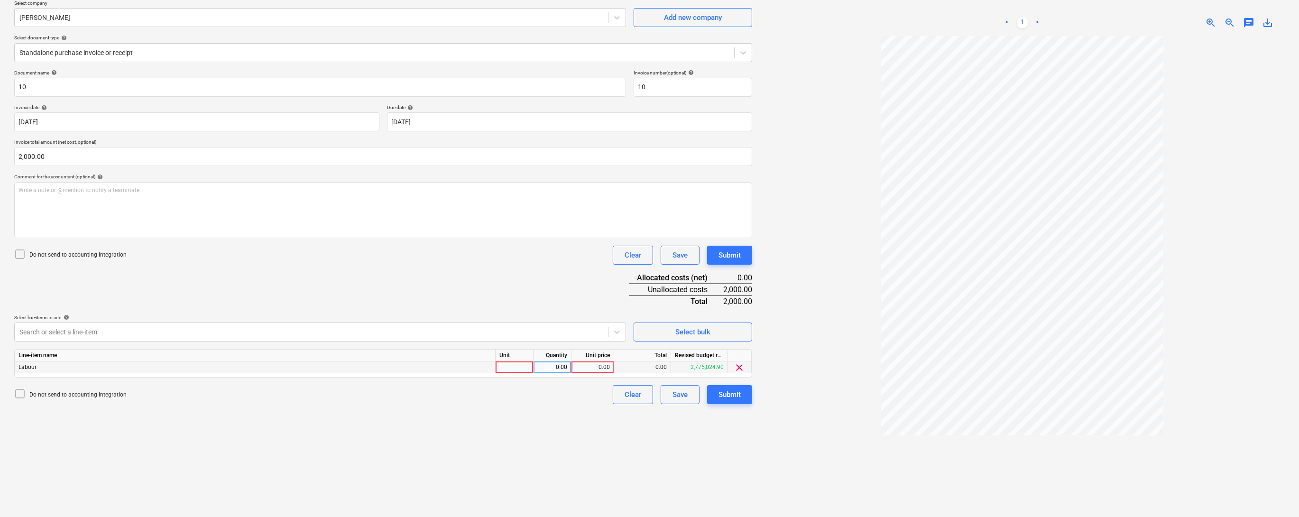
click at [531, 373] on div at bounding box center [514, 367] width 38 height 12
type input "1"
click at [548, 373] on div "0.00" at bounding box center [552, 367] width 30 height 12
click at [583, 373] on div "0.00" at bounding box center [592, 367] width 35 height 12
type input "2000"
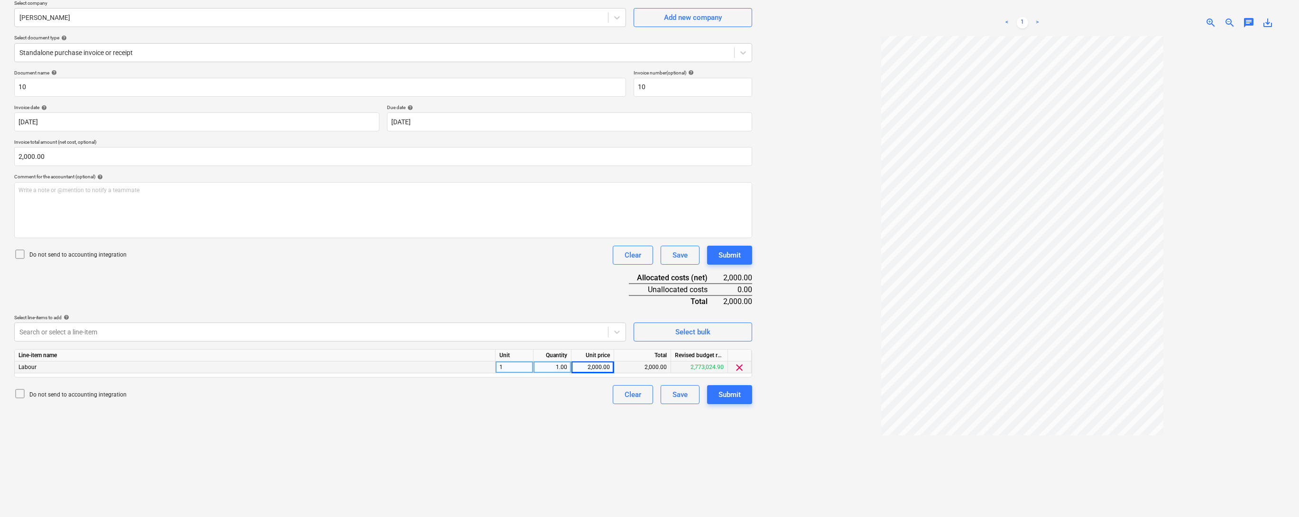
drag, startPoint x: 573, startPoint y: 437, endPoint x: 598, endPoint y: 436, distance: 25.1
click at [574, 437] on div "Create new document Select company [PERSON_NAME] Add new company Select documen…" at bounding box center [382, 250] width 745 height 560
click at [729, 401] on div "Submit" at bounding box center [729, 394] width 22 height 12
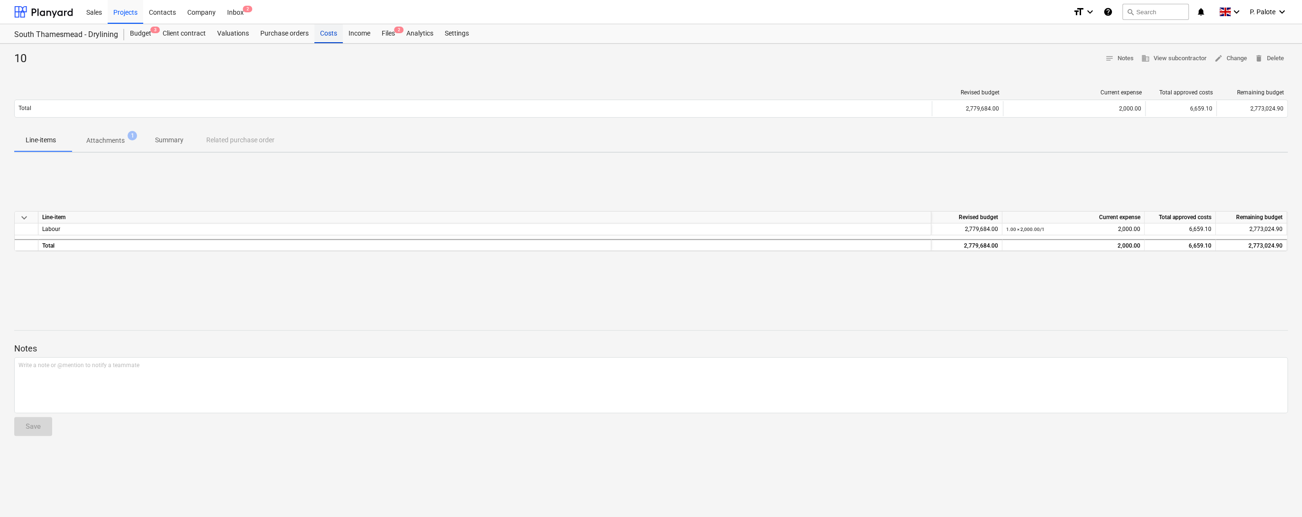
click at [343, 37] on div "Costs" at bounding box center [328, 33] width 28 height 19
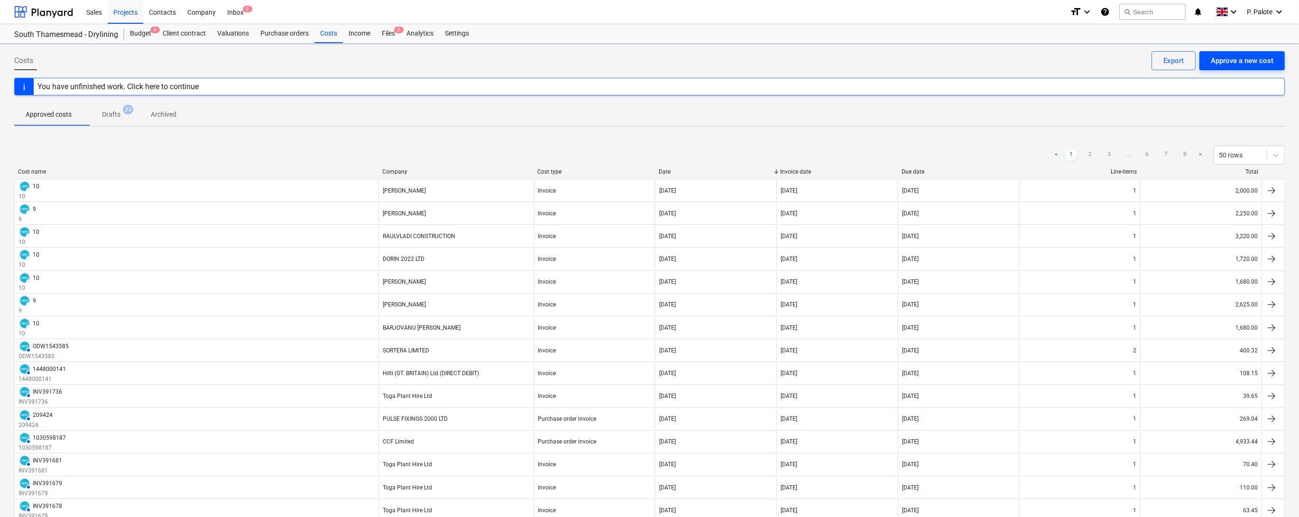
click at [1247, 64] on div "Approve a new cost" at bounding box center [1241, 61] width 63 height 12
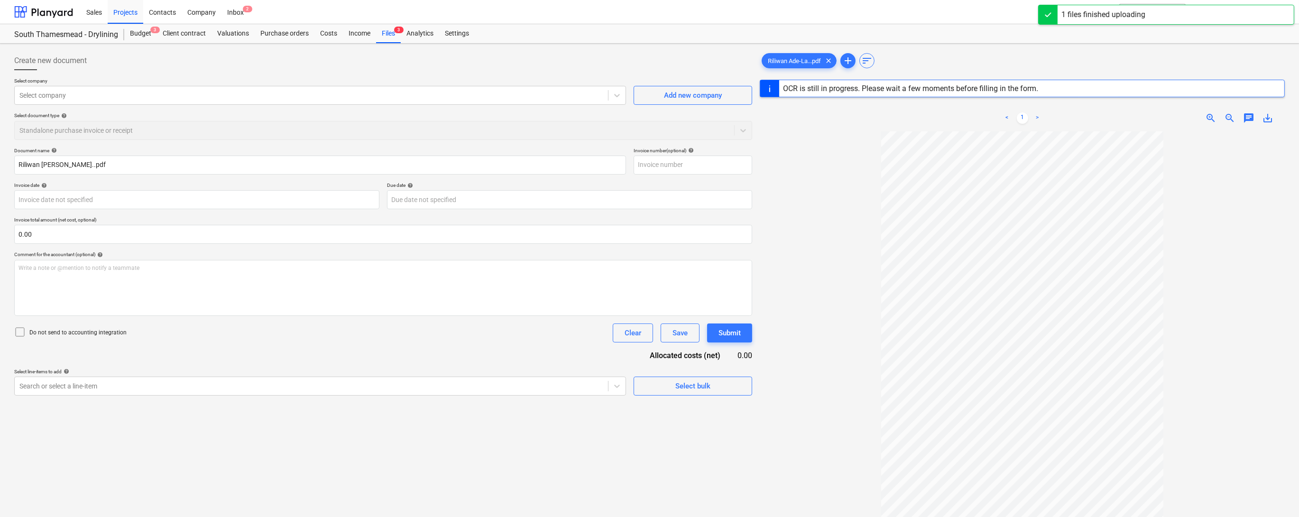
type input "45530568"
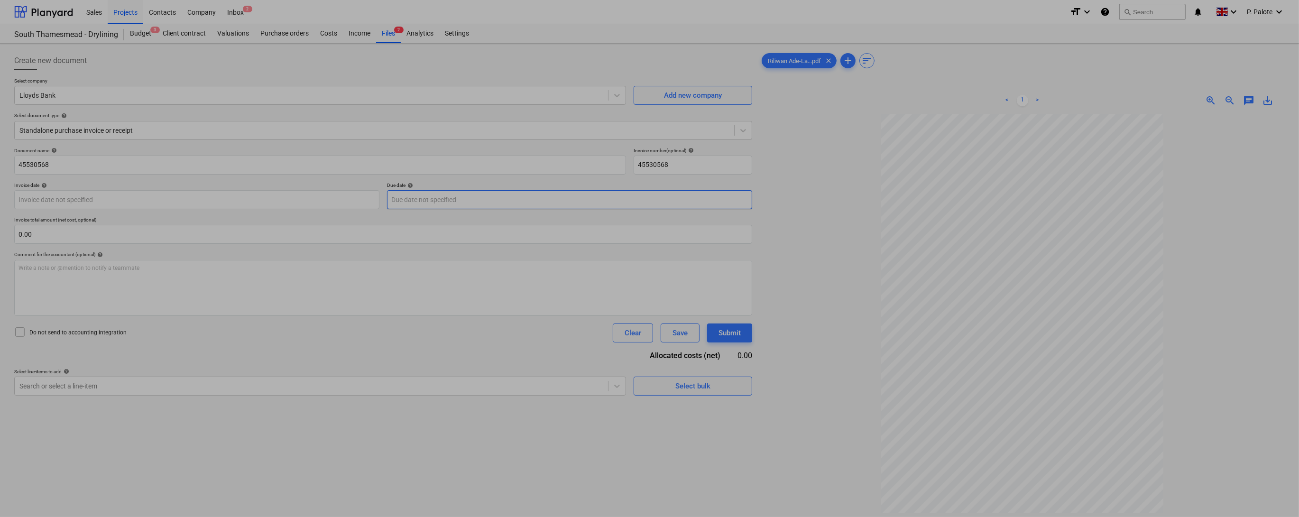
click at [551, 218] on body "Sales Projects Contacts Company Inbox 2 format_size keyboard_arrow_down help se…" at bounding box center [649, 258] width 1299 height 517
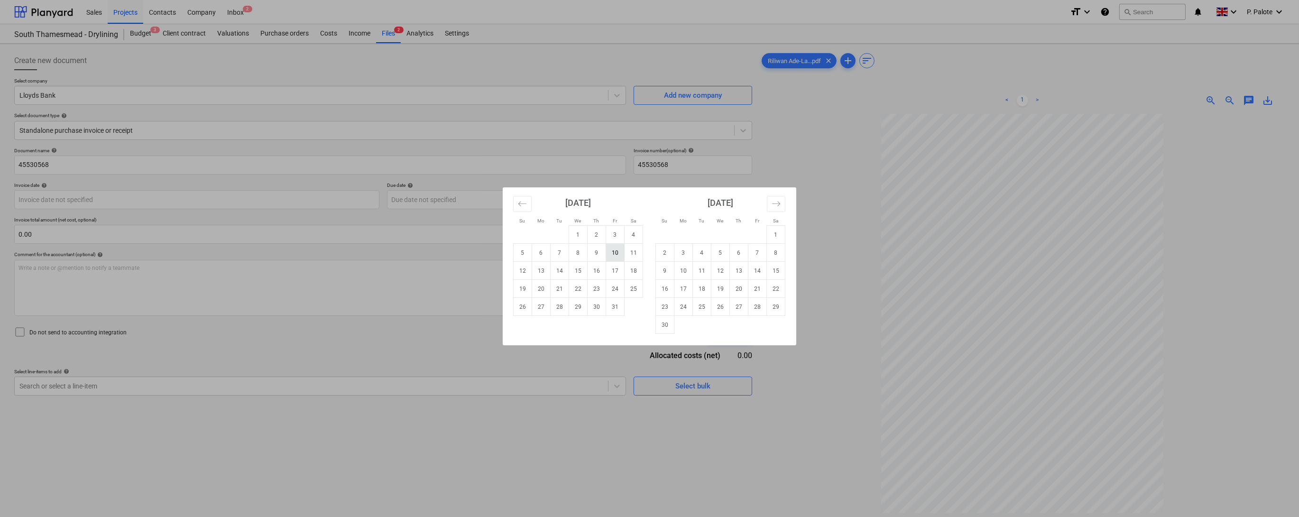
click at [613, 253] on td "10" at bounding box center [615, 253] width 18 height 18
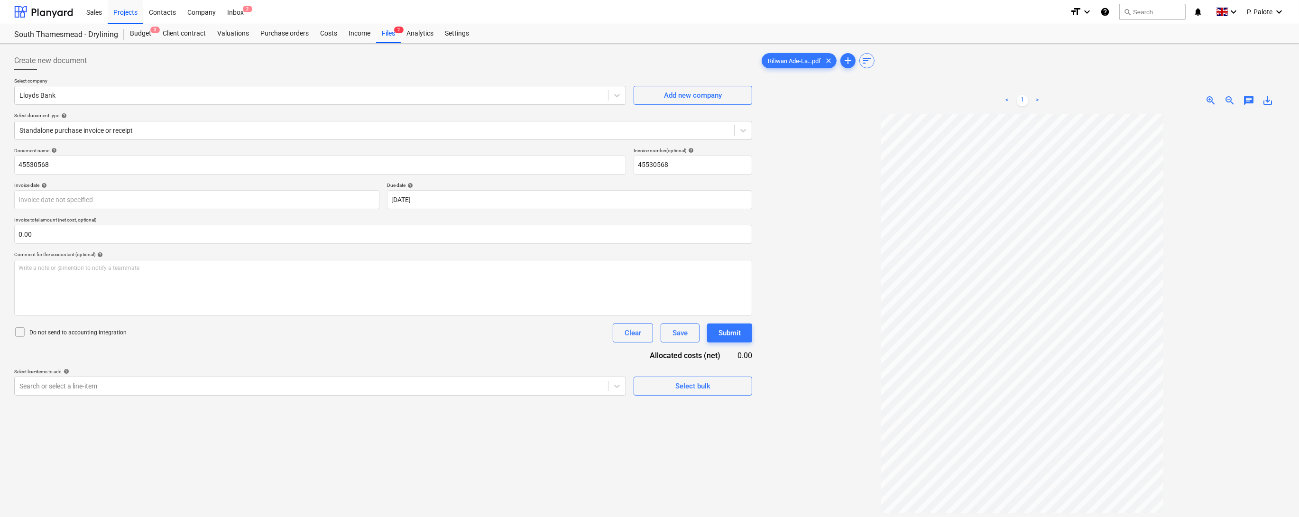
type input "[DATE]"
click at [104, 100] on div at bounding box center [311, 95] width 584 height 9
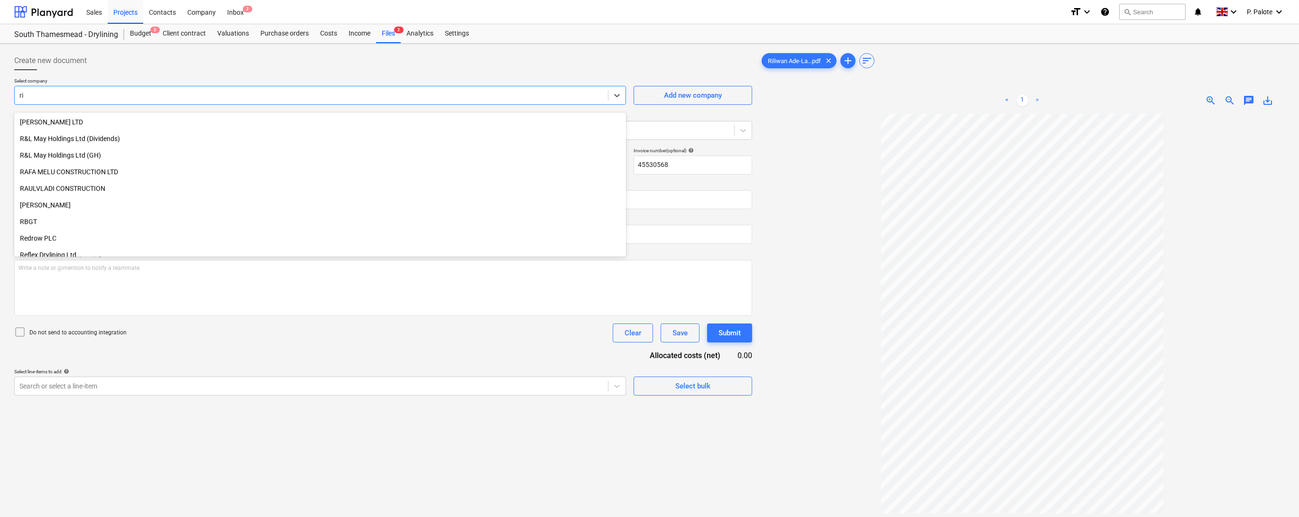
scroll to position [1168, 0]
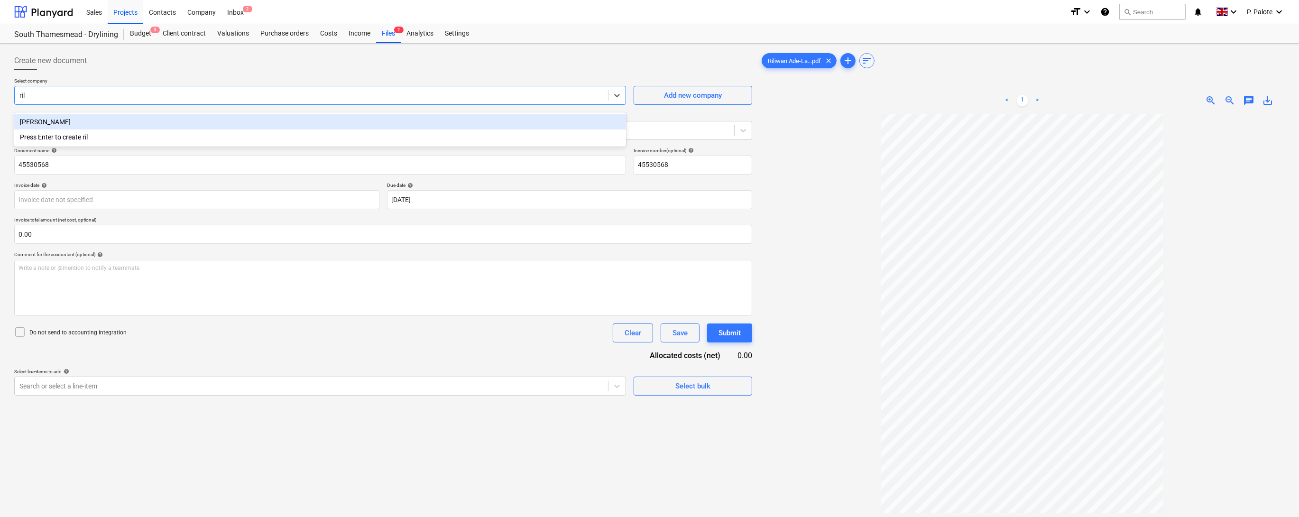
type input "rili"
click at [89, 122] on div "[PERSON_NAME]" at bounding box center [320, 121] width 612 height 15
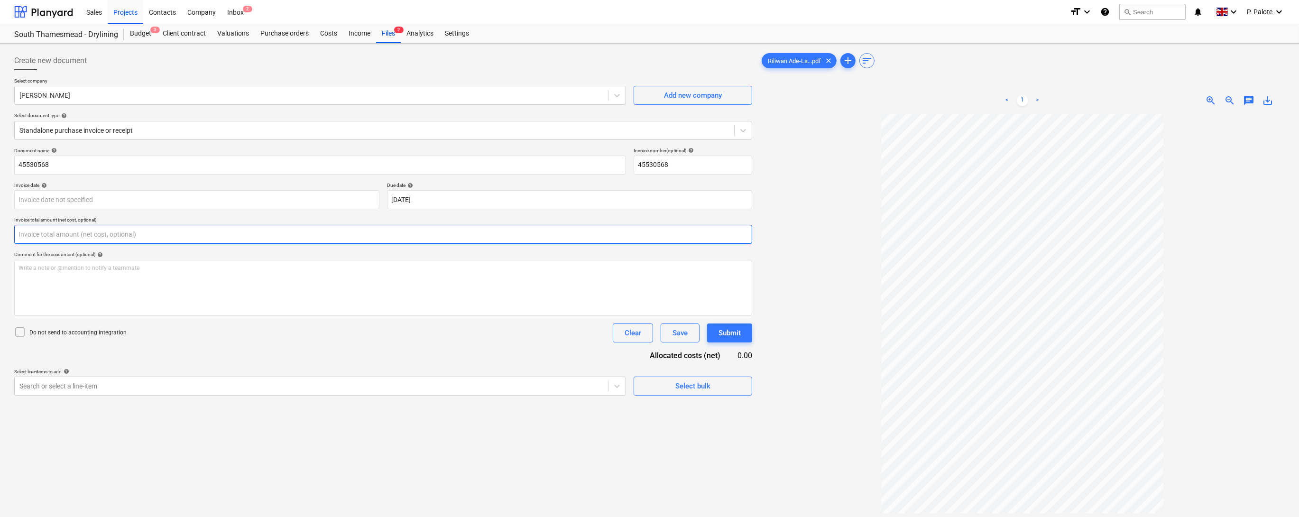
click at [97, 244] on input "text" at bounding box center [383, 234] width 738 height 19
type input "1,500.00"
click at [216, 393] on div "Document name help 45530568 Invoice number (optional) help 45530568 Invoice dat…" at bounding box center [383, 283] width 738 height 272
click at [617, 435] on body "Sales Projects Contacts Company Inbox 2 format_size keyboard_arrow_down help se…" at bounding box center [649, 258] width 1299 height 517
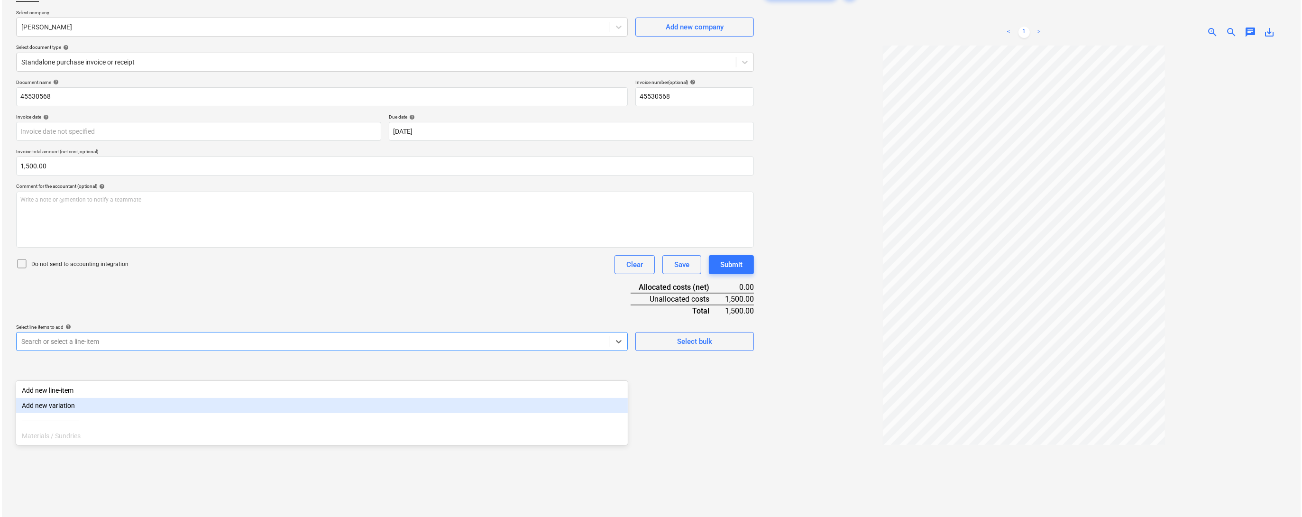
scroll to position [78, 0]
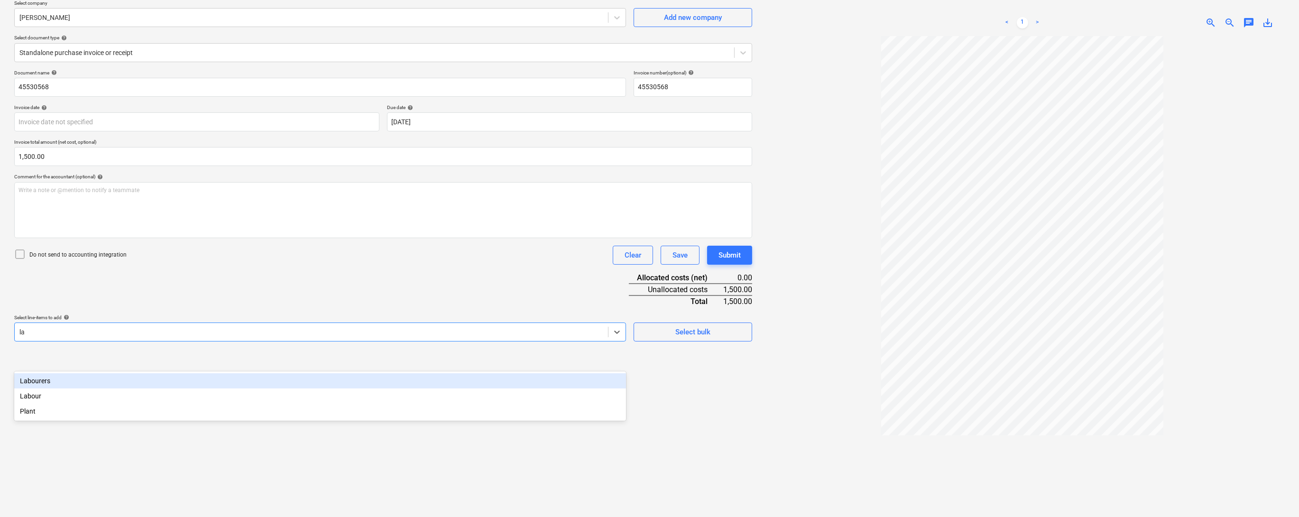
type input "lab"
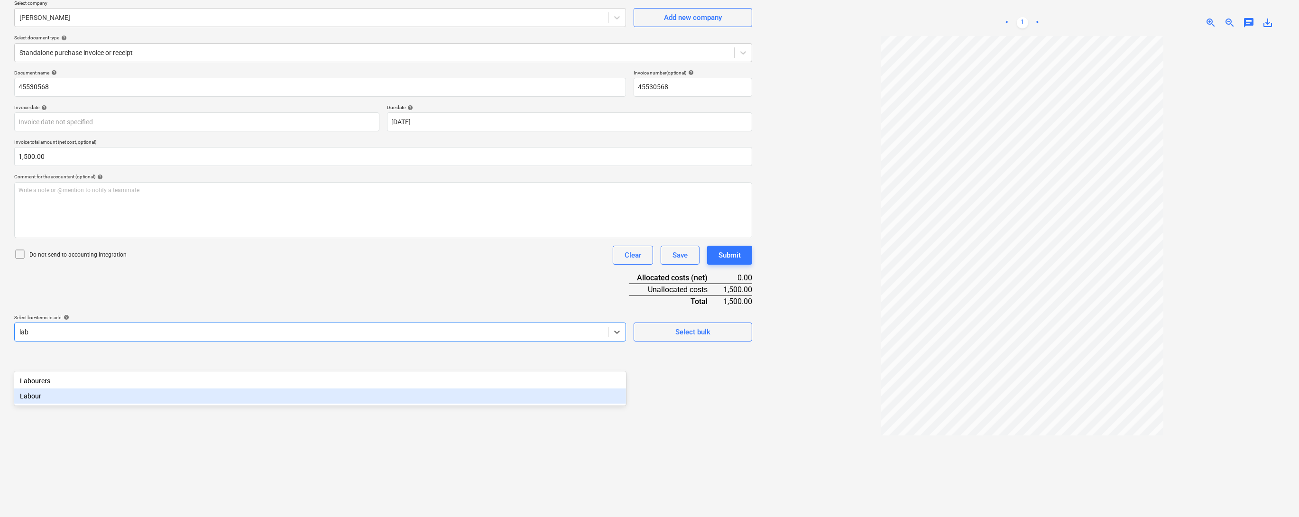
click at [63, 394] on div "Labour" at bounding box center [320, 395] width 612 height 15
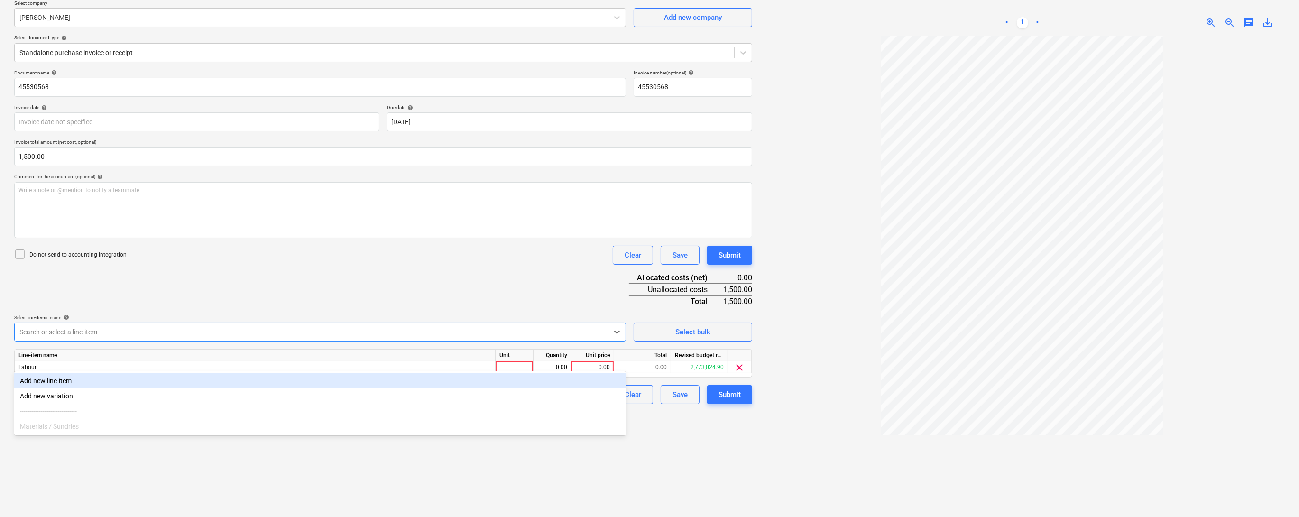
click at [520, 330] on div "Document name help 45530568 Invoice number (optional) help 45530568 Invoice dat…" at bounding box center [383, 237] width 738 height 334
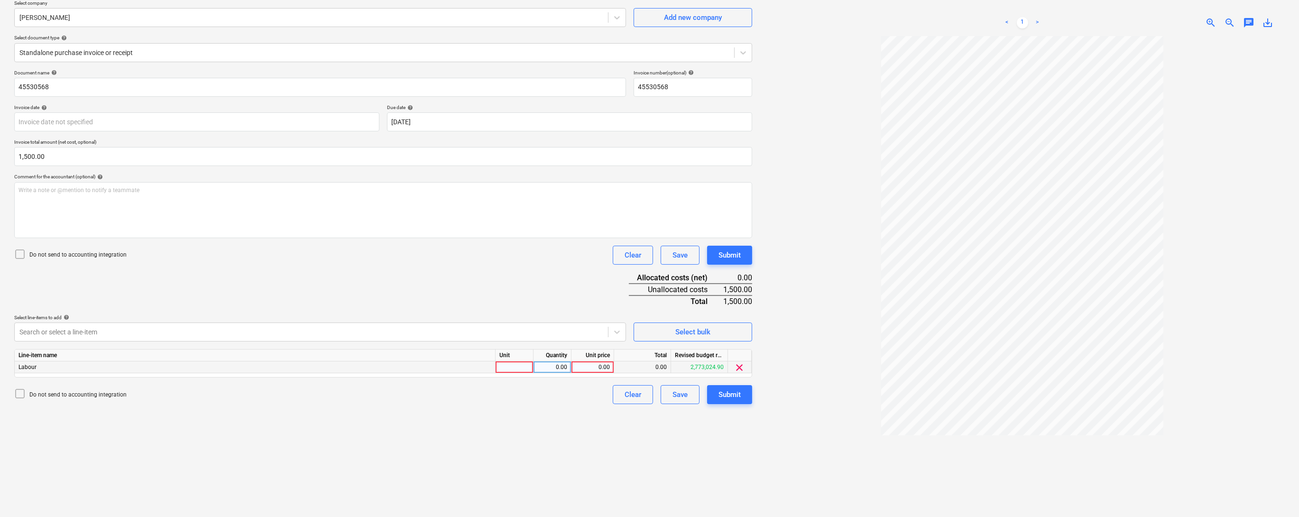
click at [504, 373] on div at bounding box center [514, 367] width 38 height 12
type input "1"
click at [547, 373] on div "0.00" at bounding box center [552, 367] width 30 height 12
type input "1"
click at [594, 373] on div "0.00" at bounding box center [592, 367] width 35 height 12
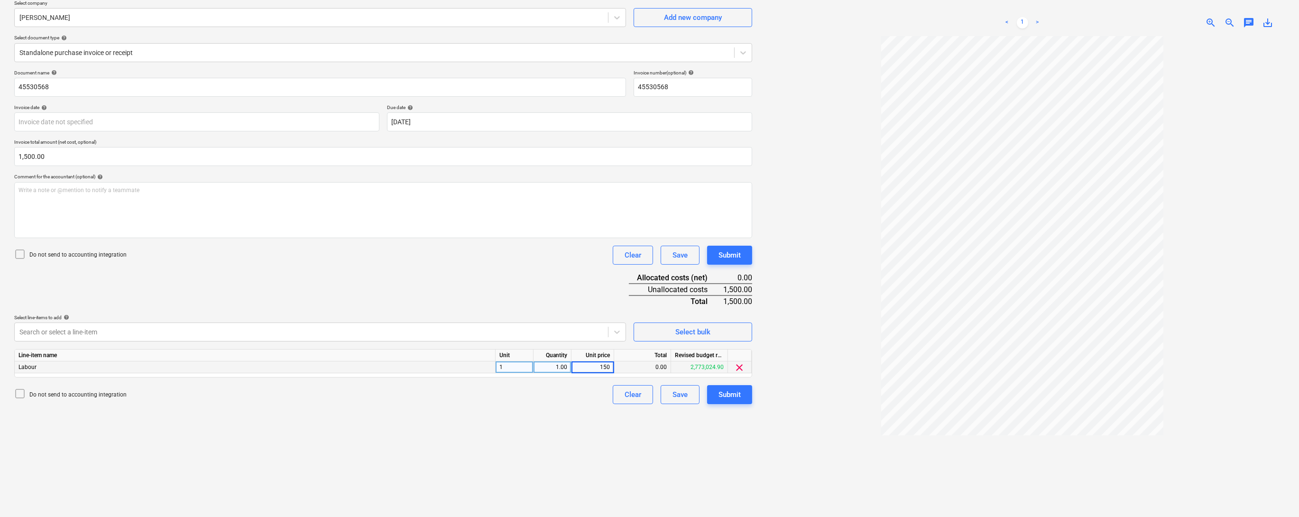
type input "1500"
click at [571, 432] on div "Create new document Select company Rilinlan [PERSON_NAME] Add new company Selec…" at bounding box center [382, 250] width 745 height 560
click at [560, 373] on div "1.00" at bounding box center [552, 367] width 30 height 12
click at [512, 373] on div "1" at bounding box center [514, 367] width 38 height 12
click at [506, 404] on div "Do not send to accounting integration Clear Save Submit" at bounding box center [383, 394] width 738 height 19
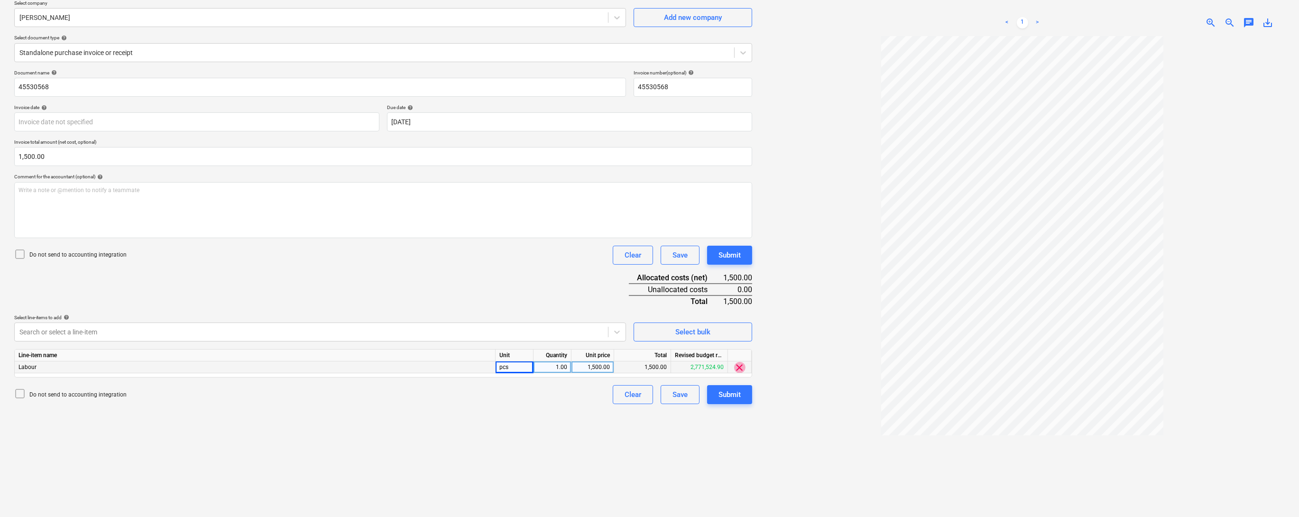
click at [740, 373] on span "clear" at bounding box center [739, 367] width 11 height 11
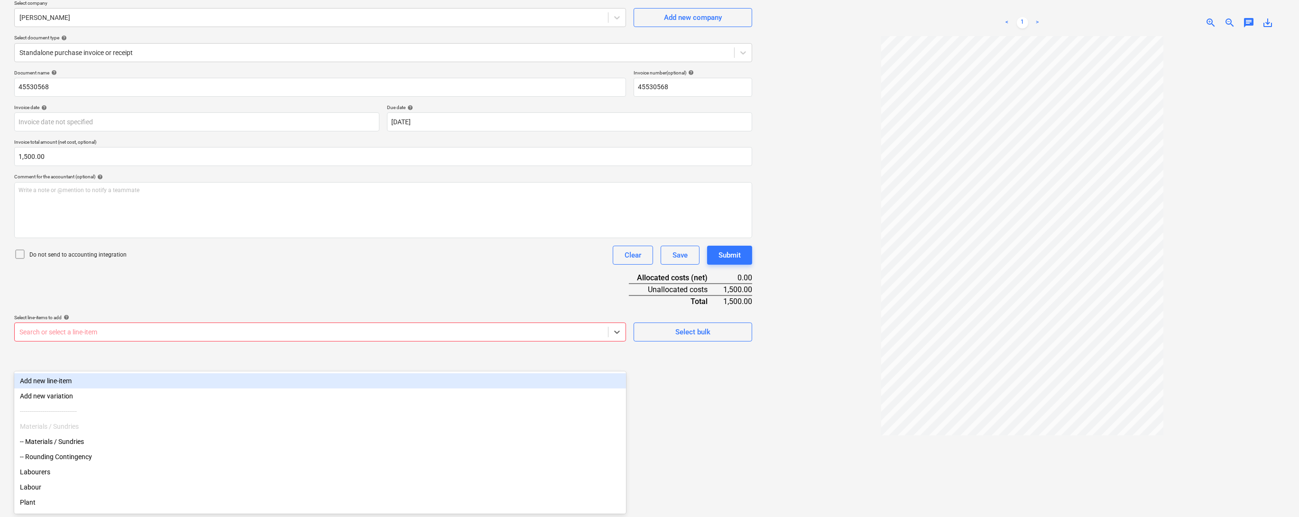
click at [605, 338] on div "Search or select a line-item" at bounding box center [311, 331] width 593 height 13
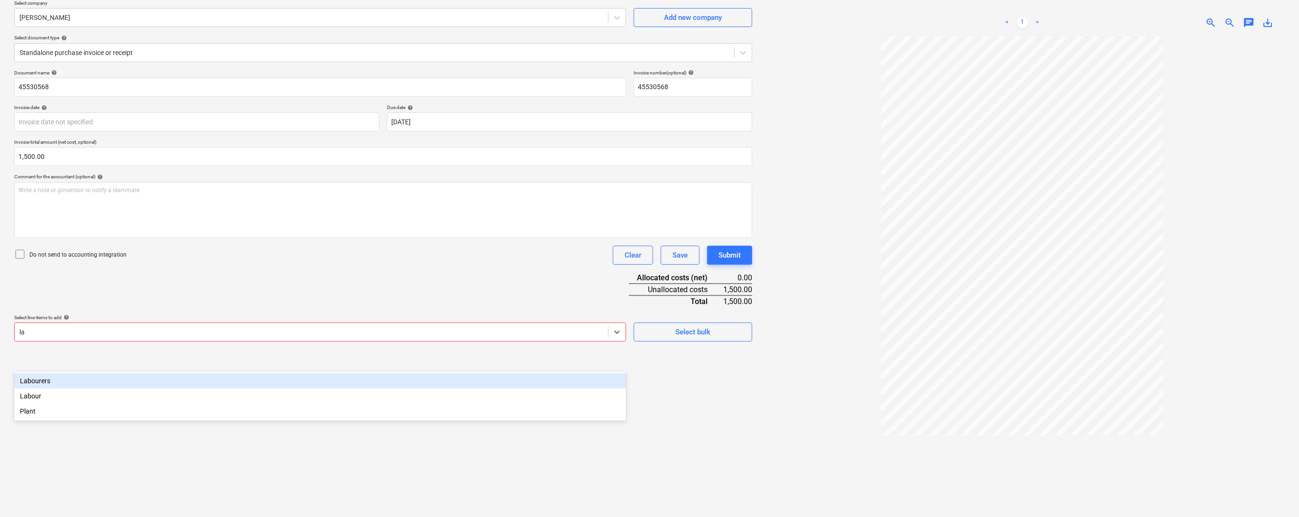
type input "lab"
click at [152, 377] on div "Labourers" at bounding box center [320, 380] width 612 height 15
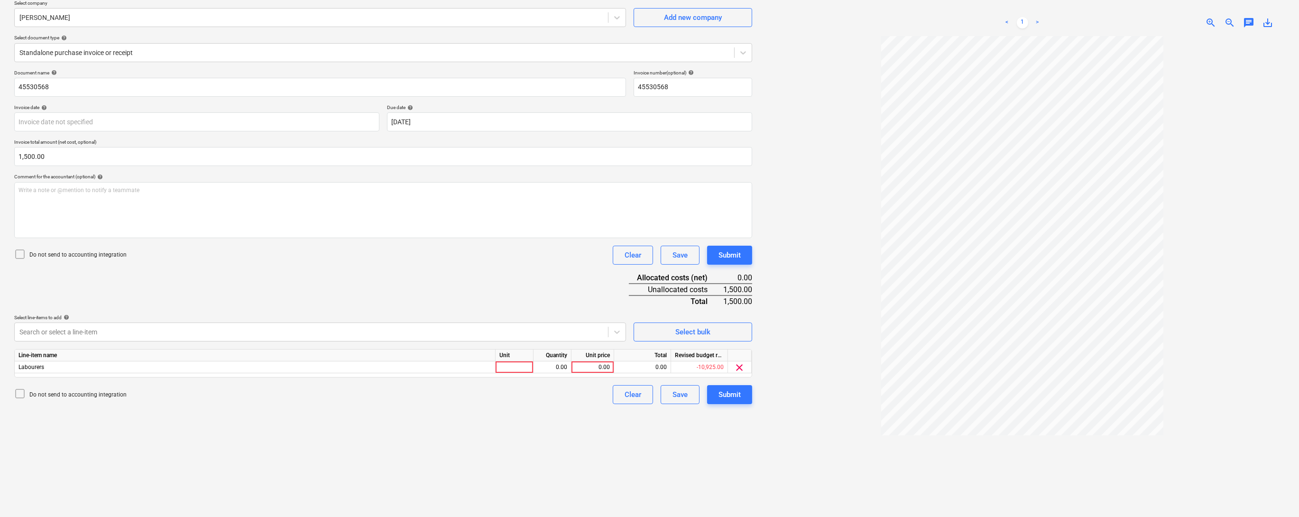
click at [608, 320] on div "Select line-items to add help" at bounding box center [320, 317] width 612 height 6
click at [521, 373] on div at bounding box center [514, 367] width 38 height 12
type input "1"
click at [559, 373] on div "0.00" at bounding box center [552, 367] width 30 height 12
click at [599, 373] on div "0.00" at bounding box center [592, 367] width 35 height 12
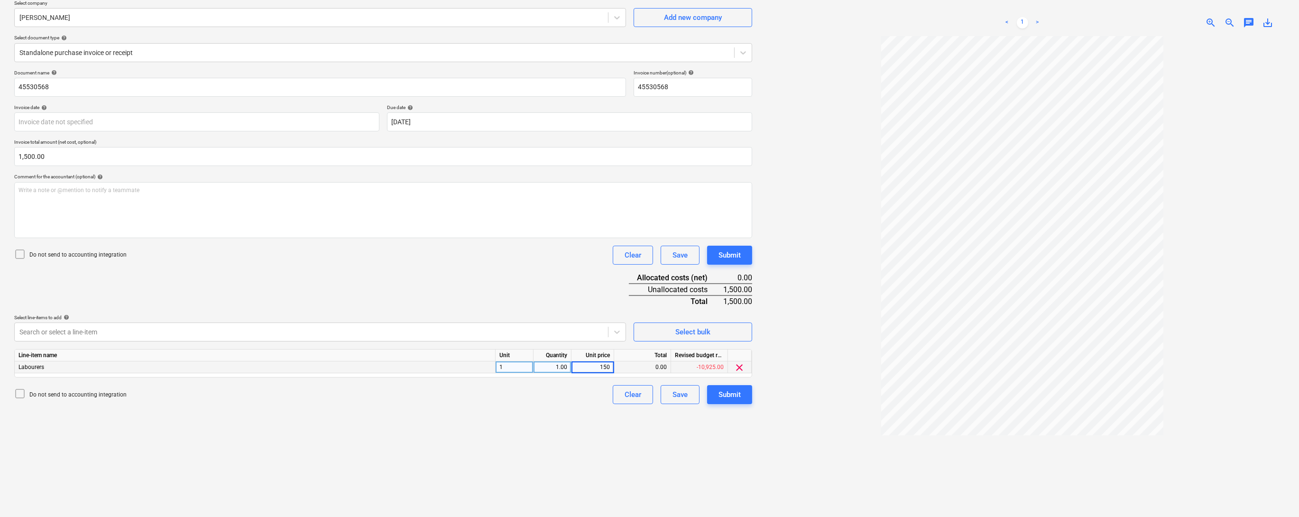
type input "1500"
click at [506, 439] on div "Create new document Select company Rilinlan [PERSON_NAME] Add new company Selec…" at bounding box center [382, 250] width 745 height 560
click at [735, 401] on div "Submit" at bounding box center [729, 394] width 22 height 12
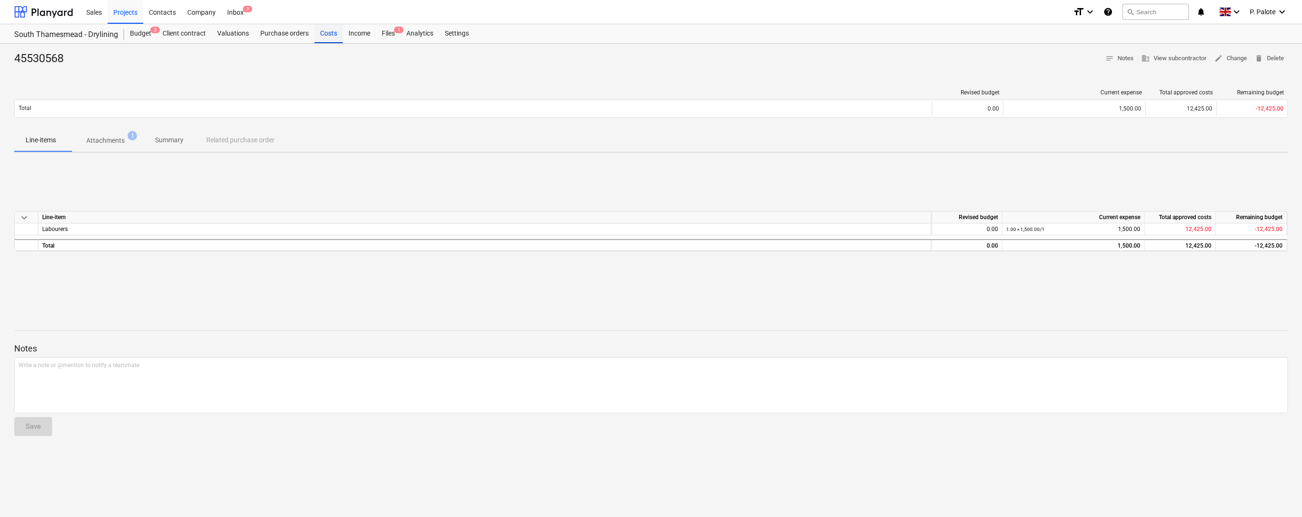
click at [343, 33] on div "Costs" at bounding box center [328, 33] width 28 height 19
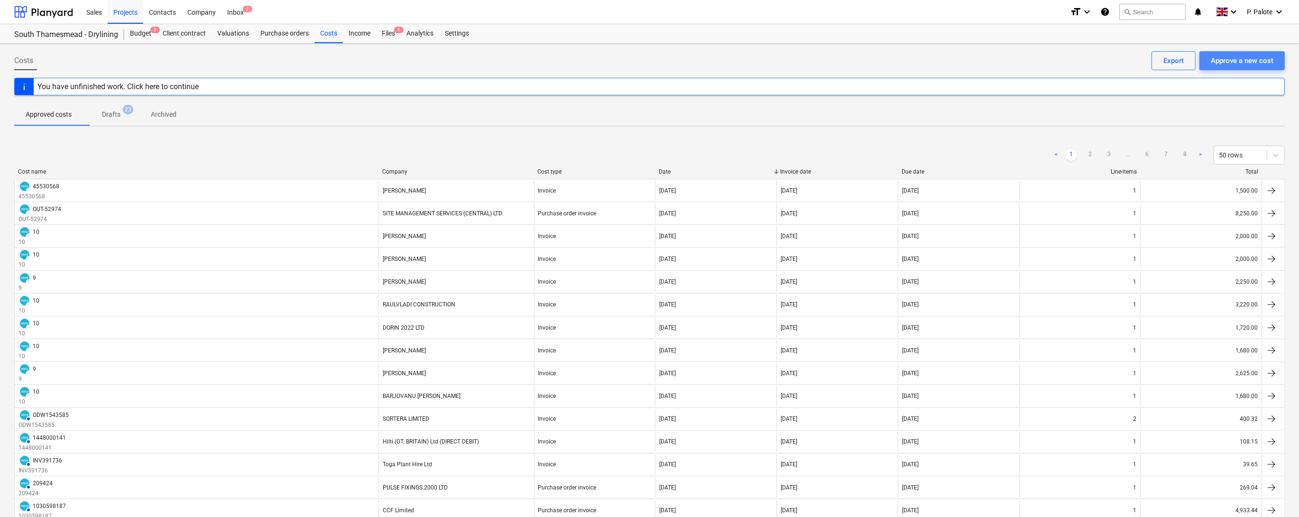
click at [1236, 63] on div "Approve a new cost" at bounding box center [1241, 61] width 63 height 12
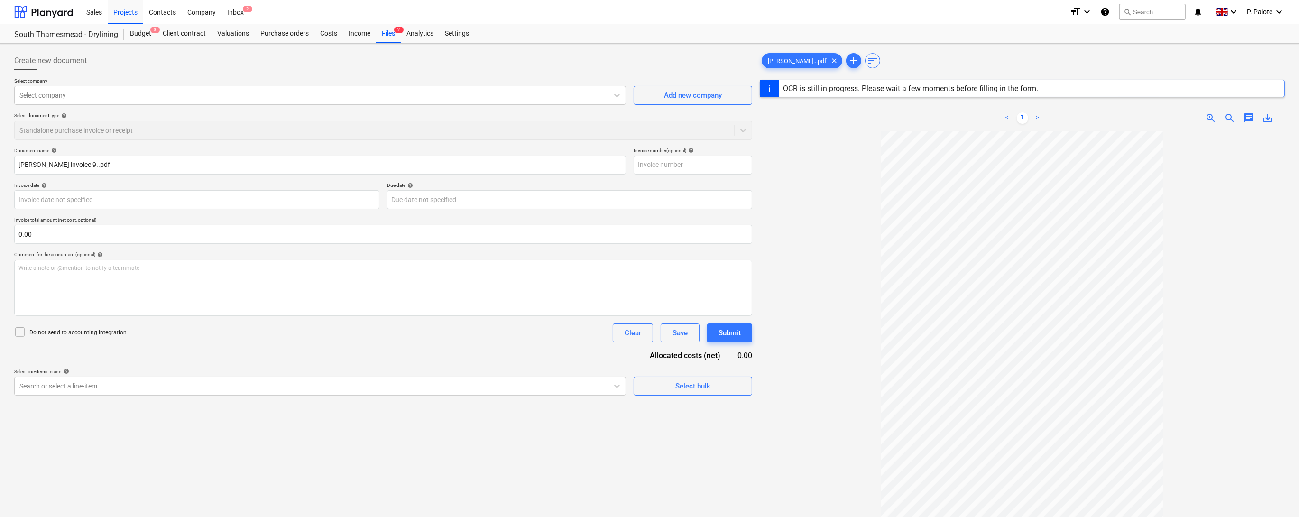
type input "9"
type input "[DATE]"
click at [147, 100] on div at bounding box center [311, 95] width 584 height 9
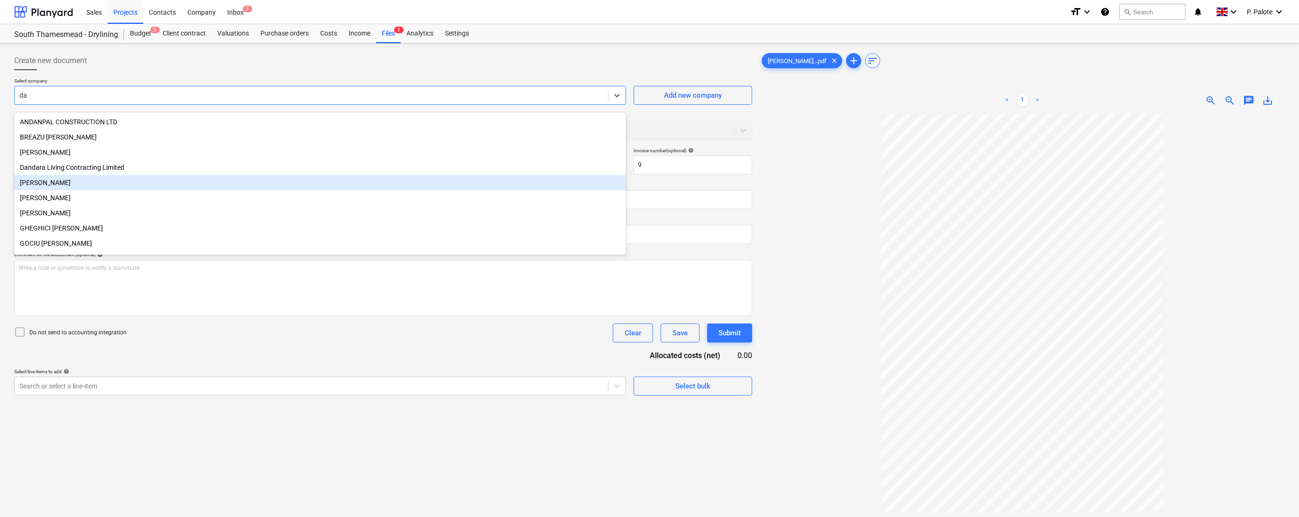
type input "d"
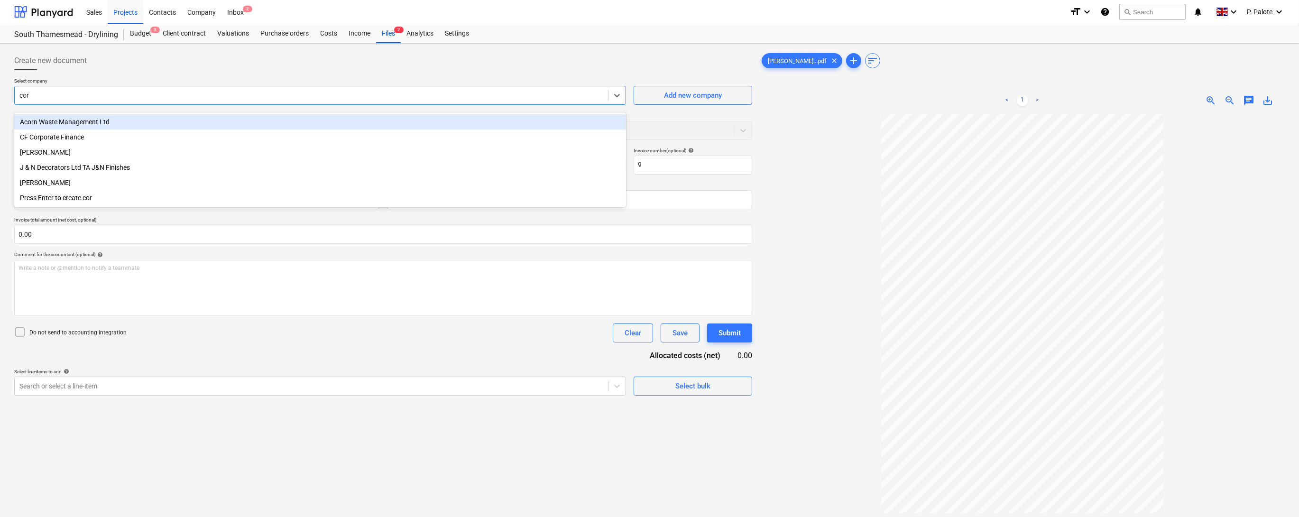
type input "corv"
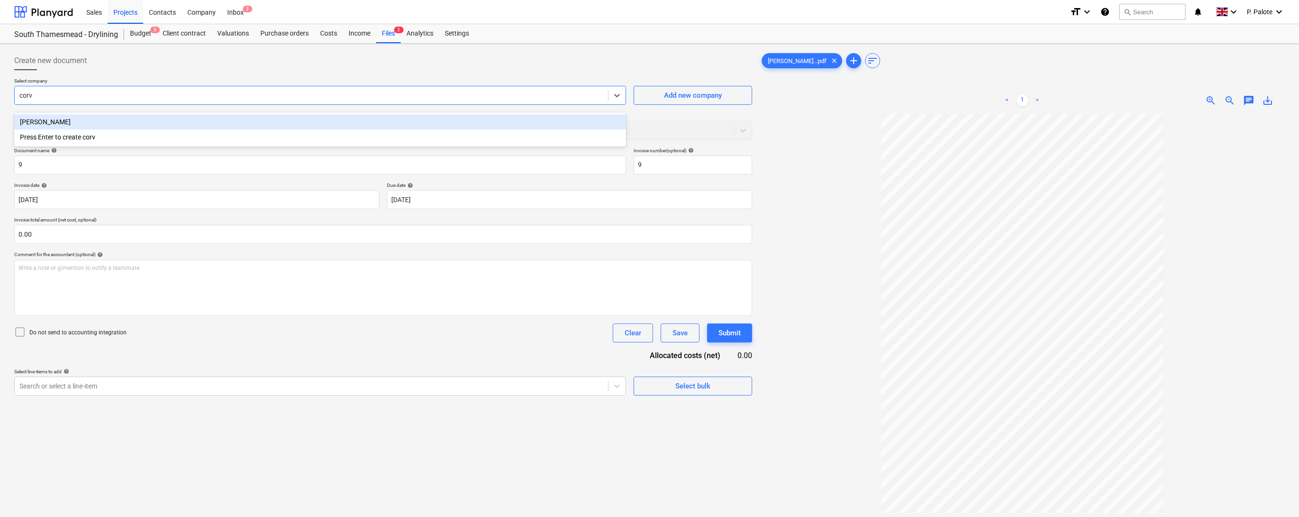
click at [63, 120] on div "[PERSON_NAME]" at bounding box center [320, 121] width 612 height 15
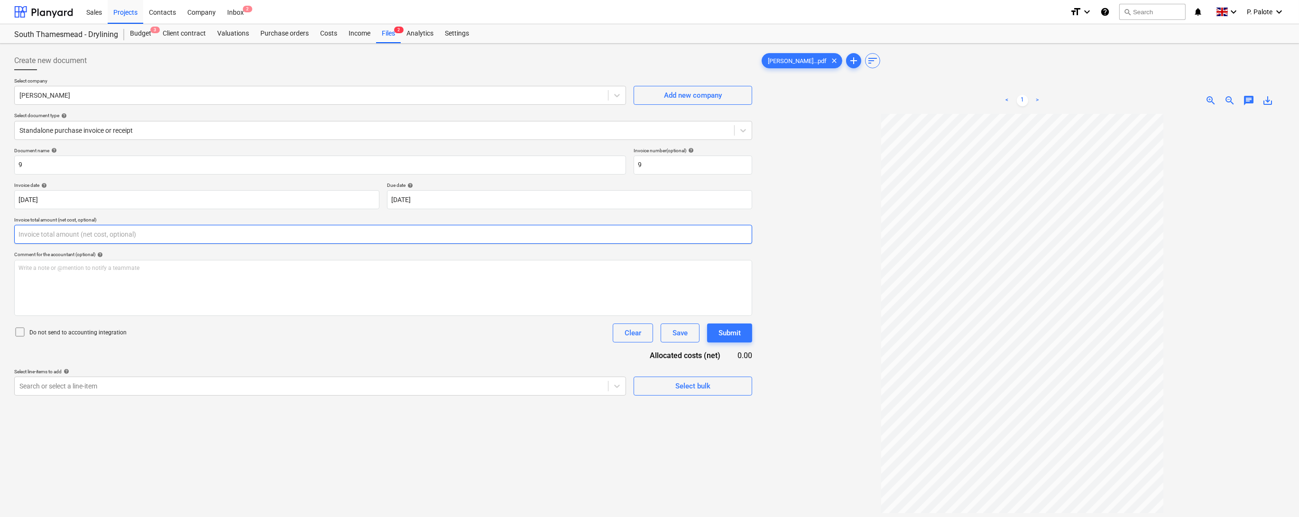
click at [62, 244] on input "text" at bounding box center [383, 234] width 738 height 19
type input "2,200.00"
click at [216, 394] on div "Document name help 9 Invoice number (optional) help 9 Invoice date help [DATE] …" at bounding box center [383, 283] width 738 height 272
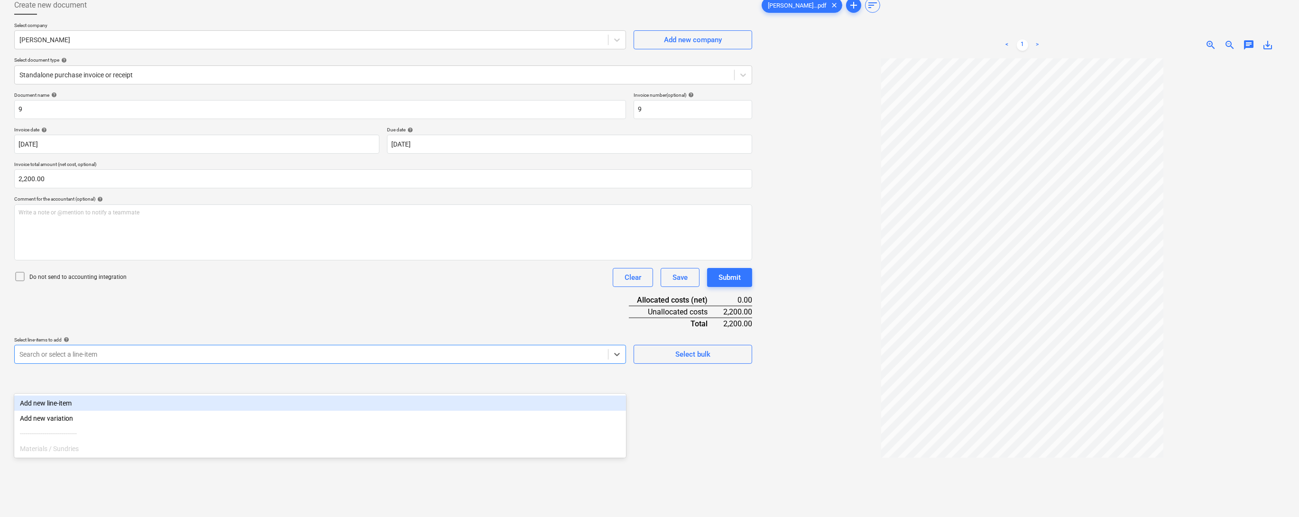
click at [277, 434] on body "Sales Projects Contacts Company Inbox 2 format_size keyboard_arrow_down help se…" at bounding box center [649, 203] width 1299 height 517
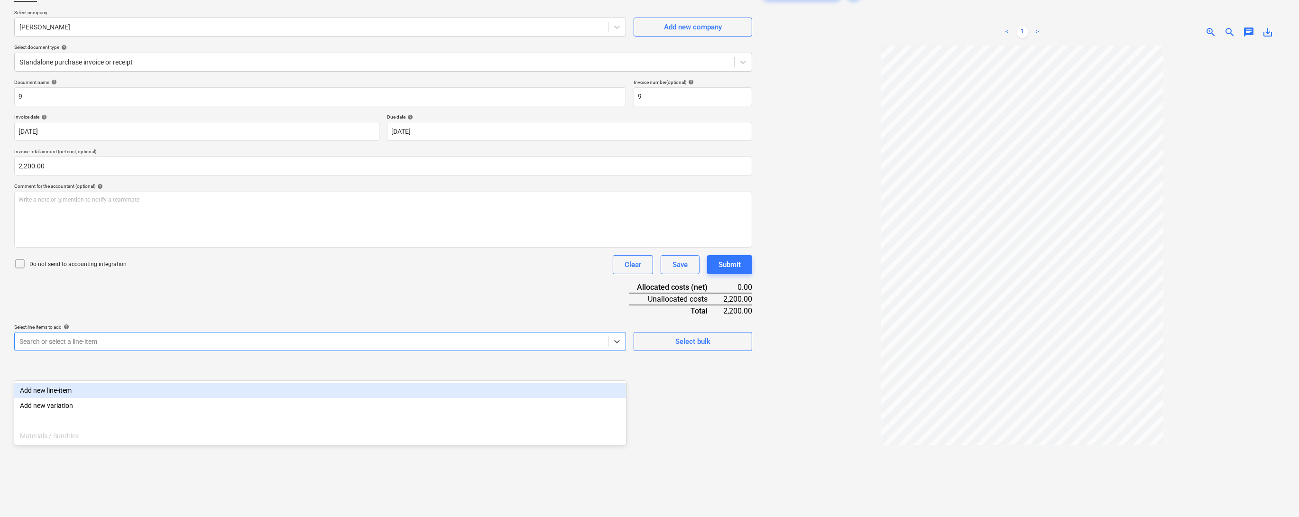
scroll to position [78, 0]
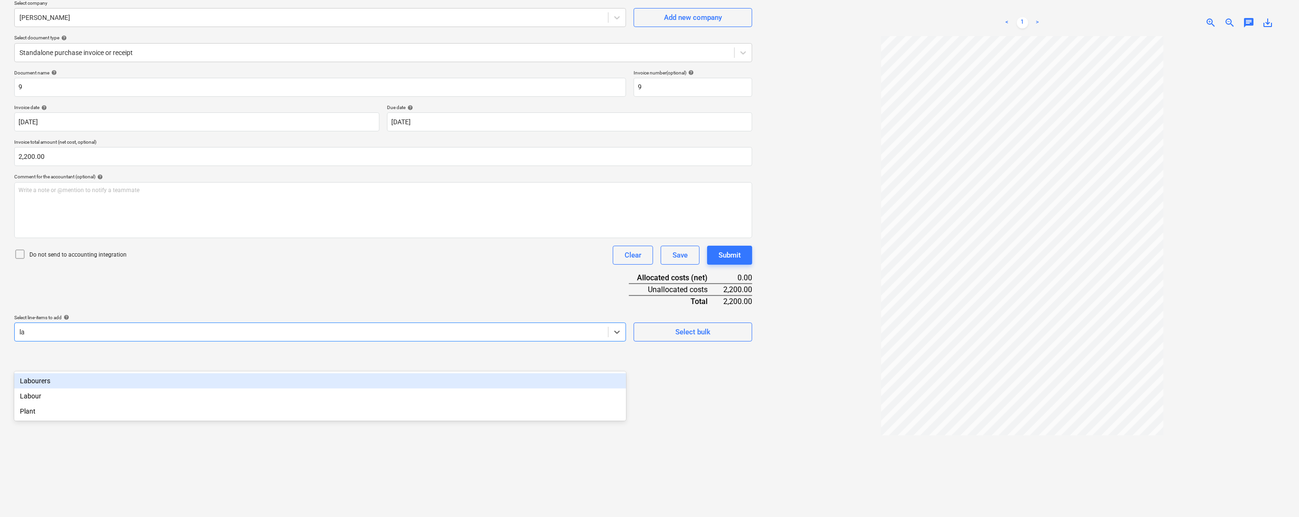
type input "lab"
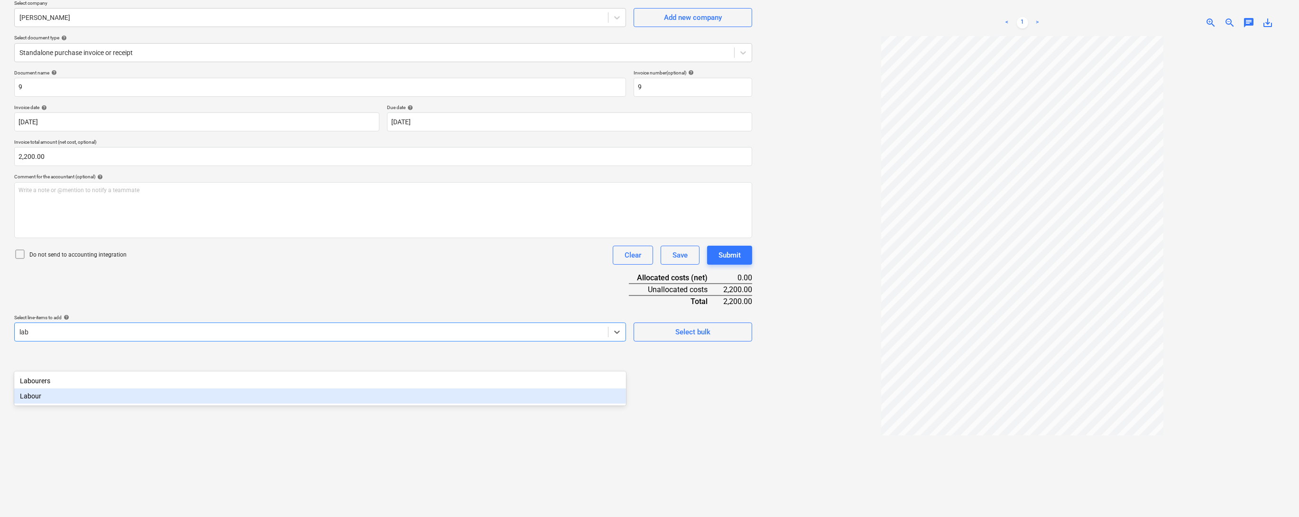
click at [108, 399] on div "Labour" at bounding box center [320, 395] width 612 height 15
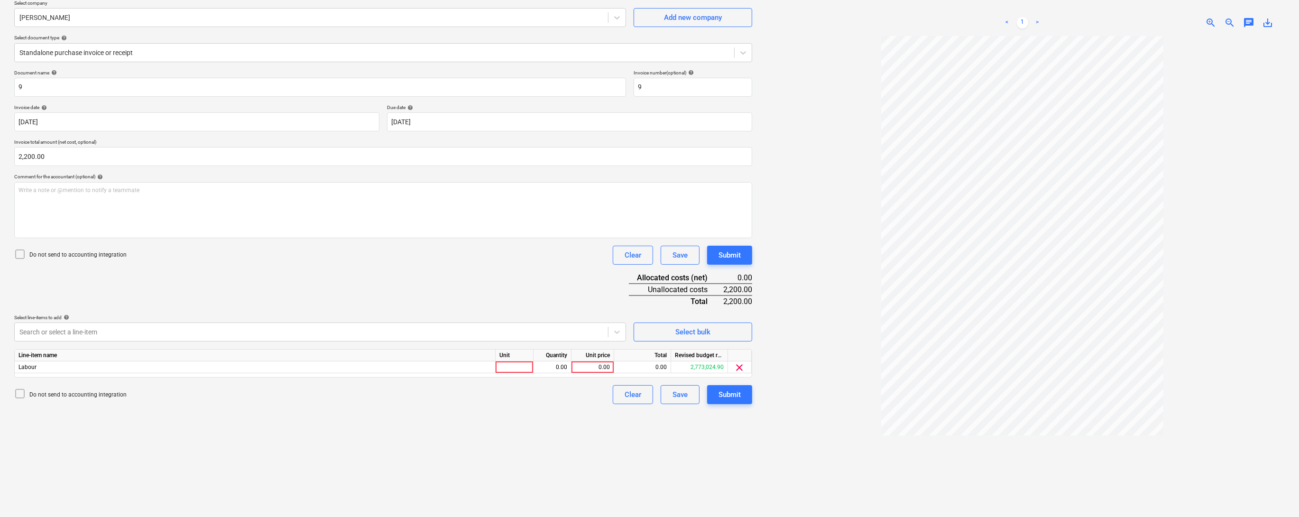
click at [585, 306] on div "Document name help 9 Invoice number (optional) help 9 Invoice date help [DATE] …" at bounding box center [383, 237] width 738 height 334
click at [521, 373] on div at bounding box center [514, 367] width 38 height 12
type input "1"
click at [550, 373] on div "0.00" at bounding box center [552, 367] width 30 height 12
type input "1"
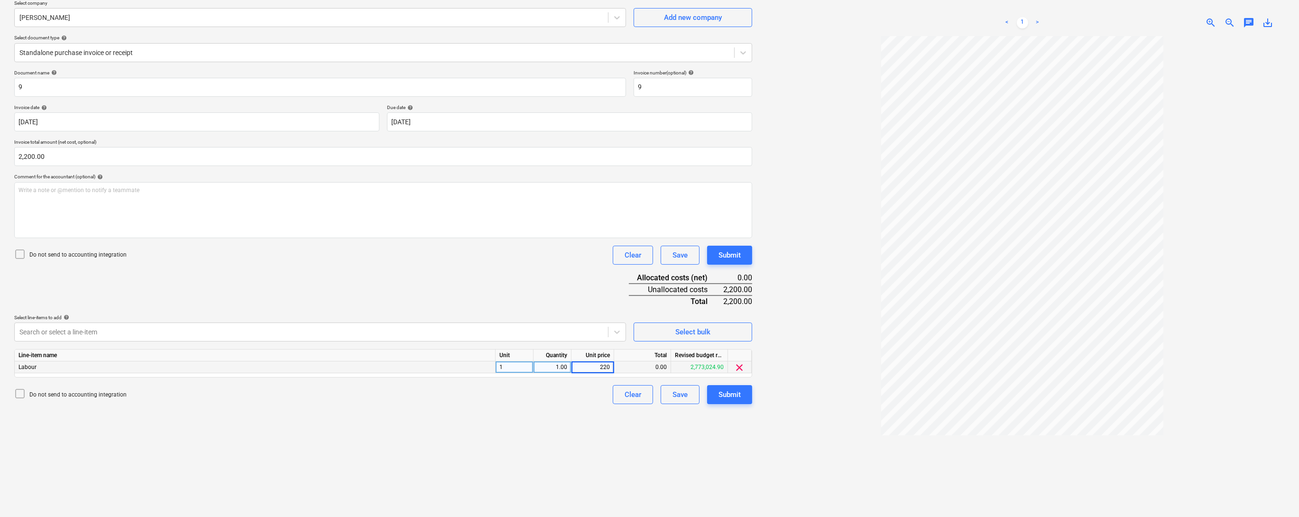
type input "2200"
click at [749, 437] on div "Create new document Select company [PERSON_NAME] Add new company Select documen…" at bounding box center [382, 250] width 745 height 560
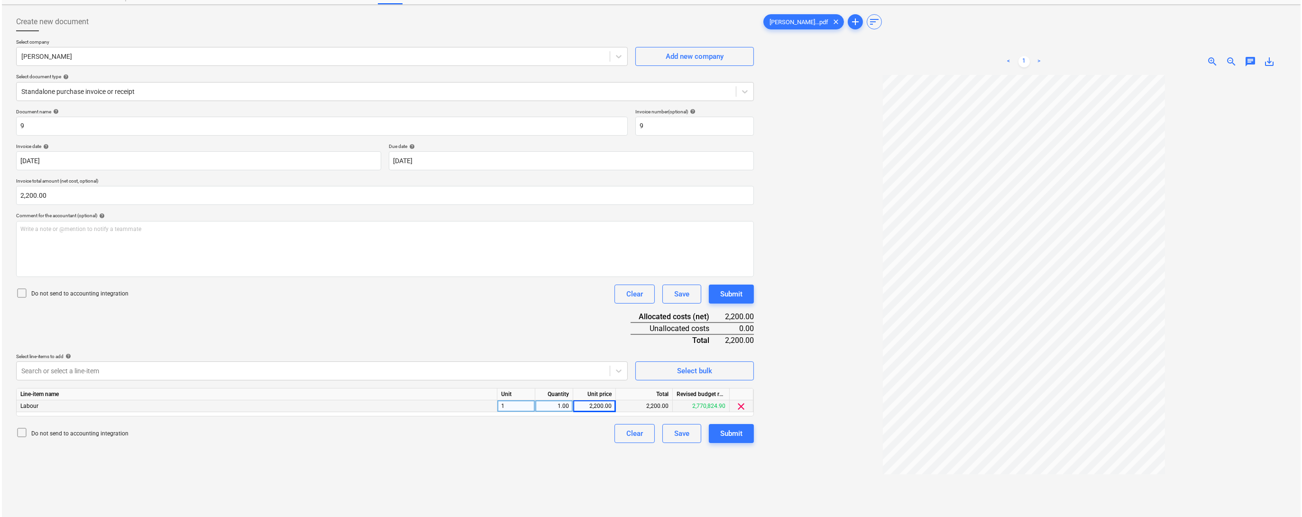
scroll to position [2, 0]
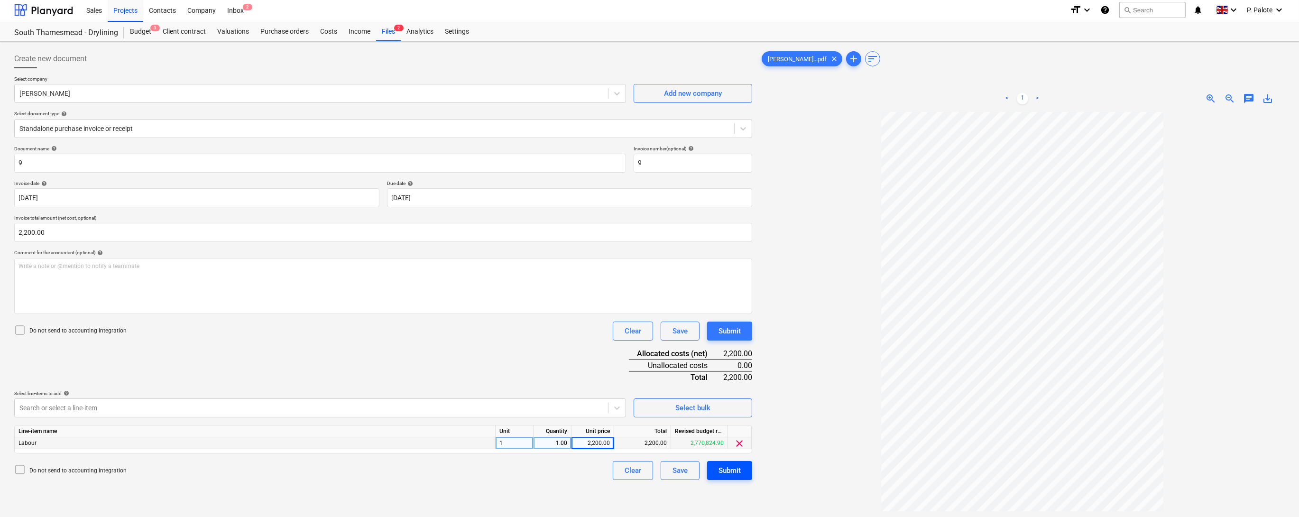
click at [715, 480] on button "Submit" at bounding box center [729, 470] width 45 height 19
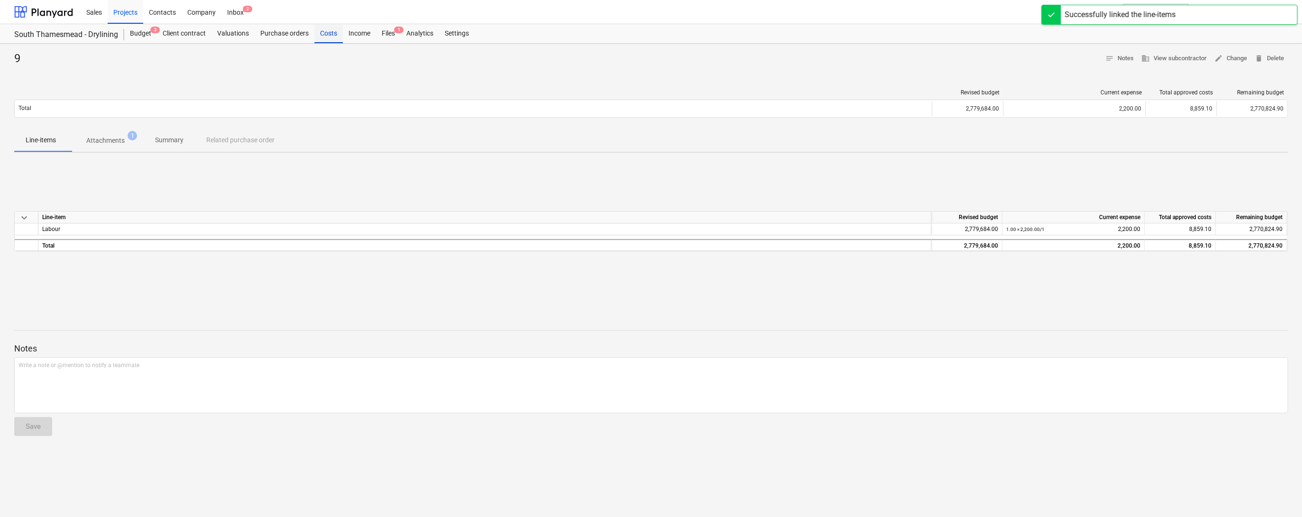
click at [343, 36] on div "Costs" at bounding box center [328, 33] width 28 height 19
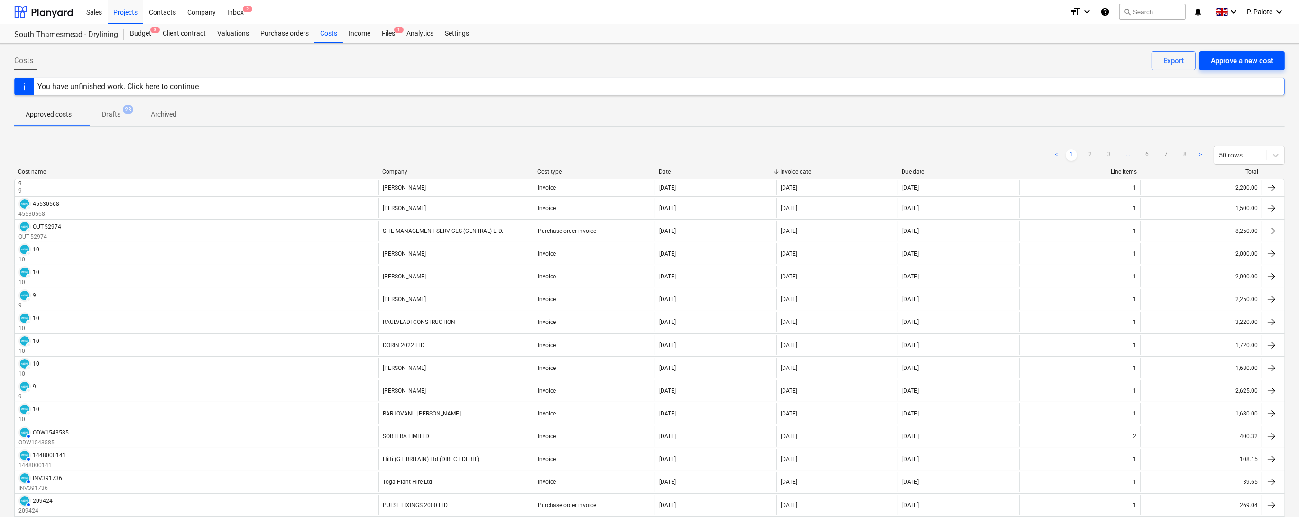
click at [1247, 62] on div "Approve a new cost" at bounding box center [1241, 61] width 63 height 12
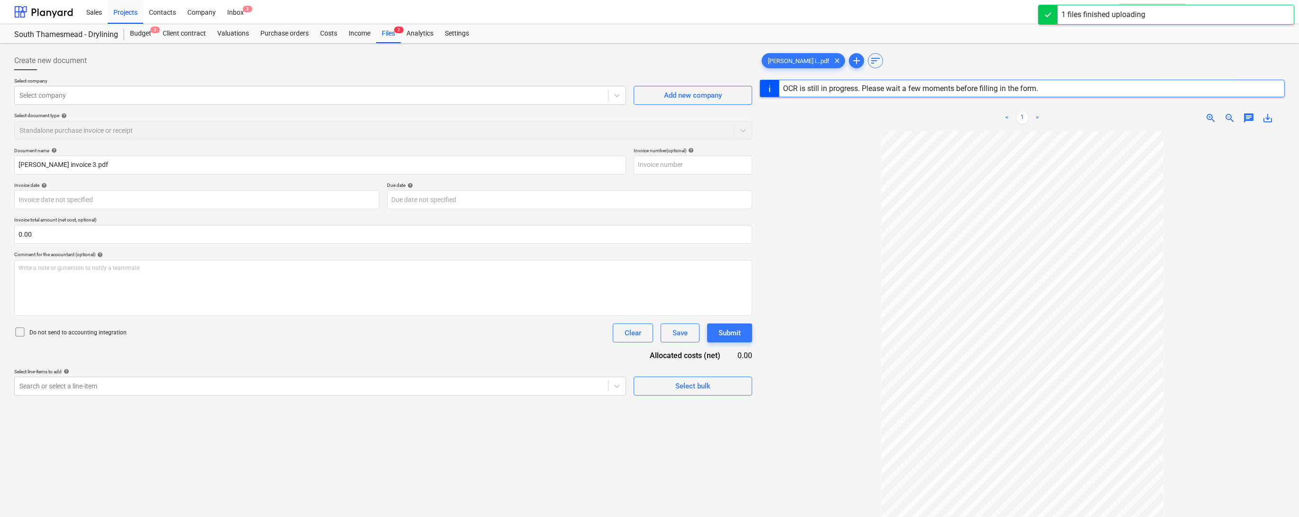
type input "3"
type input "[DATE]"
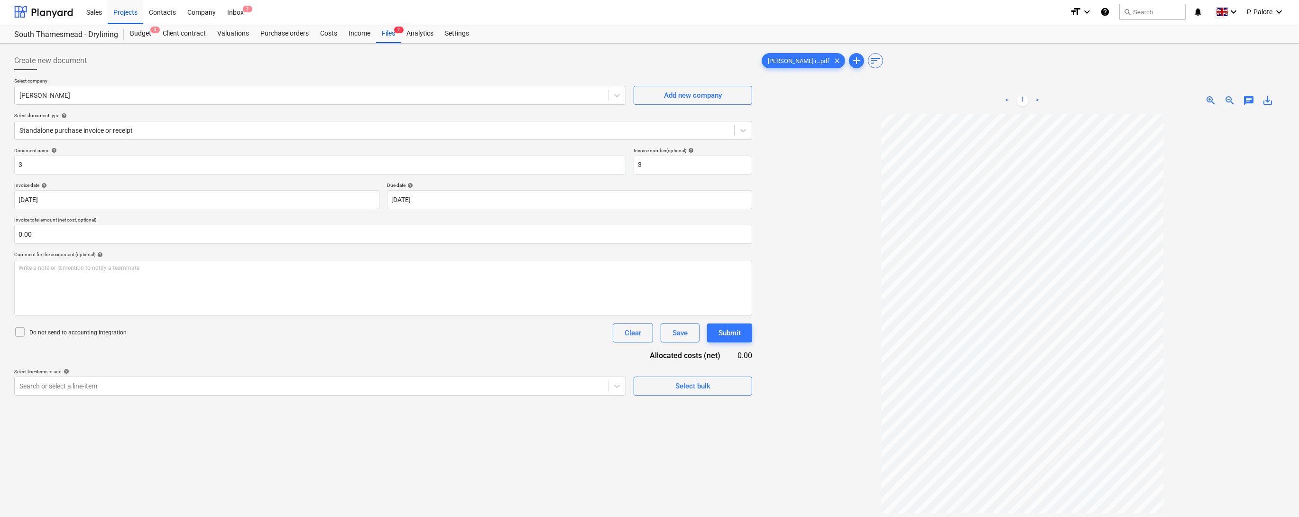
click at [419, 372] on div "Document name help 3 Invoice number (optional) help 3 Invoice date help [DATE] …" at bounding box center [383, 271] width 738 height 248
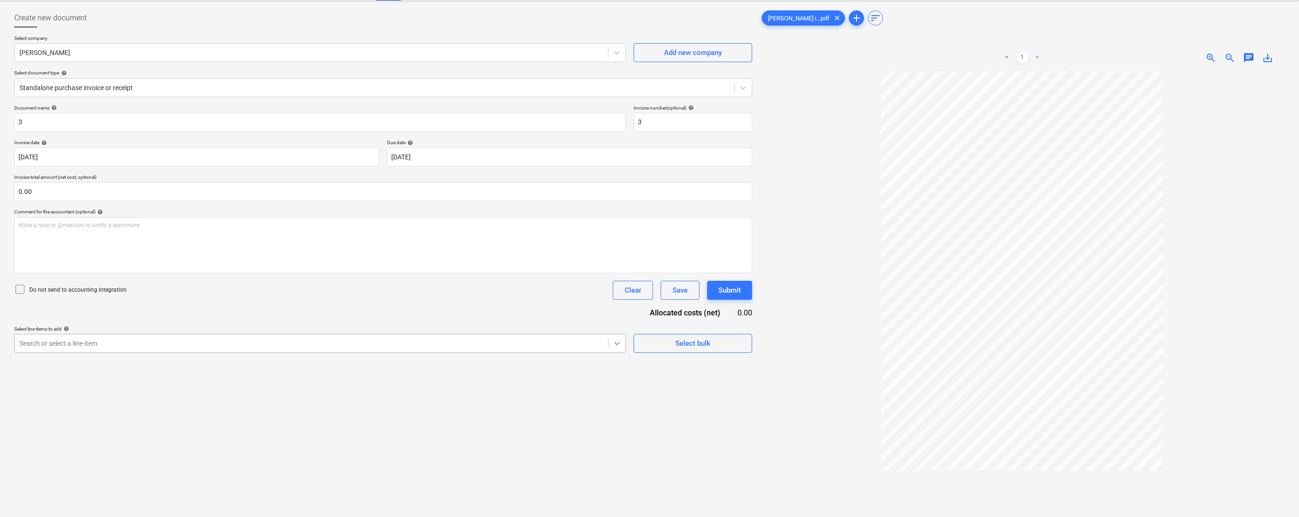
click at [618, 410] on body "Sales Projects Contacts Company Inbox 2 format_size keyboard_arrow_down help se…" at bounding box center [649, 215] width 1299 height 517
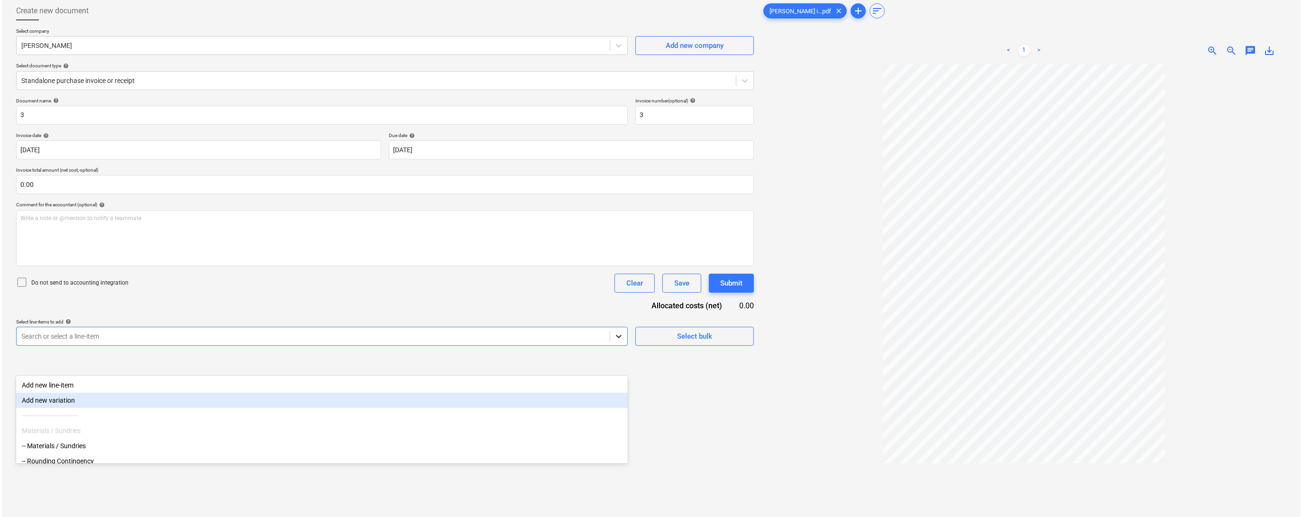
scroll to position [55, 0]
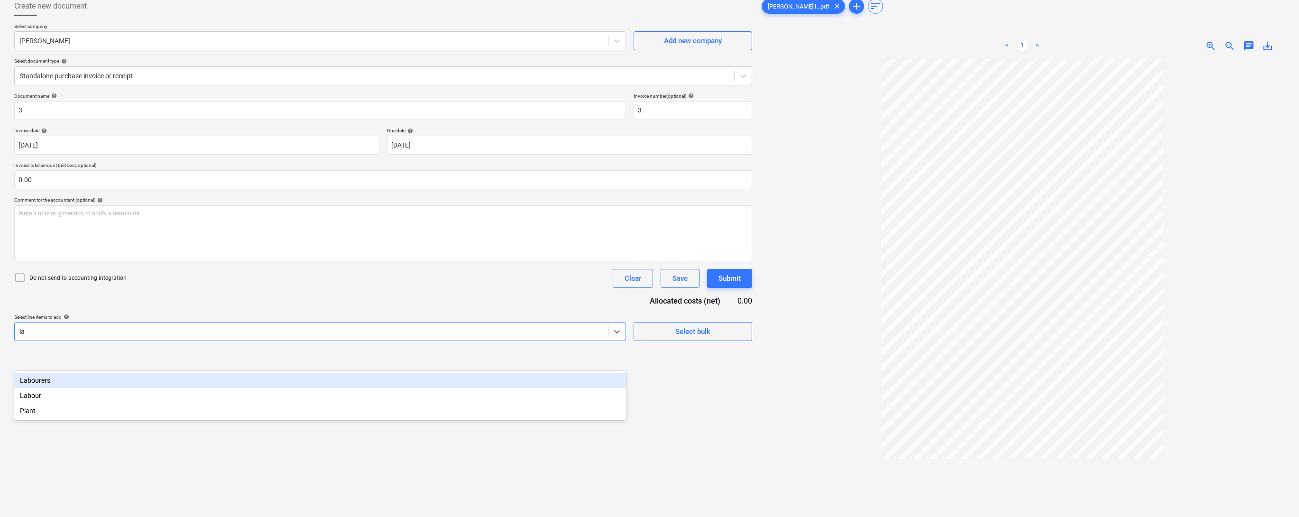
type input "lab"
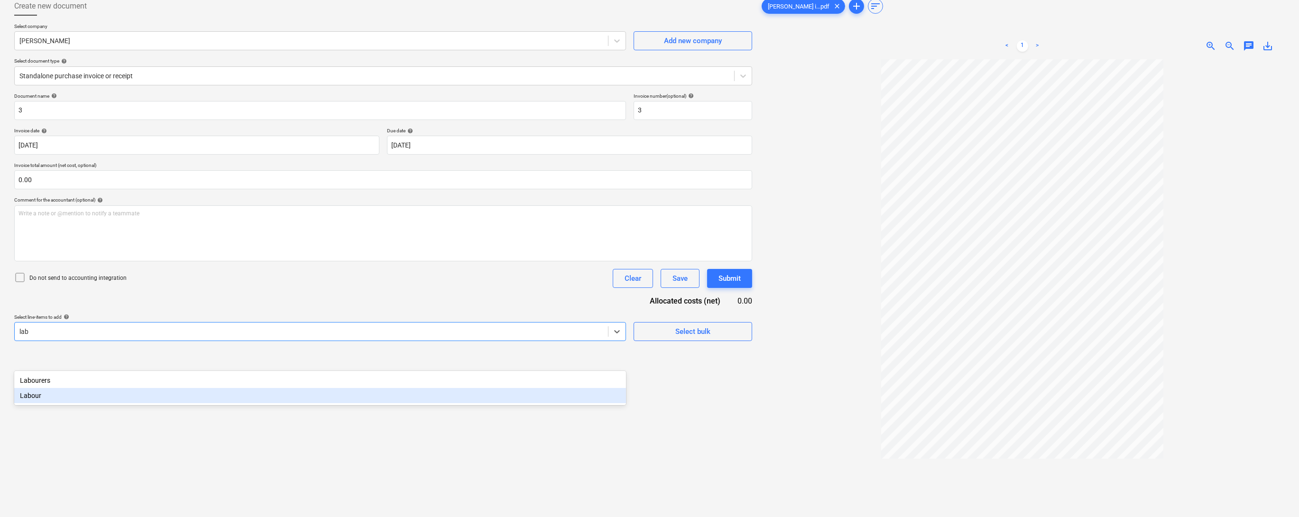
click at [90, 394] on div "Labour" at bounding box center [320, 395] width 612 height 15
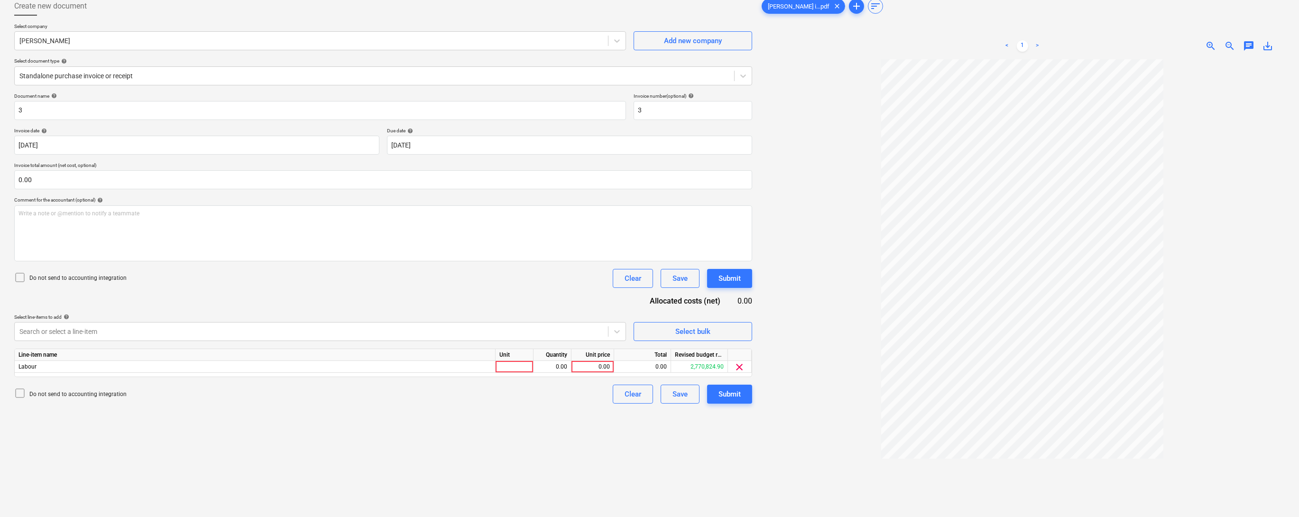
click at [540, 329] on div "Document name help 3 Invoice number (optional) help 3 Invoice date help [DATE] …" at bounding box center [383, 248] width 738 height 311
click at [527, 373] on div at bounding box center [514, 367] width 38 height 12
type input "1"
type input "2200"
click at [540, 443] on div "Create new document Select company [PERSON_NAME] Add new company Select documen…" at bounding box center [382, 273] width 745 height 560
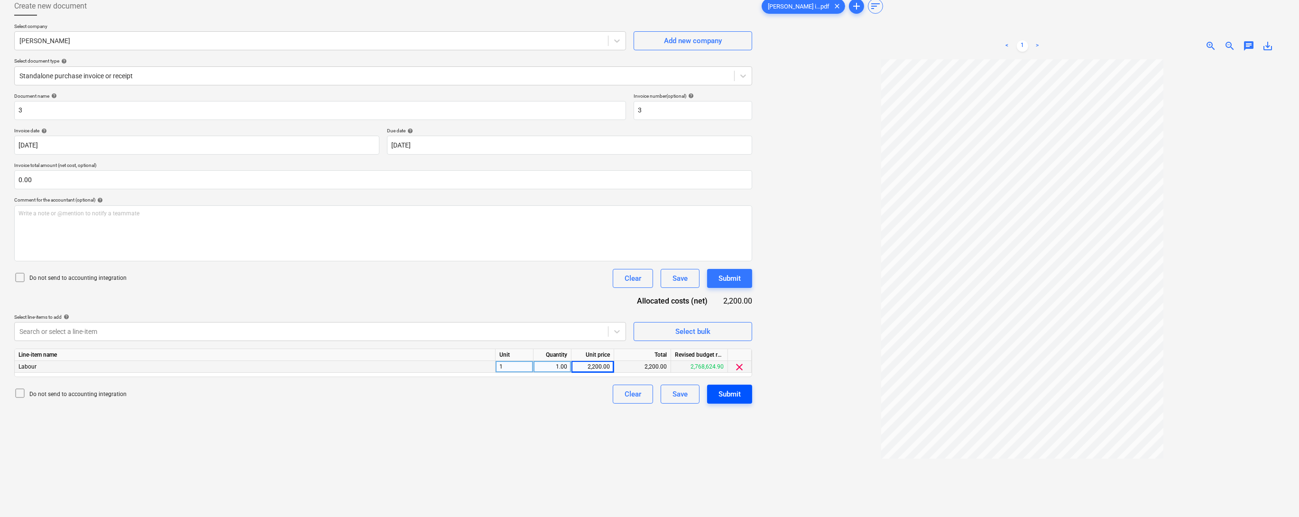
click at [727, 400] on div "Submit" at bounding box center [729, 394] width 22 height 12
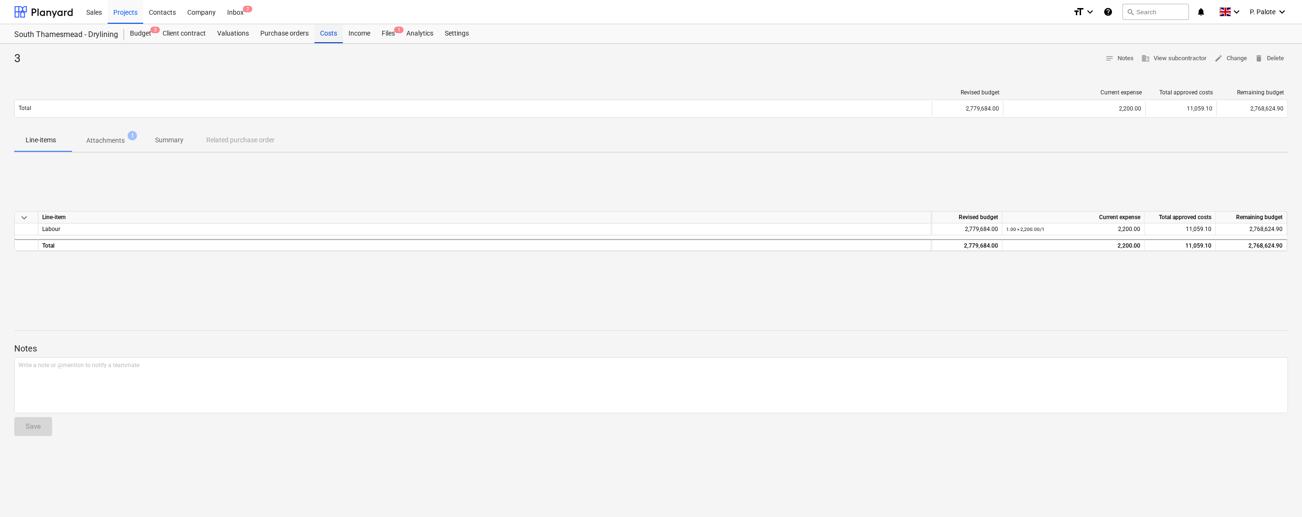
click at [343, 36] on div "Costs" at bounding box center [328, 33] width 28 height 19
